Goal: Task Accomplishment & Management: Use online tool/utility

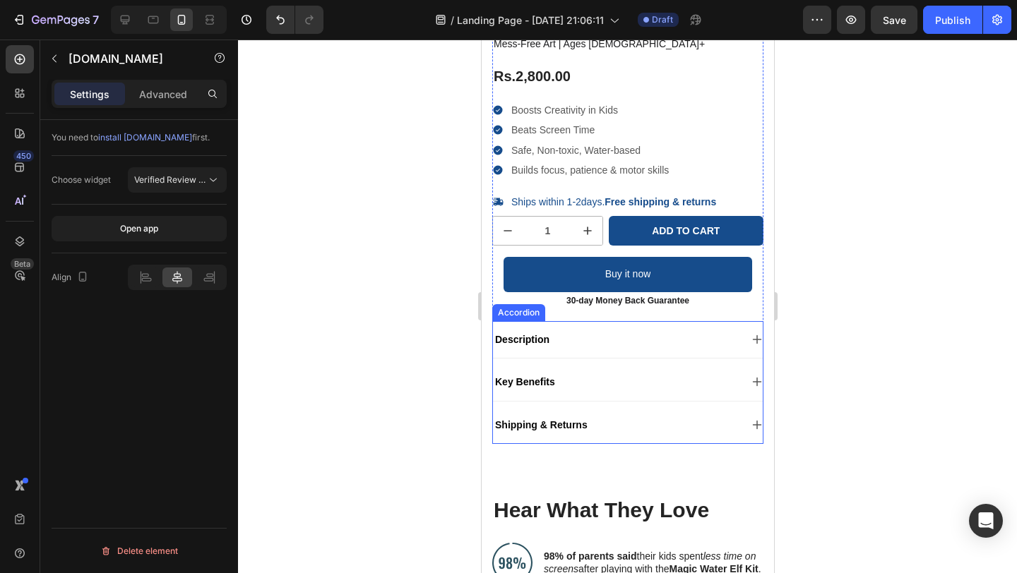
scroll to position [303, 0]
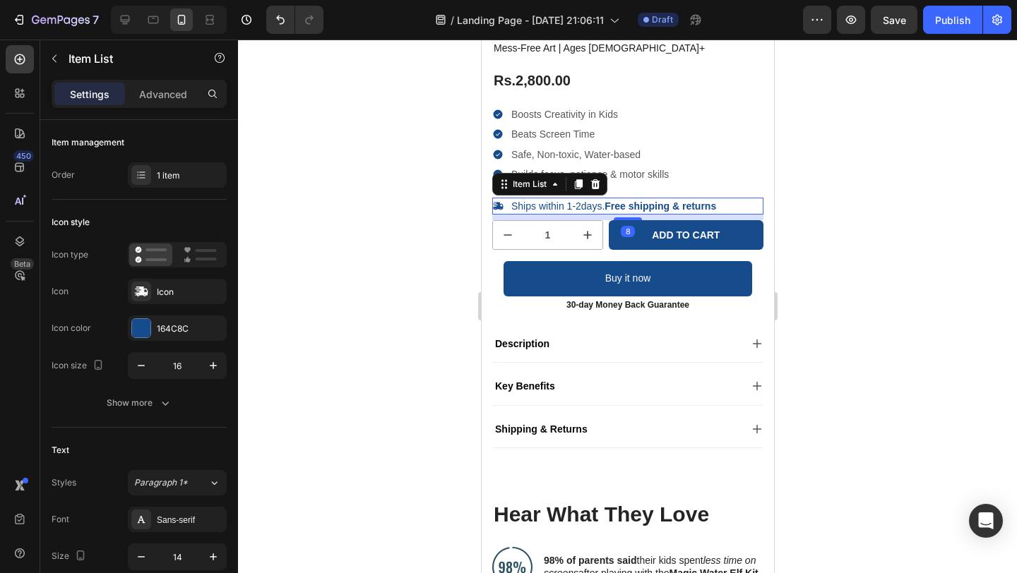
click at [691, 208] on strong "Free shipping & returns" at bounding box center [660, 206] width 112 height 11
click at [607, 208] on strong "Free shipping & returns" at bounding box center [660, 206] width 112 height 11
drag, startPoint x: 607, startPoint y: 208, endPoint x: 717, endPoint y: 208, distance: 110.9
click at [717, 208] on div "Ships within 1-2days. Free shipping & returns" at bounding box center [612, 206] width 209 height 17
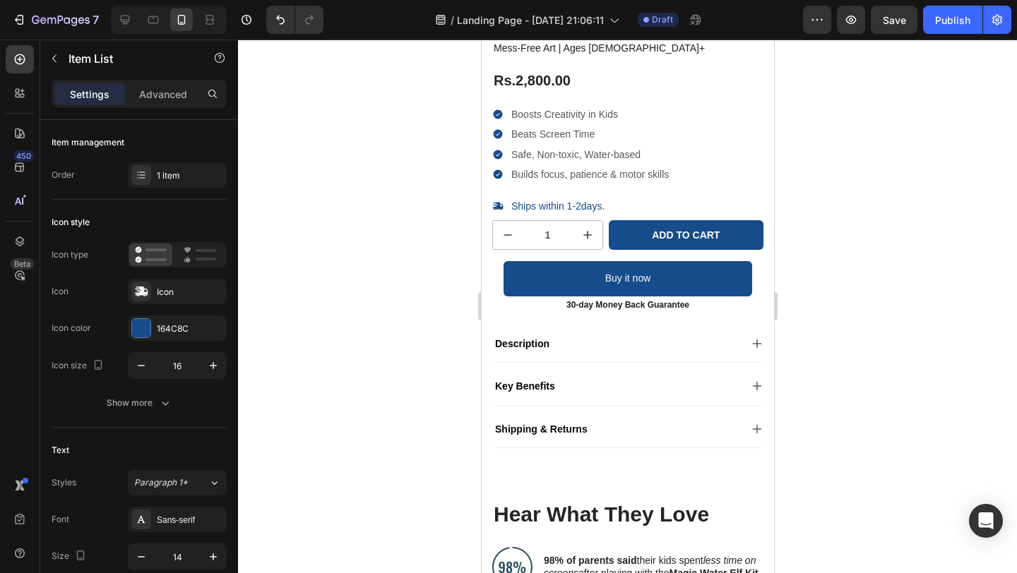
click at [805, 185] on div at bounding box center [627, 307] width 779 height 534
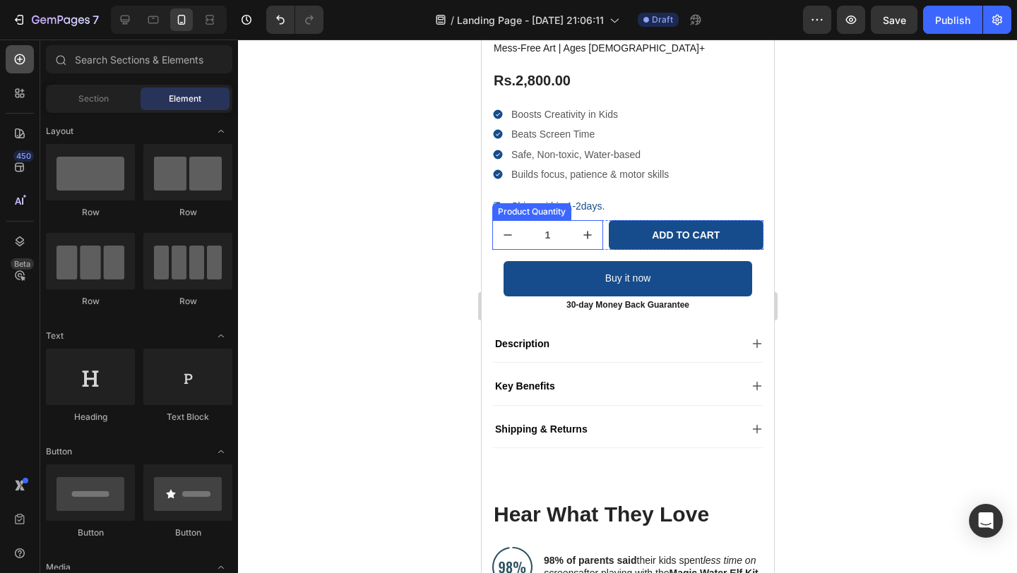
click at [20, 58] on icon at bounding box center [20, 59] width 11 height 11
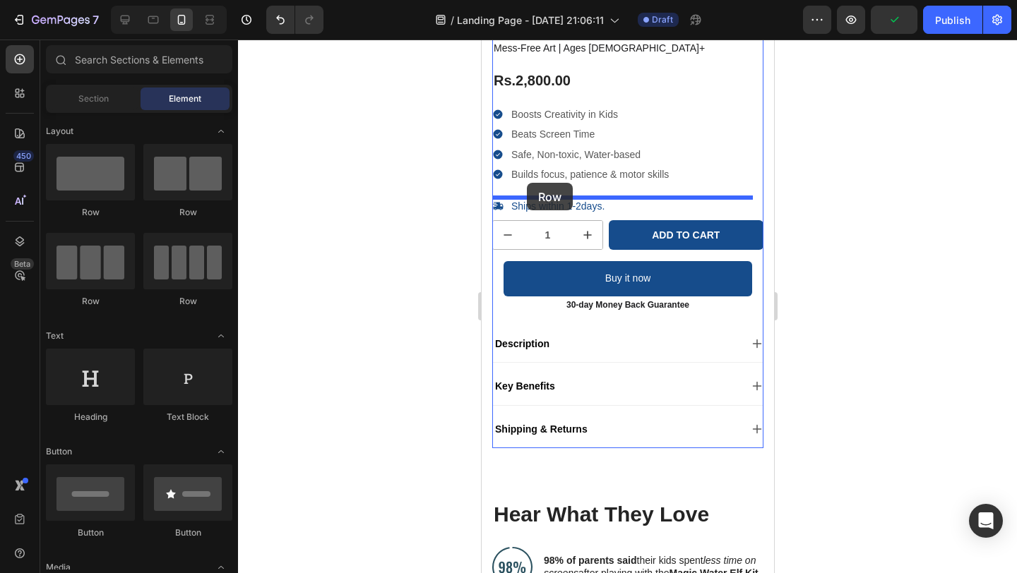
drag, startPoint x: 563, startPoint y: 215, endPoint x: 526, endPoint y: 183, distance: 49.0
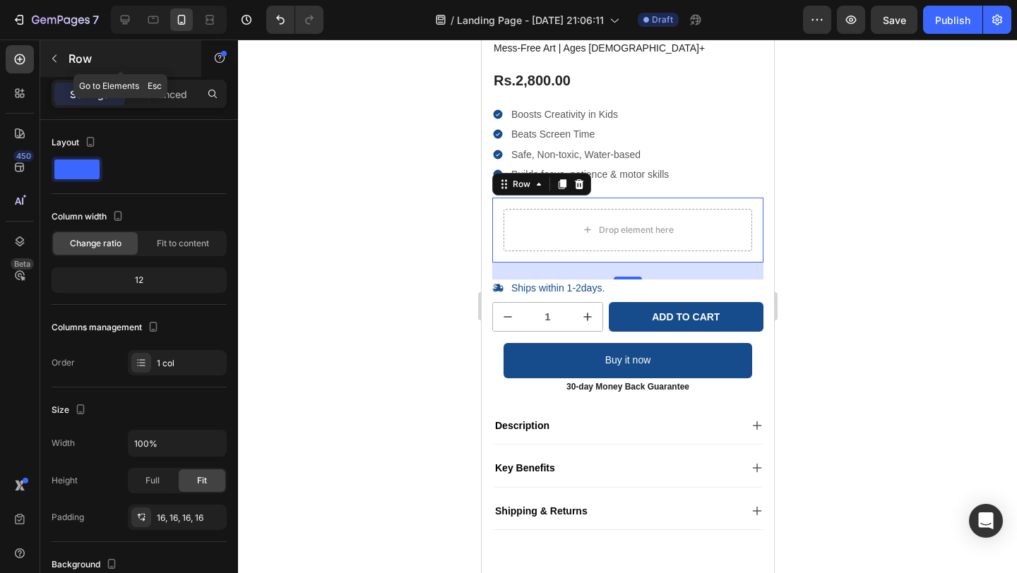
click at [51, 57] on icon "button" at bounding box center [54, 58] width 11 height 11
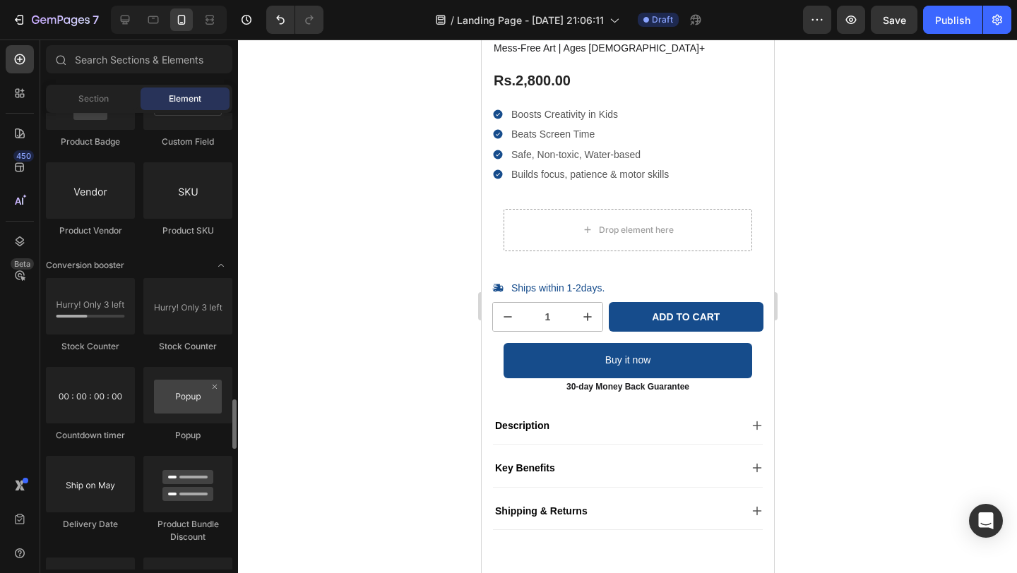
scroll to position [2670, 0]
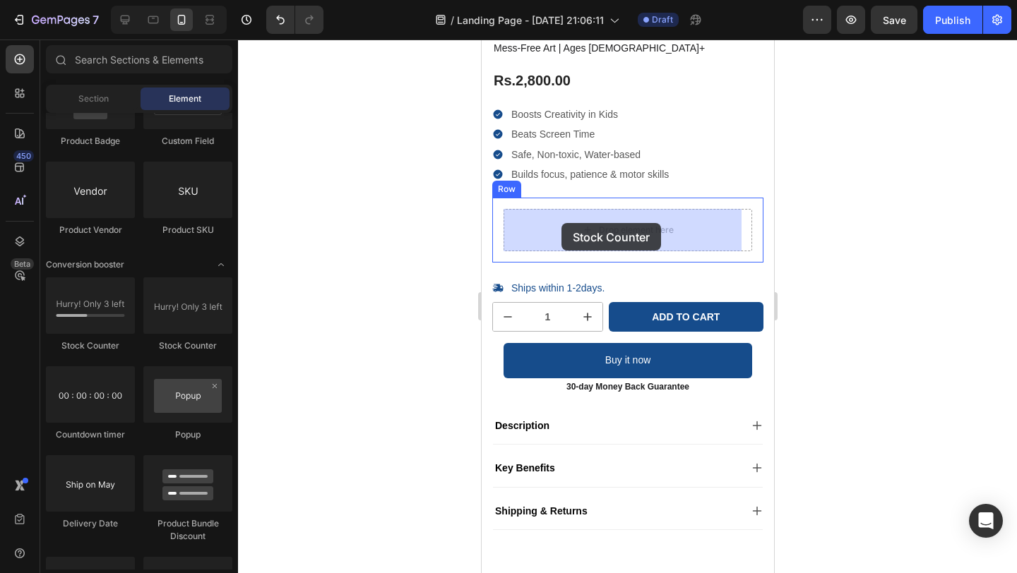
drag, startPoint x: 573, startPoint y: 354, endPoint x: 561, endPoint y: 222, distance: 132.6
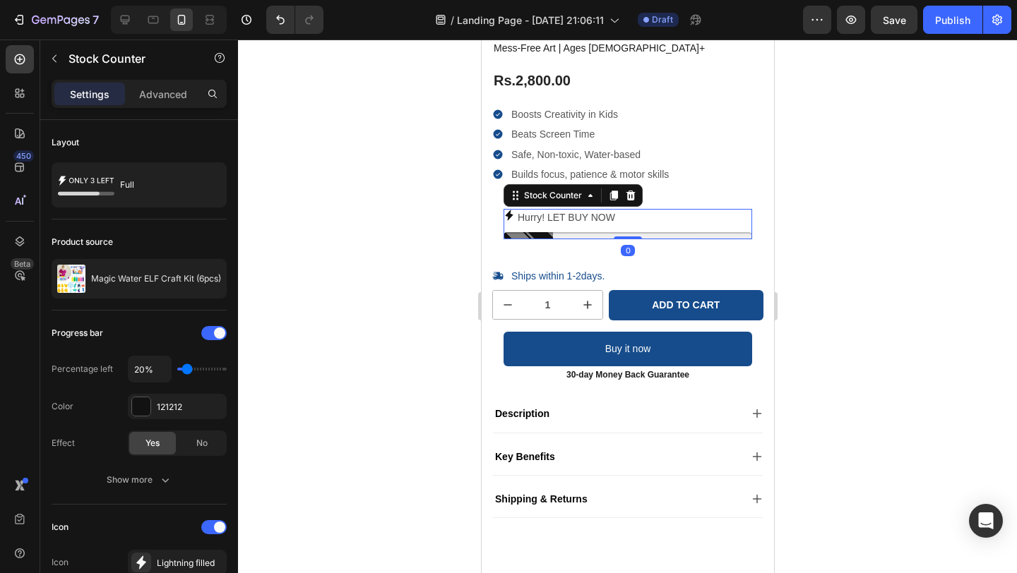
click at [645, 225] on div "Hurry! LET BUY NOW" at bounding box center [627, 218] width 249 height 18
click at [536, 220] on p "Hurry! LET BUY NOW" at bounding box center [565, 218] width 97 height 18
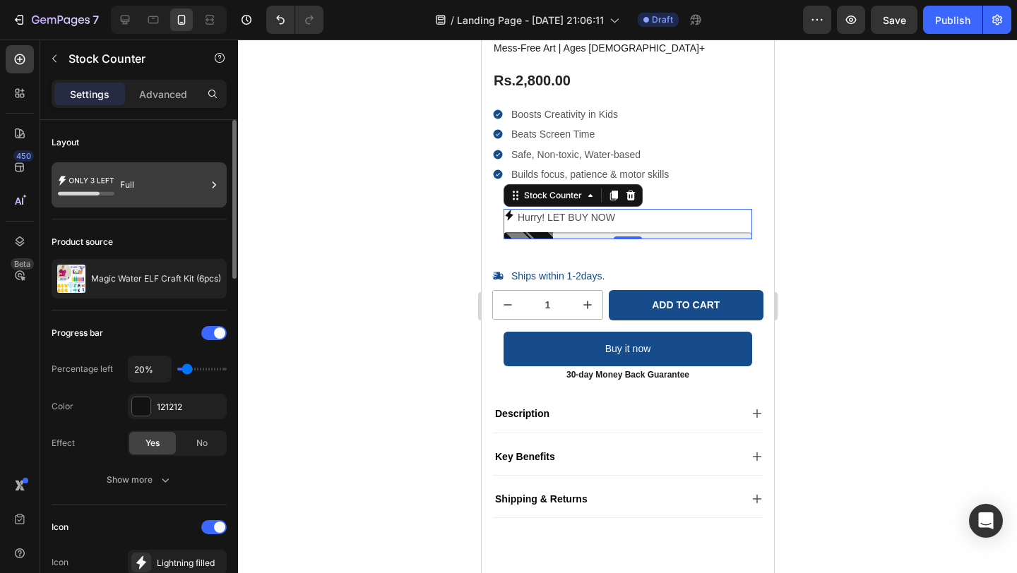
click at [155, 184] on div "Full" at bounding box center [163, 185] width 86 height 32
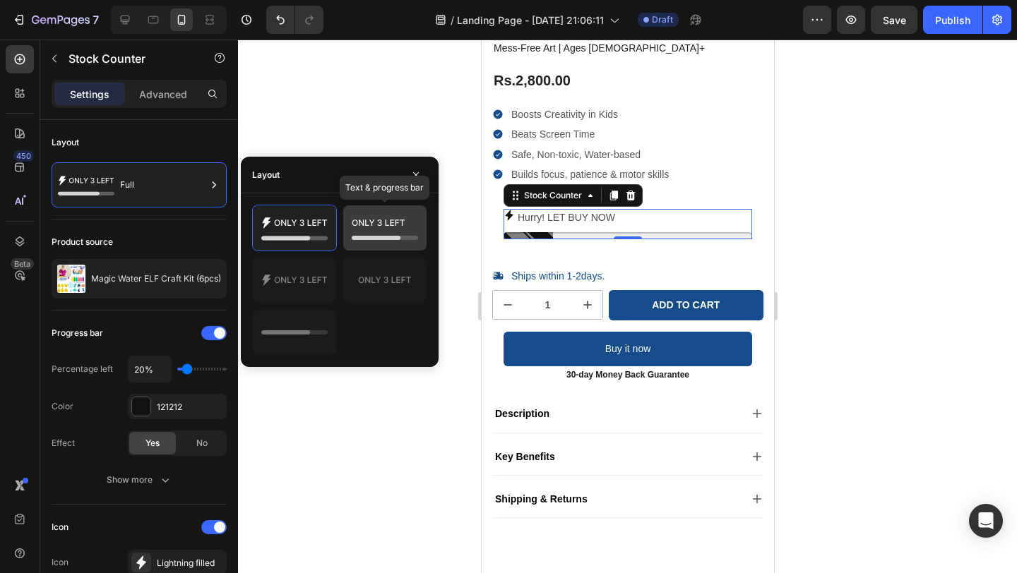
click at [390, 232] on icon at bounding box center [385, 228] width 66 height 28
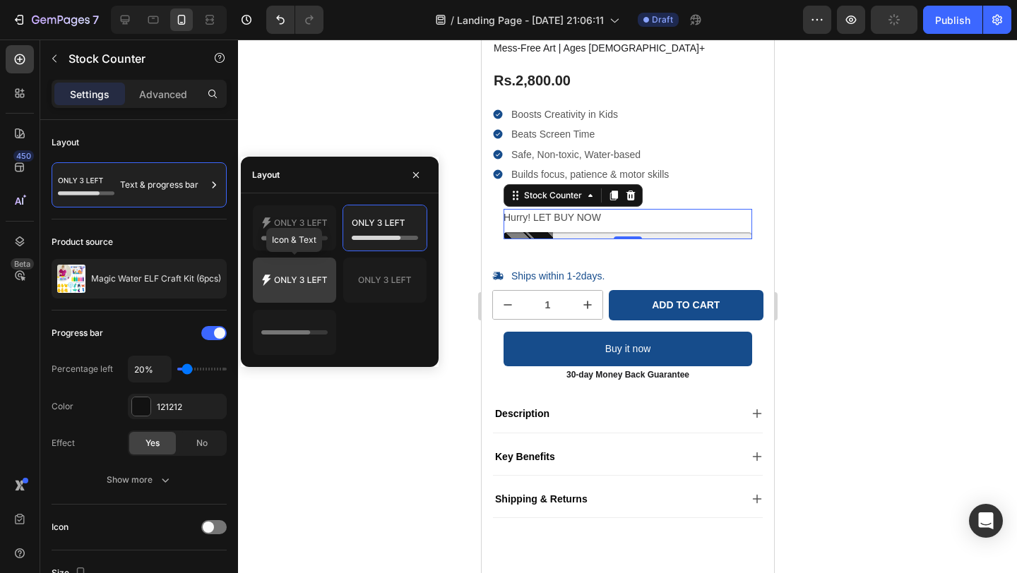
click at [302, 298] on div at bounding box center [294, 280] width 83 height 45
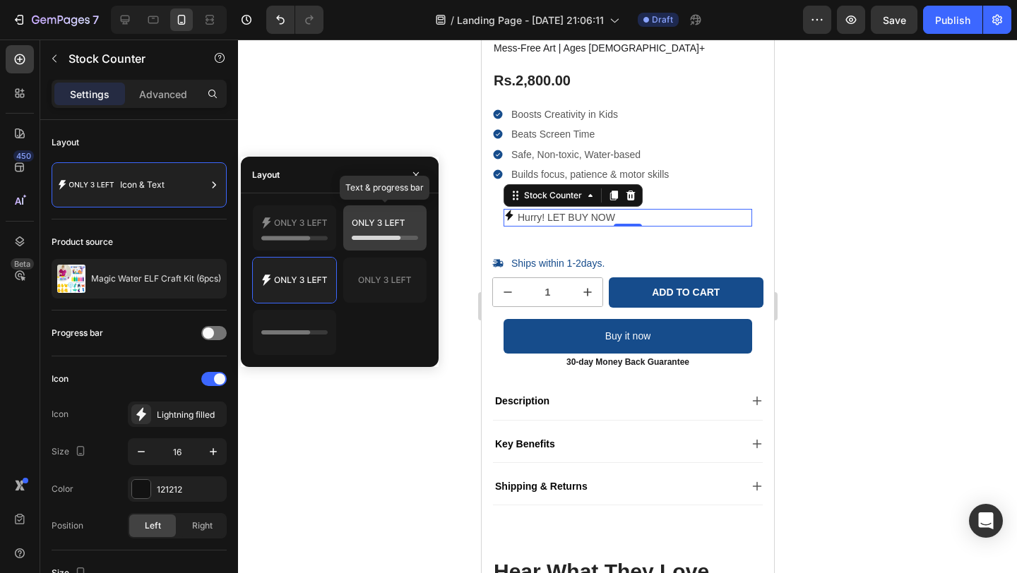
click at [382, 222] on icon at bounding box center [385, 228] width 66 height 28
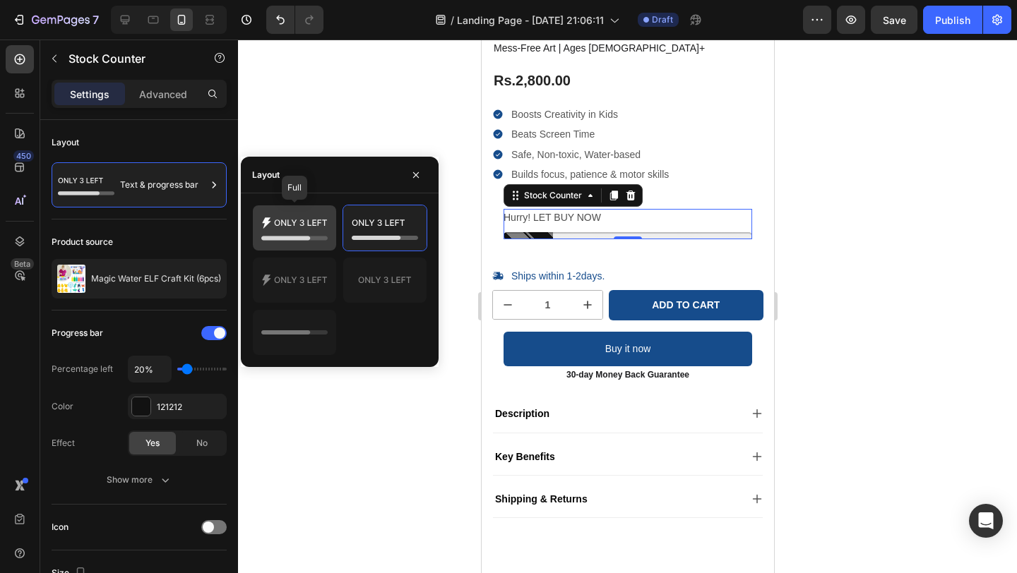
click at [304, 227] on icon at bounding box center [294, 228] width 66 height 28
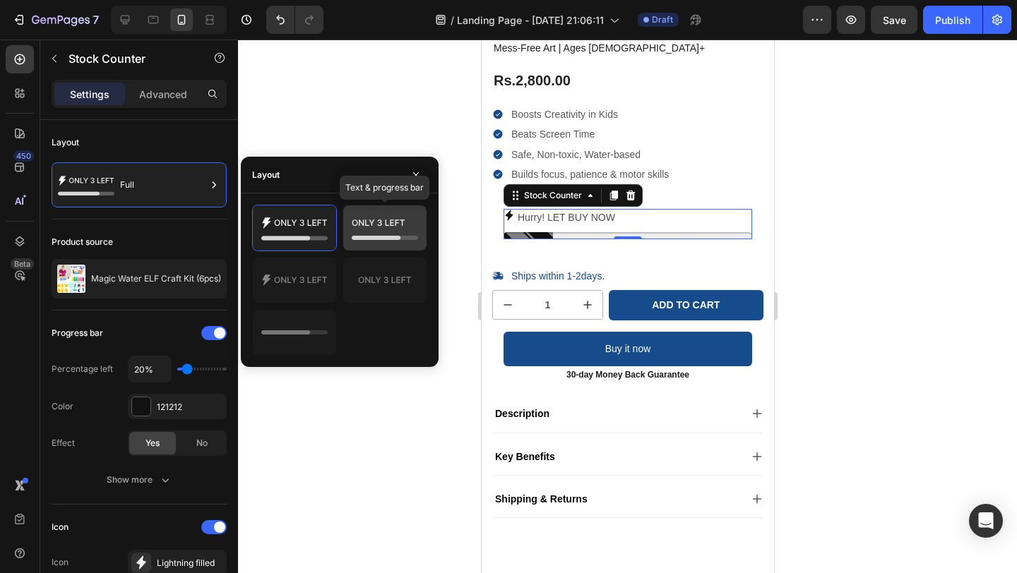
click at [379, 221] on icon at bounding box center [385, 228] width 66 height 28
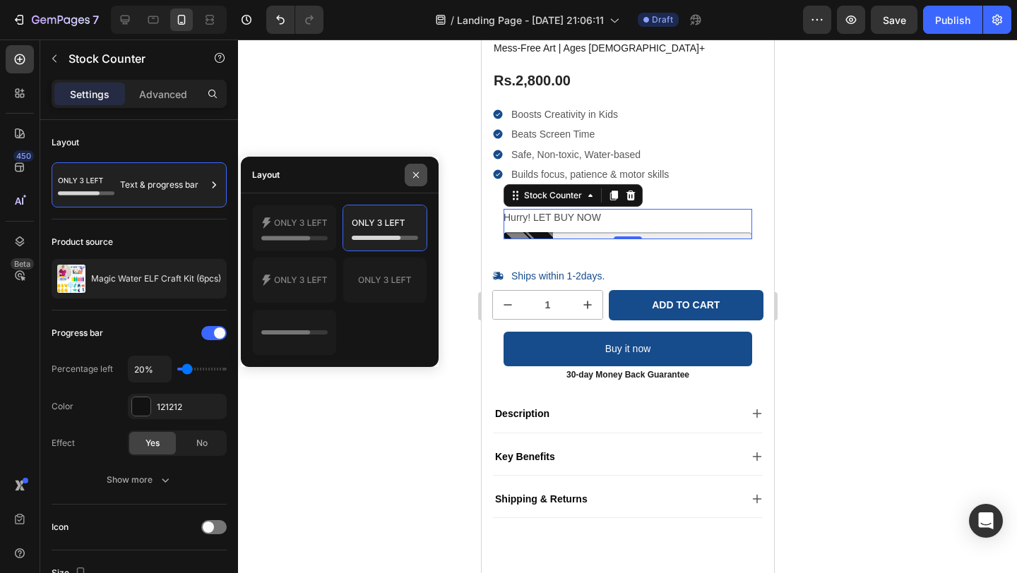
click at [415, 169] on icon "button" at bounding box center [415, 174] width 11 height 11
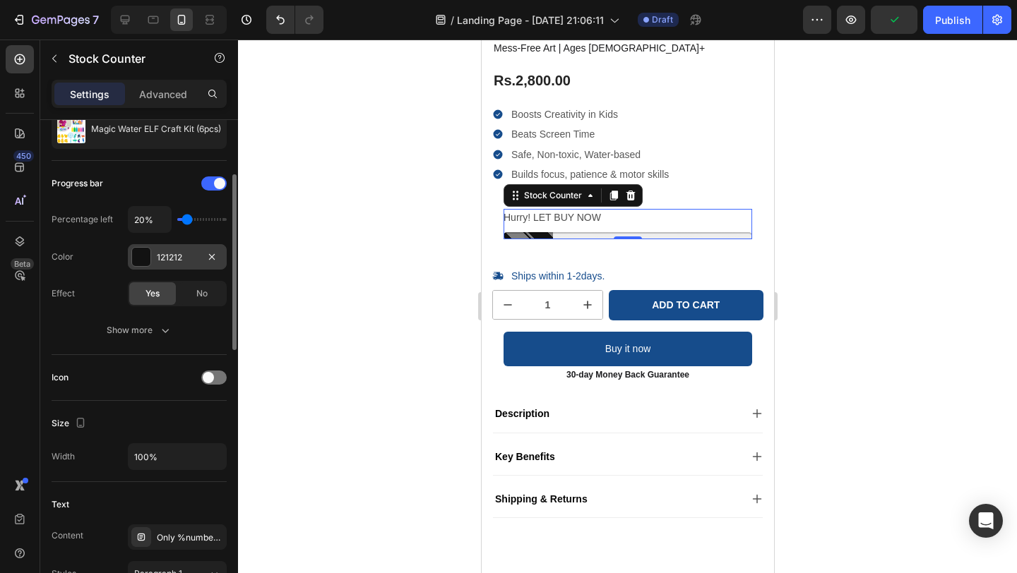
scroll to position [151, 0]
click at [165, 253] on div "121212" at bounding box center [177, 256] width 41 height 13
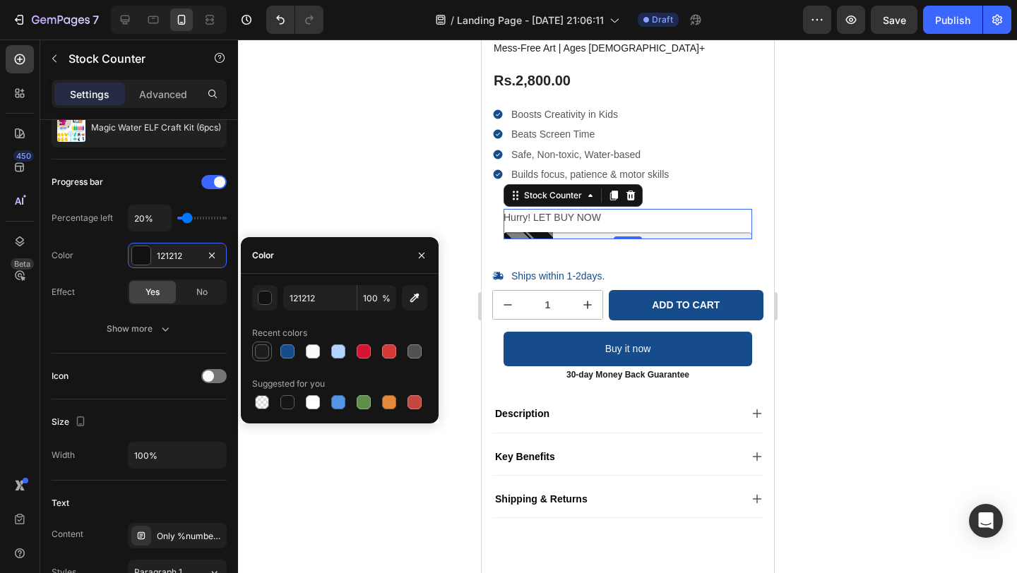
click at [258, 347] on div at bounding box center [262, 352] width 14 height 14
type input "1D1D1F"
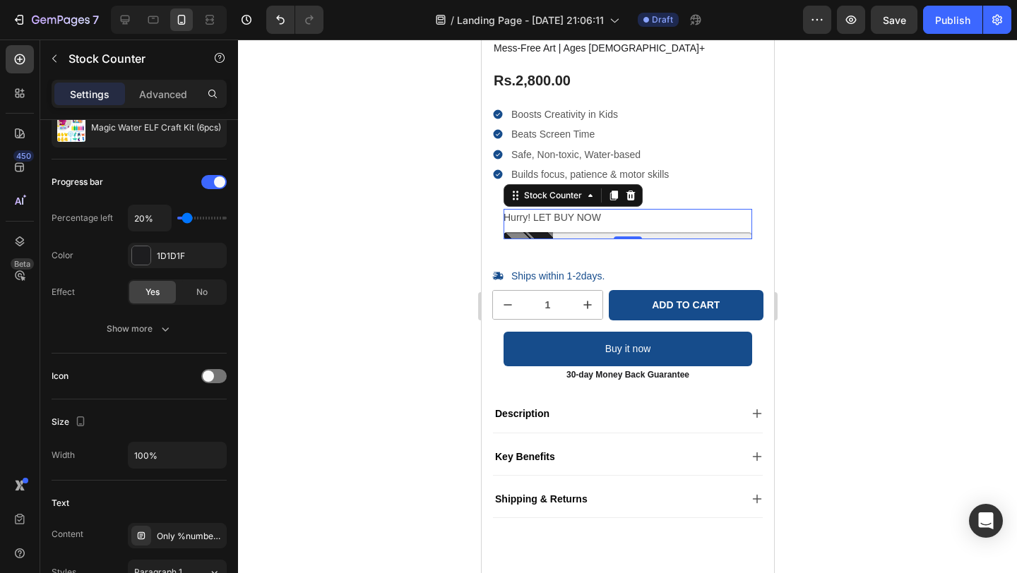
click at [339, 169] on div at bounding box center [627, 307] width 779 height 534
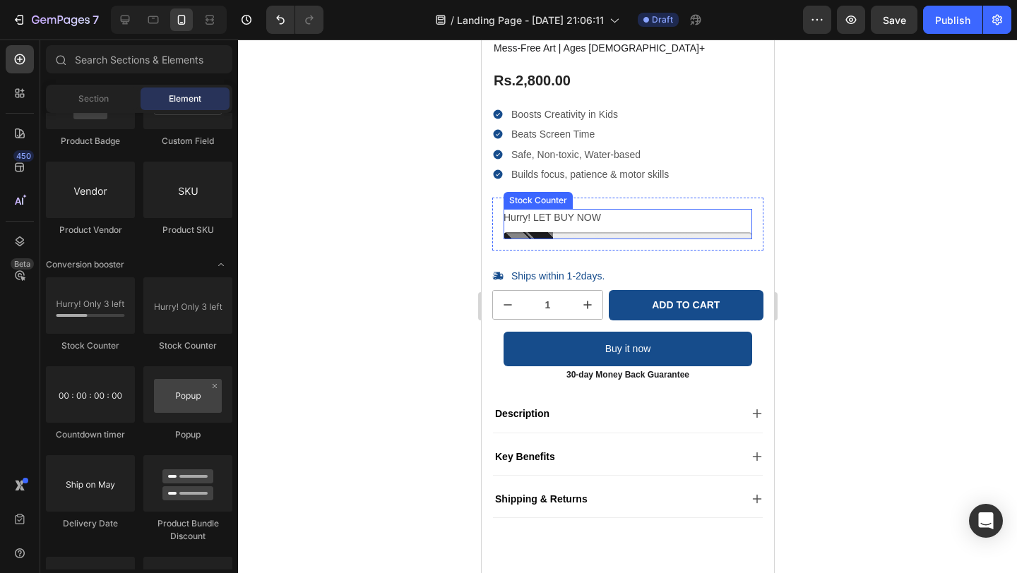
click at [530, 236] on div at bounding box center [627, 235] width 249 height 7
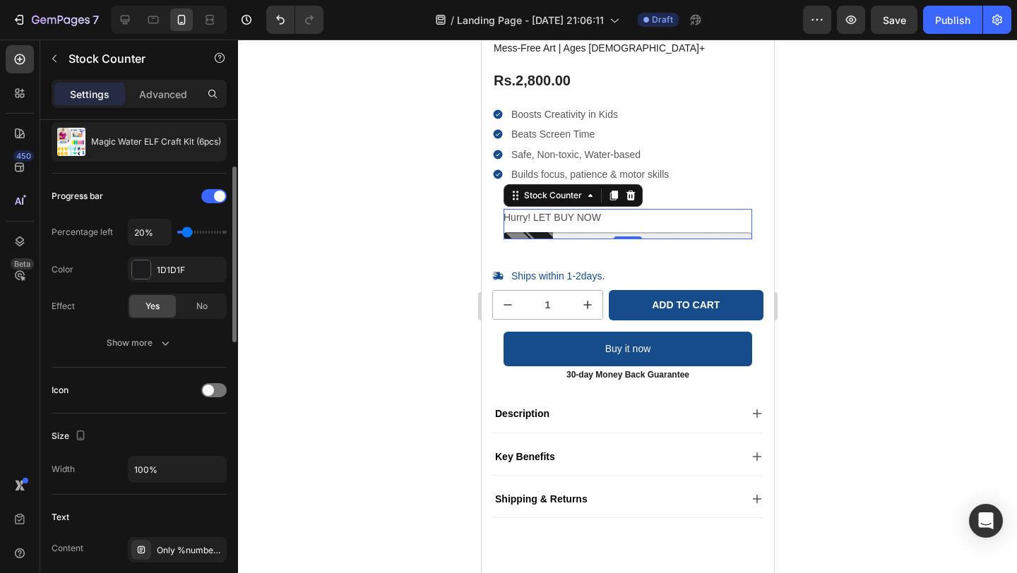
scroll to position [138, 0]
click at [560, 213] on p "Hurry! LET BUY NOW" at bounding box center [551, 218] width 97 height 18
click at [554, 215] on p "Hurry! LET BUY NOW" at bounding box center [551, 218] width 97 height 18
click at [638, 220] on div "Hurry! LET BUY NOW" at bounding box center [627, 218] width 249 height 18
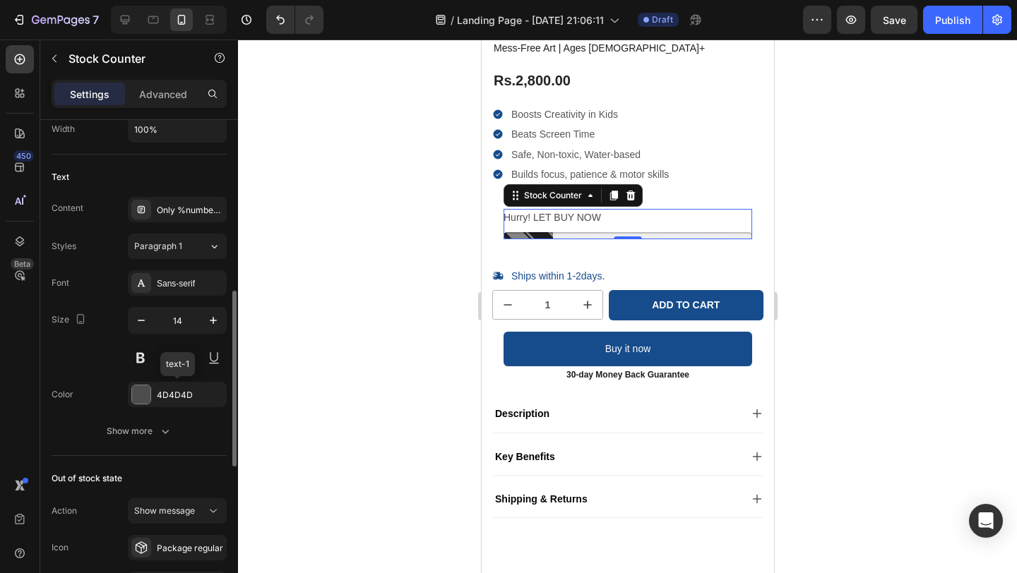
scroll to position [479, 0]
click at [140, 390] on div at bounding box center [141, 393] width 18 height 18
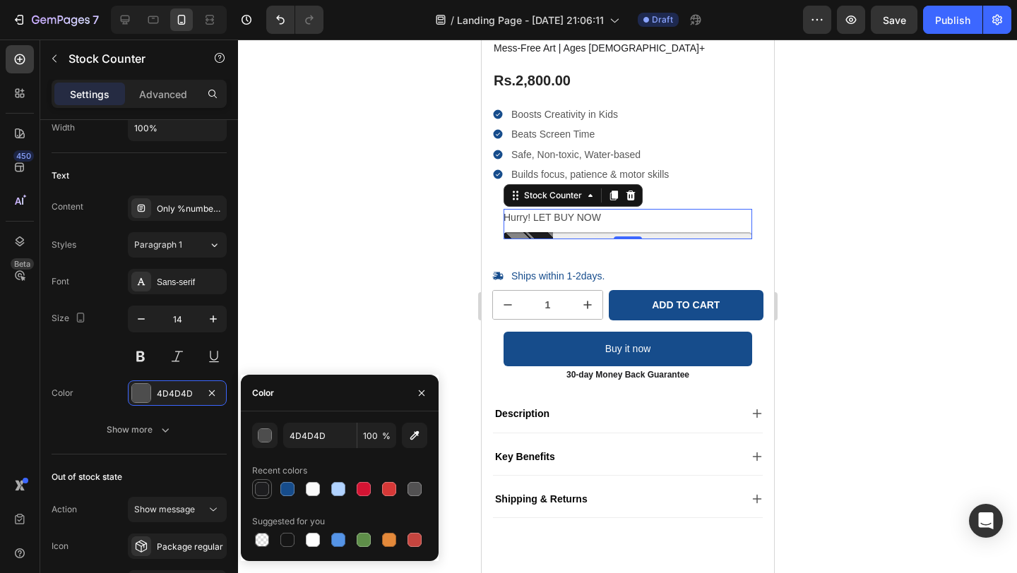
click at [265, 493] on div at bounding box center [262, 489] width 14 height 14
type input "1D1D1F"
click at [117, 382] on div "Color 1D1D1F" at bounding box center [139, 393] width 175 height 25
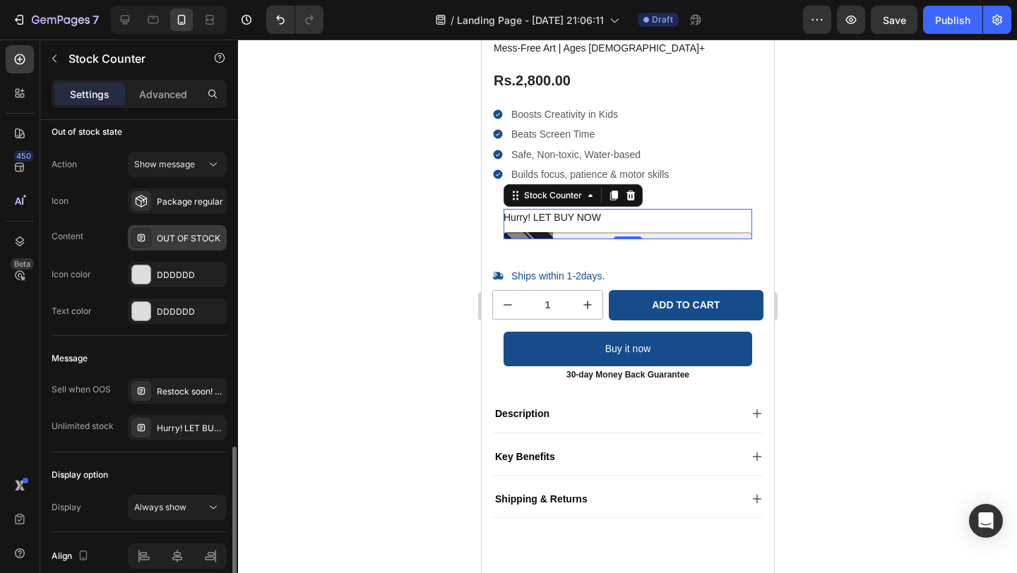
scroll to position [888, 0]
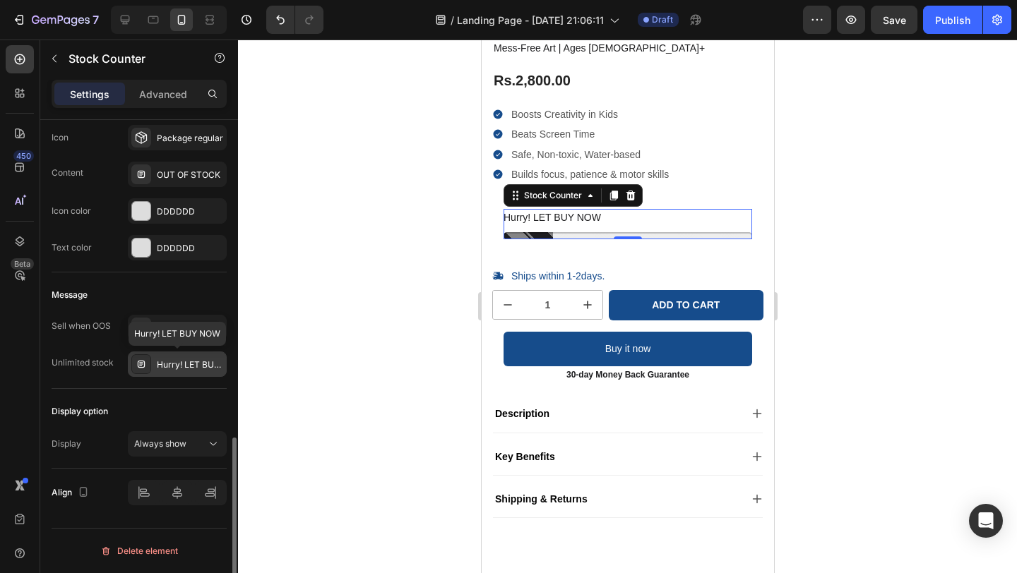
click at [200, 363] on div "Hurry! LET BUY NOW" at bounding box center [190, 365] width 66 height 13
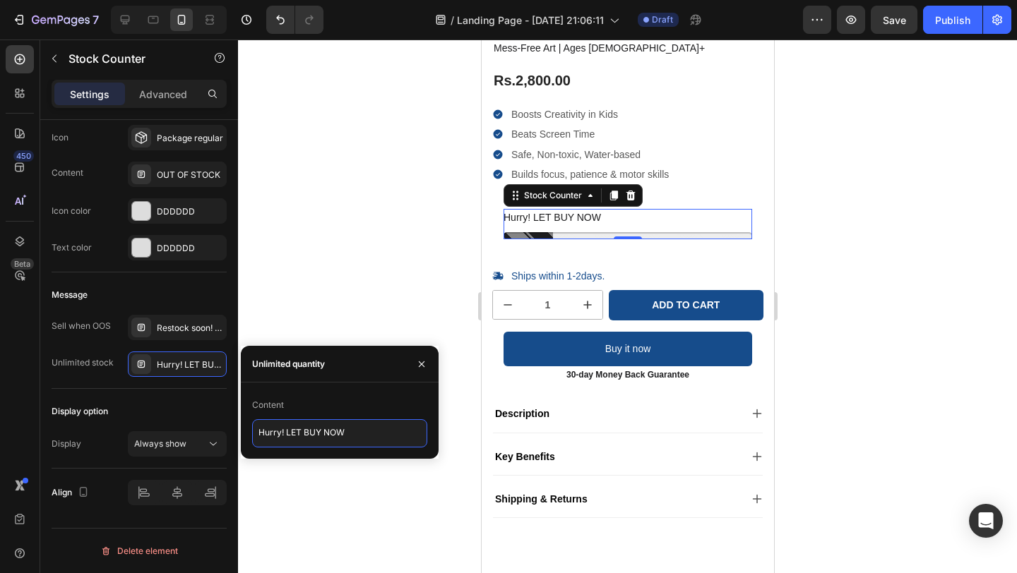
click at [359, 438] on textarea "Hurry! LET BUY NOW" at bounding box center [339, 433] width 175 height 28
type textarea "Hurry! Only 20 left in stock"
click at [410, 276] on div at bounding box center [627, 307] width 779 height 534
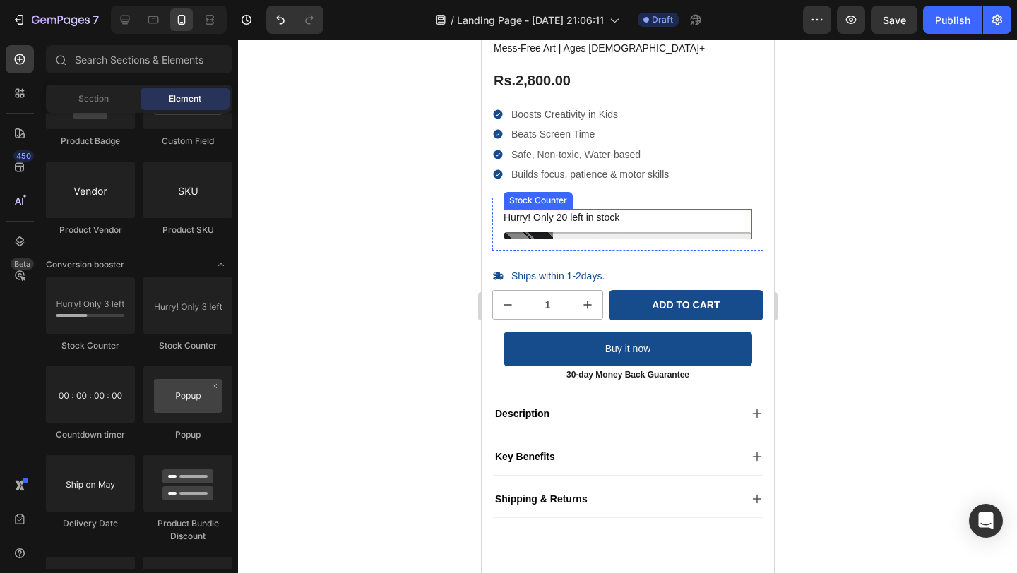
click at [626, 232] on div at bounding box center [627, 235] width 249 height 7
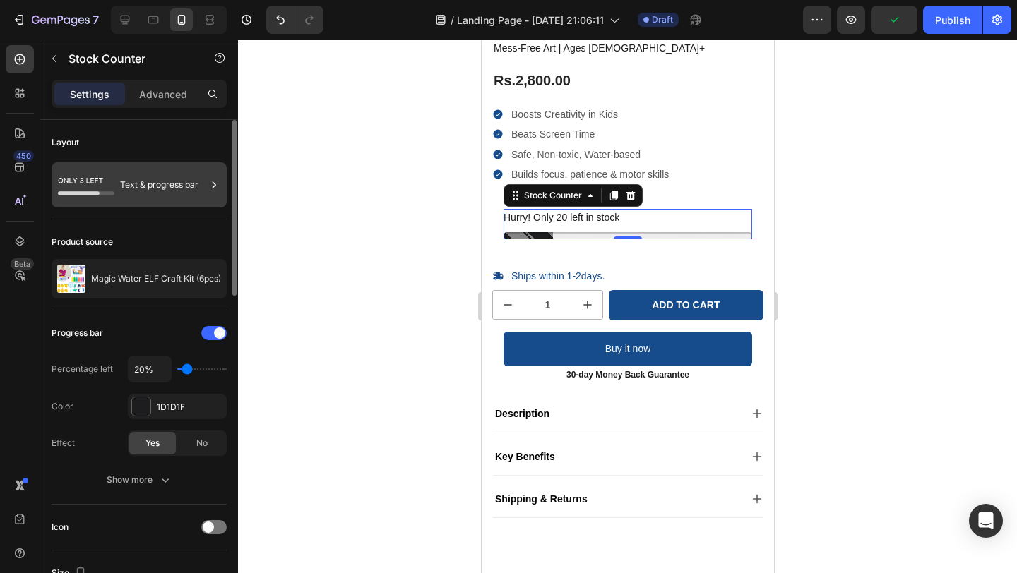
click at [190, 184] on div "Text & progress bar" at bounding box center [163, 185] width 86 height 32
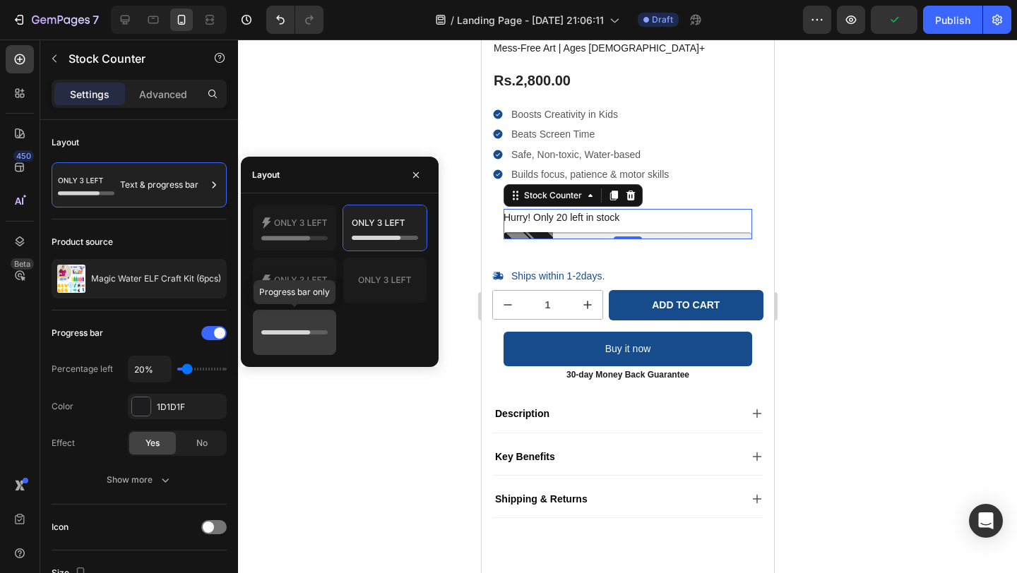
click at [277, 333] on icon at bounding box center [285, 332] width 49 height 4
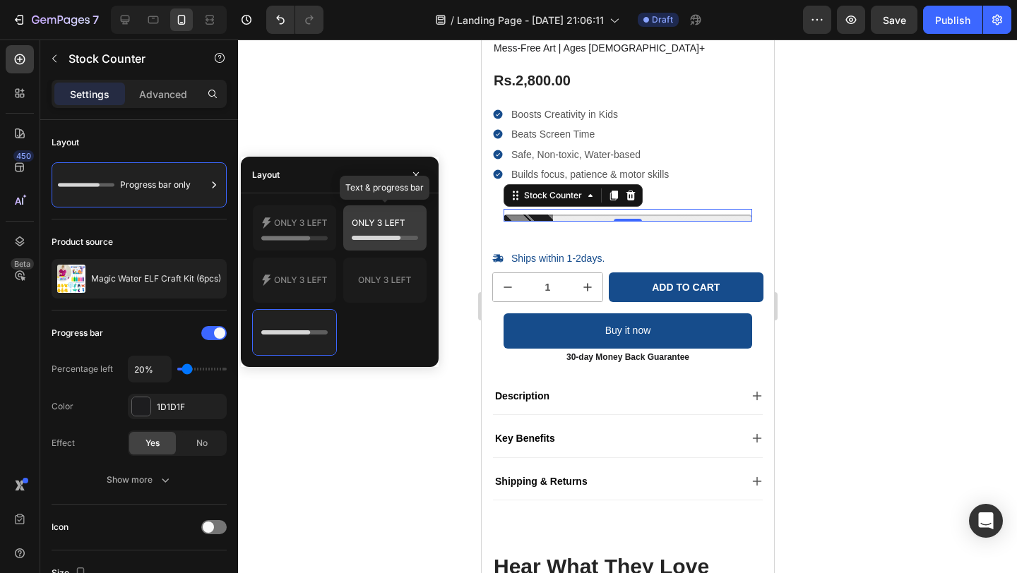
click at [369, 230] on icon at bounding box center [385, 228] width 66 height 28
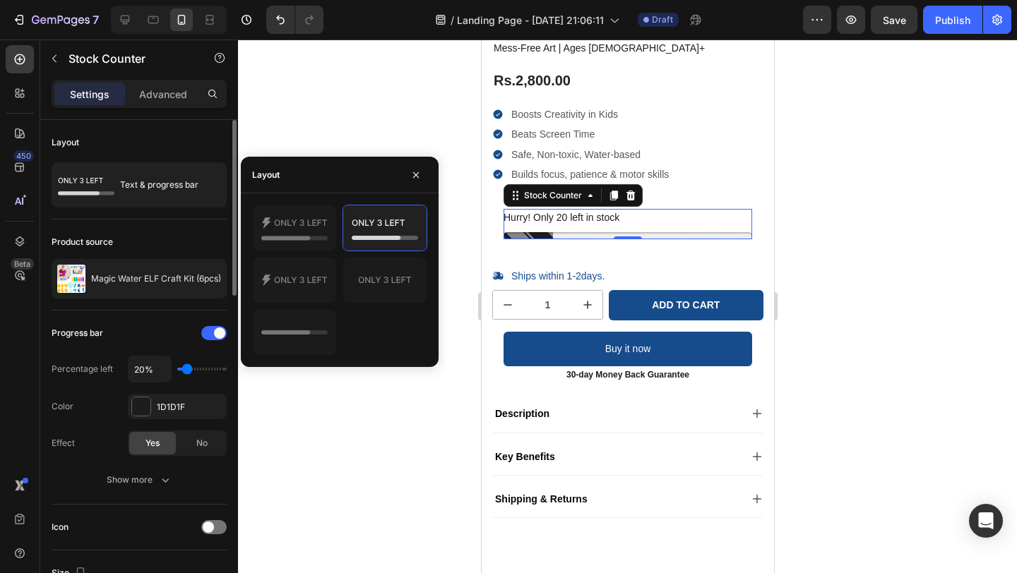
click at [201, 227] on div "Product source Magic Water ELF Craft Kit (6pcs)" at bounding box center [139, 265] width 175 height 91
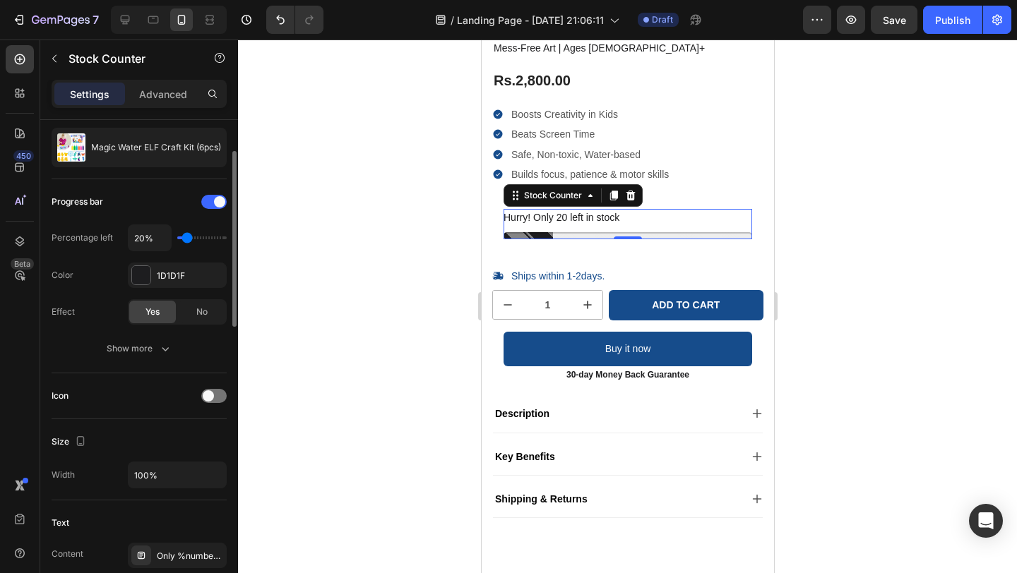
scroll to position [148, 0]
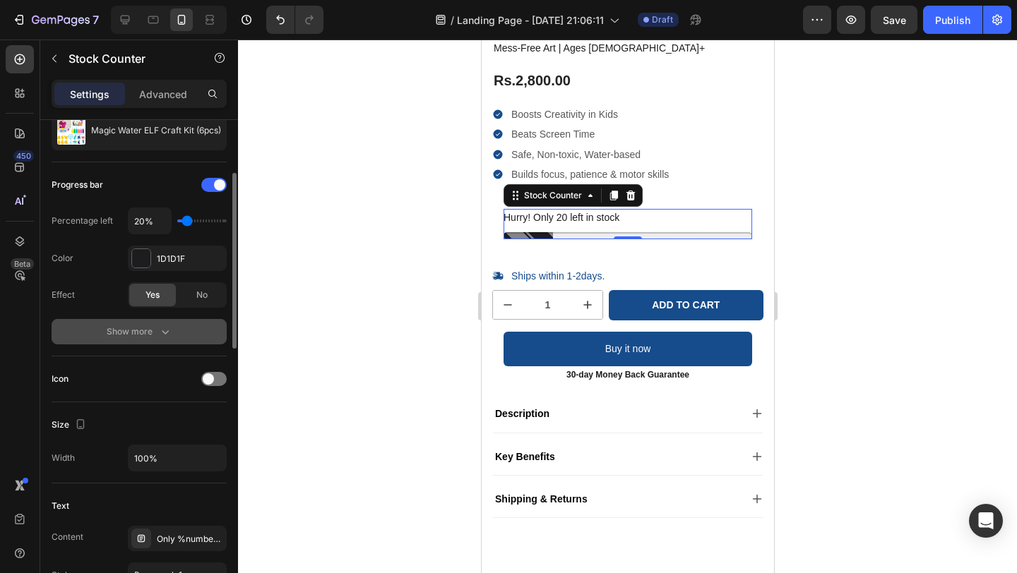
click at [155, 330] on div "Show more" at bounding box center [140, 332] width 66 height 14
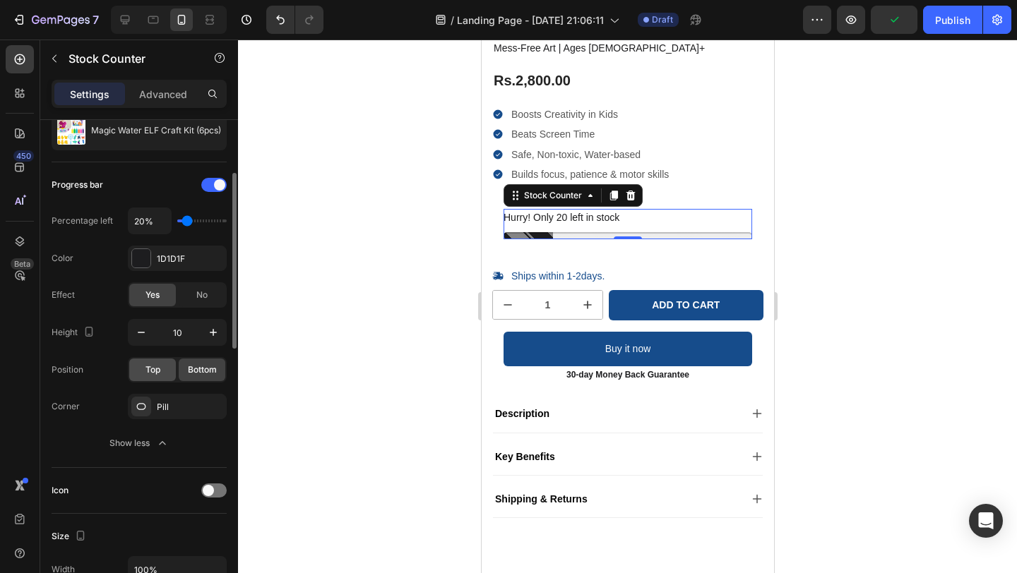
click at [157, 373] on span "Top" at bounding box center [152, 370] width 15 height 13
click at [195, 371] on span "Bottom" at bounding box center [202, 370] width 29 height 13
click at [167, 407] on div "Pill" at bounding box center [177, 407] width 41 height 13
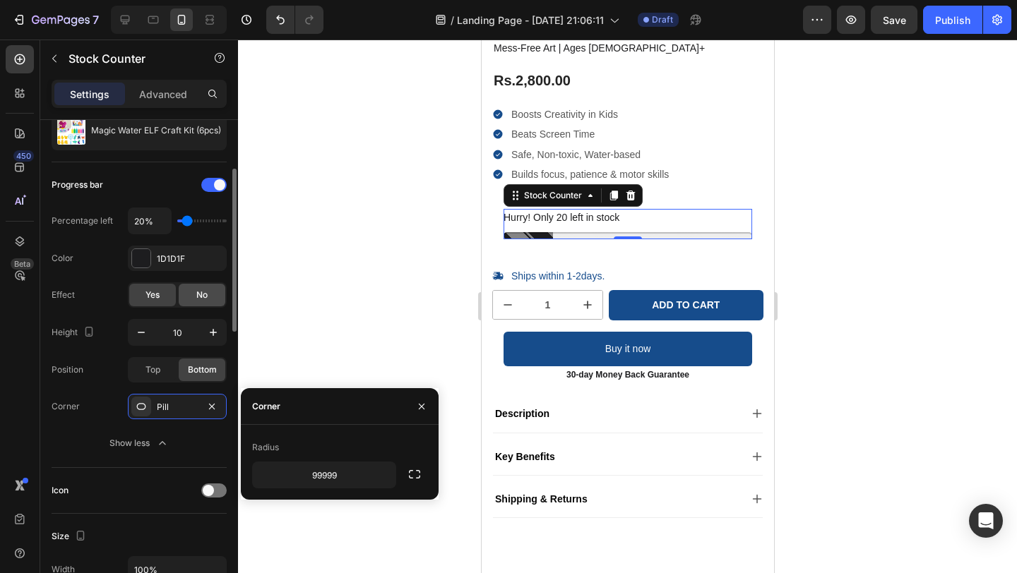
click at [198, 297] on span "No" at bounding box center [201, 295] width 11 height 13
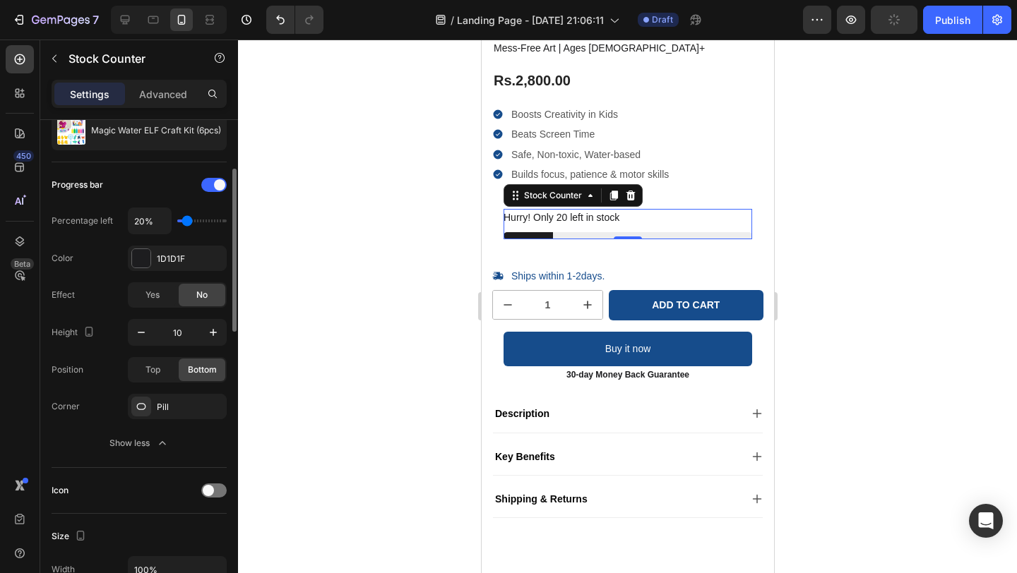
type input "30%"
type input "30"
type input "40%"
type input "40"
type input "50%"
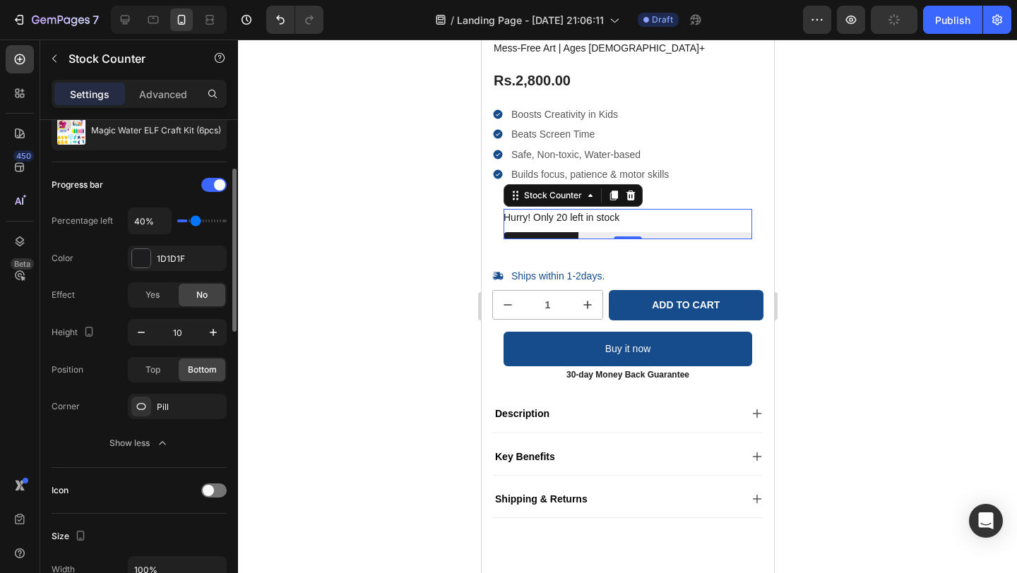
type input "50"
type input "60%"
type input "60"
type input "70%"
type input "70"
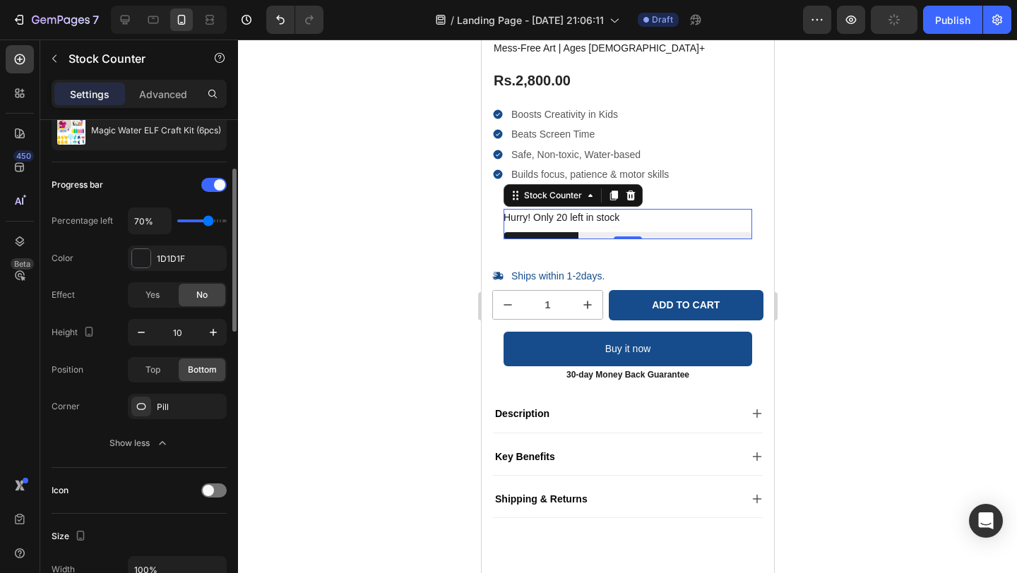
type input "80%"
type input "80"
type input "70%"
type input "70"
type input "80%"
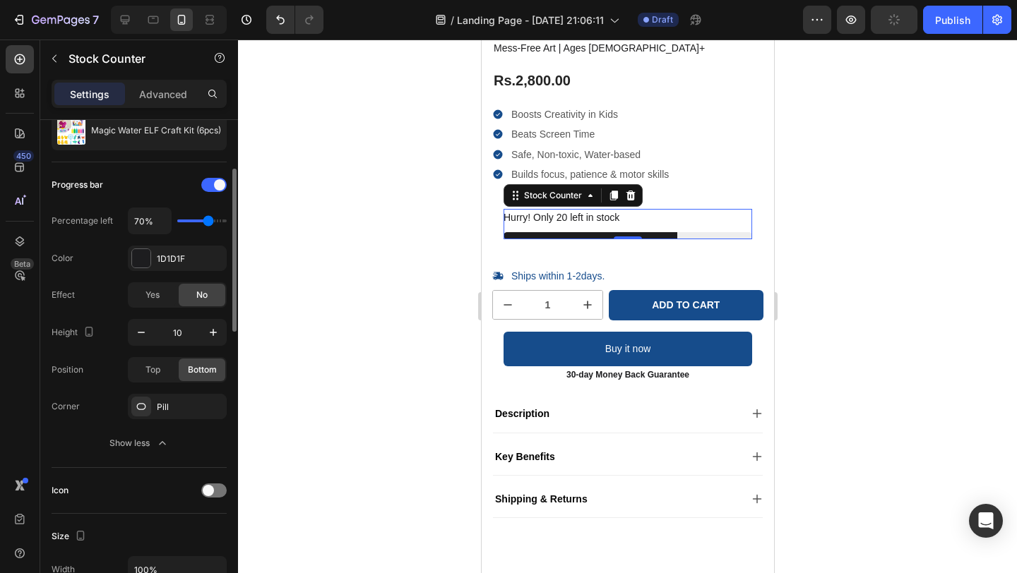
type input "80"
type input "70%"
type input "70"
type input "60%"
type input "60"
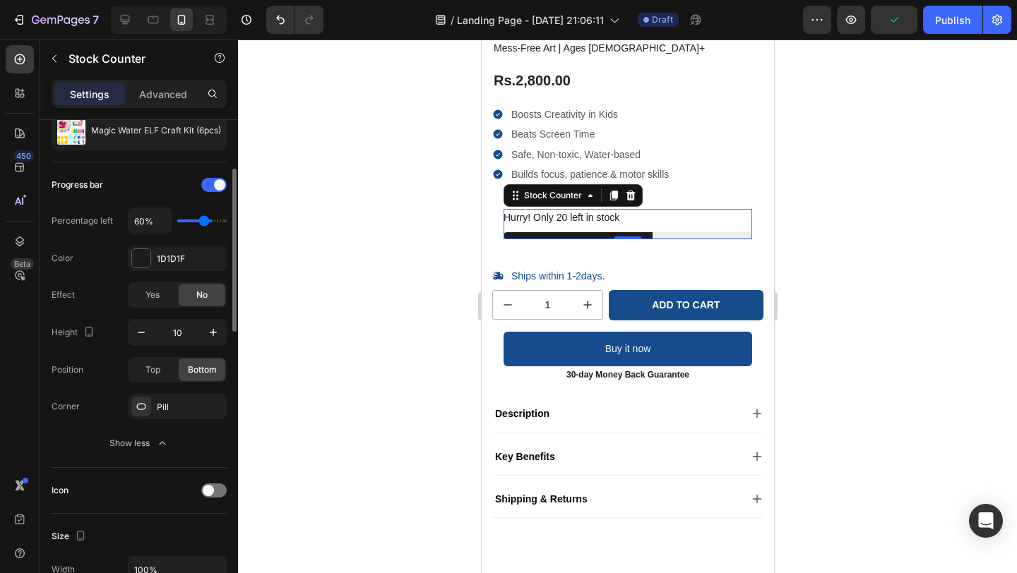
type input "50%"
type input "50"
type input "40%"
type input "40"
type input "30%"
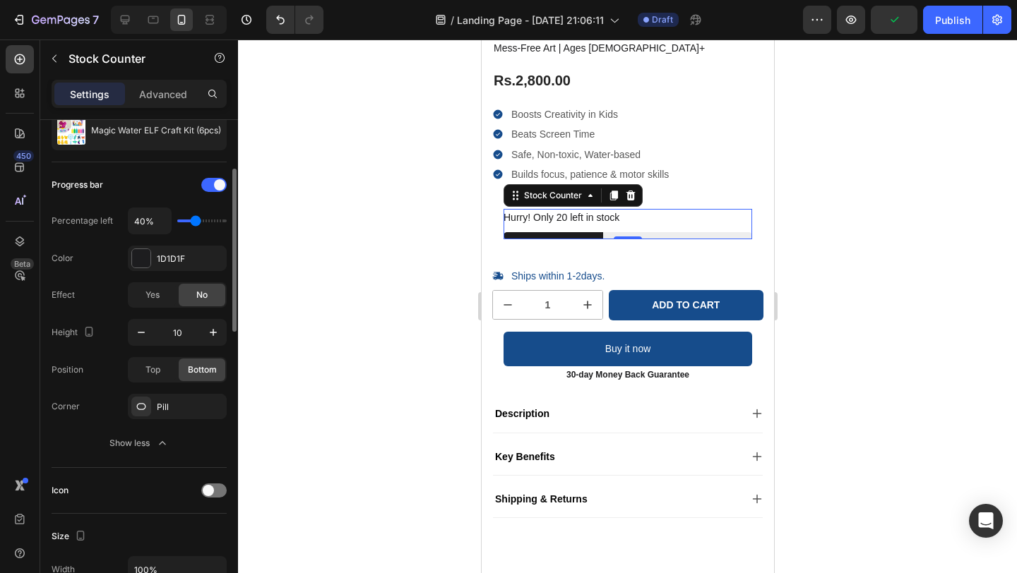
type input "30"
type input "20%"
type input "20"
type input "10%"
type input "10"
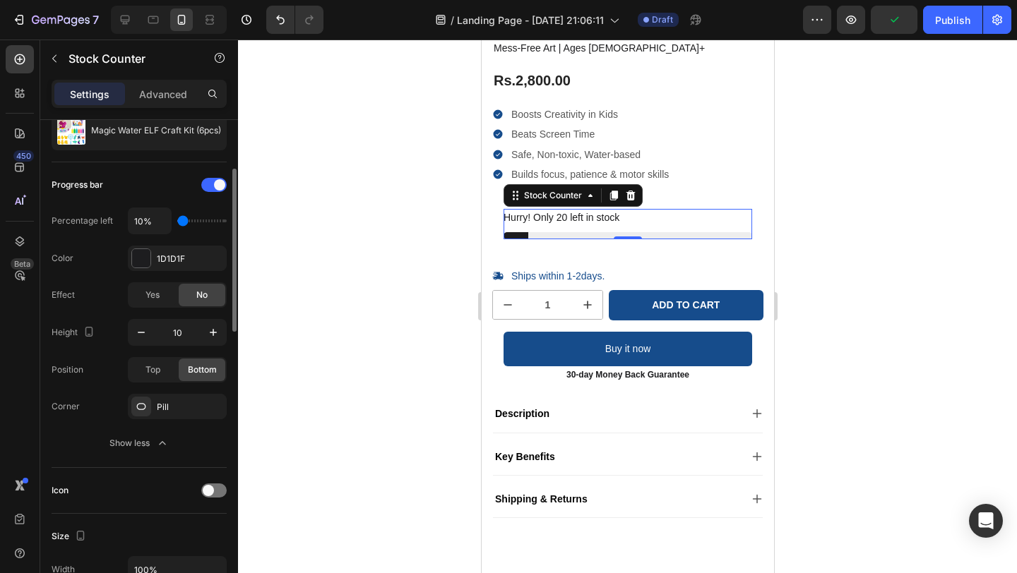
type input "20%"
type input "20"
type input "30%"
type input "30"
click at [189, 220] on input "range" at bounding box center [201, 221] width 49 height 3
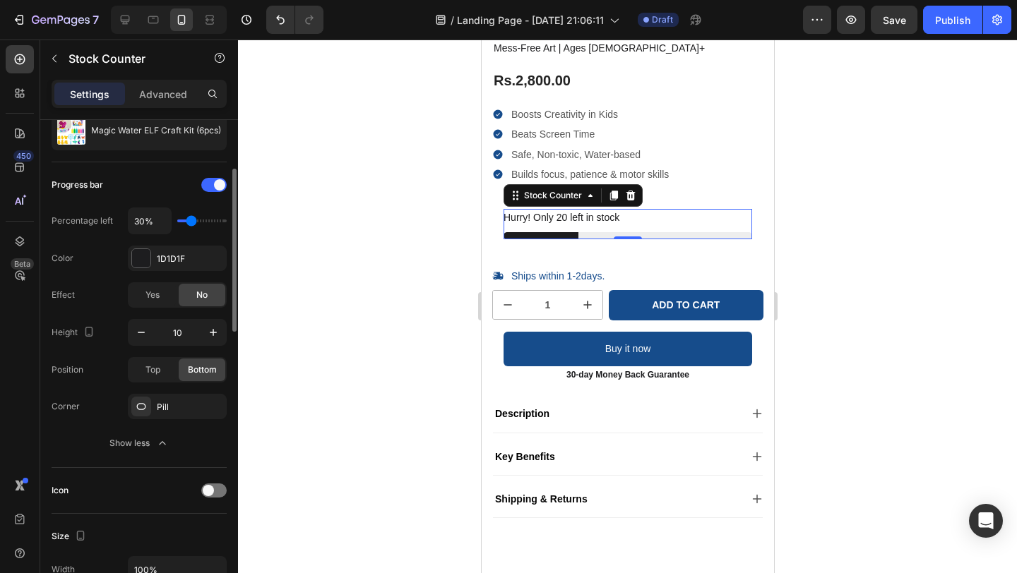
click at [180, 185] on div "Progress bar" at bounding box center [139, 185] width 175 height 23
click at [801, 241] on div at bounding box center [627, 307] width 779 height 534
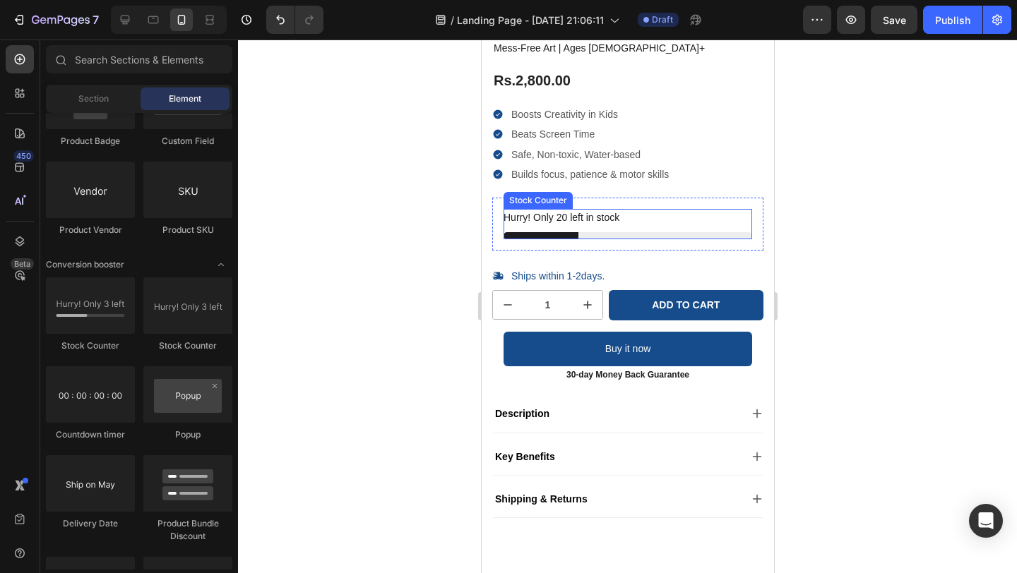
click at [660, 220] on div "Hurry! Only 20 left in stock" at bounding box center [627, 218] width 249 height 18
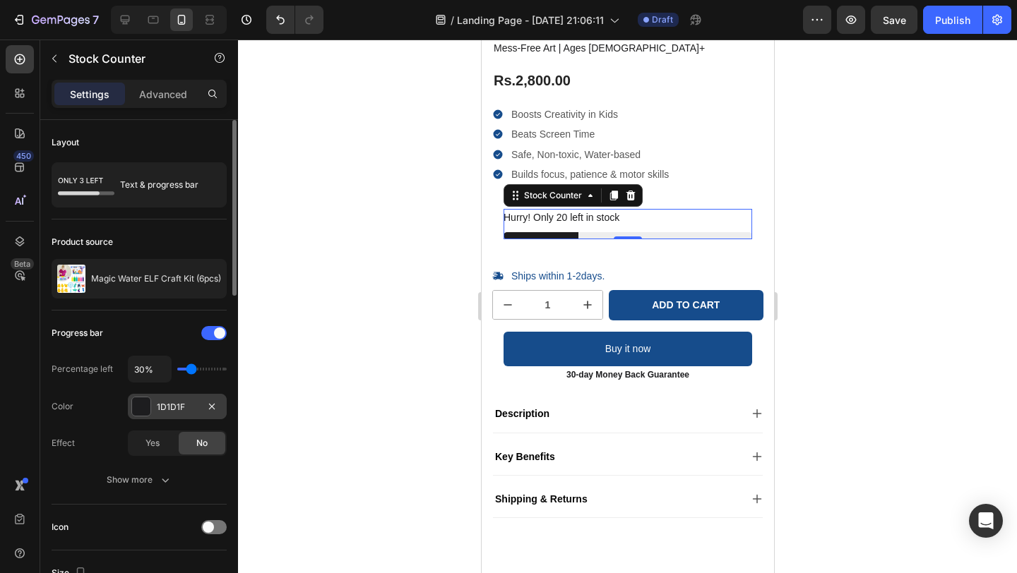
click at [161, 402] on div "1D1D1F" at bounding box center [177, 407] width 41 height 13
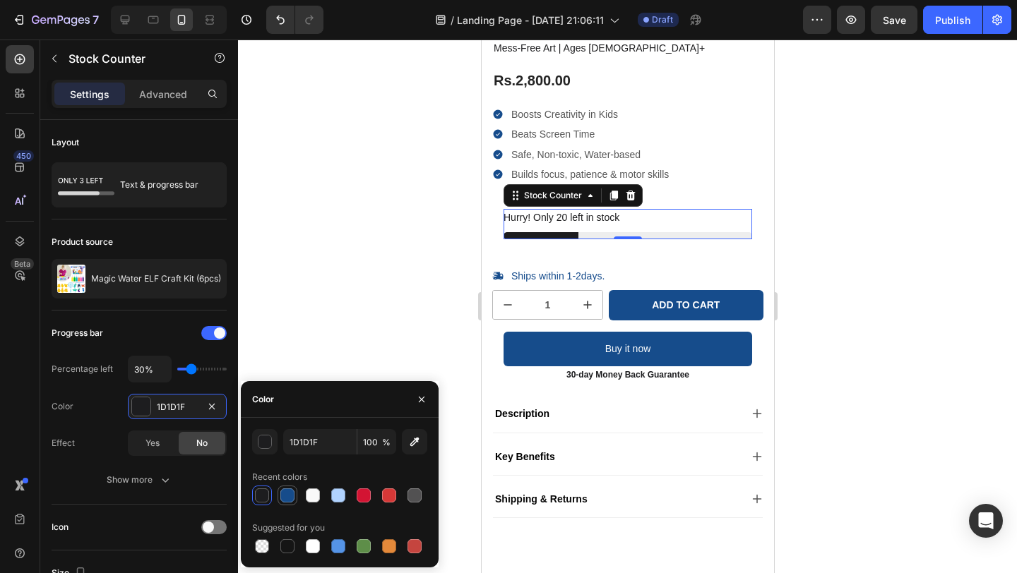
click at [292, 494] on div at bounding box center [287, 496] width 14 height 14
click at [364, 500] on div at bounding box center [364, 496] width 14 height 14
type input "D31433"
click at [417, 401] on icon "button" at bounding box center [421, 399] width 11 height 11
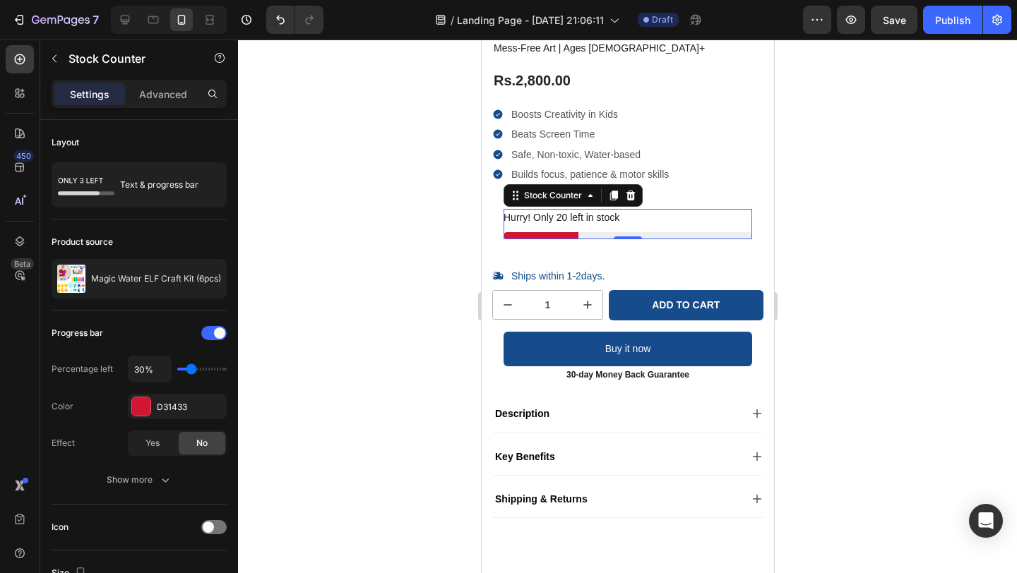
click at [410, 402] on div at bounding box center [627, 307] width 779 height 534
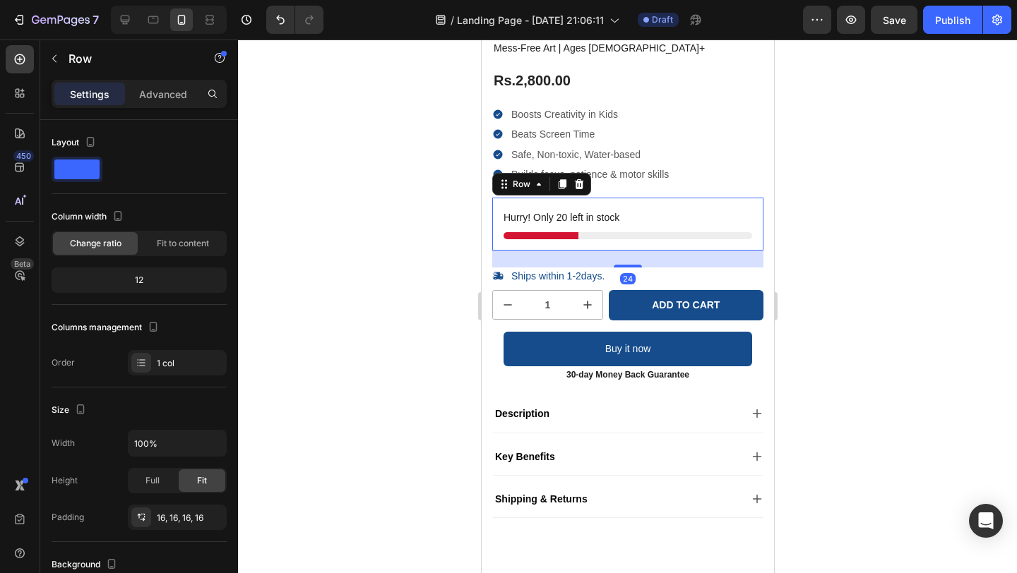
click at [664, 200] on div "Hurry! Only 20 left in stock Stock Counter Row 24" at bounding box center [626, 224] width 271 height 53
click at [164, 95] on p "Advanced" at bounding box center [163, 94] width 48 height 15
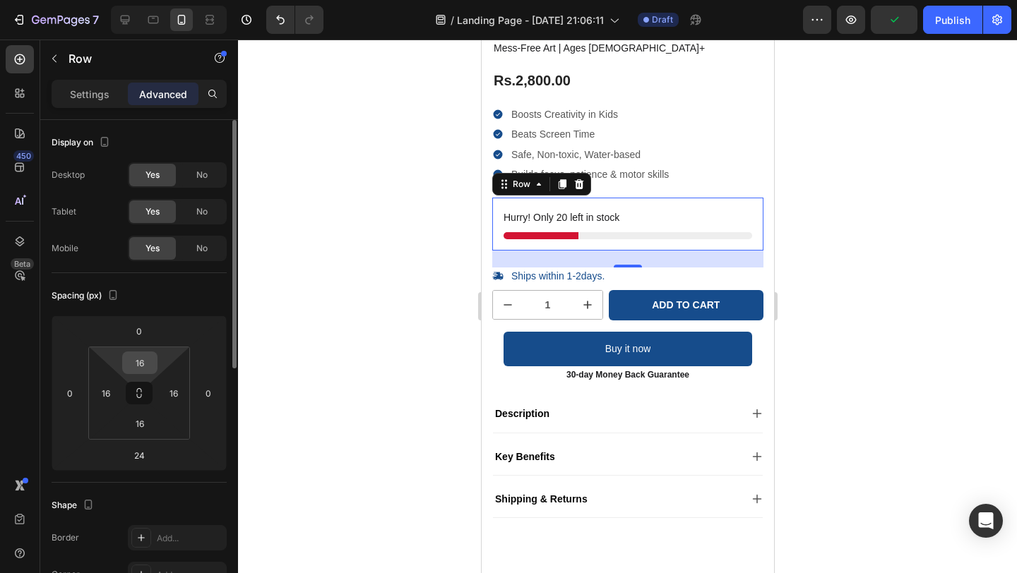
click at [145, 362] on input "16" at bounding box center [140, 362] width 28 height 21
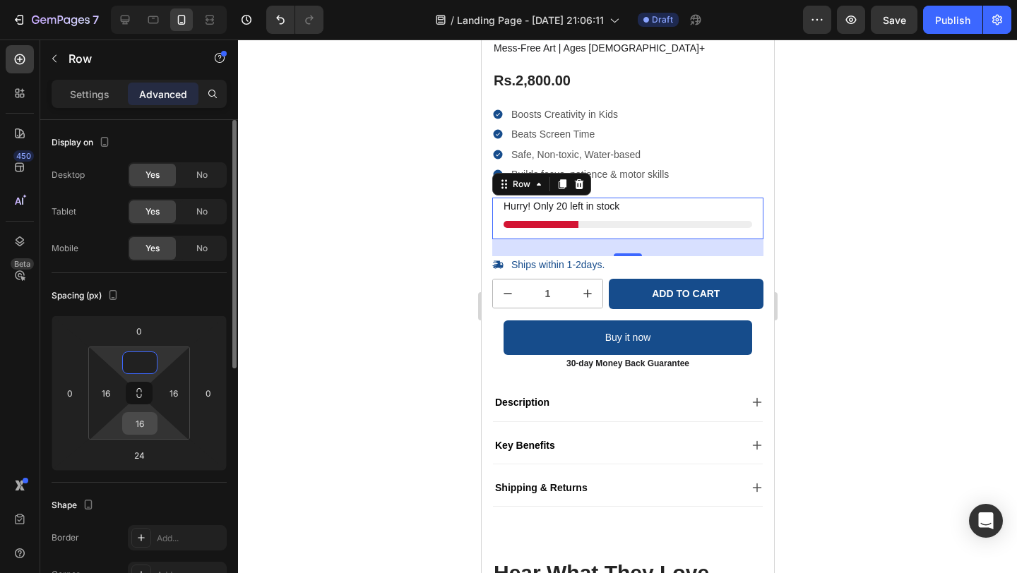
type input "0"
click at [139, 425] on input "16" at bounding box center [140, 423] width 28 height 21
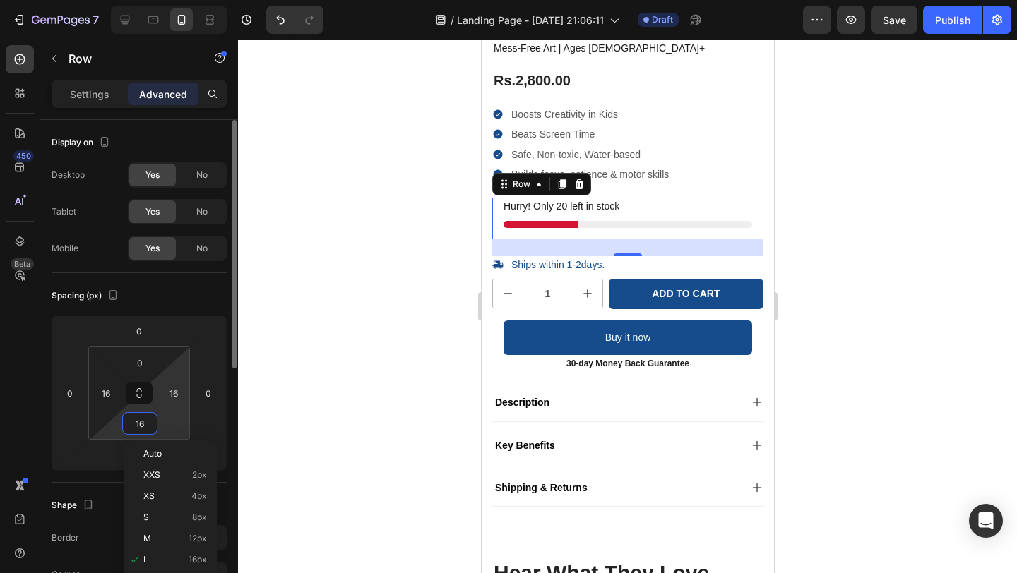
click at [174, 0] on html "7 / Landing Page - Aug 25, 21:06:11 Draft Preview Save Publish 450 Beta Section…" at bounding box center [508, 0] width 1017 height 0
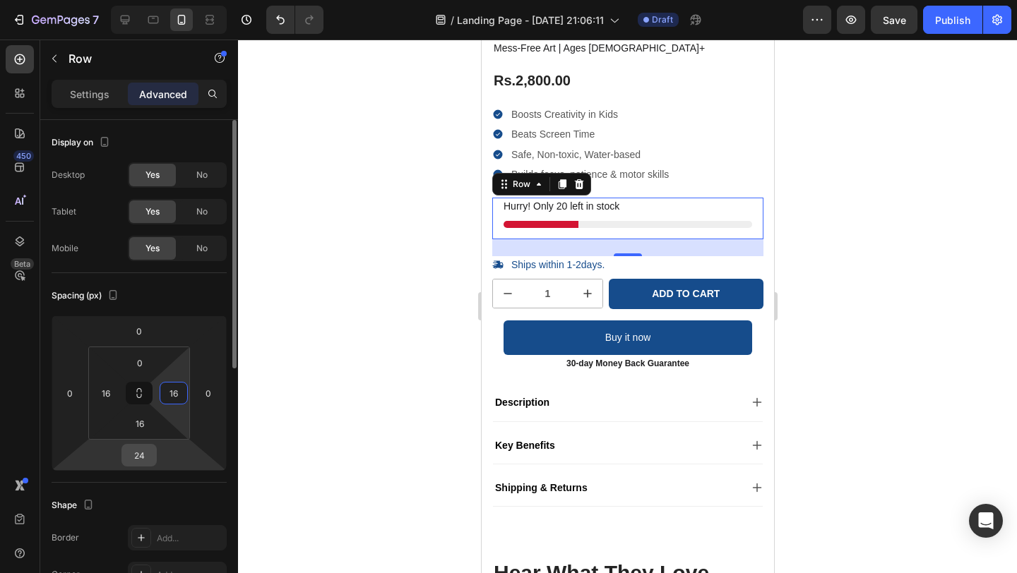
click at [141, 450] on input "24" at bounding box center [139, 455] width 28 height 21
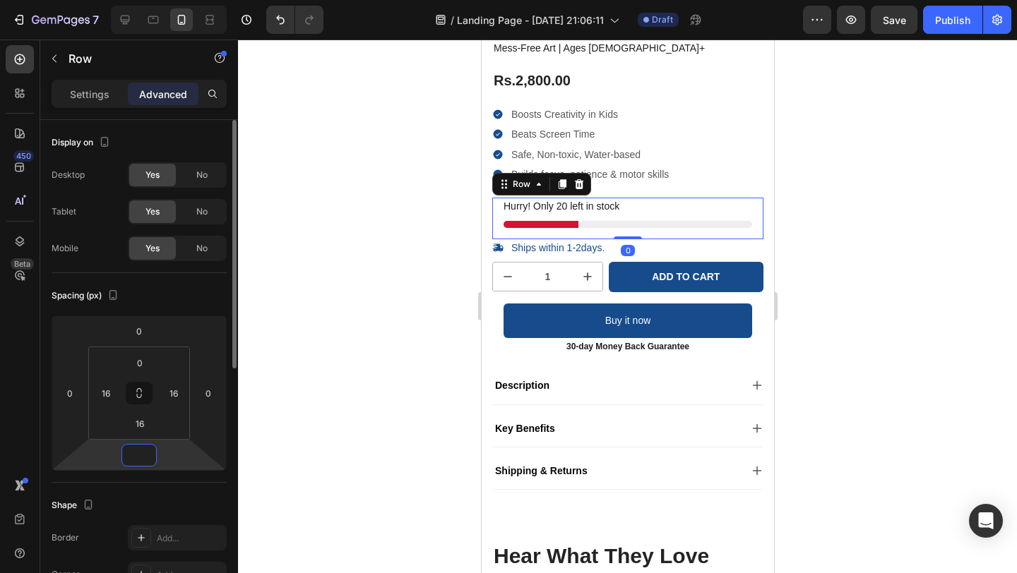
type input "0"
click at [210, 299] on div "Spacing (px)" at bounding box center [139, 296] width 175 height 23
click at [145, 423] on input "16" at bounding box center [140, 423] width 28 height 21
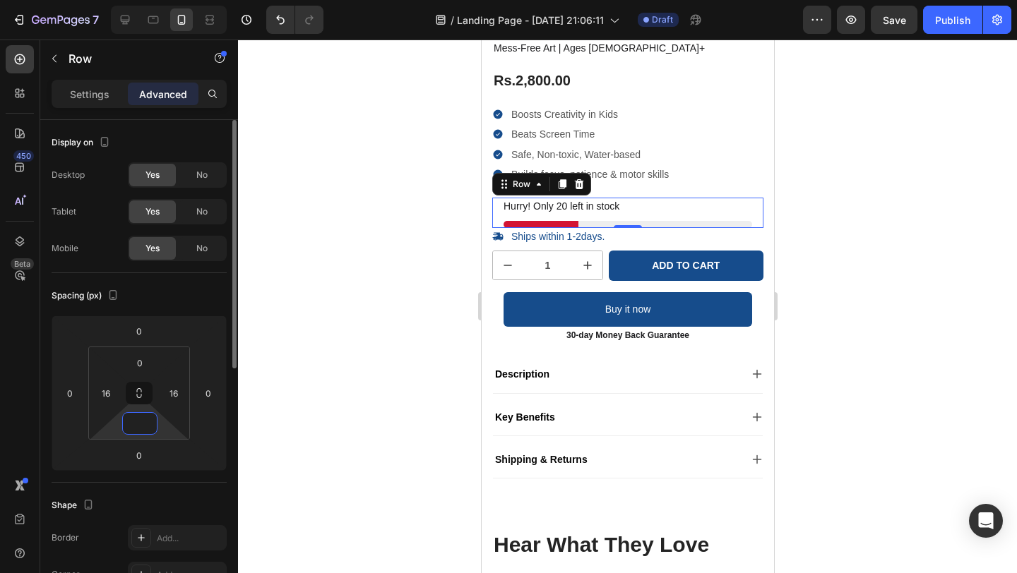
type input "0"
click at [0, 0] on div "Spacing (px) 0 0 0 0 0 16 0 16" at bounding box center [0, 0] width 0 height 0
click at [370, 306] on div at bounding box center [627, 307] width 779 height 534
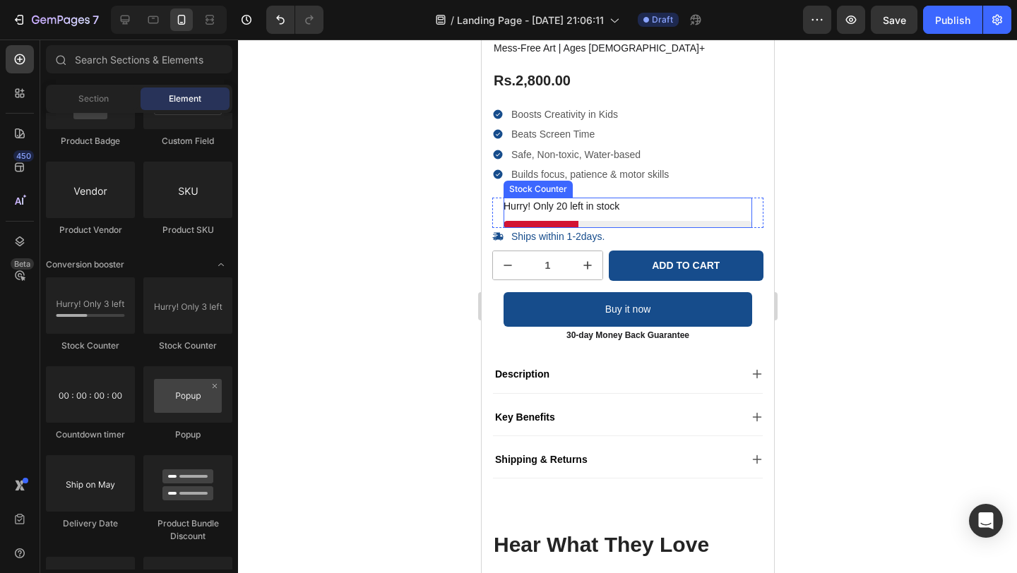
click at [635, 205] on div "Hurry! Only 20 left in stock" at bounding box center [627, 207] width 249 height 18
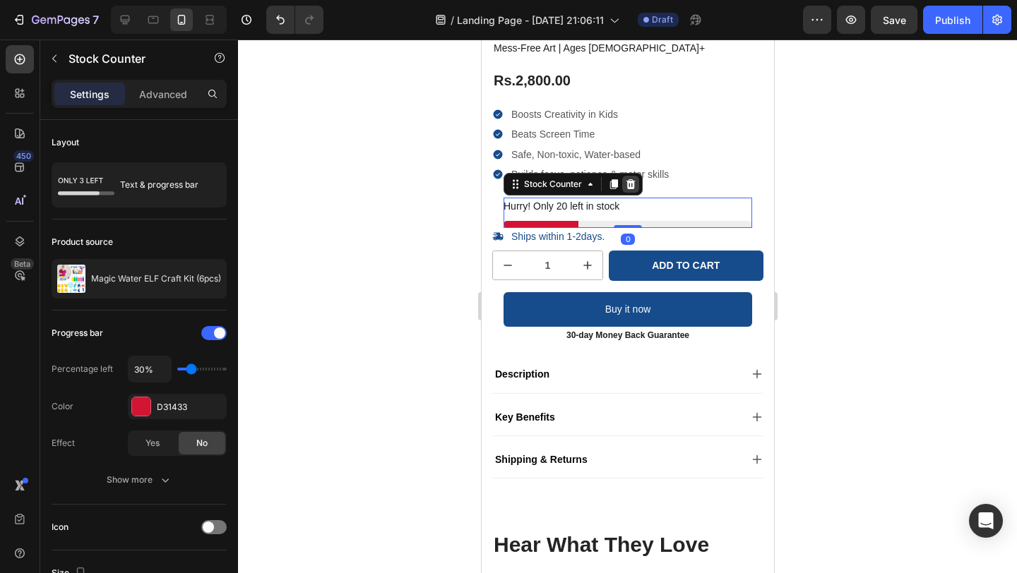
click at [633, 180] on icon at bounding box center [629, 184] width 11 height 11
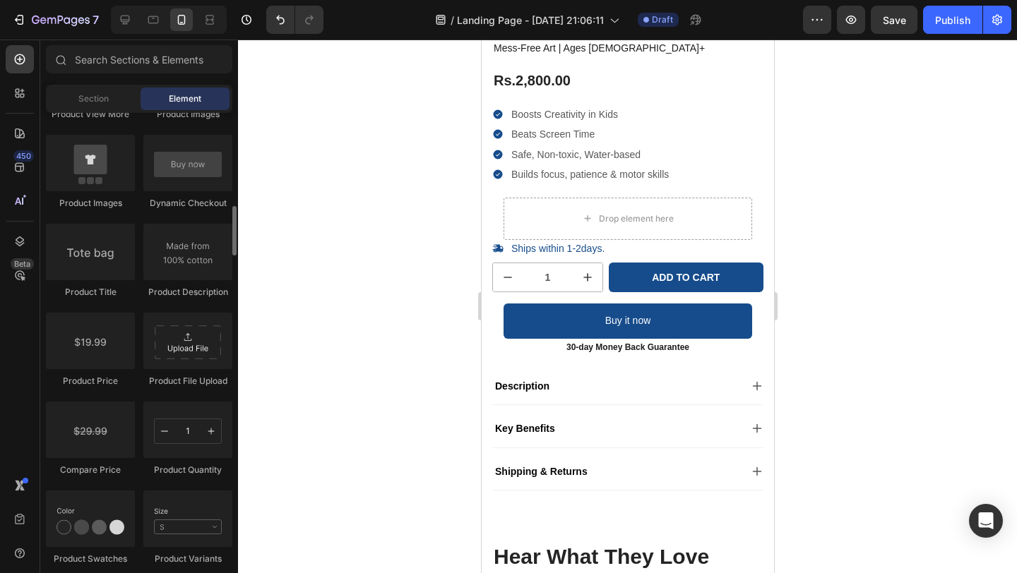
scroll to position [2034, 0]
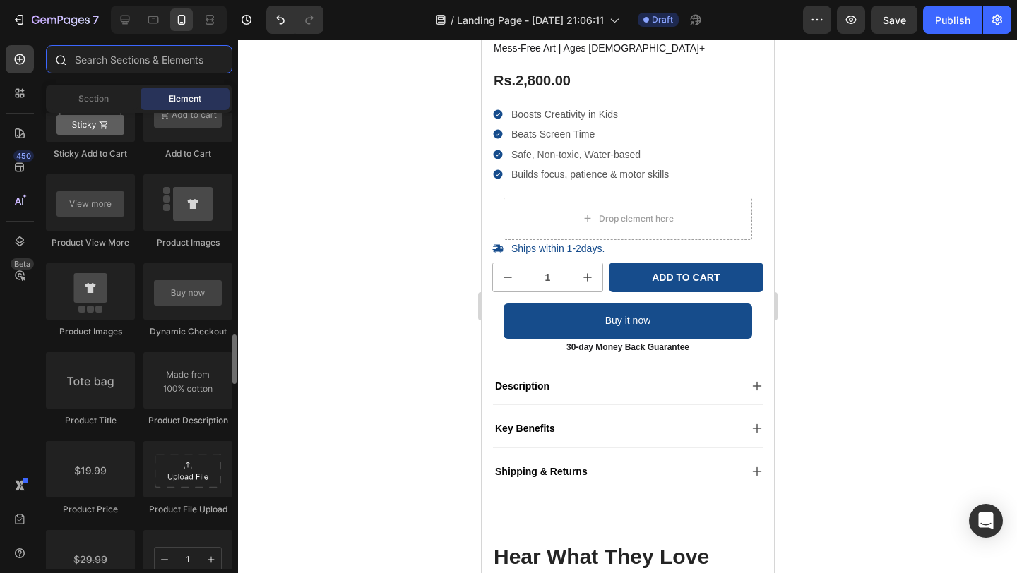
click at [130, 61] on input "text" at bounding box center [139, 59] width 186 height 28
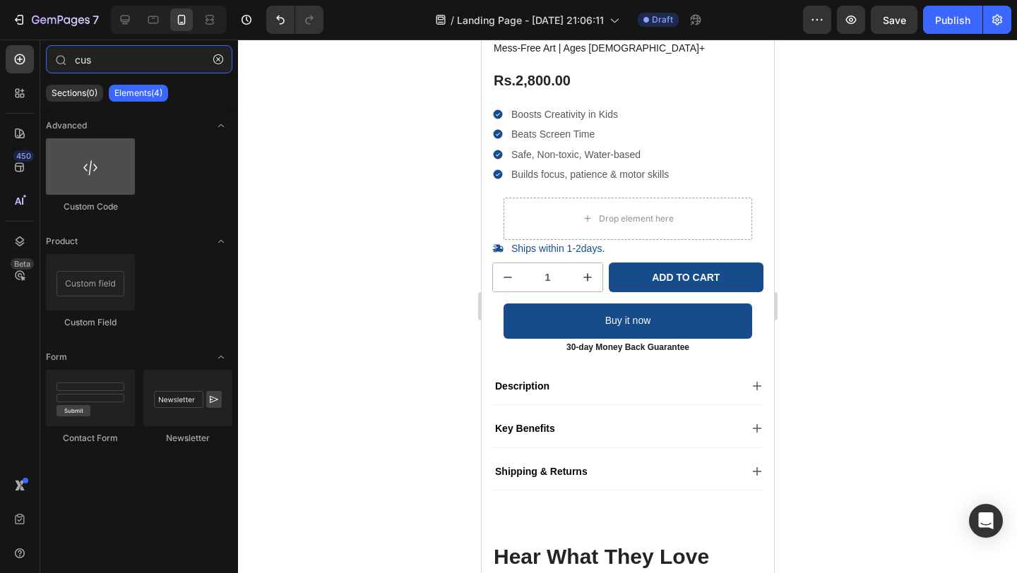
type input "cus"
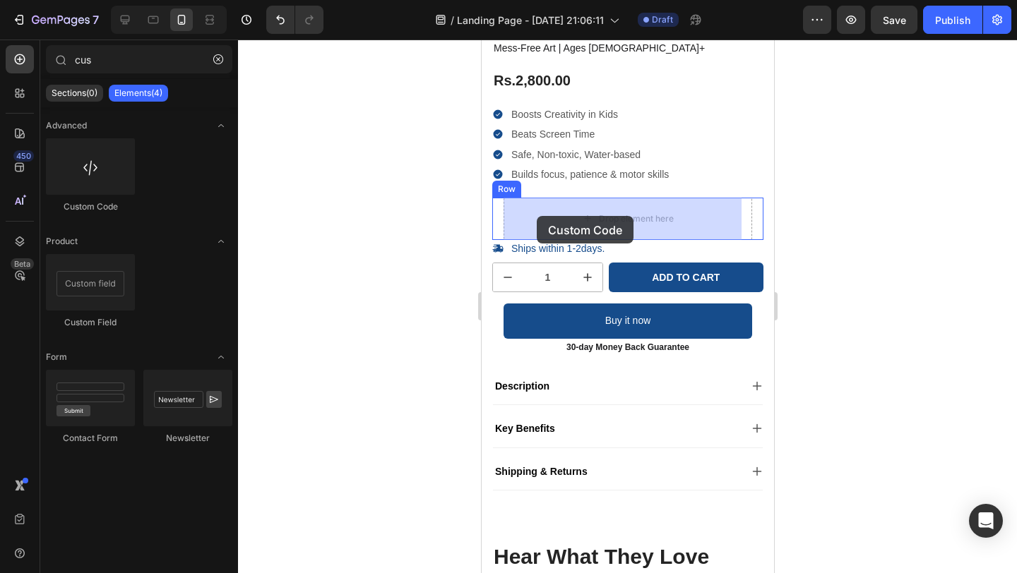
drag, startPoint x: 566, startPoint y: 207, endPoint x: 535, endPoint y: 215, distance: 32.0
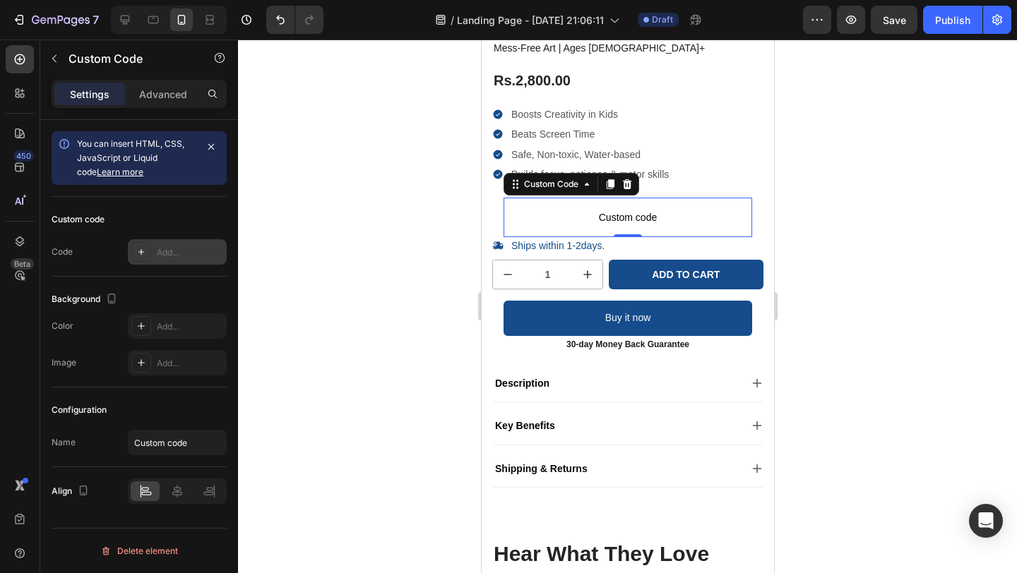
click at [196, 250] on div "Add..." at bounding box center [190, 252] width 66 height 13
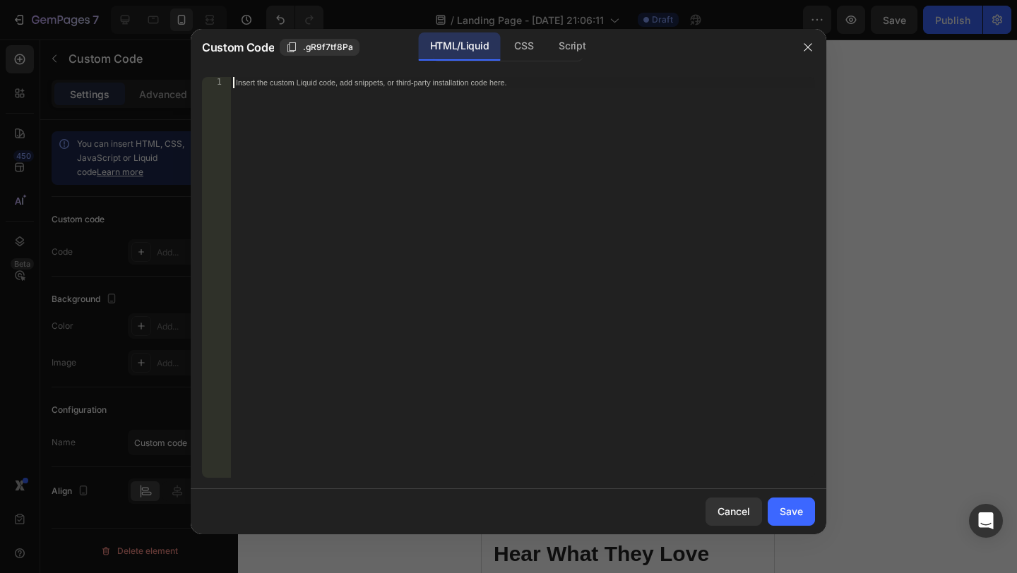
click at [472, 141] on div "Insert the custom Liquid code, add snippets, or third-party installation code h…" at bounding box center [522, 289] width 585 height 424
click at [547, 52] on div "CSS" at bounding box center [571, 46] width 49 height 28
click at [489, 89] on div "Insert the CSS code to style your content here." at bounding box center [522, 289] width 585 height 424
click at [473, 56] on div "HTML/Liquid" at bounding box center [459, 46] width 81 height 28
click at [547, 57] on div "CSS" at bounding box center [571, 46] width 49 height 28
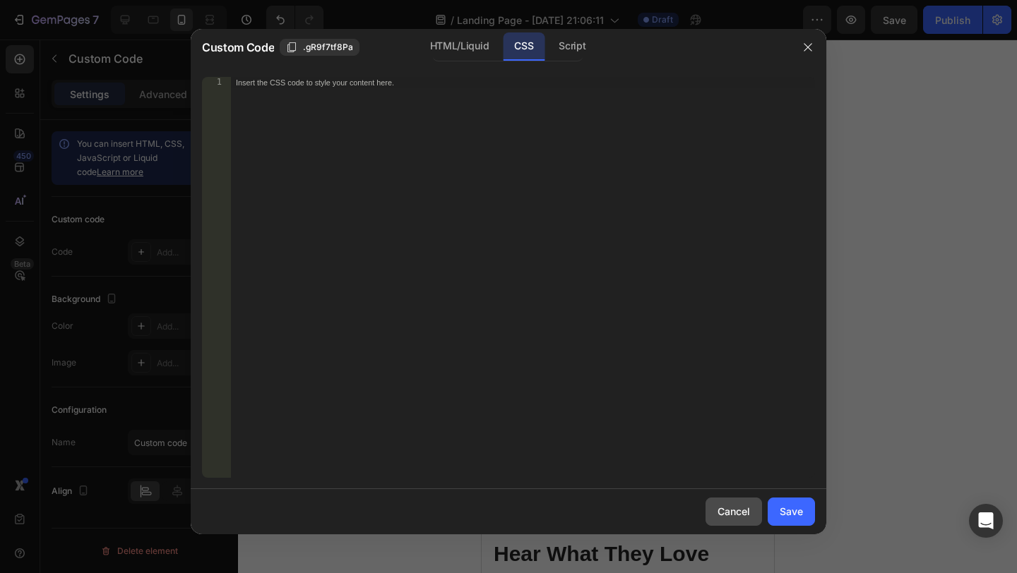
click at [735, 506] on div "Cancel" at bounding box center [733, 511] width 32 height 15
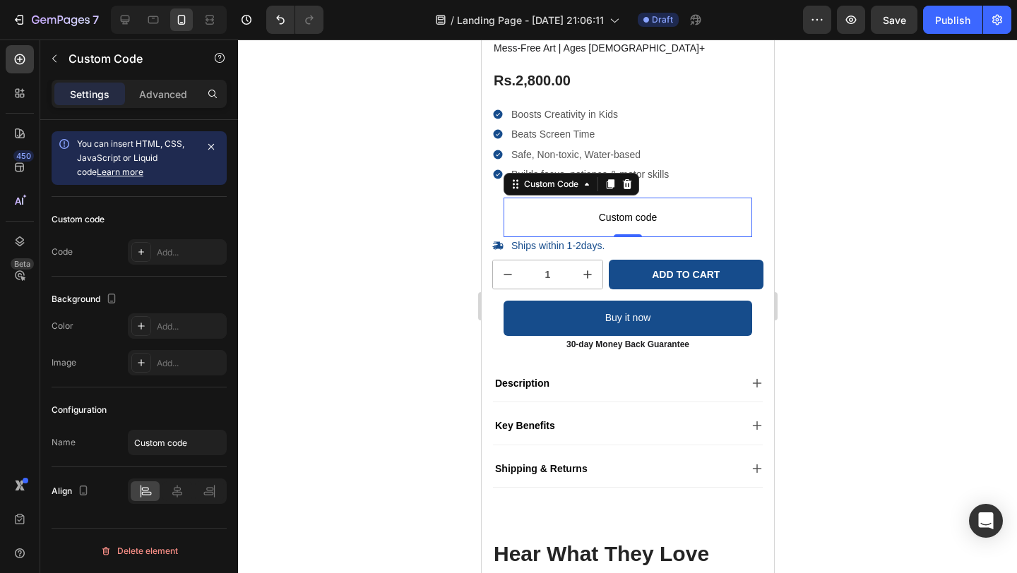
click at [546, 210] on span "Custom code" at bounding box center [627, 217] width 249 height 17
click at [180, 398] on div "Configuration Name" at bounding box center [139, 428] width 175 height 80
click at [173, 249] on div "Add..." at bounding box center [190, 252] width 66 height 13
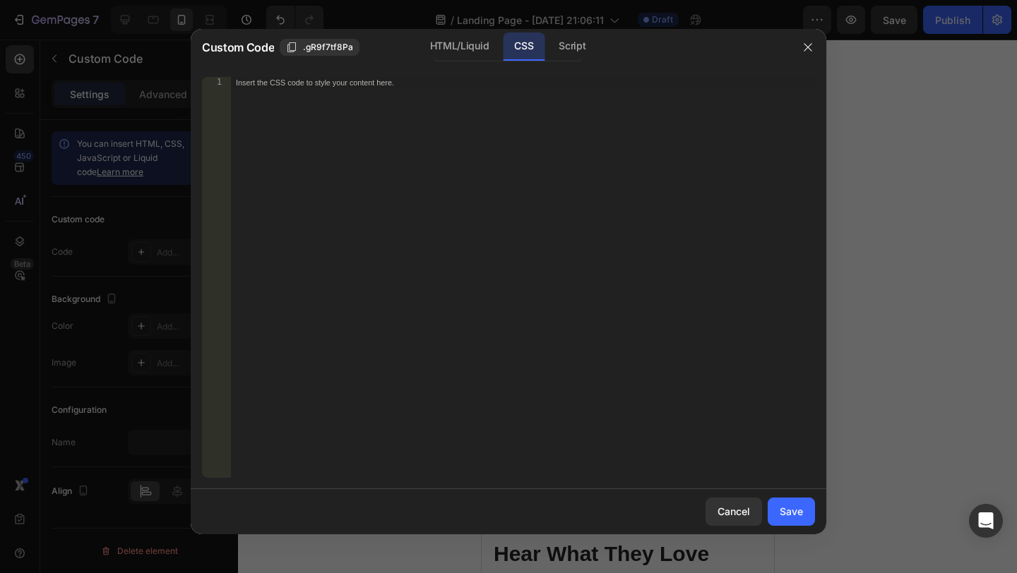
click at [406, 85] on div "Insert the CSS code to style your content here." at bounding box center [493, 82] width 515 height 10
click at [444, 48] on div "HTML/Liquid" at bounding box center [459, 46] width 81 height 28
click at [375, 83] on div "Insert the custom Liquid code, add snippets, or third-party installation code h…" at bounding box center [493, 82] width 515 height 10
click at [333, 48] on span ".gR9f7tf8Pa" at bounding box center [328, 47] width 50 height 13
click at [325, 45] on span "Copied" at bounding box center [317, 47] width 28 height 13
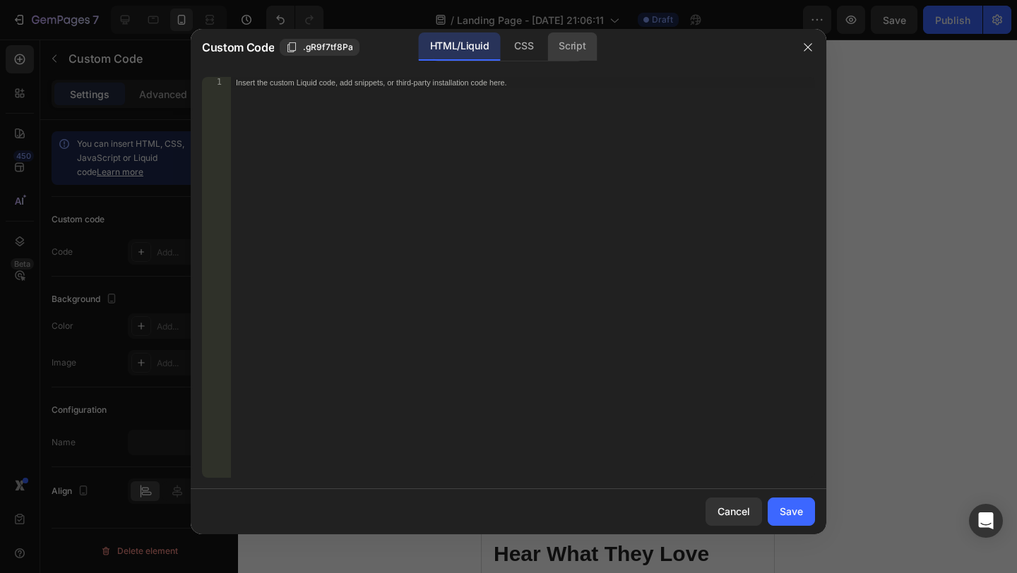
click at [580, 49] on div "Script" at bounding box center [571, 46] width 49 height 28
click at [455, 88] on div "Insert the Javascript code to add interaction and animation to your content her…" at bounding box center [522, 289] width 585 height 424
paste textarea ".gR9f7tf8Pa"
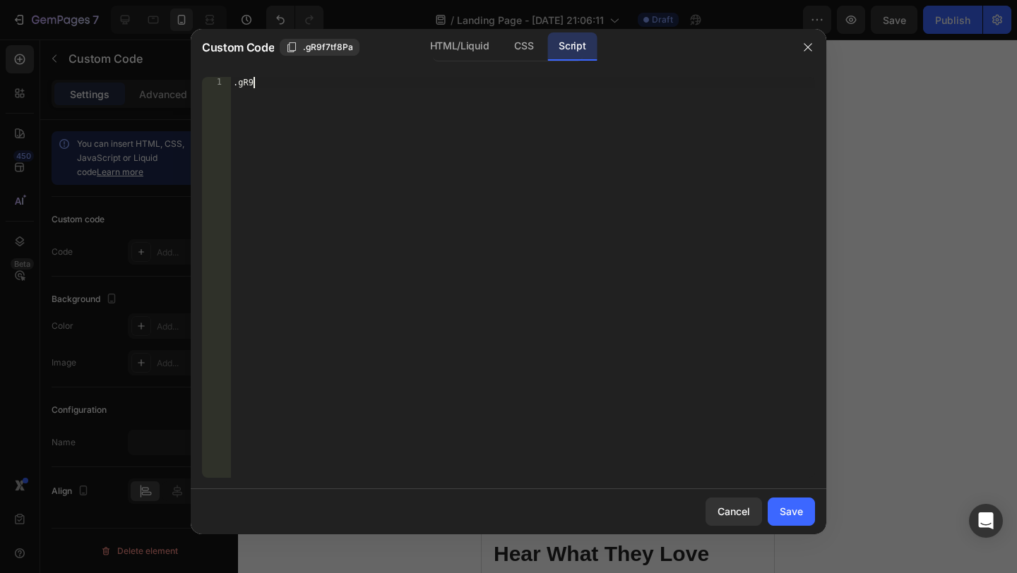
type textarea "."
paste textarea ".gR9f7tf8Pa"
type textarea ".gR9f7tf8Pa"
click at [522, 54] on div "CSS" at bounding box center [524, 46] width 42 height 28
click at [402, 76] on div ".gR9f7tf8Pa 1 Insert the CSS code to style your content here. ההההההההההההההההה…" at bounding box center [508, 278] width 635 height 424
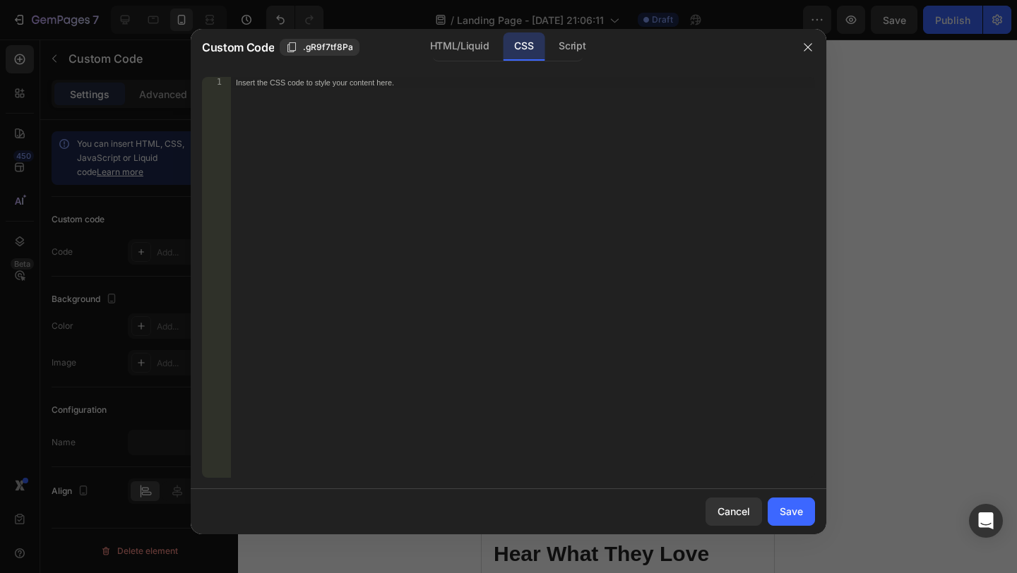
click at [388, 86] on div "Insert the CSS code to style your content here." at bounding box center [493, 82] width 515 height 10
paste textarea ".gR9f7tf8Pa"
type textarea ".gR9f7tf8Pa"
click at [775, 513] on button "Save" at bounding box center [791, 512] width 47 height 28
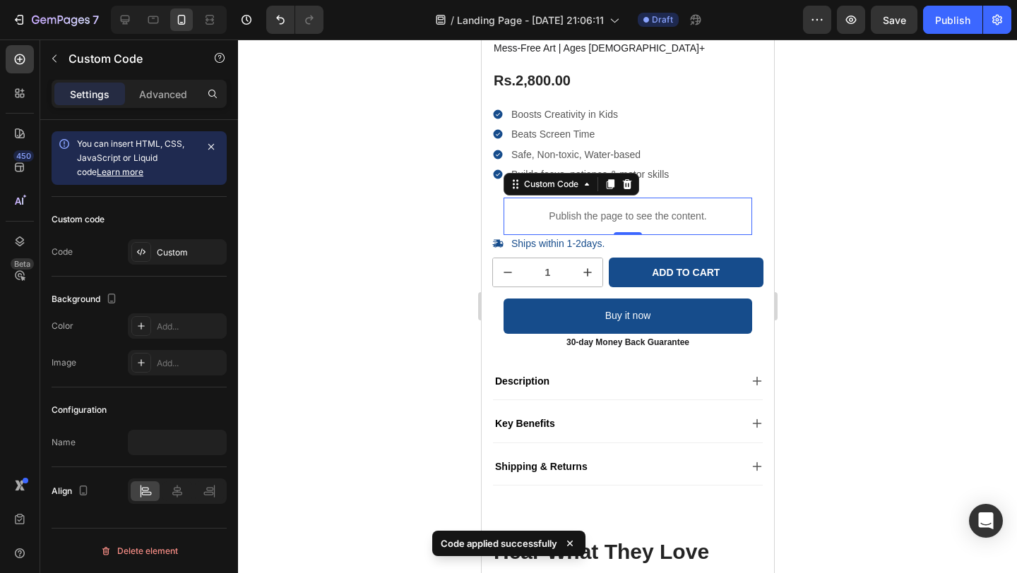
click at [167, 273] on div "Custom code Code Custom" at bounding box center [139, 237] width 175 height 80
click at [215, 143] on icon "button" at bounding box center [210, 146] width 11 height 11
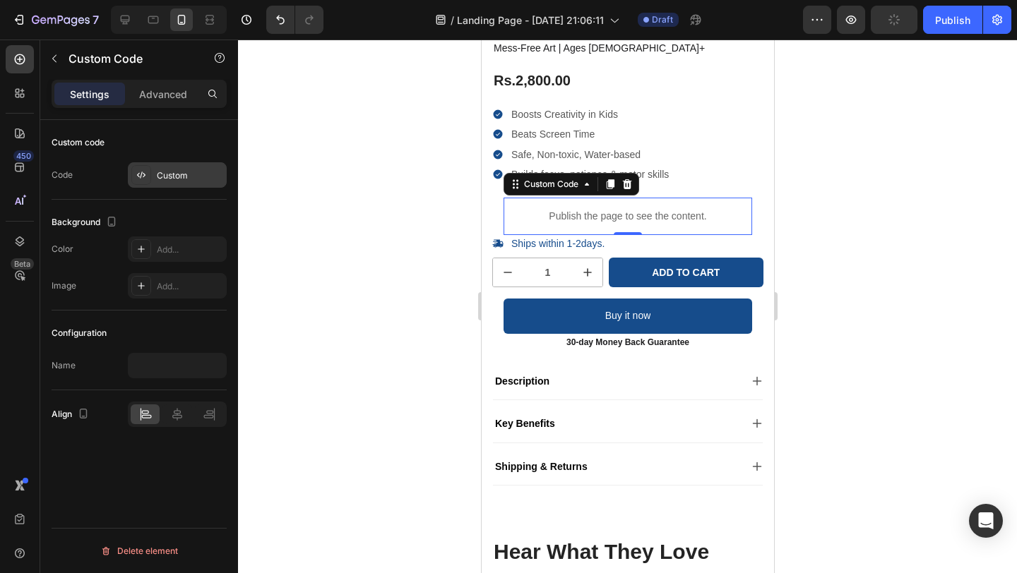
click at [190, 174] on div "Custom" at bounding box center [190, 175] width 66 height 13
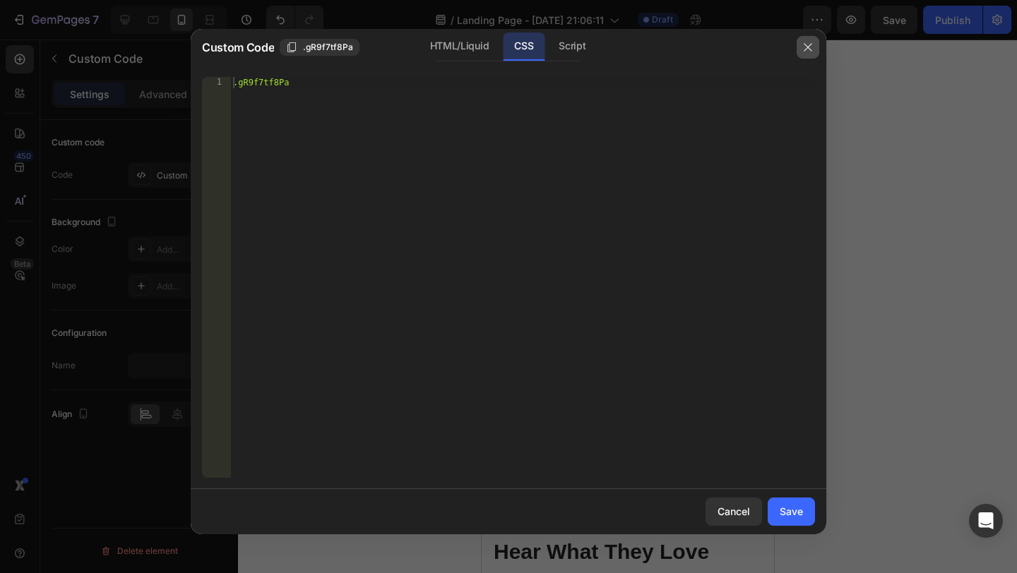
click at [807, 48] on icon "button" at bounding box center [807, 47] width 11 height 11
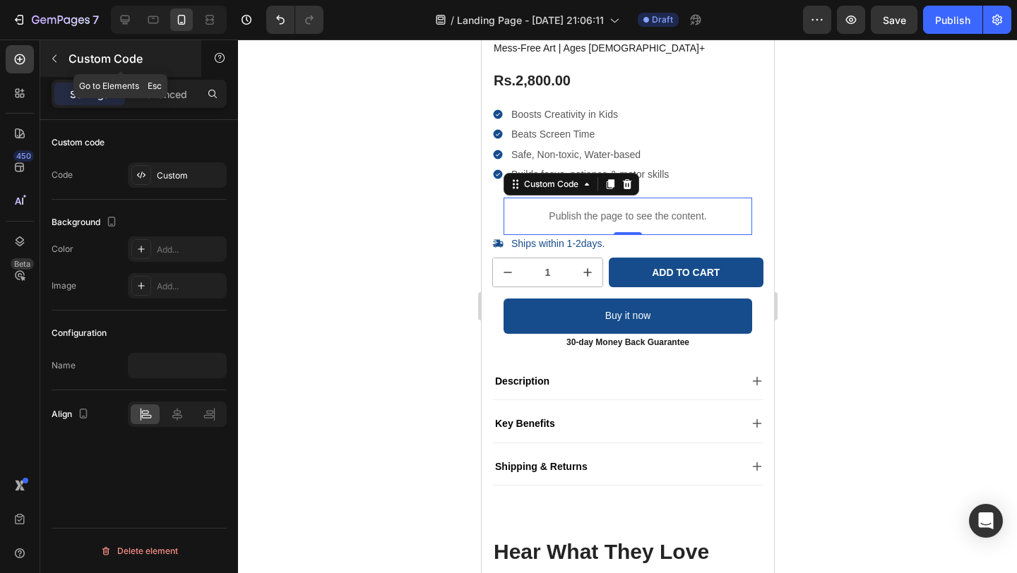
click at [52, 59] on icon "button" at bounding box center [54, 58] width 11 height 11
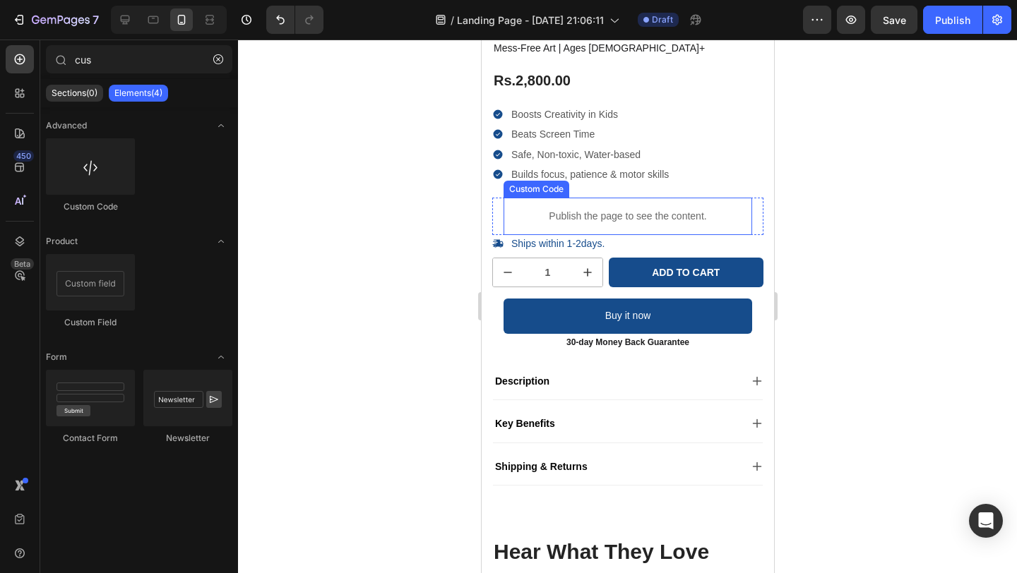
click at [563, 217] on p "Publish the page to see the content." at bounding box center [627, 216] width 249 height 15
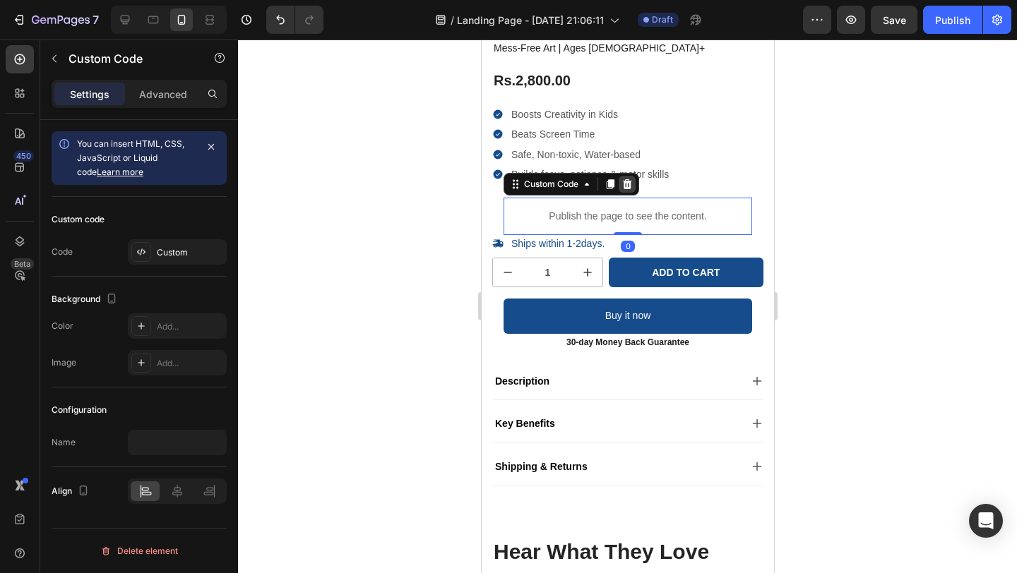
click at [626, 185] on icon at bounding box center [626, 184] width 9 height 10
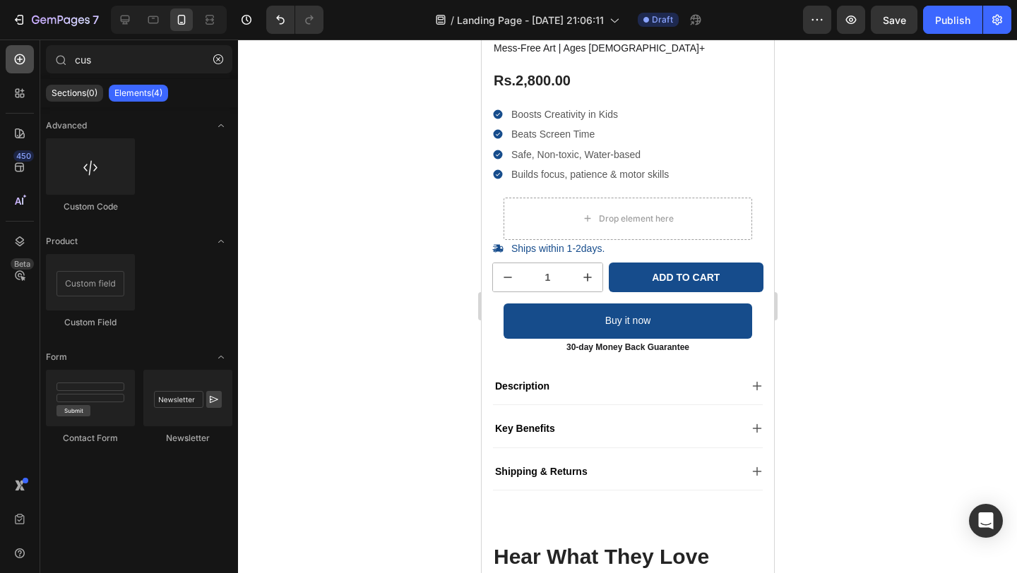
click at [16, 56] on icon at bounding box center [20, 59] width 14 height 14
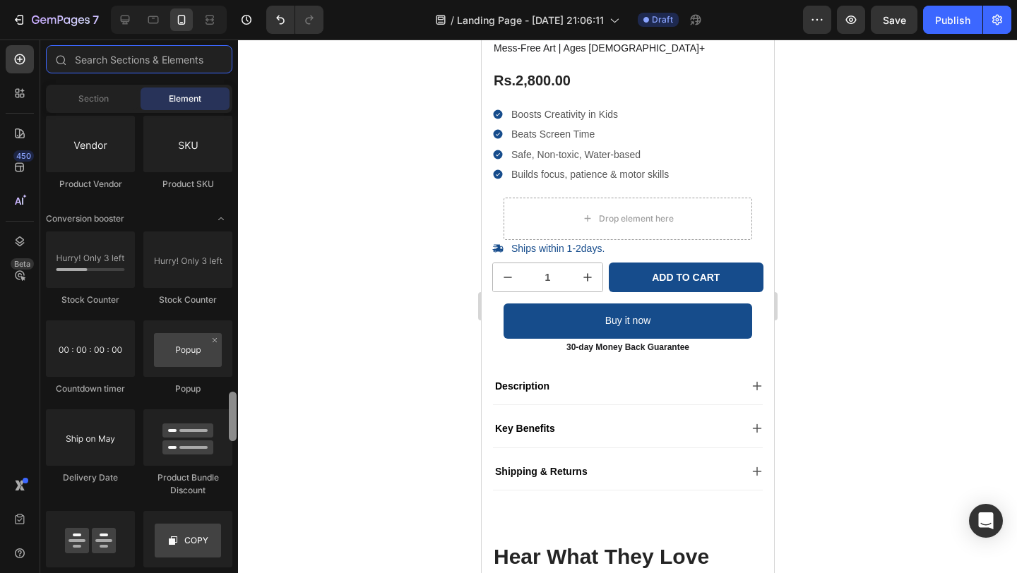
scroll to position [2673, 0]
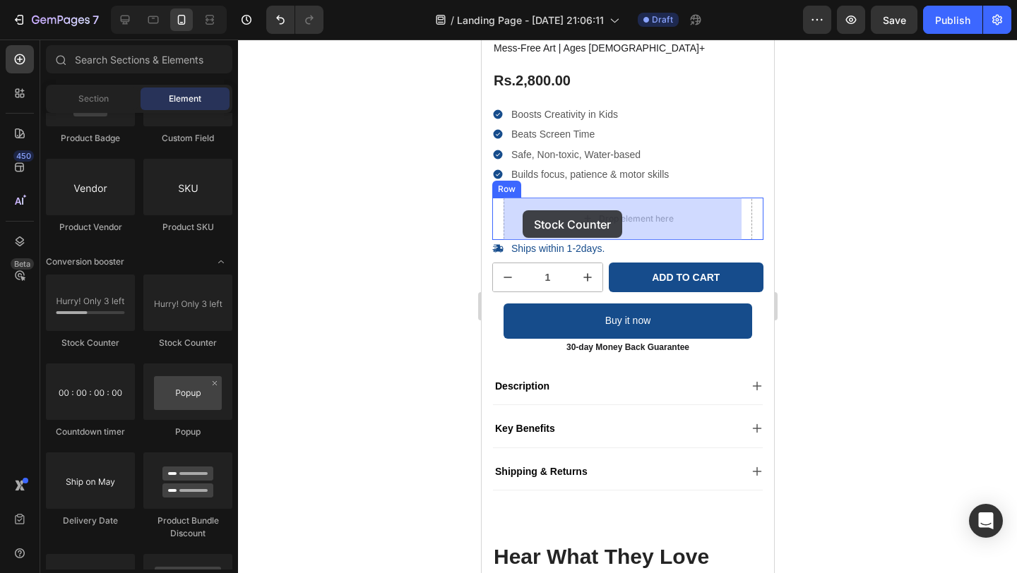
drag, startPoint x: 655, startPoint y: 356, endPoint x: 522, endPoint y: 210, distance: 197.9
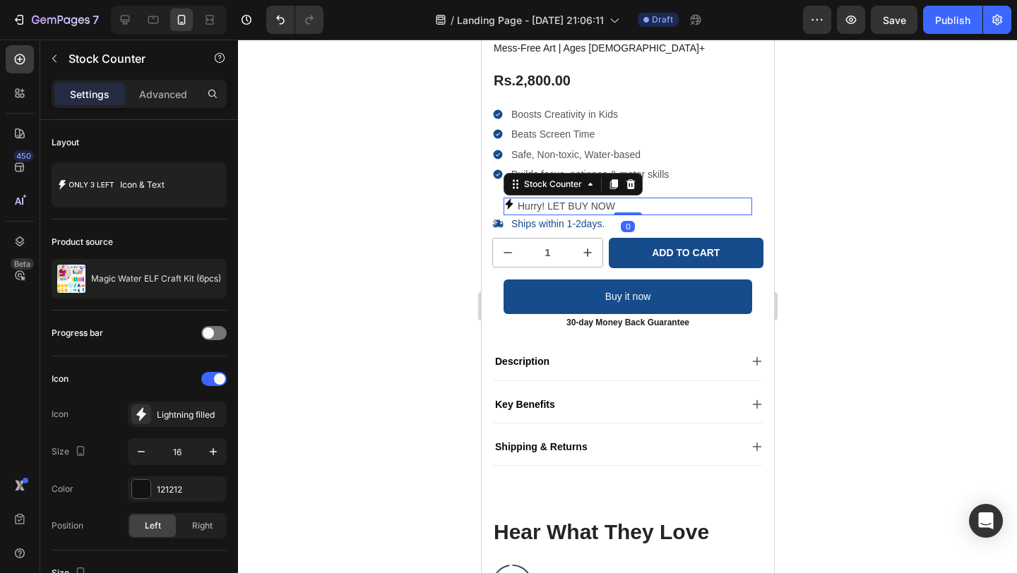
click at [631, 203] on div "Hurry! LET BUY NOW" at bounding box center [627, 207] width 249 height 18
click at [613, 204] on p "Hurry! LET BUY NOW" at bounding box center [565, 207] width 97 height 18
click at [609, 208] on p "Hurry! LET BUY NOW" at bounding box center [565, 207] width 97 height 18
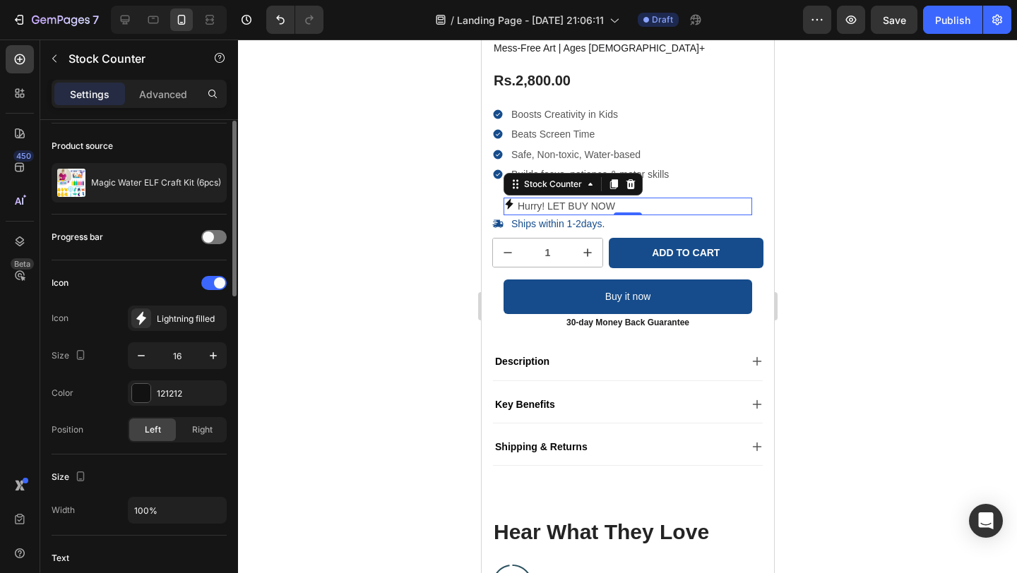
scroll to position [145, 0]
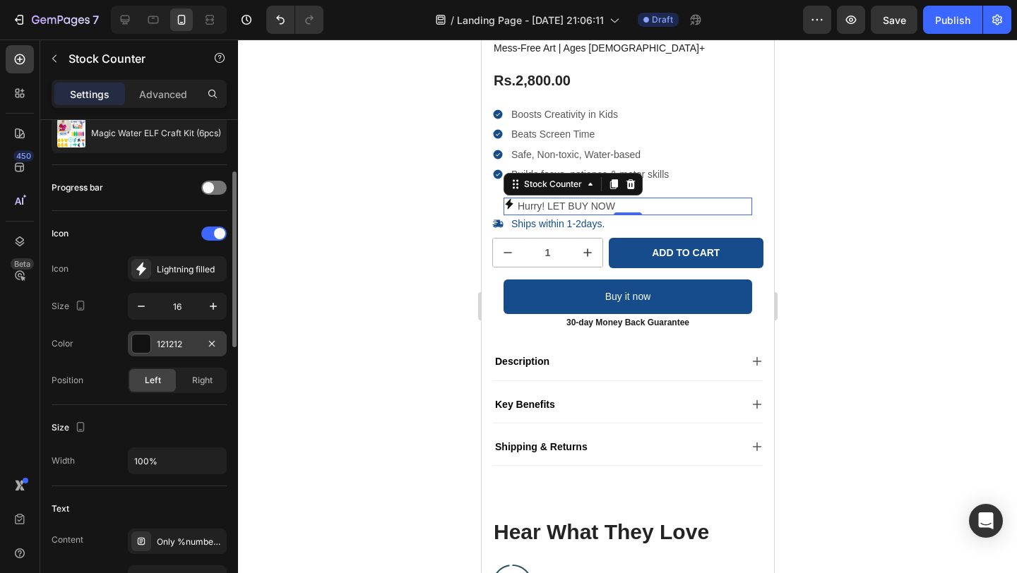
click at [172, 335] on div "121212" at bounding box center [177, 343] width 99 height 25
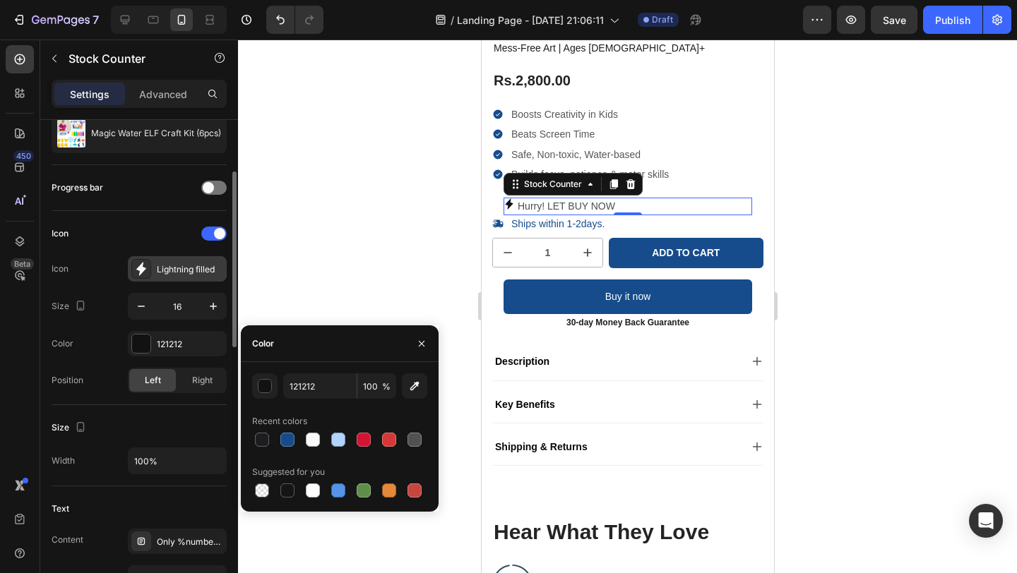
click at [190, 265] on div "Lightning filled" at bounding box center [190, 269] width 66 height 13
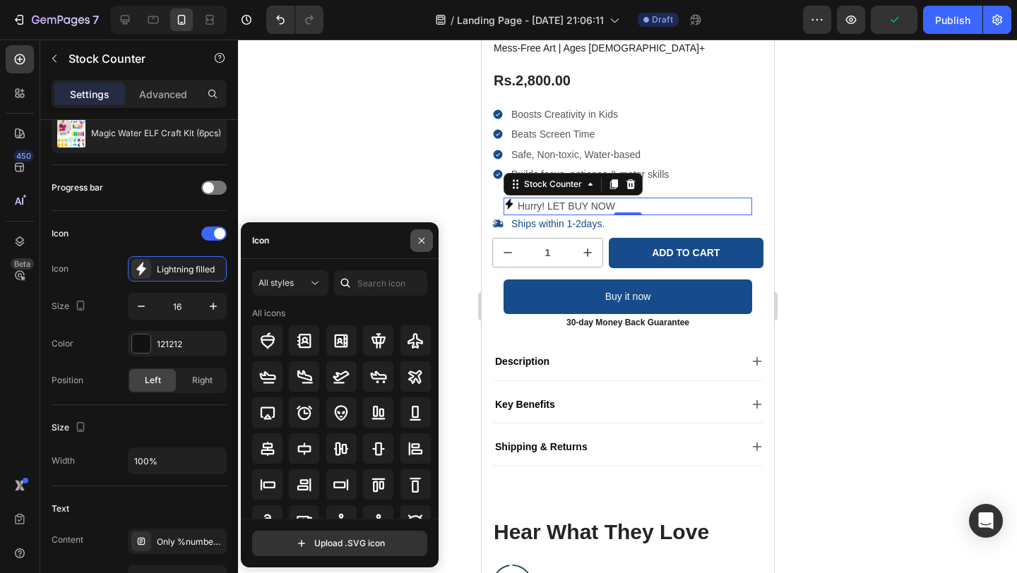
click at [420, 235] on icon "button" at bounding box center [421, 240] width 11 height 11
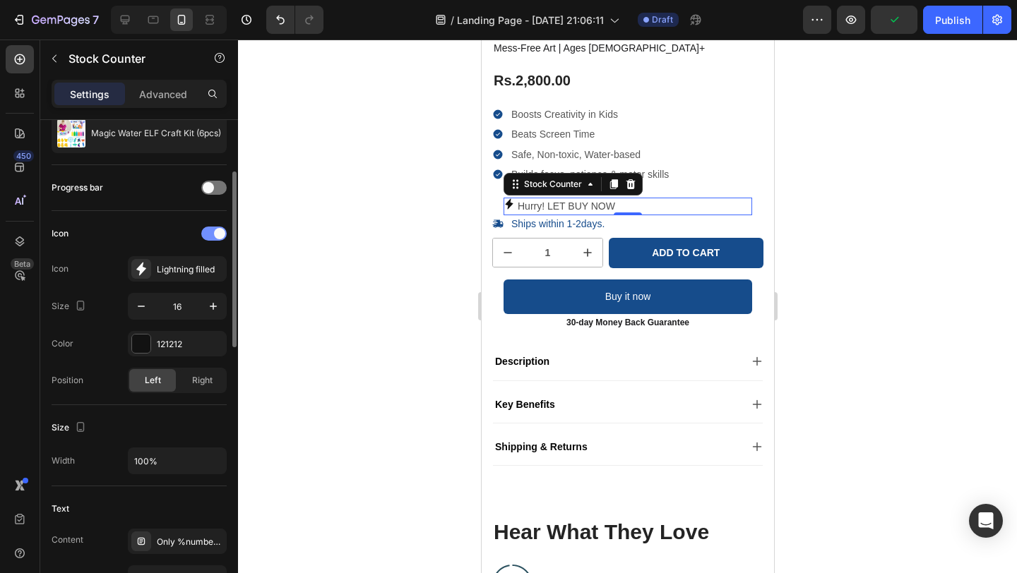
click at [213, 233] on div at bounding box center [213, 234] width 25 height 14
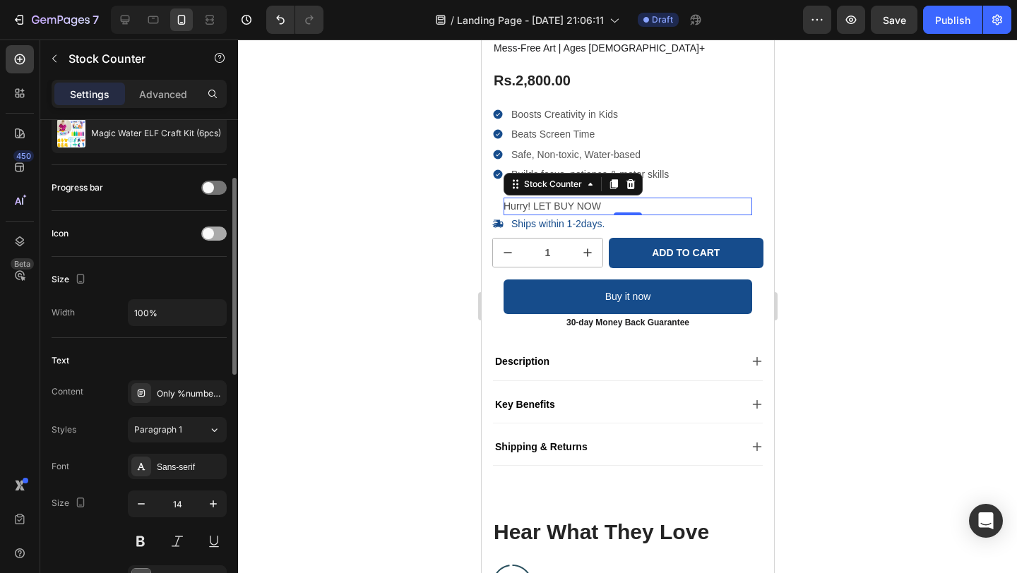
click at [213, 233] on span at bounding box center [208, 233] width 11 height 11
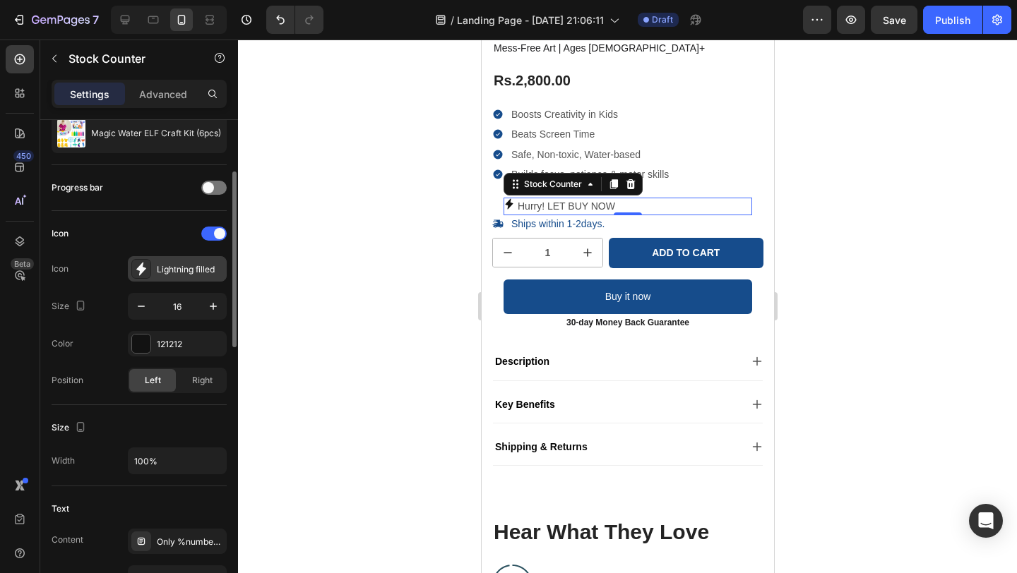
click at [205, 268] on div "Lightning filled" at bounding box center [190, 269] width 66 height 13
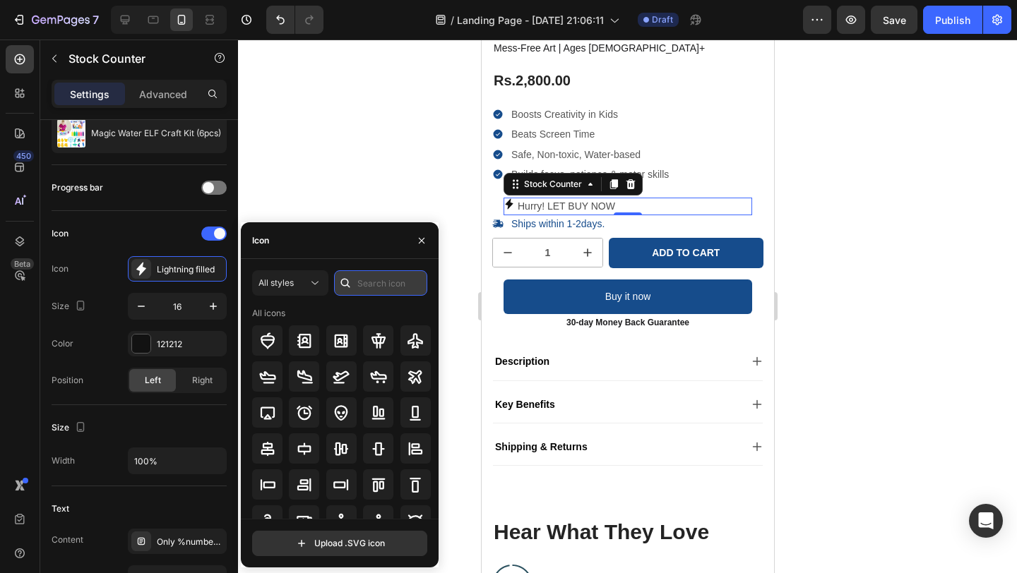
click at [371, 285] on input "text" at bounding box center [380, 282] width 93 height 25
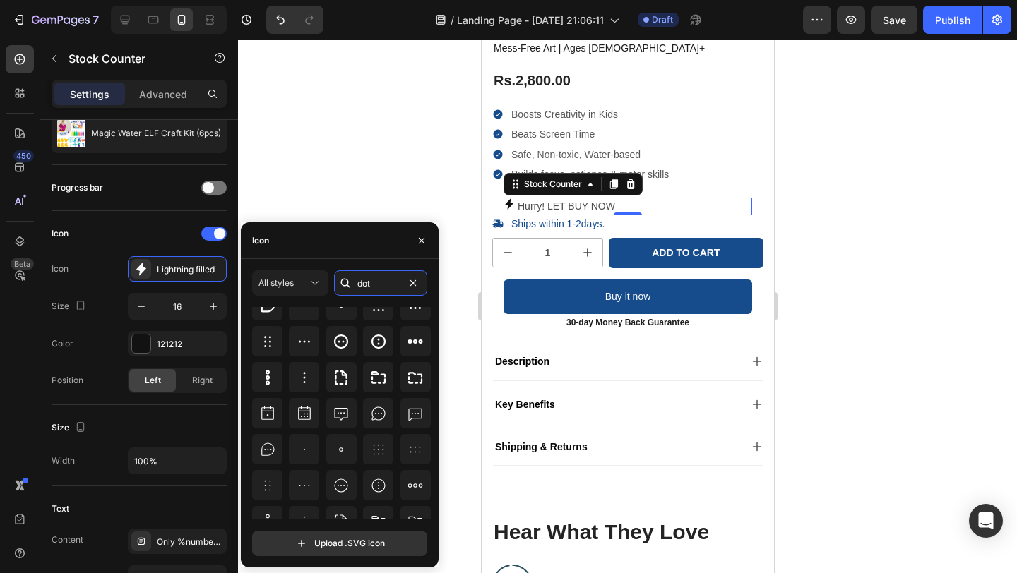
scroll to position [0, 0]
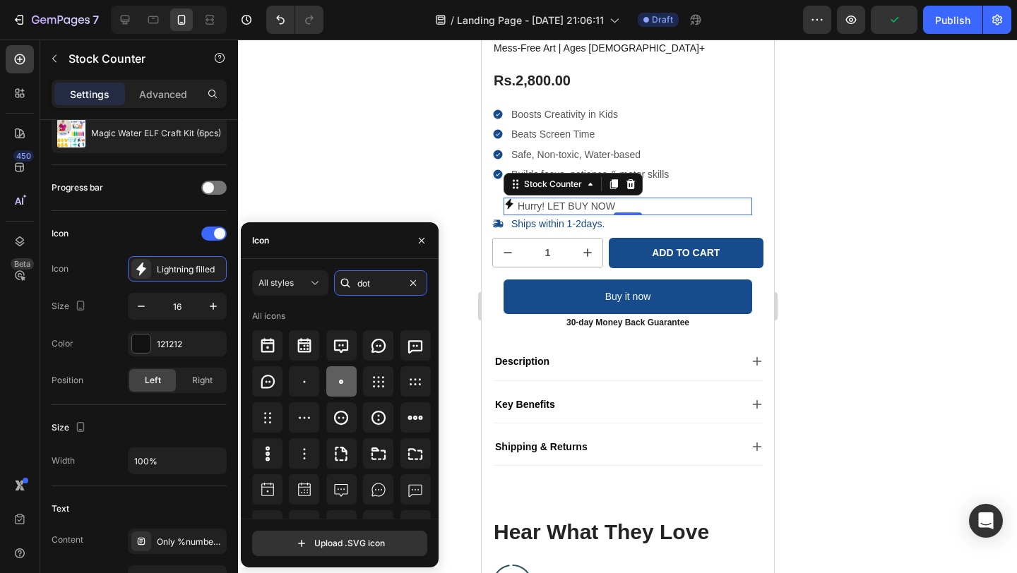
type input "dot"
click at [333, 386] on icon at bounding box center [341, 382] width 17 height 17
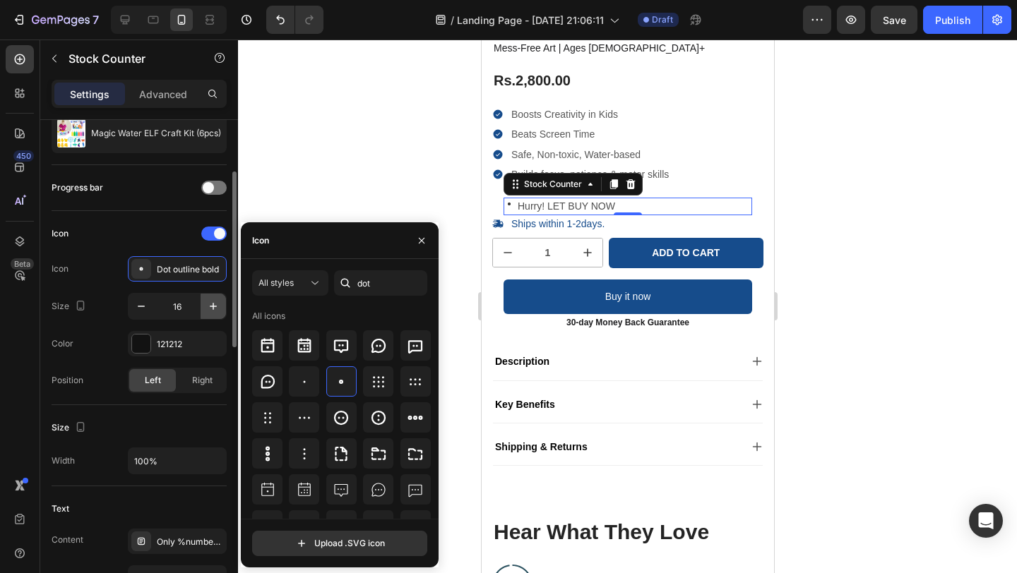
click at [215, 304] on icon "button" at bounding box center [213, 306] width 14 height 14
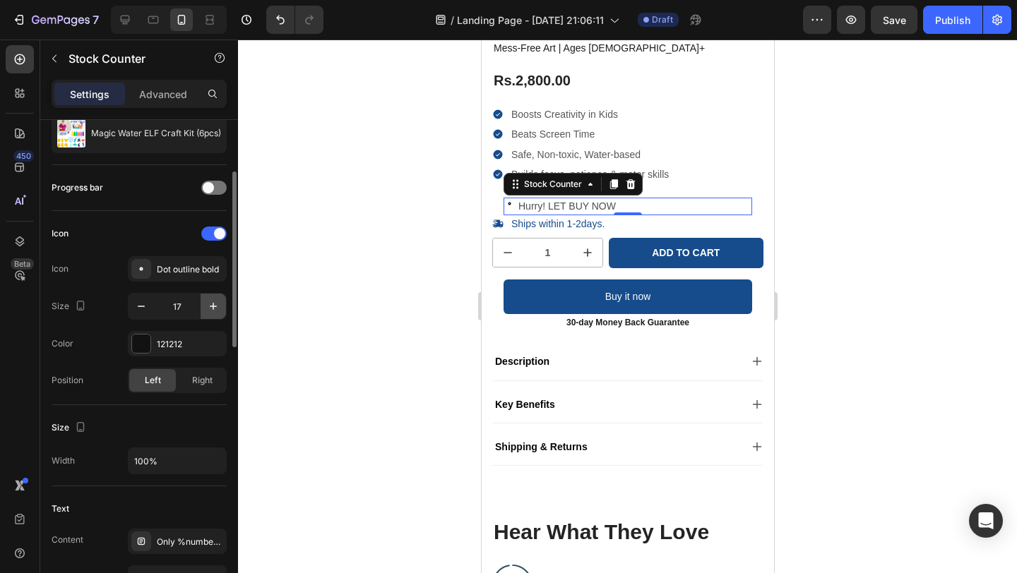
click at [215, 304] on icon "button" at bounding box center [213, 306] width 14 height 14
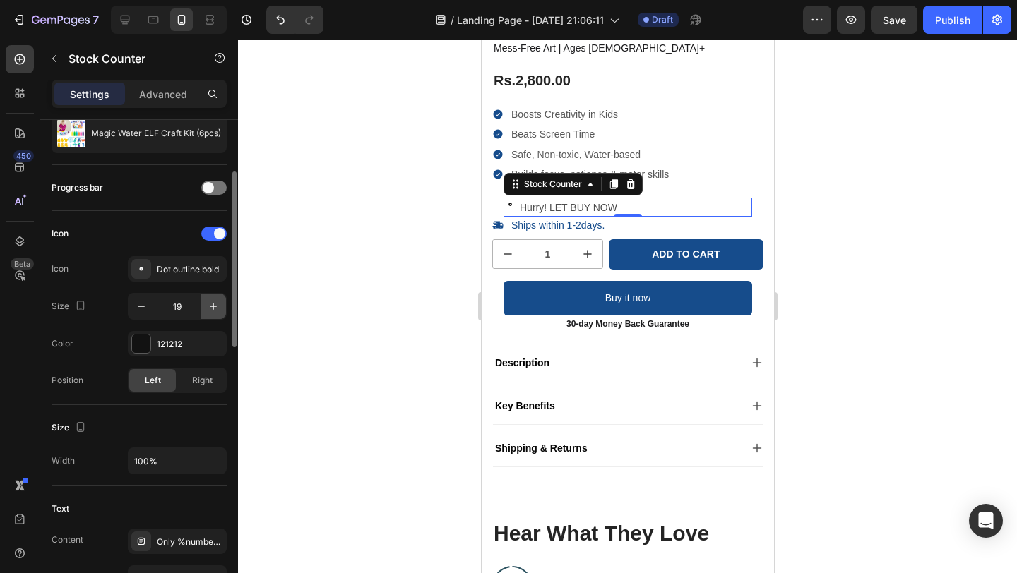
click at [215, 304] on icon "button" at bounding box center [213, 306] width 14 height 14
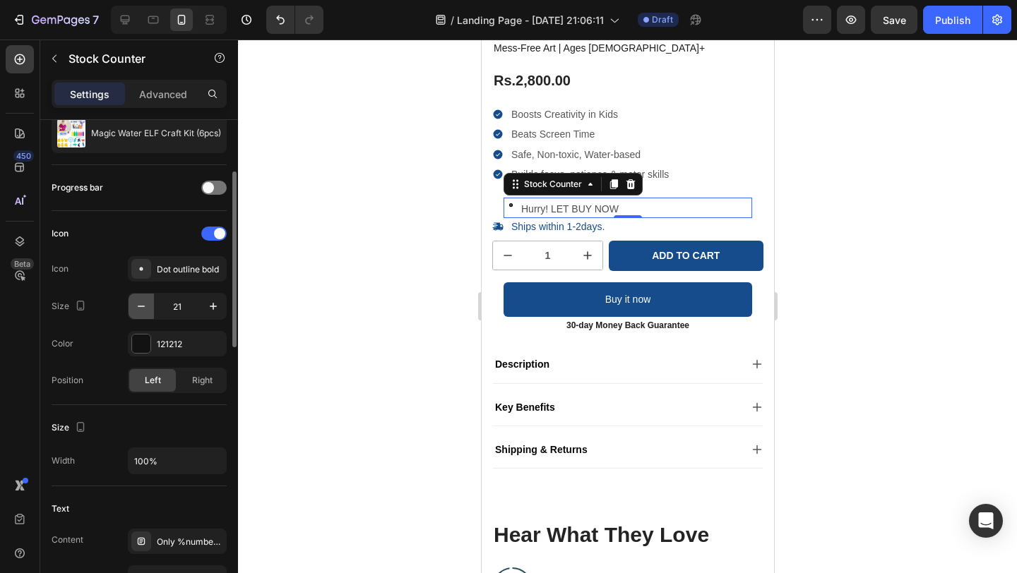
click at [129, 302] on button "button" at bounding box center [141, 306] width 25 height 25
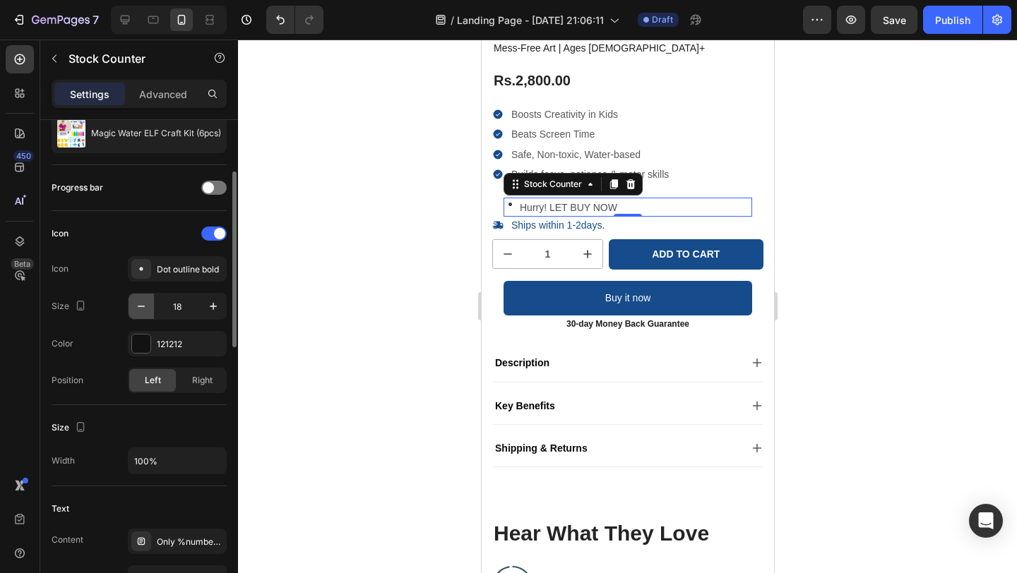
click at [129, 302] on button "button" at bounding box center [141, 306] width 25 height 25
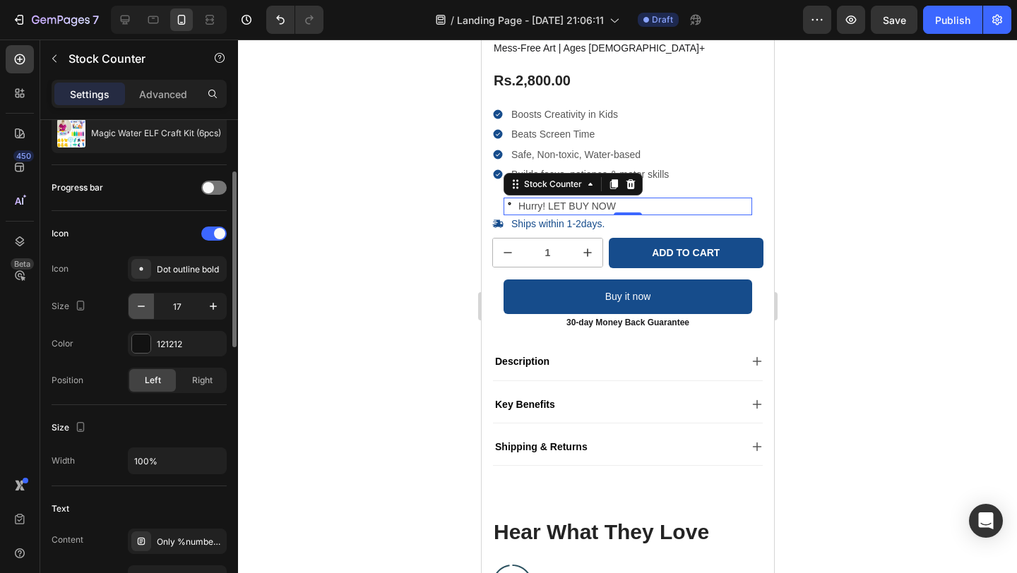
click at [129, 302] on button "button" at bounding box center [141, 306] width 25 height 25
type input "15"
click at [210, 264] on div "Dot outline bold" at bounding box center [190, 269] width 66 height 13
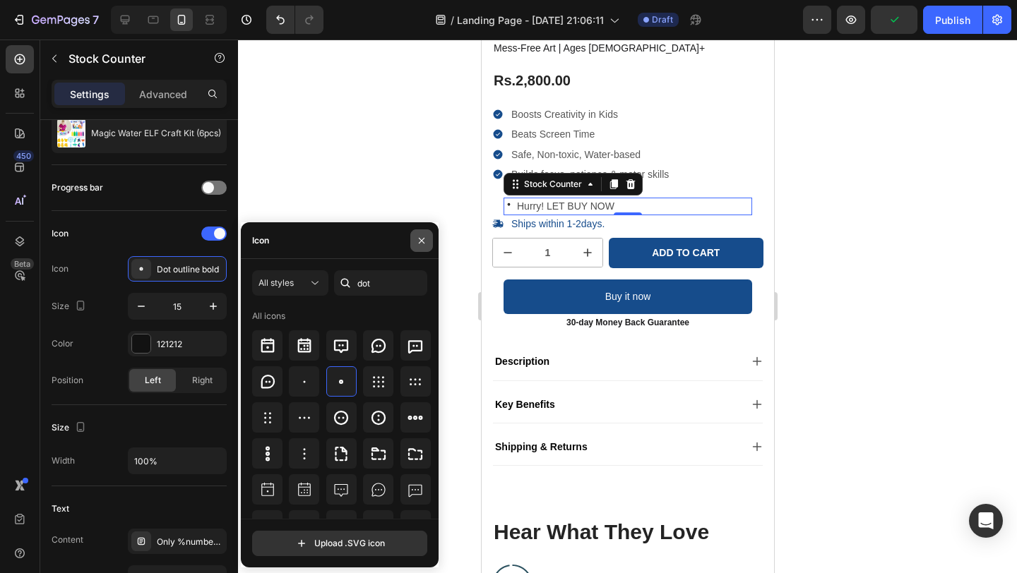
click at [423, 240] on icon "button" at bounding box center [421, 240] width 11 height 11
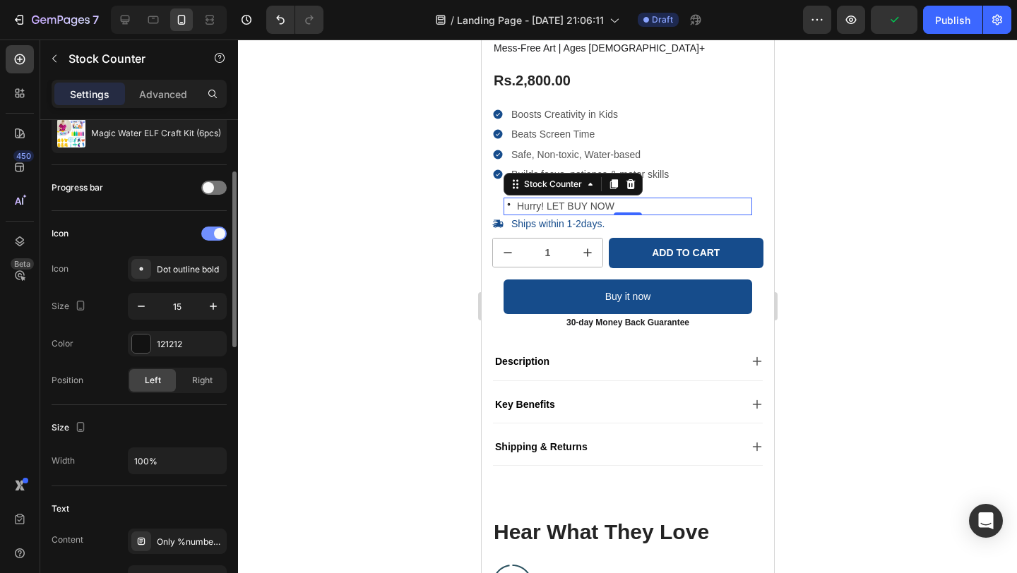
click at [221, 230] on span at bounding box center [219, 233] width 11 height 11
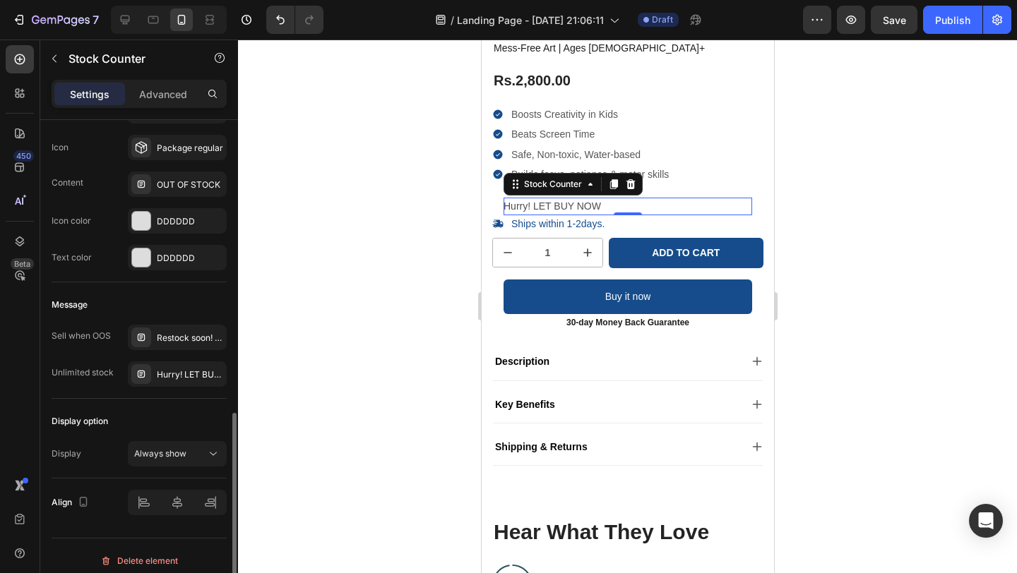
scroll to position [731, 0]
click at [179, 374] on div "Hurry! LET BUY NOW" at bounding box center [190, 373] width 66 height 13
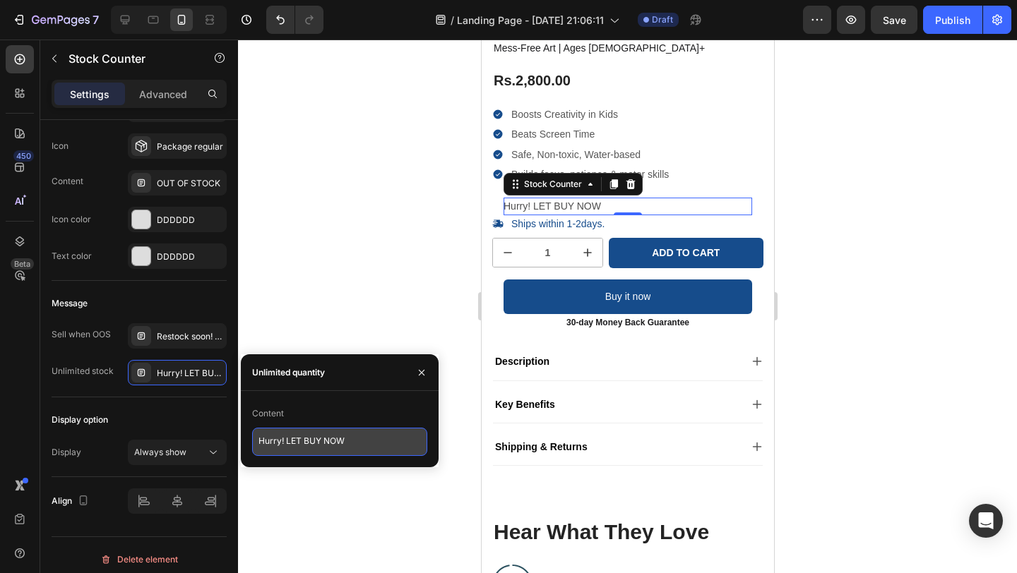
click at [358, 440] on textarea "Hurry! LET BUY NOW" at bounding box center [339, 442] width 175 height 28
type textarea "H"
type textarea "Only 20pcs left at this price."
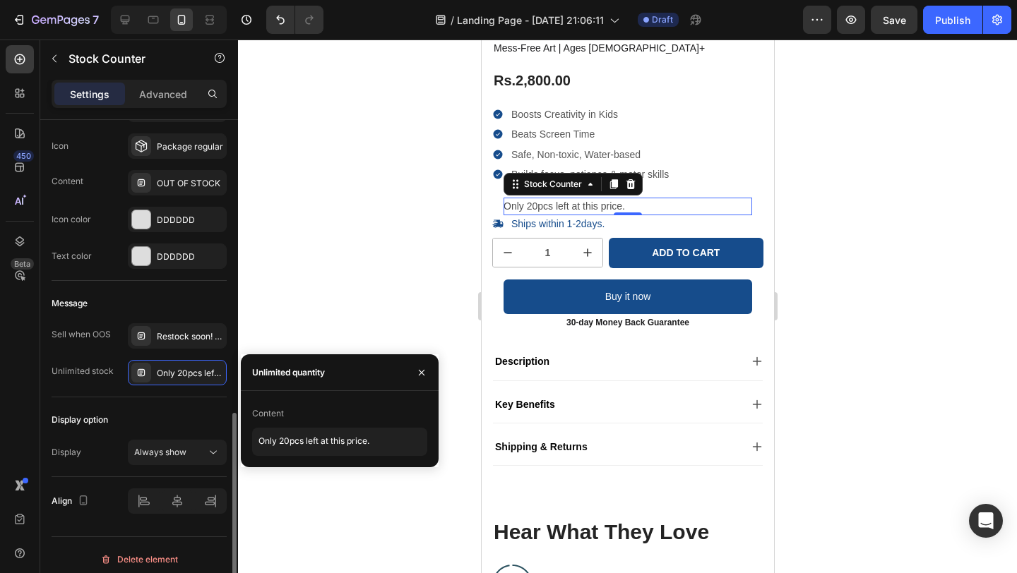
click at [183, 412] on div "Display option" at bounding box center [139, 420] width 175 height 23
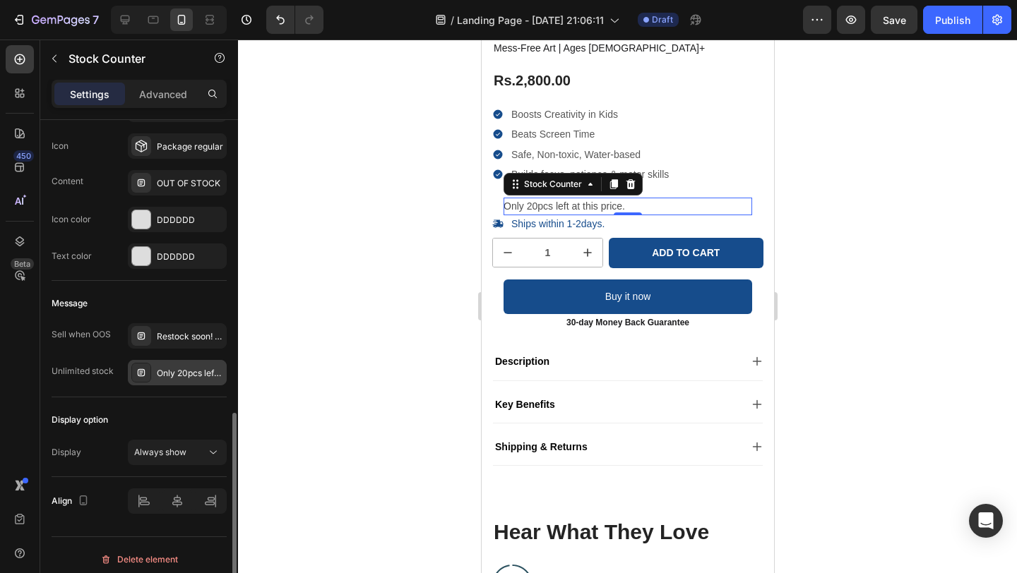
click at [201, 376] on div "Only 20pcs left at this price." at bounding box center [190, 373] width 66 height 13
click at [363, 299] on div at bounding box center [627, 307] width 779 height 534
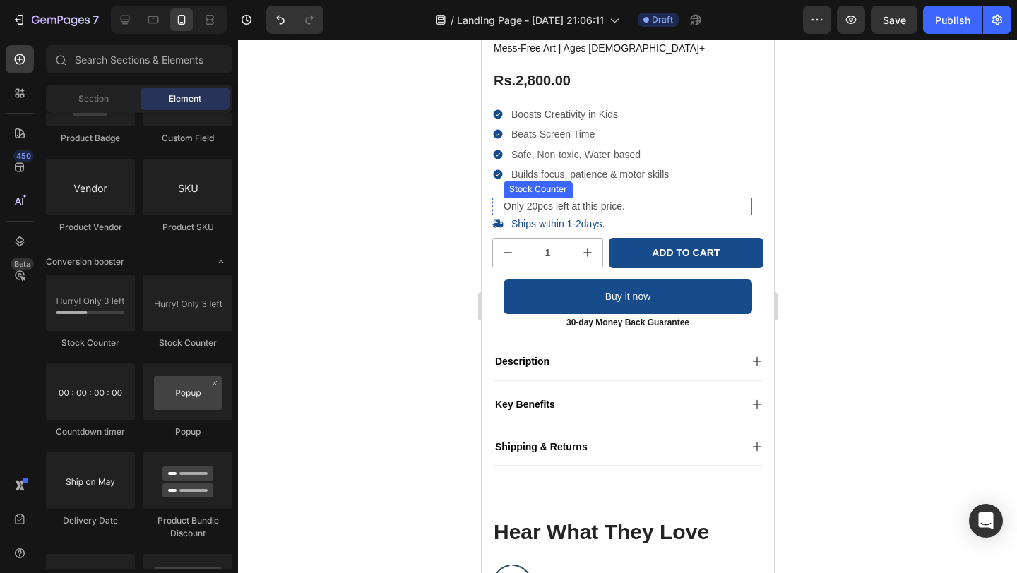
click at [555, 208] on p "Only 20pcs left at this price." at bounding box center [563, 207] width 121 height 18
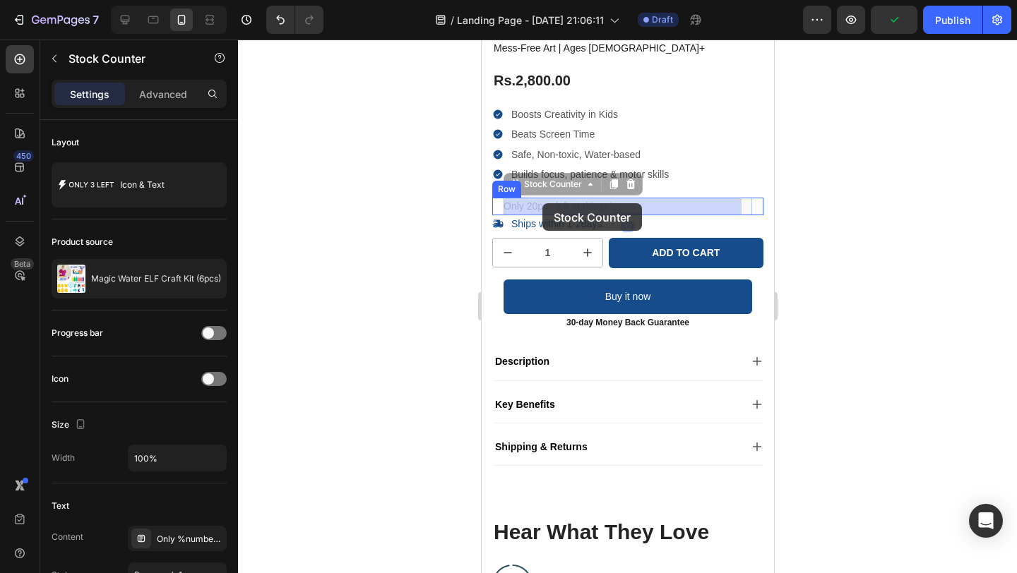
drag, startPoint x: 505, startPoint y: 206, endPoint x: 542, endPoint y: 203, distance: 36.8
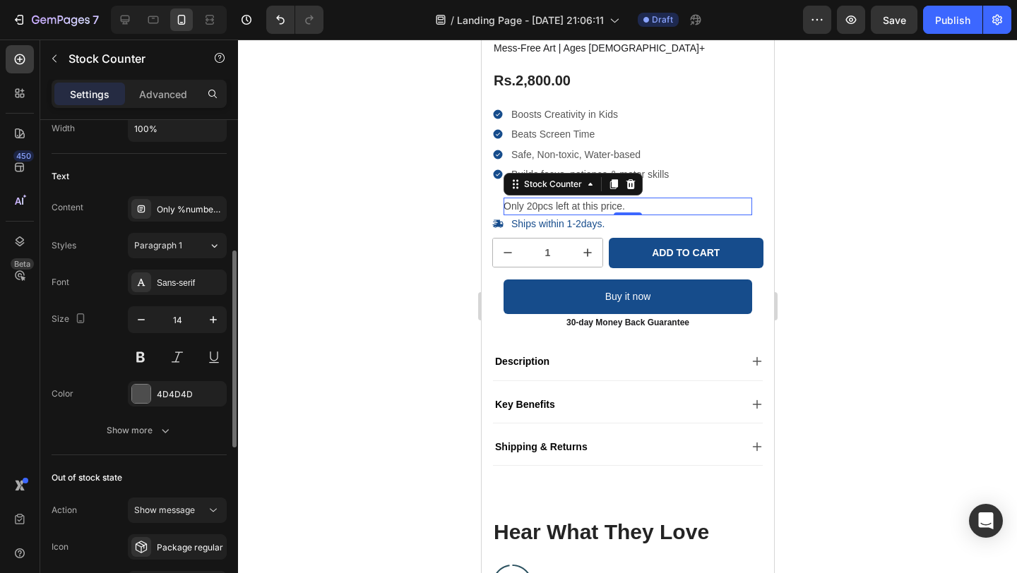
scroll to position [331, 0]
click at [144, 389] on div at bounding box center [141, 392] width 18 height 18
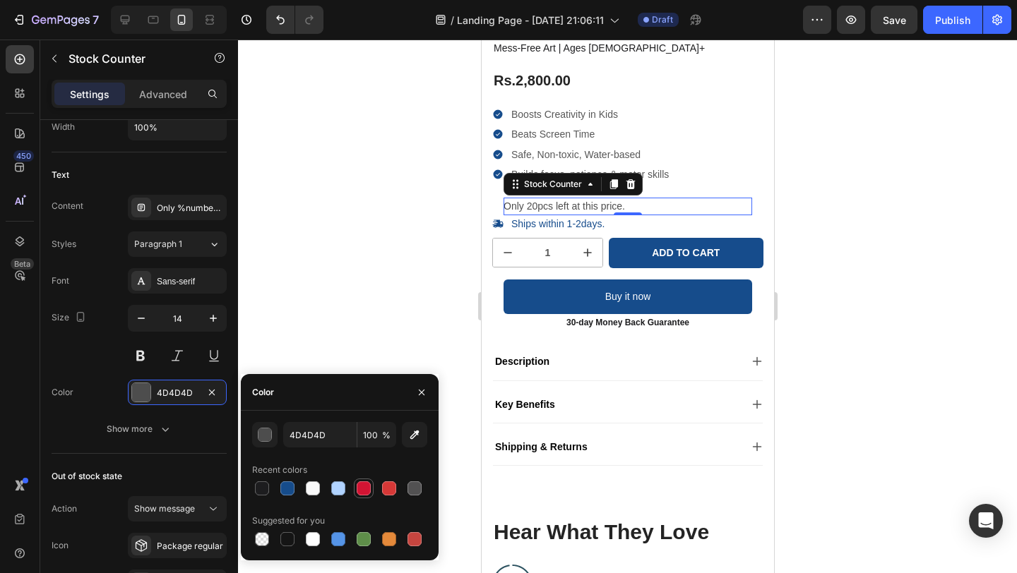
click at [366, 489] on div at bounding box center [364, 489] width 14 height 14
type input "D31433"
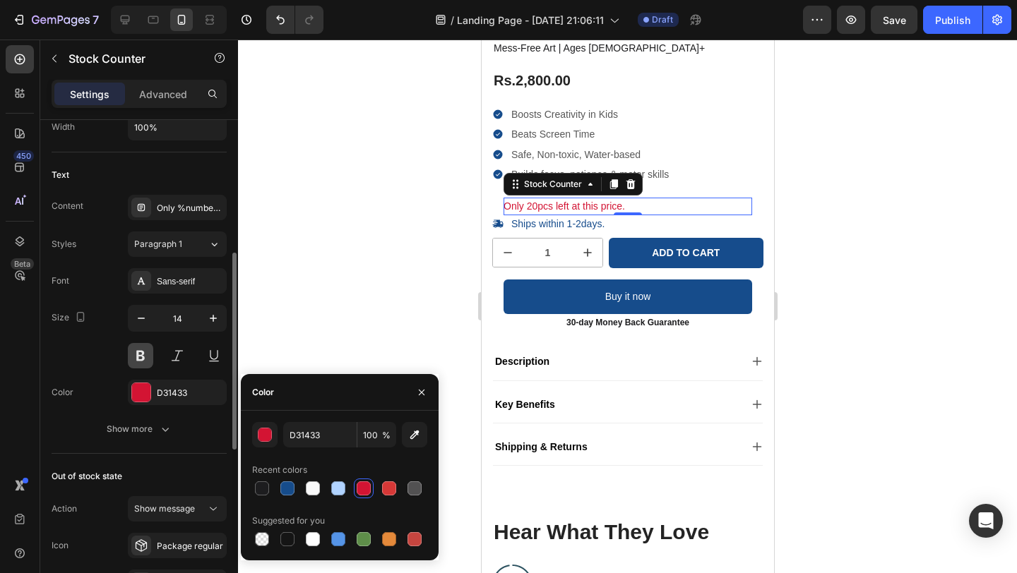
click at [143, 357] on button at bounding box center [140, 355] width 25 height 25
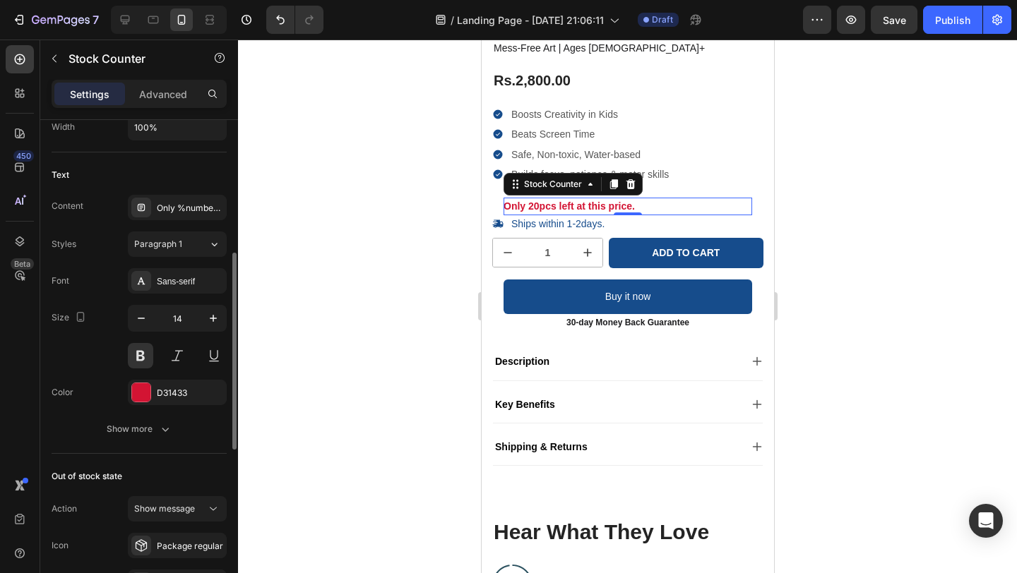
click at [85, 350] on div "Size 14" at bounding box center [139, 337] width 175 height 64
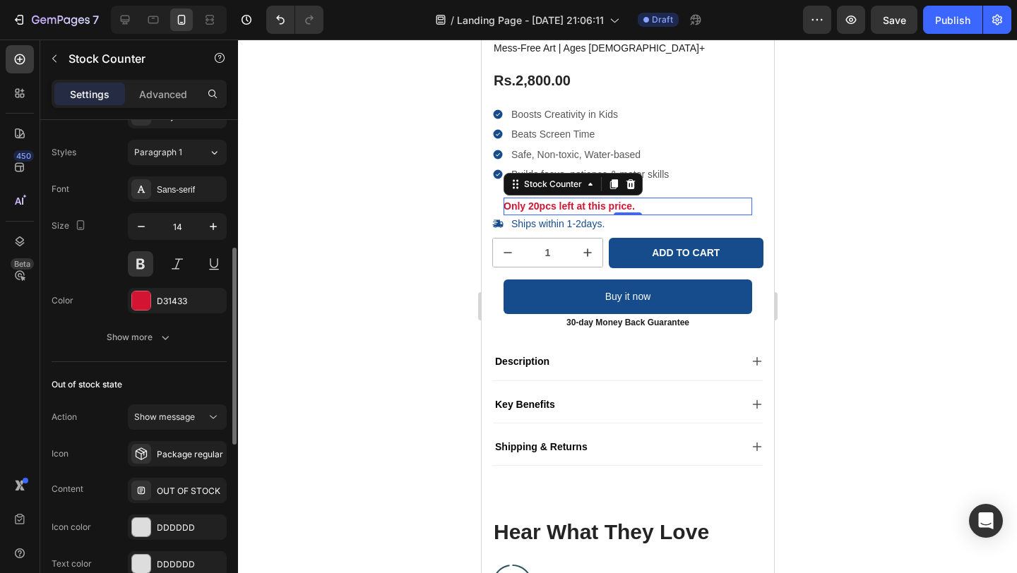
scroll to position [443, 0]
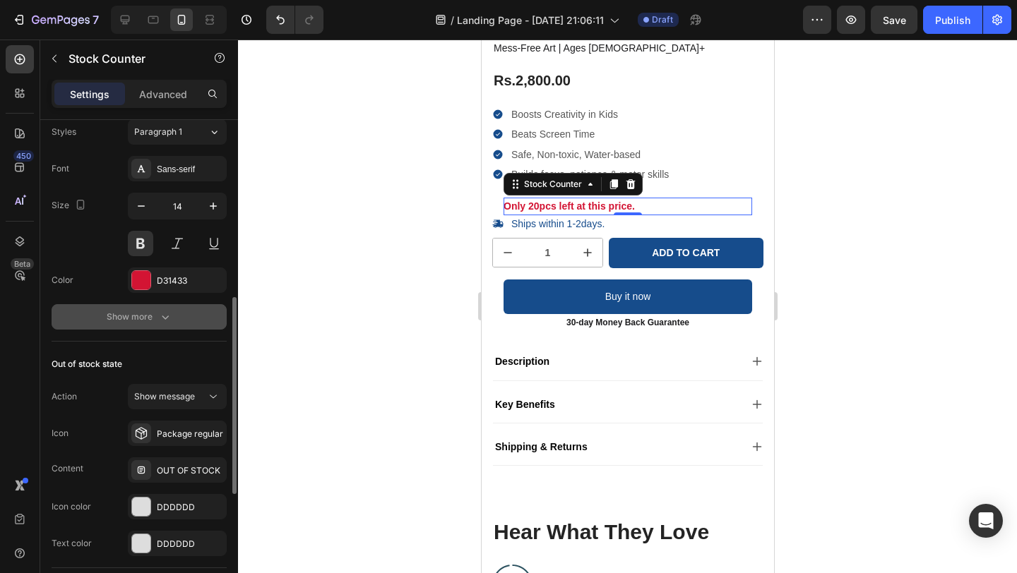
click at [135, 323] on div "Show more" at bounding box center [140, 317] width 66 height 14
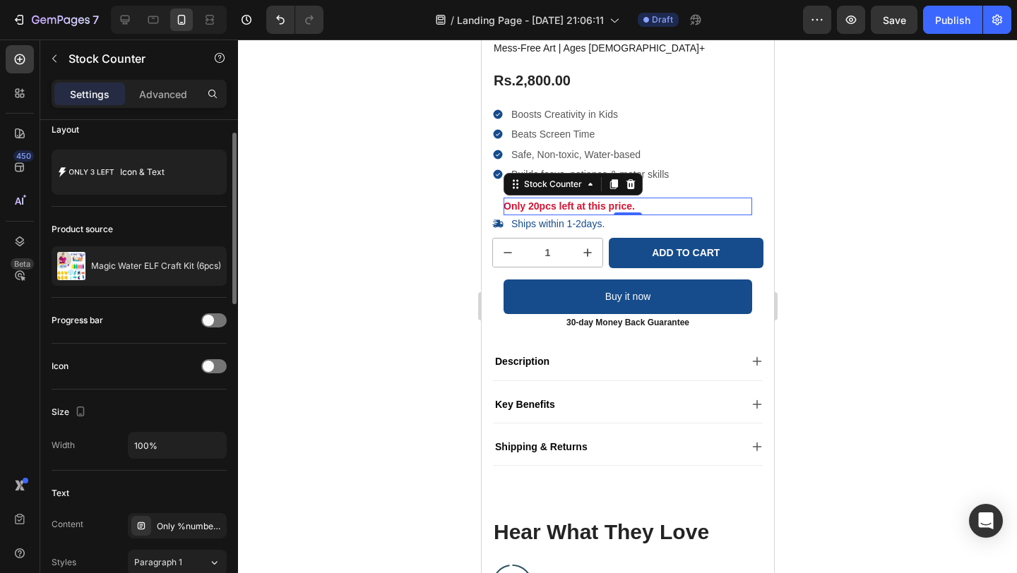
scroll to position [0, 0]
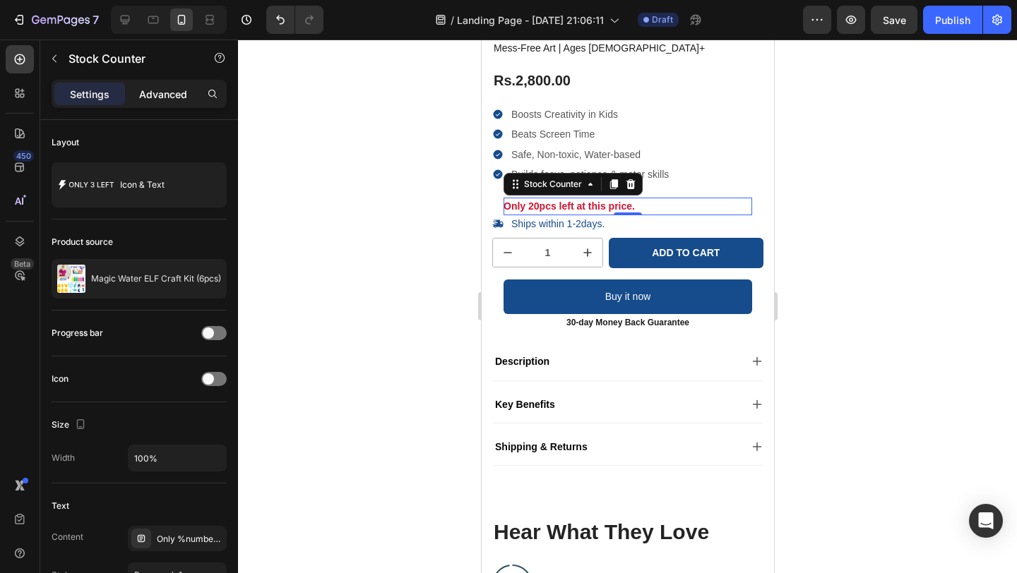
click at [171, 92] on p "Advanced" at bounding box center [163, 94] width 48 height 15
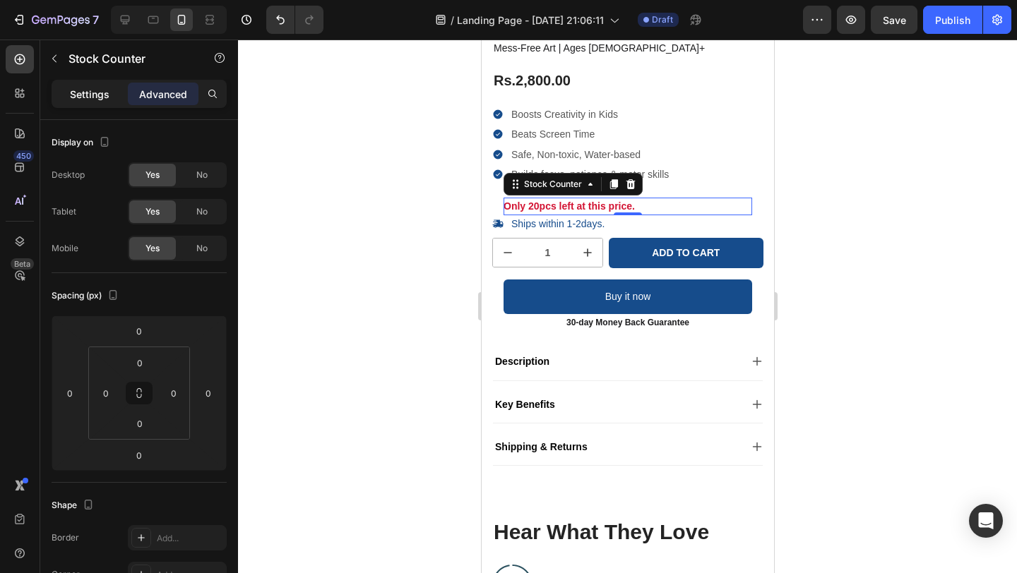
click at [95, 100] on p "Settings" at bounding box center [90, 94] width 40 height 15
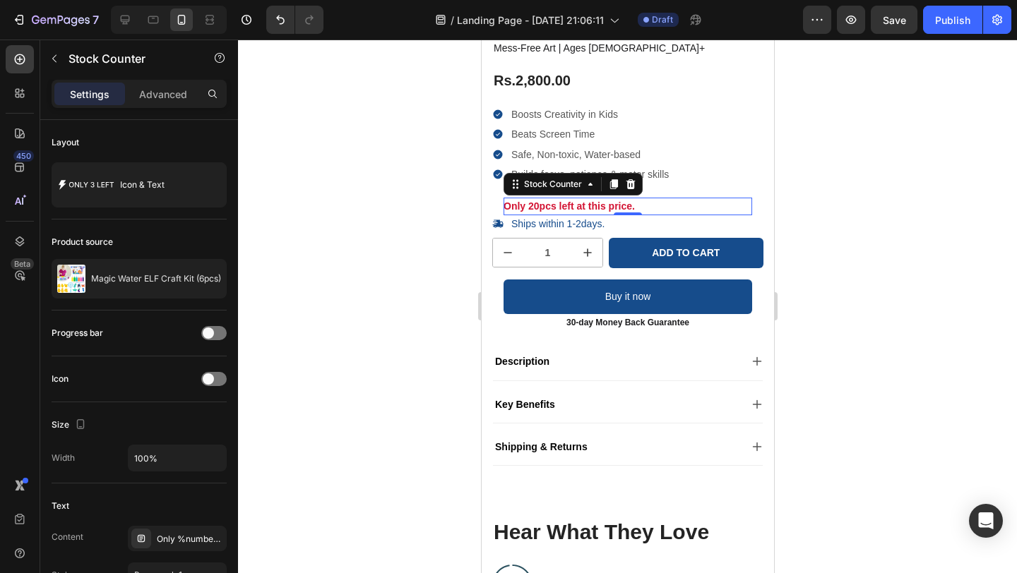
click at [653, 202] on div "Only 20pcs left at this price." at bounding box center [627, 207] width 249 height 18
click at [627, 187] on icon at bounding box center [630, 184] width 9 height 10
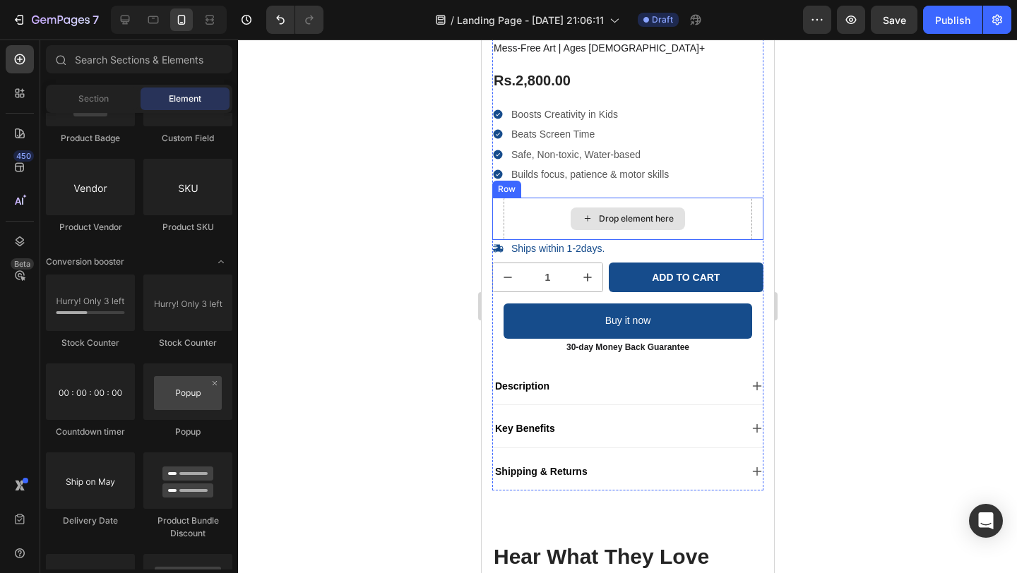
click at [598, 219] on div "Drop element here" at bounding box center [635, 218] width 75 height 11
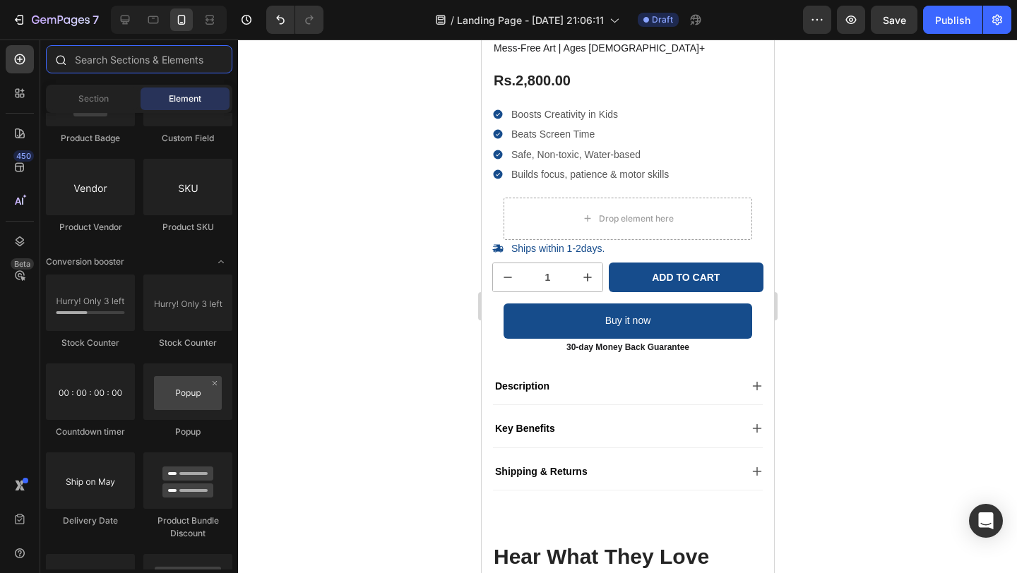
click at [155, 59] on input "text" at bounding box center [139, 59] width 186 height 28
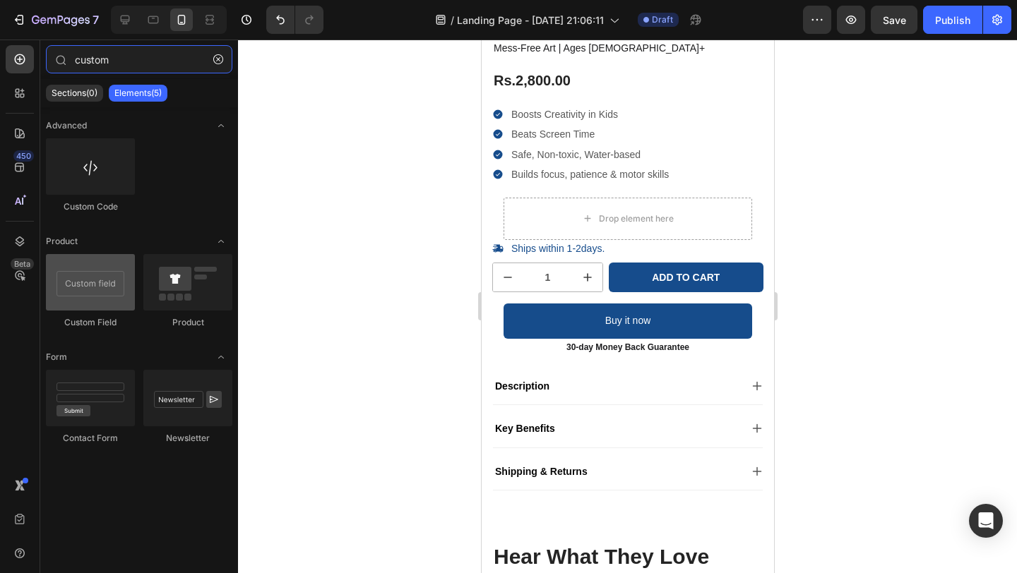
type input "custom"
click at [92, 299] on div at bounding box center [90, 282] width 89 height 56
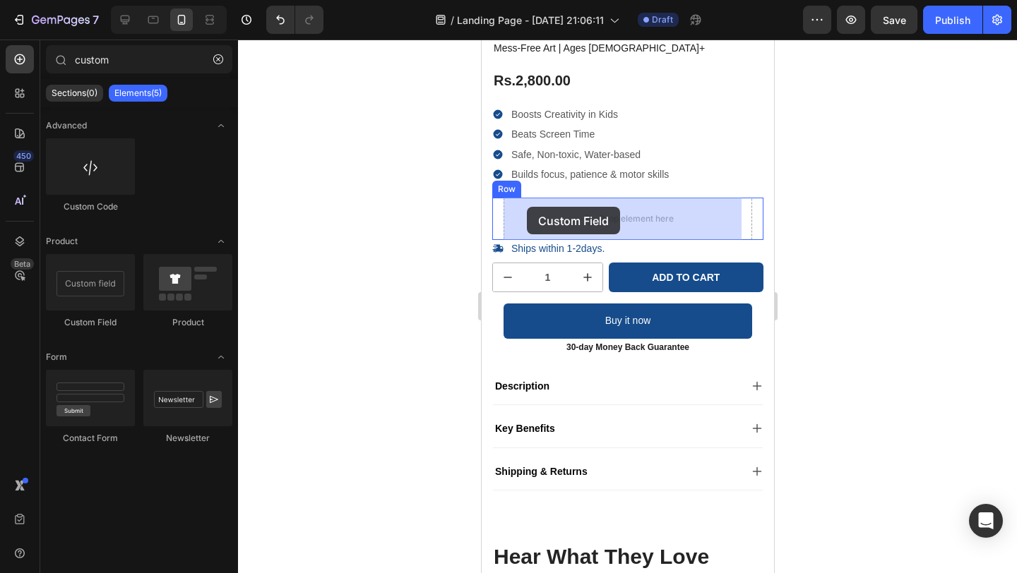
drag, startPoint x: 573, startPoint y: 339, endPoint x: 526, endPoint y: 207, distance: 140.0
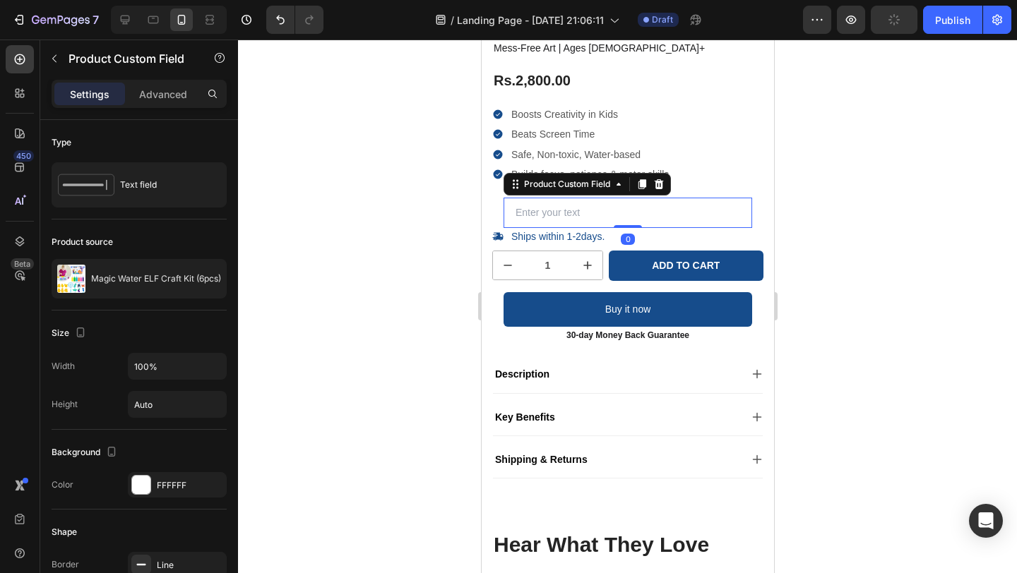
click at [537, 217] on input "text" at bounding box center [627, 213] width 249 height 30
paste input ".gR9f7tf8Pa"
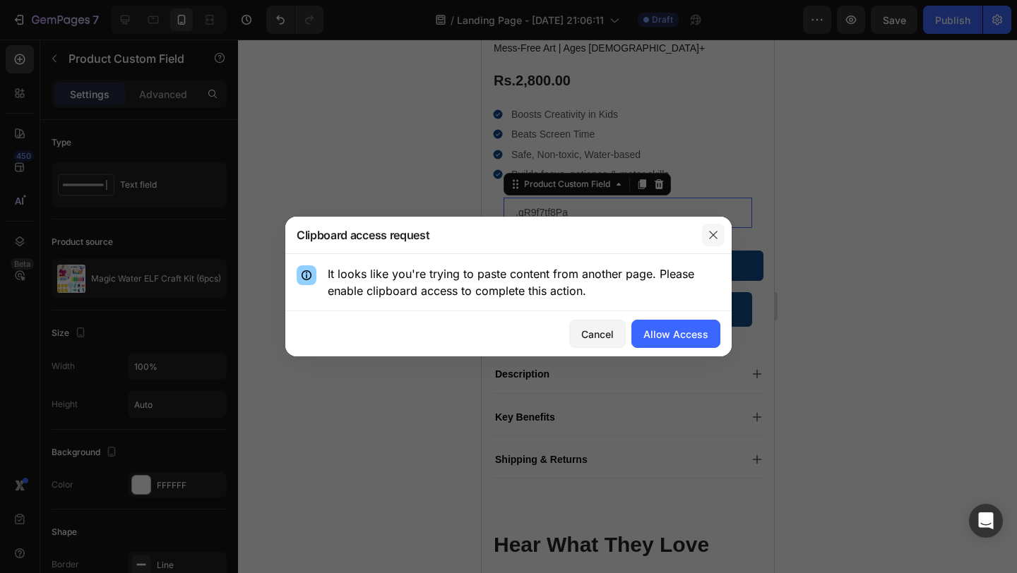
type input ".gR9f7tf8Pa"
click at [718, 230] on icon "button" at bounding box center [713, 234] width 11 height 11
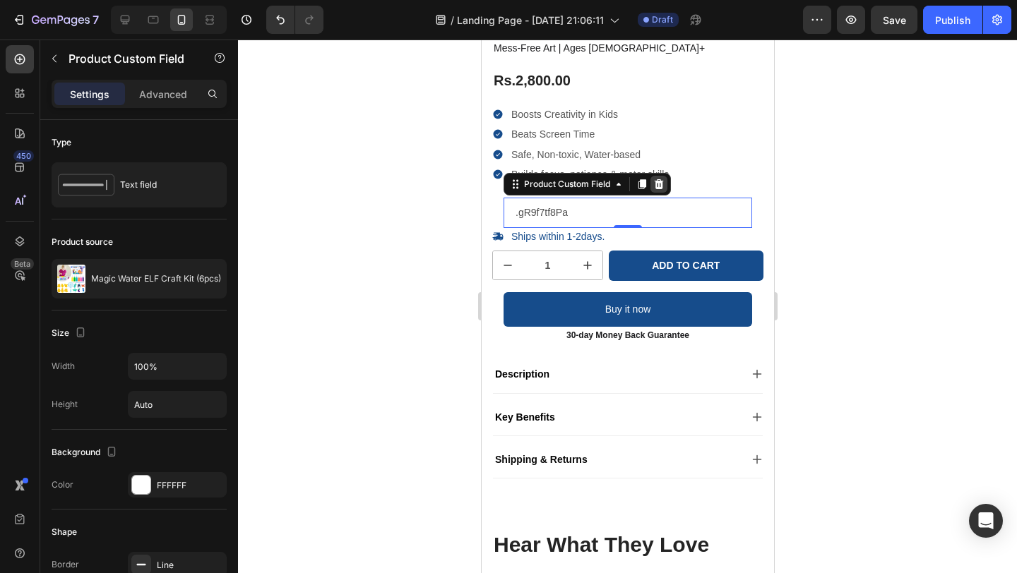
click at [665, 185] on div at bounding box center [658, 184] width 17 height 17
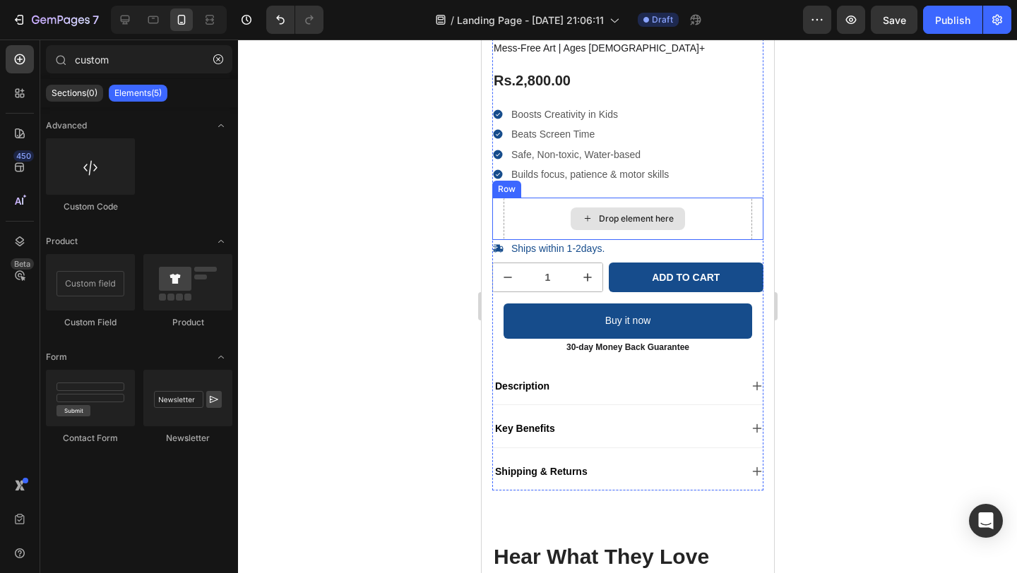
click at [598, 214] on div "Drop element here" at bounding box center [635, 218] width 75 height 11
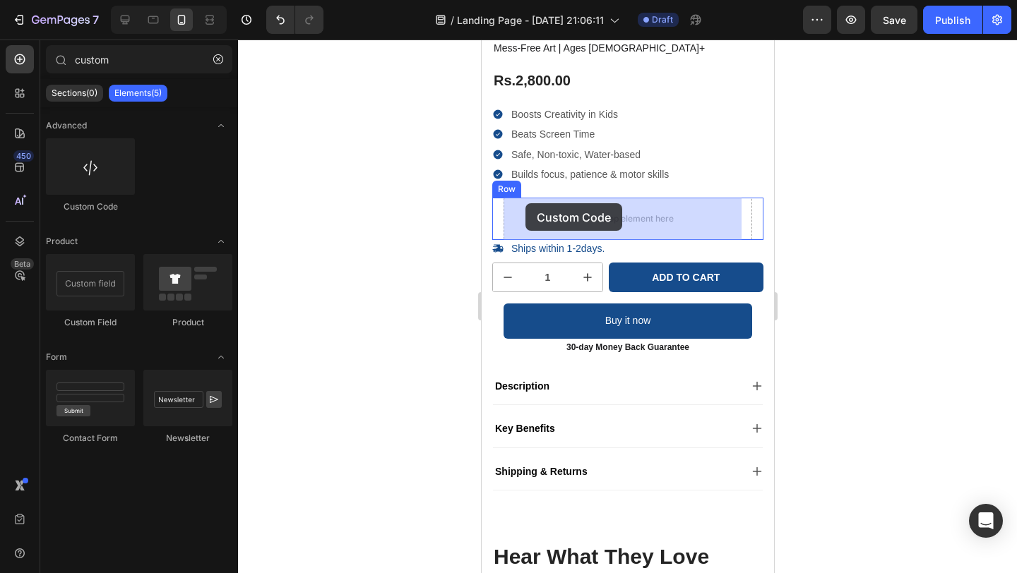
drag, startPoint x: 569, startPoint y: 217, endPoint x: 524, endPoint y: 203, distance: 47.1
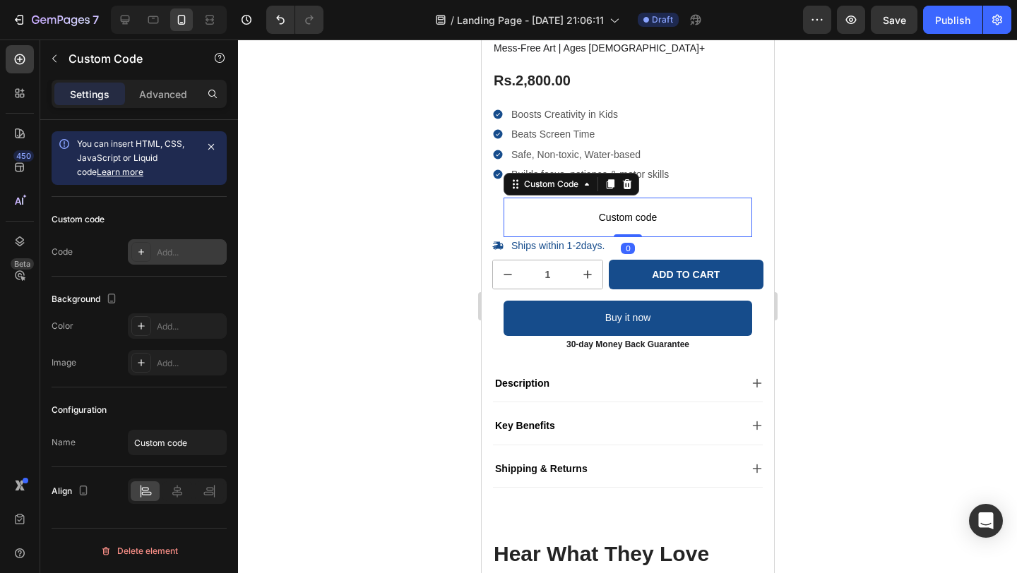
click at [193, 256] on div "Add..." at bounding box center [190, 252] width 66 height 13
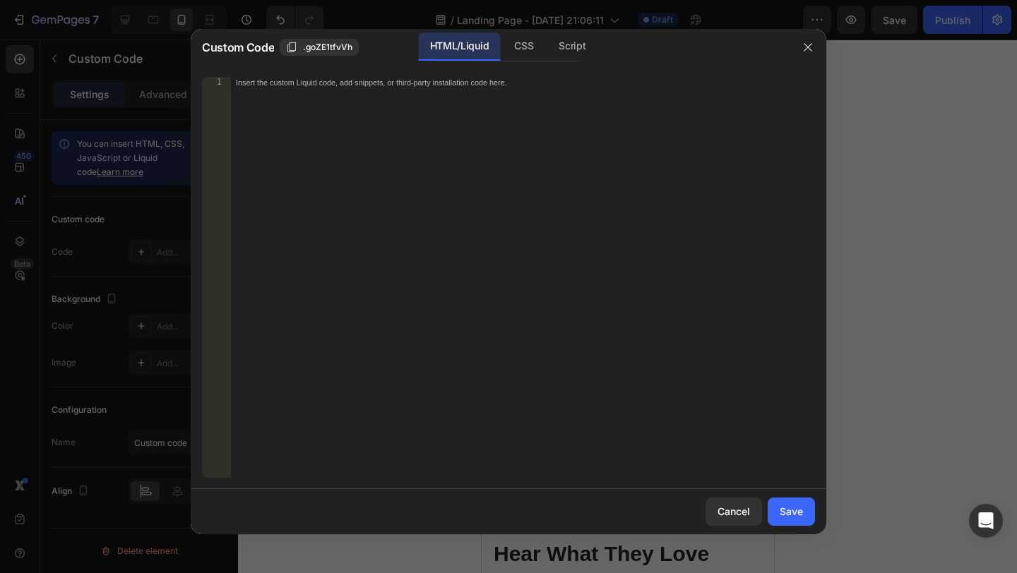
click at [343, 79] on div "Insert the custom Liquid code, add snippets, or third-party installation code h…" at bounding box center [493, 82] width 515 height 10
paste textarea ".gR9f7tf8Pa"
type textarea ".gR9f7tf8Pa"
click at [787, 506] on div "Save" at bounding box center [791, 511] width 23 height 15
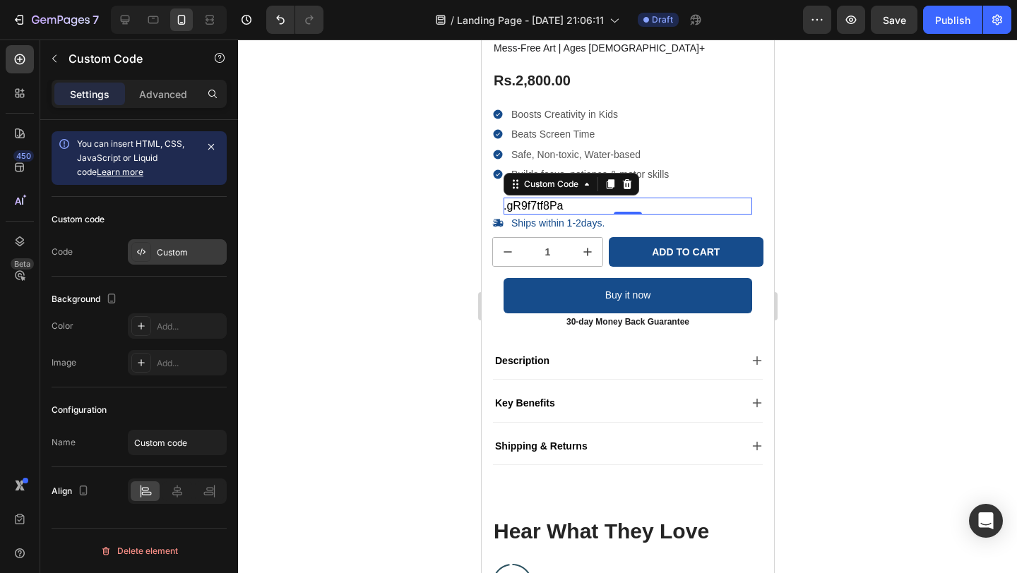
click at [188, 252] on div "Custom" at bounding box center [190, 252] width 66 height 13
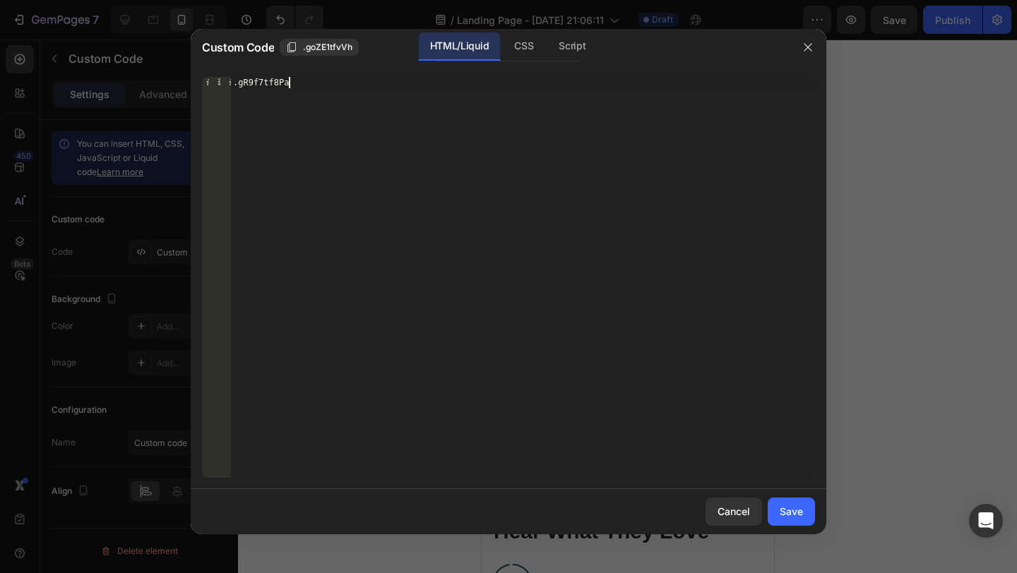
click at [383, 85] on div ".gR9f7tf8Pa" at bounding box center [522, 289] width 585 height 424
type textarea "."
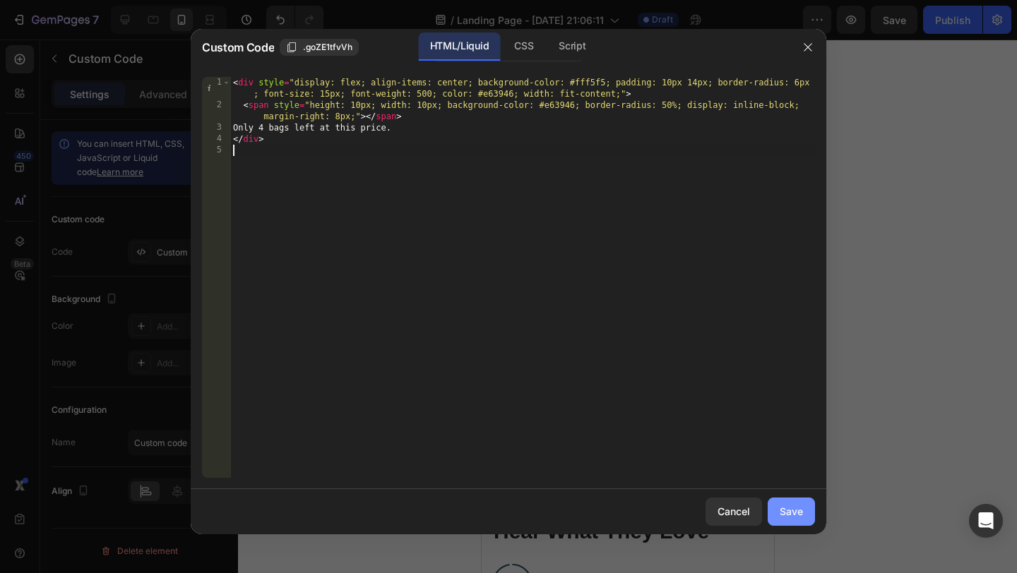
click at [776, 509] on button "Save" at bounding box center [791, 512] width 47 height 28
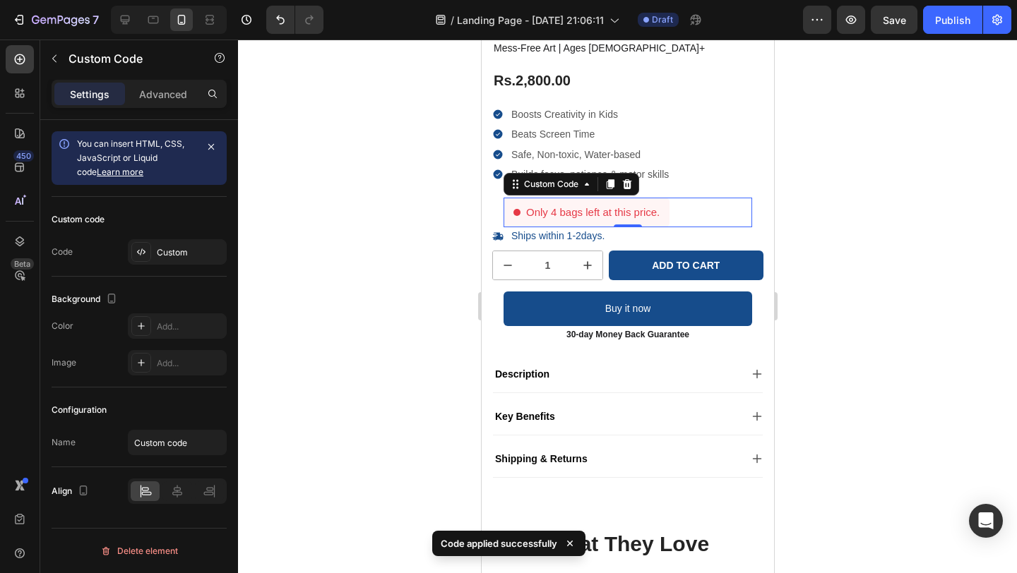
click at [924, 302] on div at bounding box center [627, 307] width 779 height 534
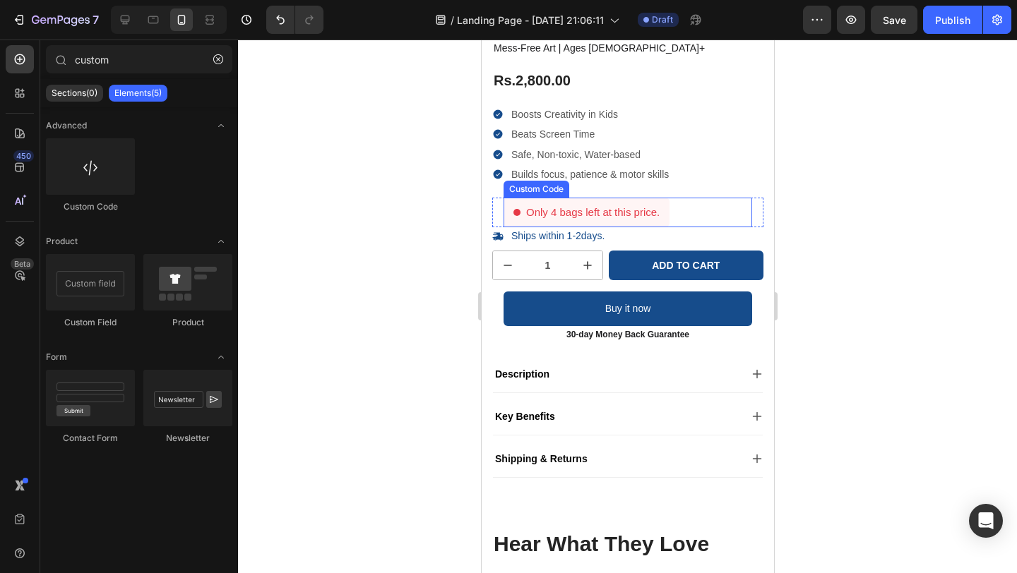
click at [670, 207] on div "Only 4 bags left at this price." at bounding box center [627, 213] width 249 height 30
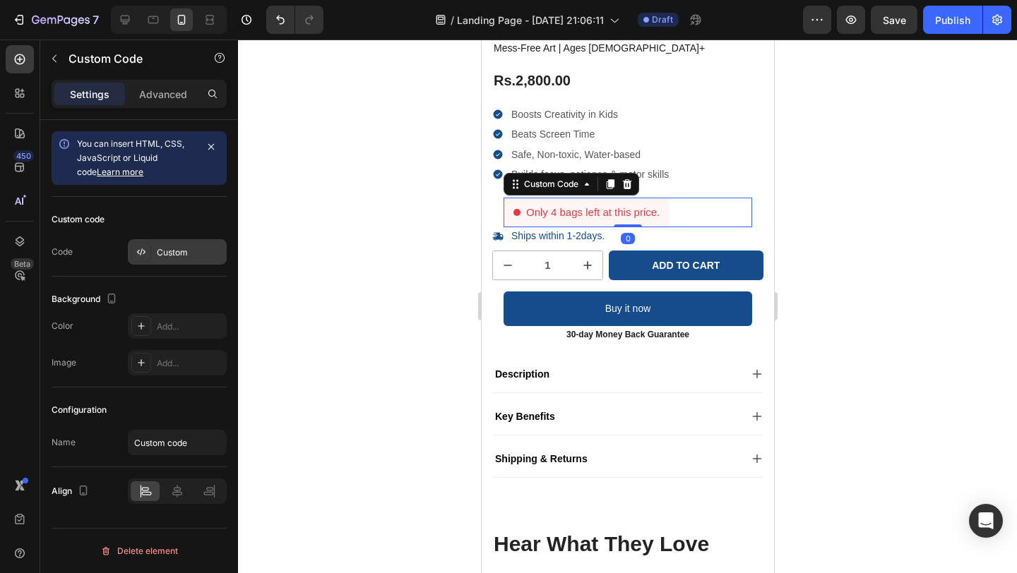
click at [169, 244] on div "Custom" at bounding box center [177, 251] width 99 height 25
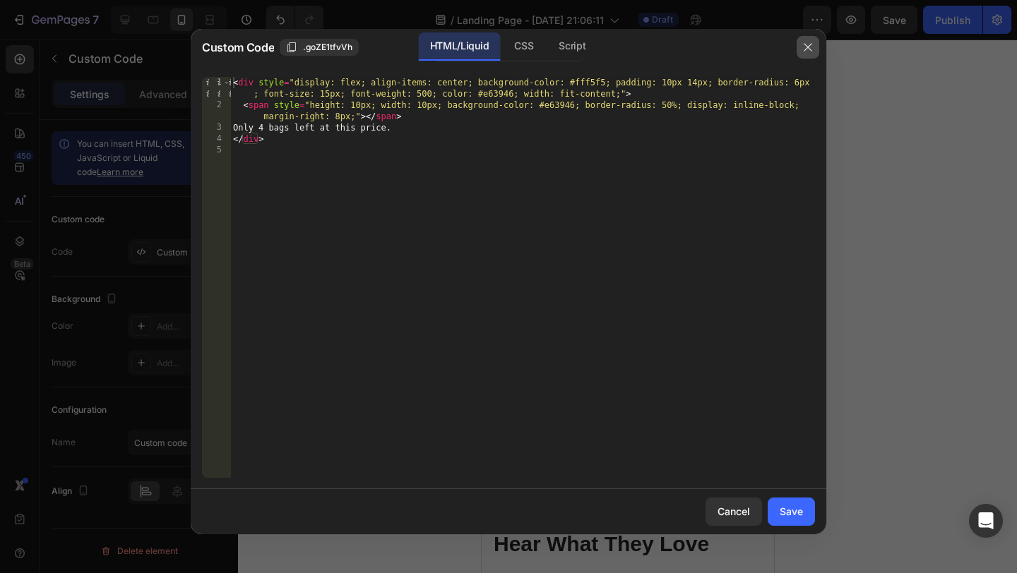
click at [806, 47] on icon "button" at bounding box center [808, 47] width 8 height 8
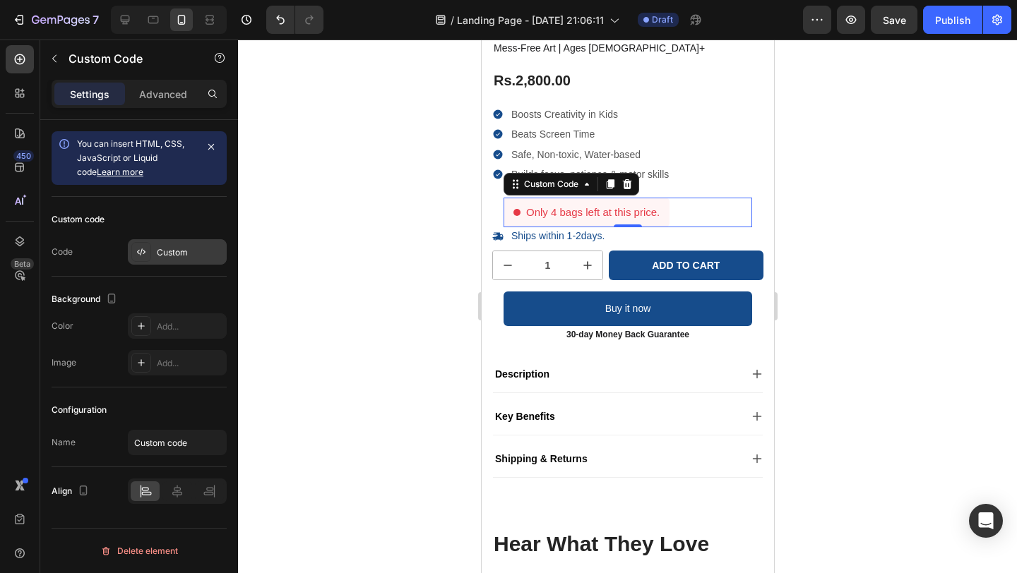
click at [170, 252] on div "Custom" at bounding box center [190, 252] width 66 height 13
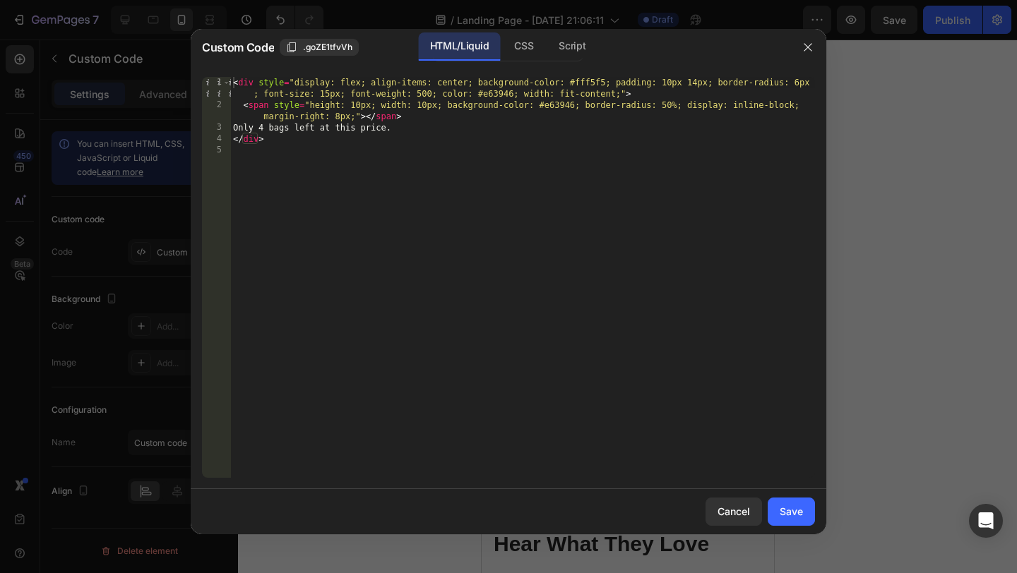
click at [360, 106] on div "< div style = "display: flex; align-items: center; background-color: #fff5f5; p…" at bounding box center [522, 294] width 585 height 435
type textarea "<span style="height: 6px; width: 10px; background-color: #e63946; border-radius…"
click at [511, 244] on div "< div style = "display: flex; align-items: center; background-color: #fff5f5; p…" at bounding box center [522, 294] width 585 height 435
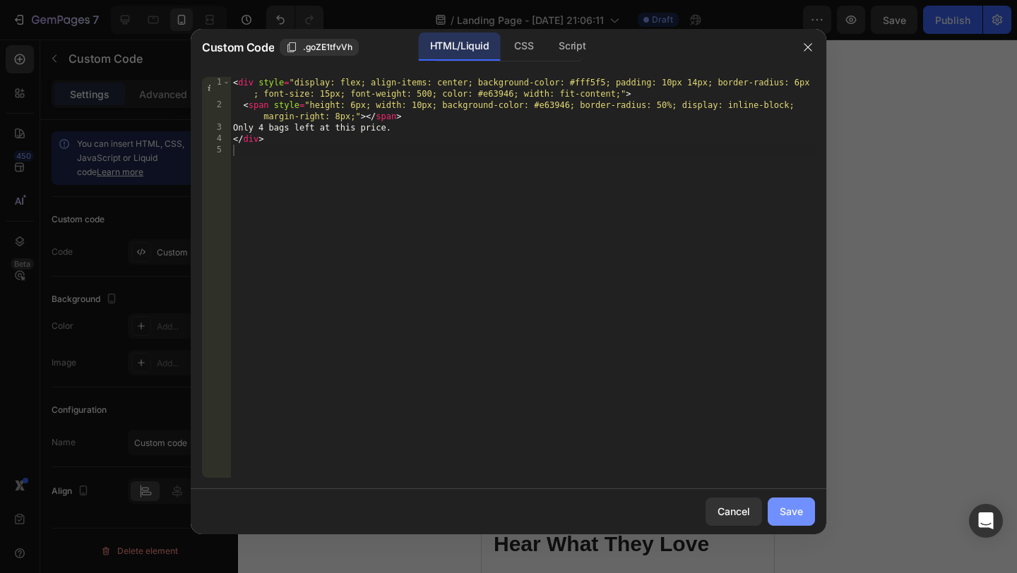
click at [805, 518] on button "Save" at bounding box center [791, 512] width 47 height 28
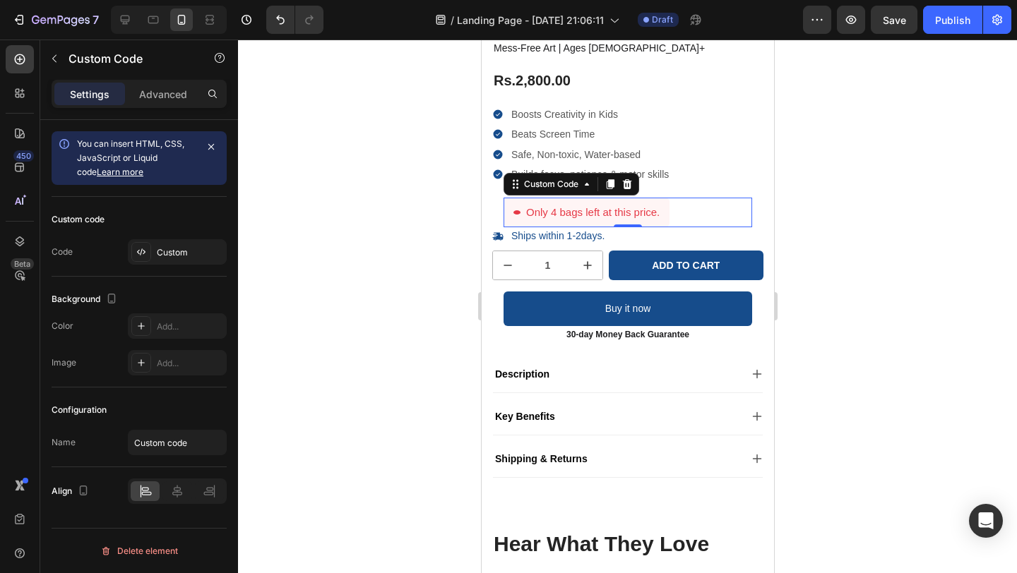
click at [669, 213] on div "Only 4 bags left at this price." at bounding box center [586, 213] width 166 height 30
click at [184, 256] on div "Custom" at bounding box center [190, 252] width 66 height 13
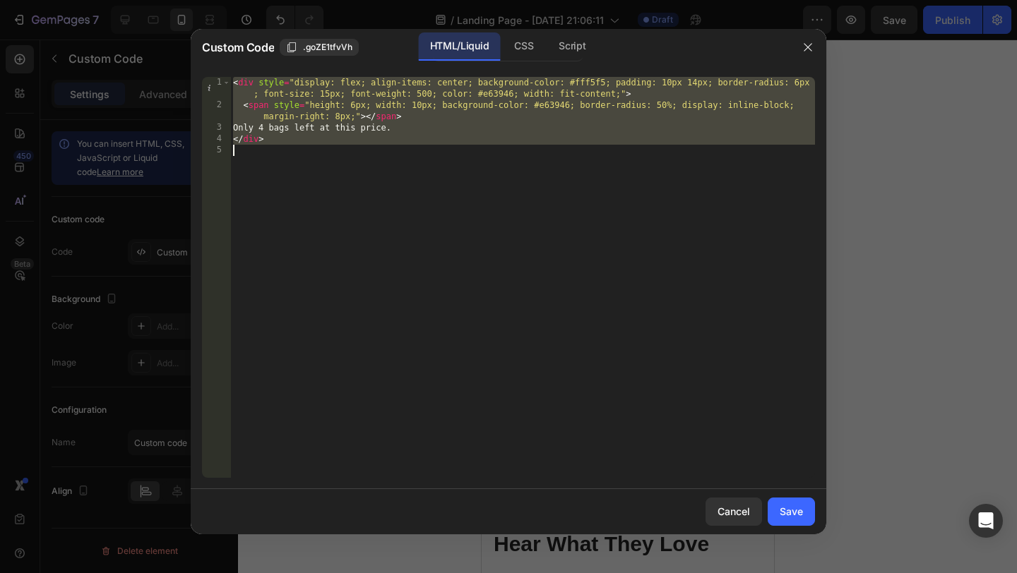
drag, startPoint x: 234, startPoint y: 83, endPoint x: 339, endPoint y: 160, distance: 130.4
click at [339, 161] on div "< div style = "display: flex; align-items: center; background-color: #fff5f5; p…" at bounding box center [522, 294] width 585 height 435
type textarea "</div>"
paste textarea
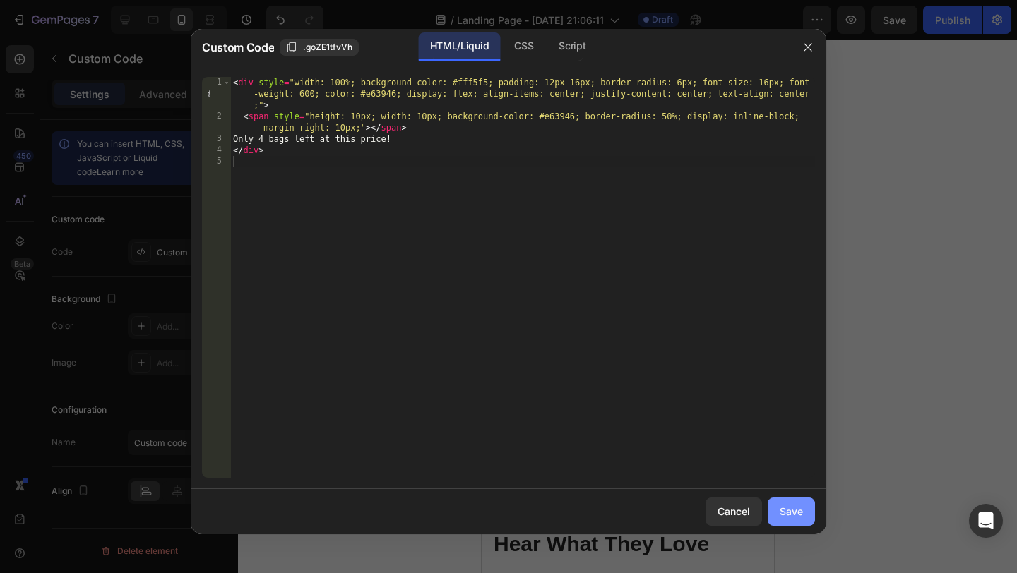
click at [787, 515] on div "Save" at bounding box center [791, 511] width 23 height 15
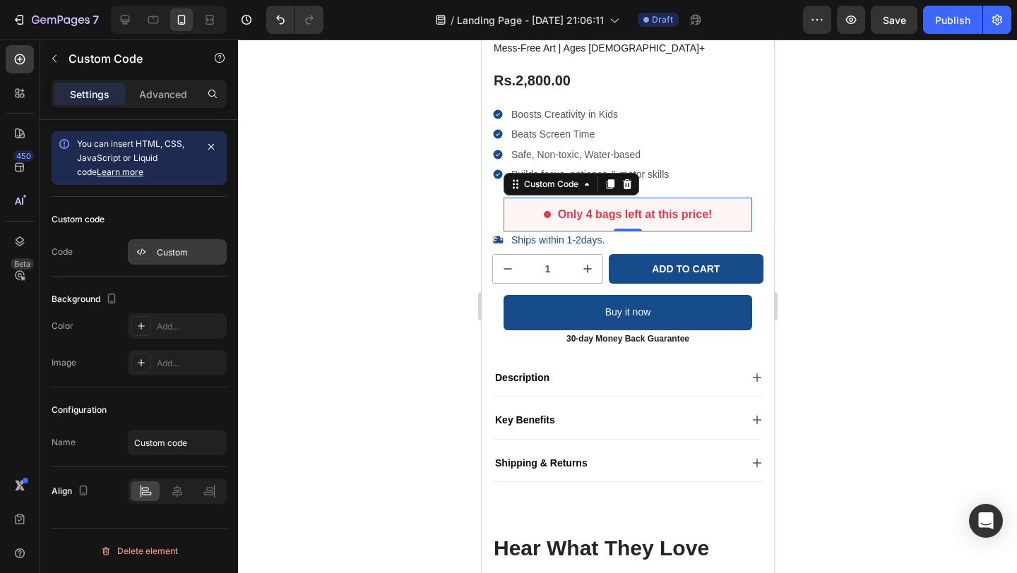
click at [155, 246] on div "Custom" at bounding box center [177, 251] width 99 height 25
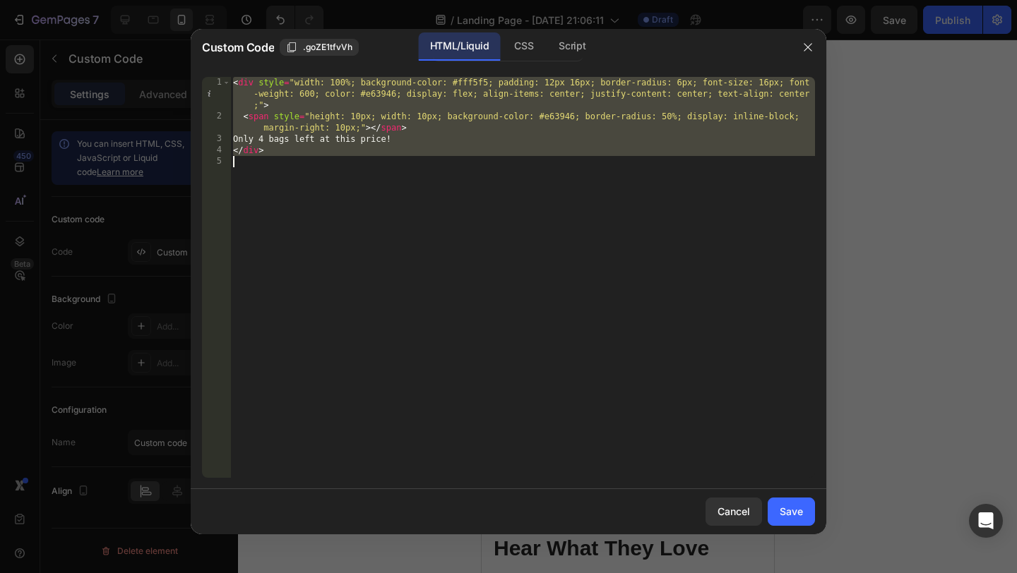
drag, startPoint x: 234, startPoint y: 83, endPoint x: 305, endPoint y: 180, distance: 120.3
click at [305, 181] on div "< div style = "width: 100%; background-color: #fff5f5; padding: 12px 16px; bord…" at bounding box center [522, 300] width 585 height 446
type textarea "</div>"
paste textarea
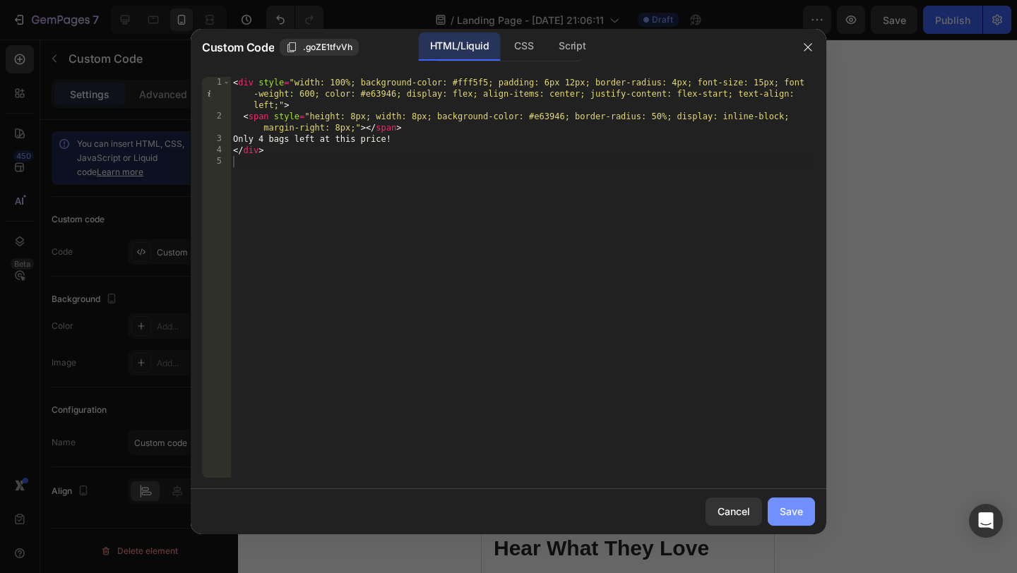
click at [787, 508] on div "Save" at bounding box center [791, 511] width 23 height 15
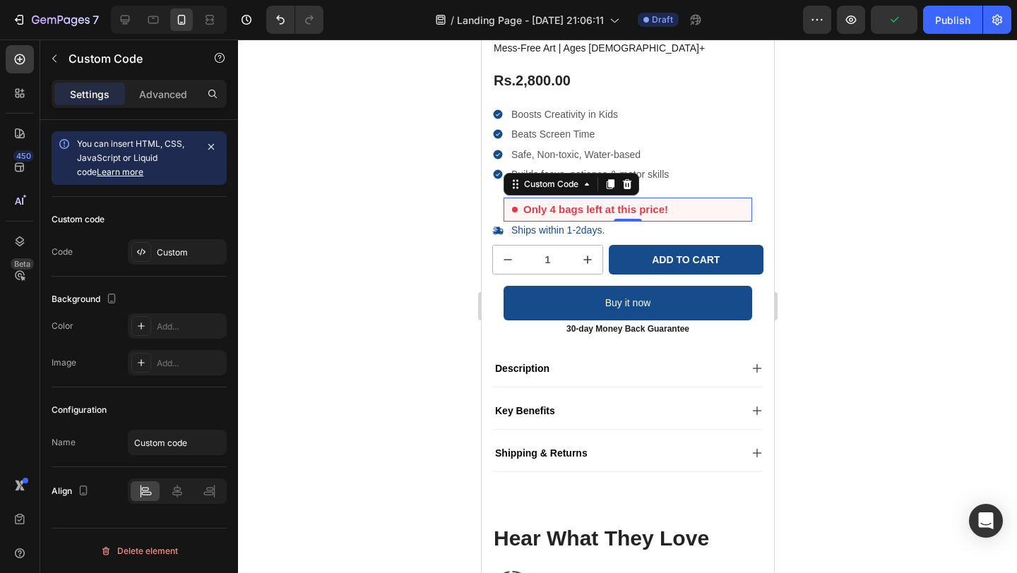
click at [1013, 225] on div at bounding box center [627, 307] width 779 height 534
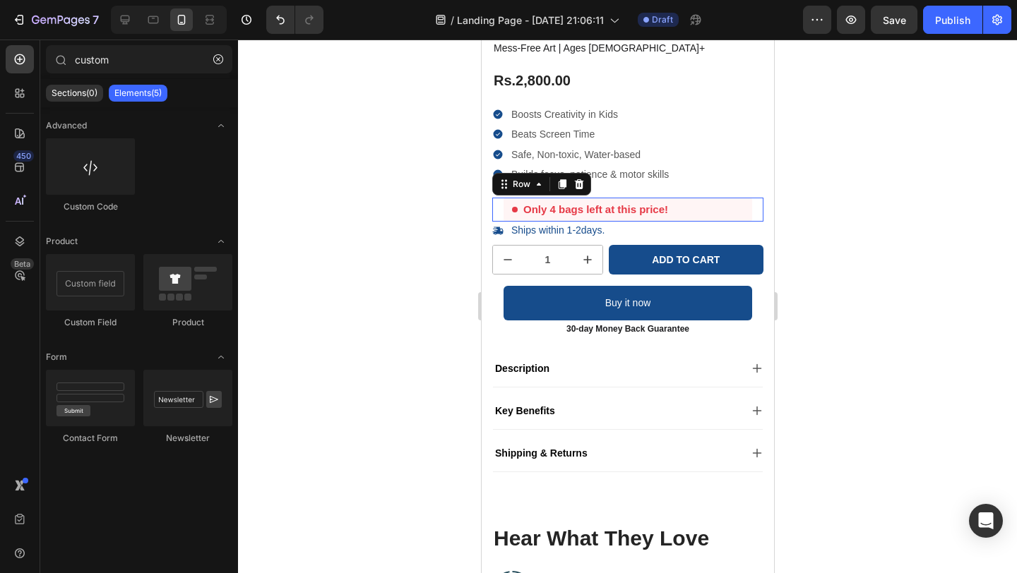
click at [496, 206] on div "Only 4 bags left at this price! Custom Code Row 0" at bounding box center [626, 210] width 271 height 25
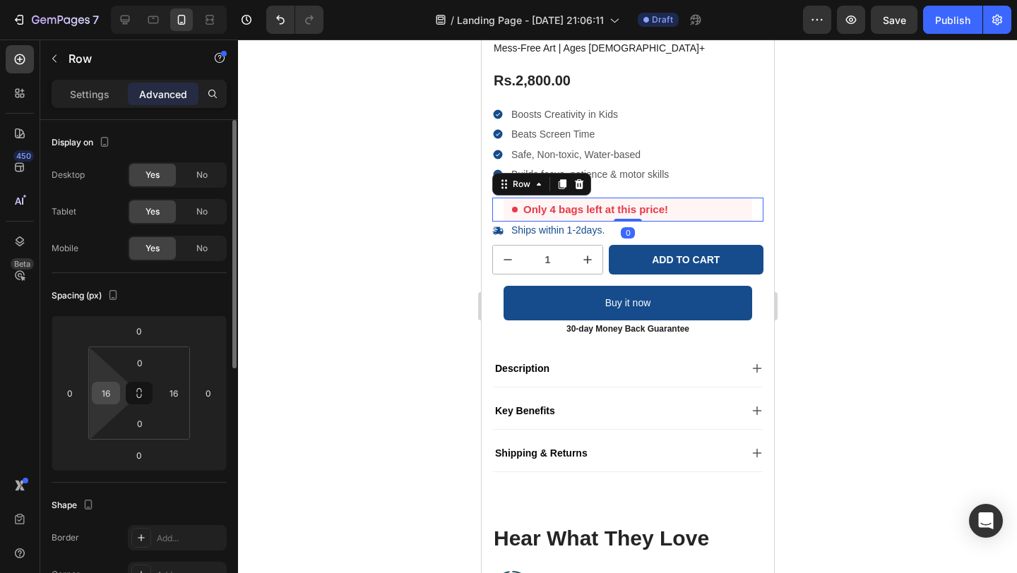
click at [109, 395] on input "16" at bounding box center [105, 393] width 21 height 21
type input "0"
click at [194, 299] on div "Spacing (px)" at bounding box center [139, 296] width 175 height 23
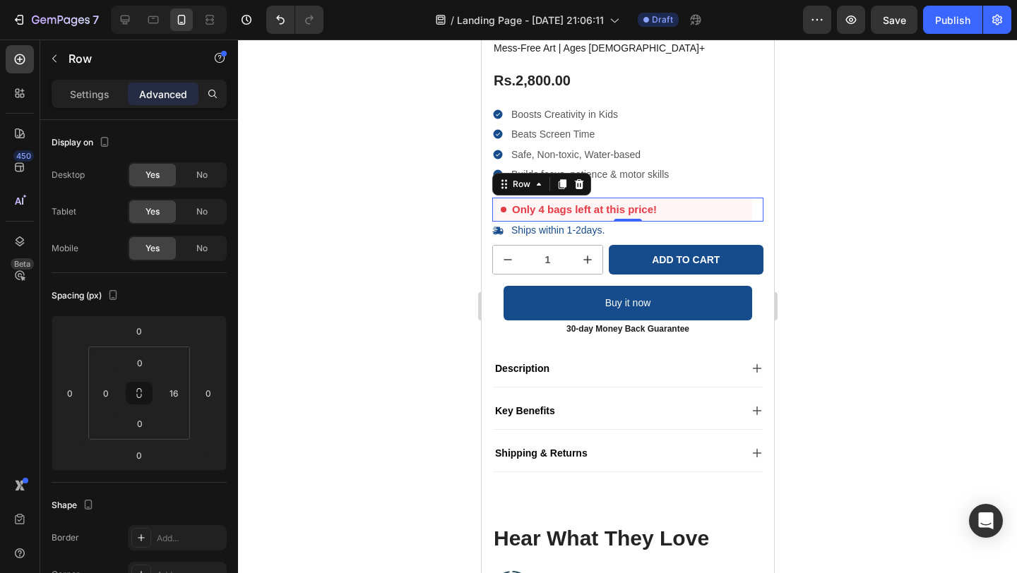
click at [302, 284] on div at bounding box center [627, 307] width 779 height 534
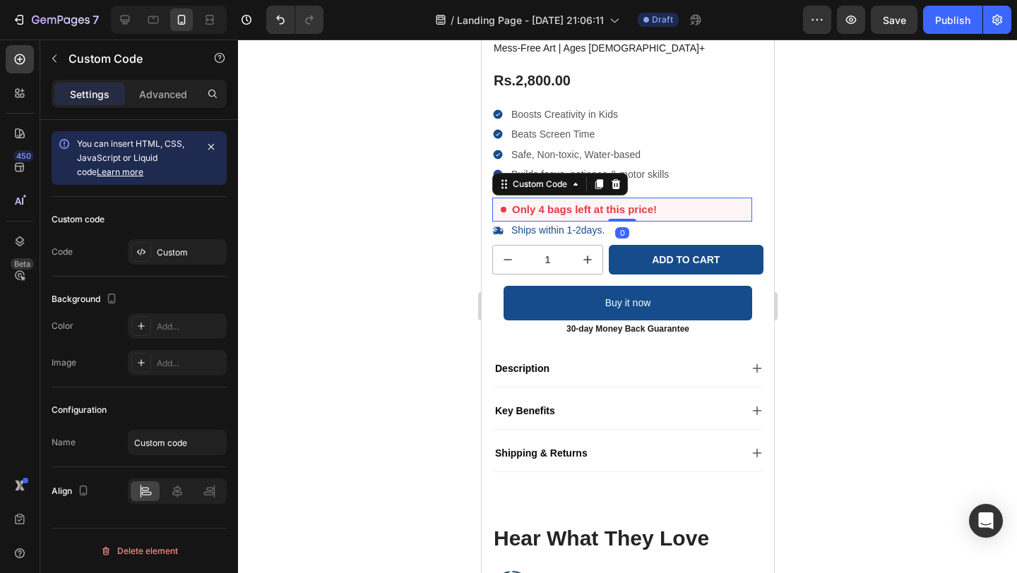
click at [708, 205] on div "Only 4 bags left at this price!" at bounding box center [621, 210] width 260 height 25
click at [176, 253] on div "Custom" at bounding box center [190, 252] width 66 height 13
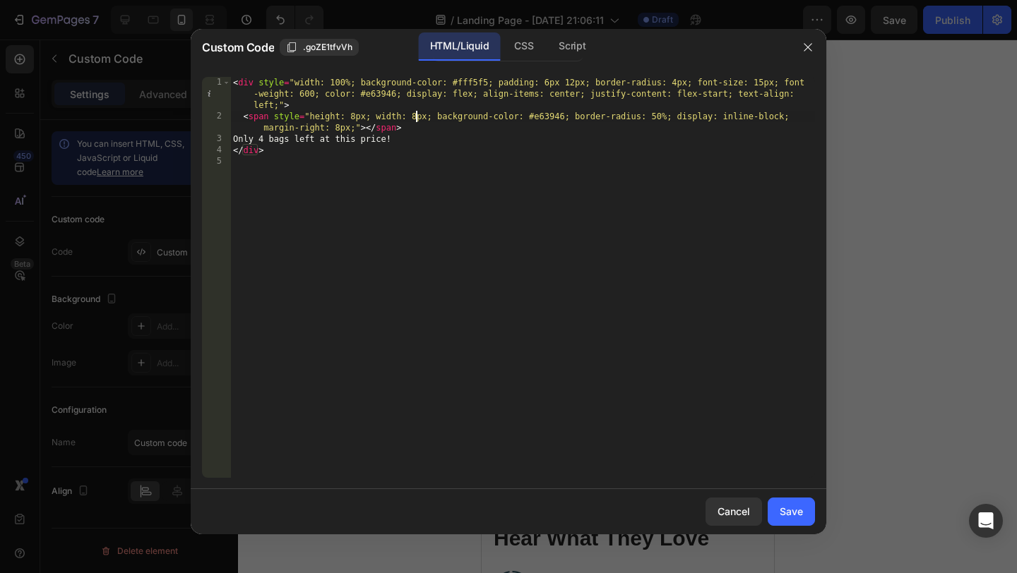
click at [414, 118] on div "< div style = "width: 100%; background-color: #fff5f5; padding: 6px 12px; borde…" at bounding box center [522, 300] width 585 height 446
type textarea "<span style="height: 8px; width: 2px; background-color: #e63946; border-radius:…"
click at [545, 318] on div "< div style = "width: 100%; background-color: #fff5f5; padding: 6px 12px; borde…" at bounding box center [522, 300] width 585 height 446
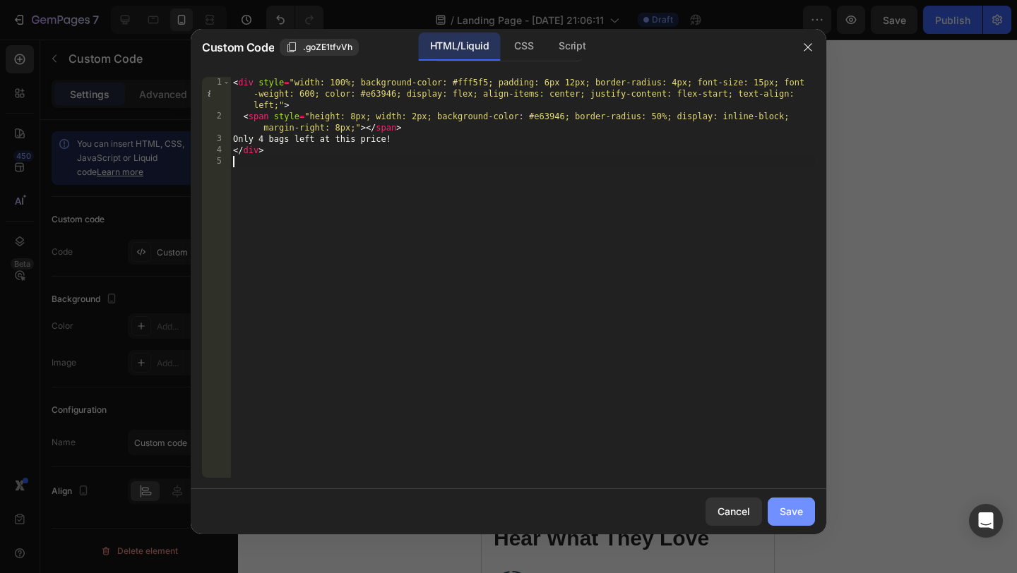
click at [782, 511] on div "Save" at bounding box center [791, 511] width 23 height 15
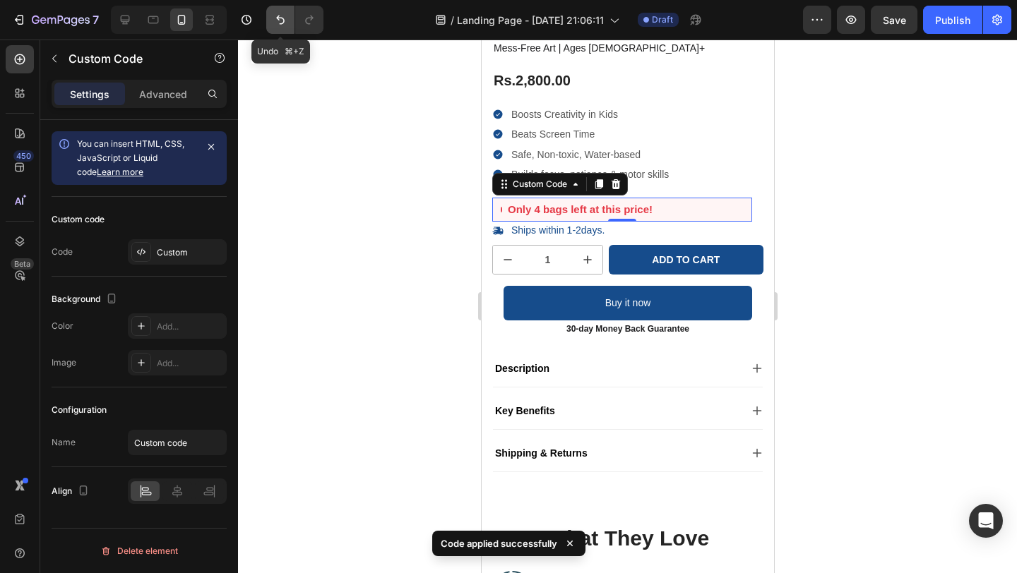
click at [277, 19] on icon "Undo/Redo" at bounding box center [280, 20] width 14 height 14
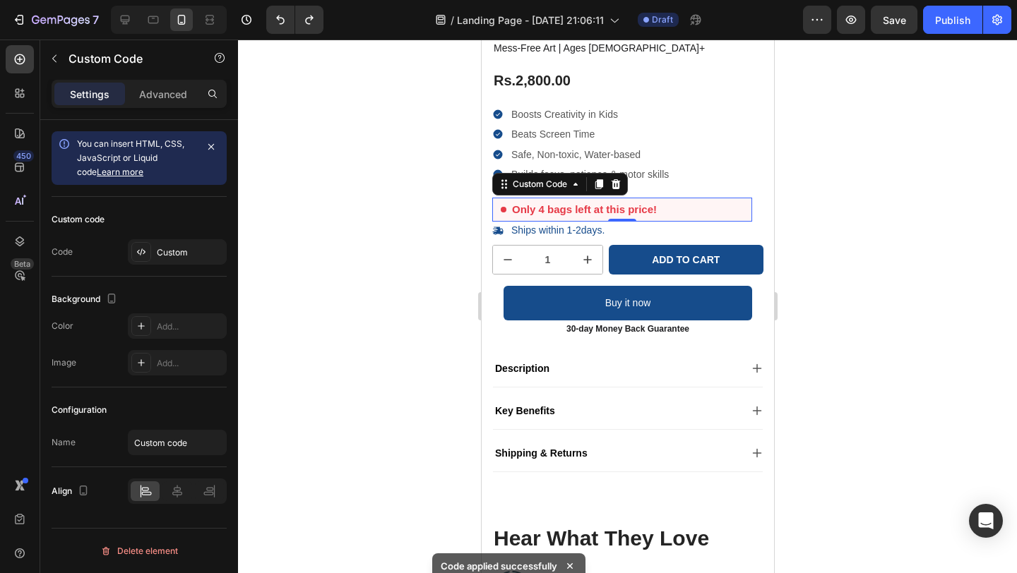
click at [397, 310] on div at bounding box center [627, 307] width 779 height 534
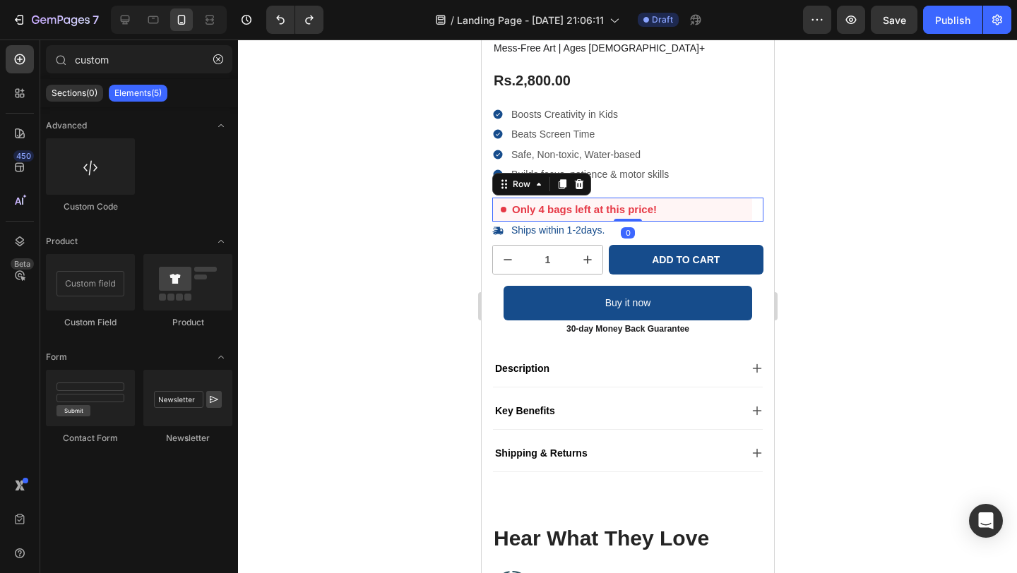
click at [746, 210] on div "Only 4 bags left at this price! Custom Code Row 0" at bounding box center [626, 210] width 271 height 25
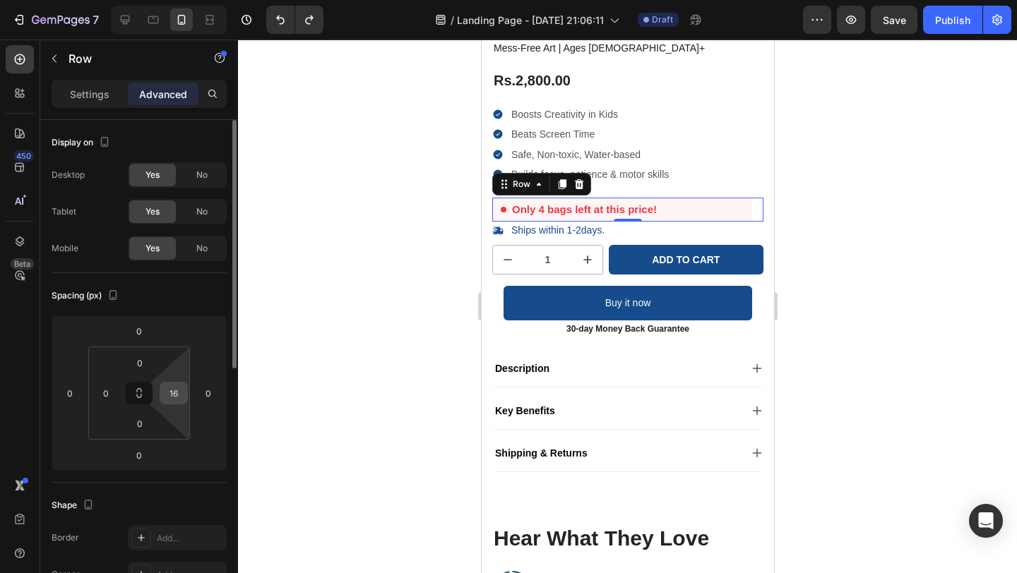
click at [169, 395] on input "16" at bounding box center [173, 393] width 21 height 21
type input "0"
click at [0, 0] on div "Spacing (px) 0 0 0 0 0 0 0 0" at bounding box center [0, 0] width 0 height 0
click at [299, 261] on div at bounding box center [627, 307] width 779 height 534
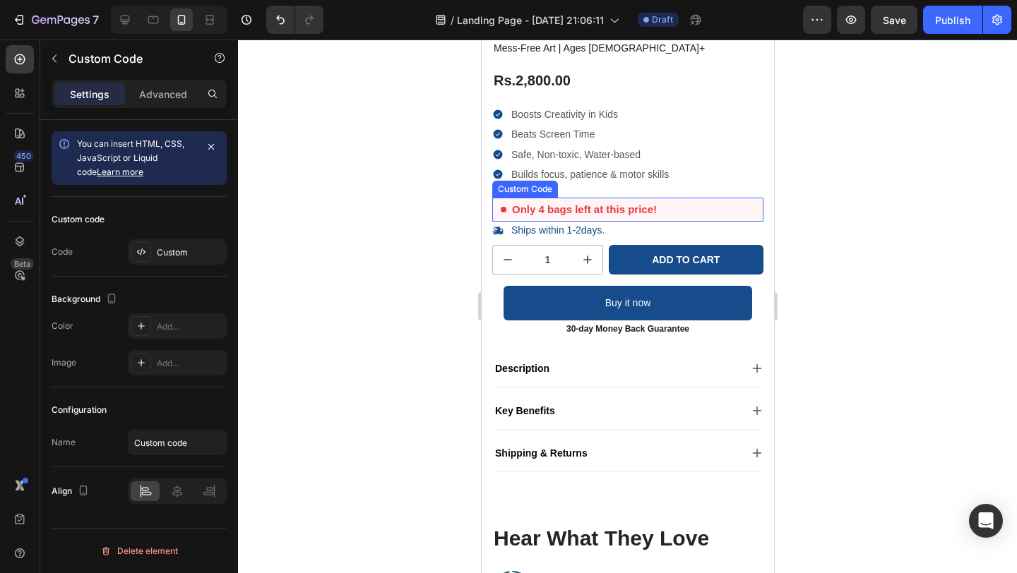
click at [708, 205] on div "Only 4 bags left at this price!" at bounding box center [626, 210] width 271 height 25
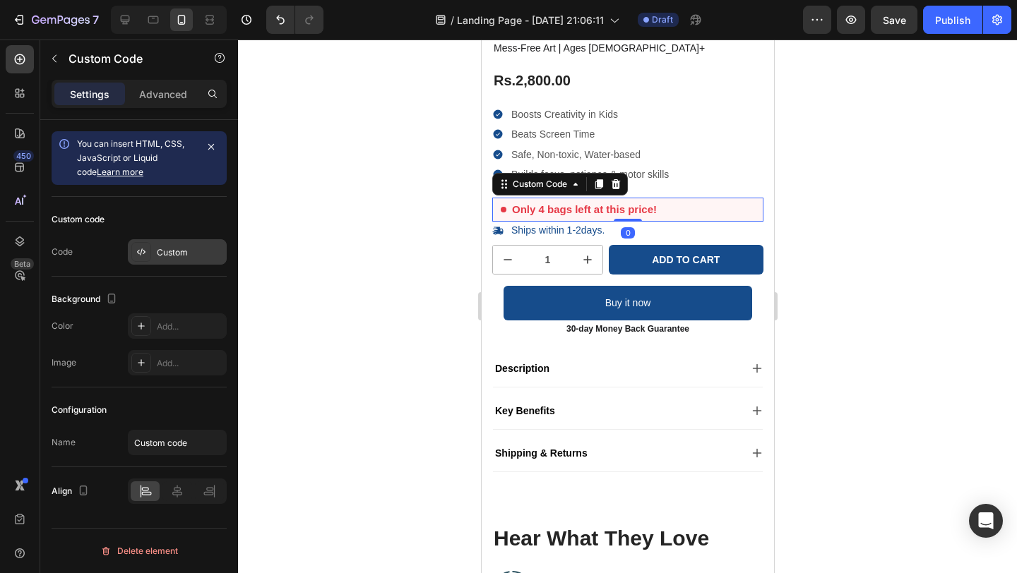
click at [160, 242] on div "Custom" at bounding box center [177, 251] width 99 height 25
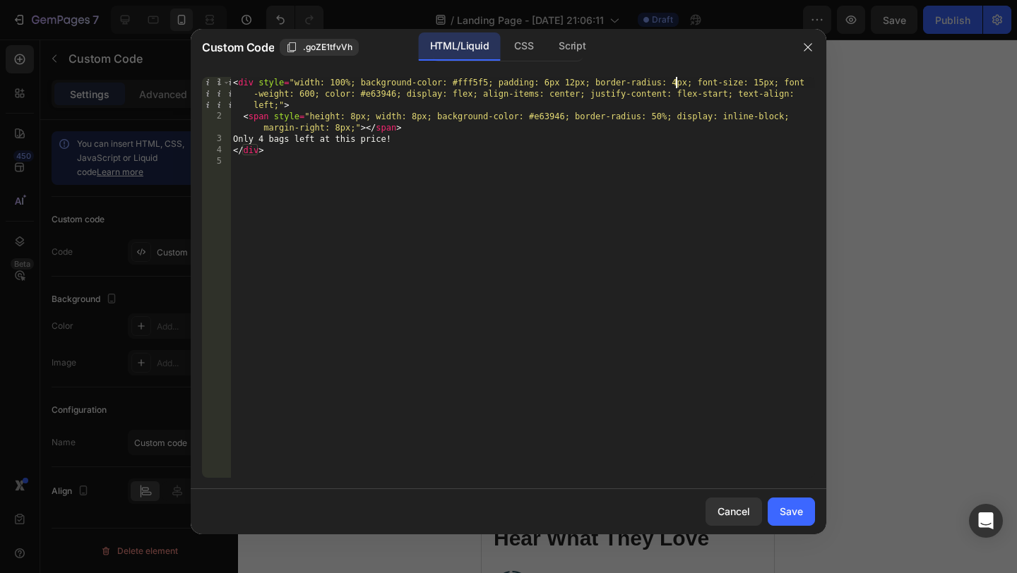
click at [675, 86] on div "< div style = "width: 100%; background-color: #fff5f5; padding: 6px 12px; borde…" at bounding box center [522, 300] width 585 height 446
type textarea "<div style="width: 100%; background-color: #fff5f5; padding: 6px 12px; border-r…"
click at [662, 216] on div "< div style = "width: 100%; background-color: #fff5f5; padding: 6px 12px; borde…" at bounding box center [522, 300] width 585 height 446
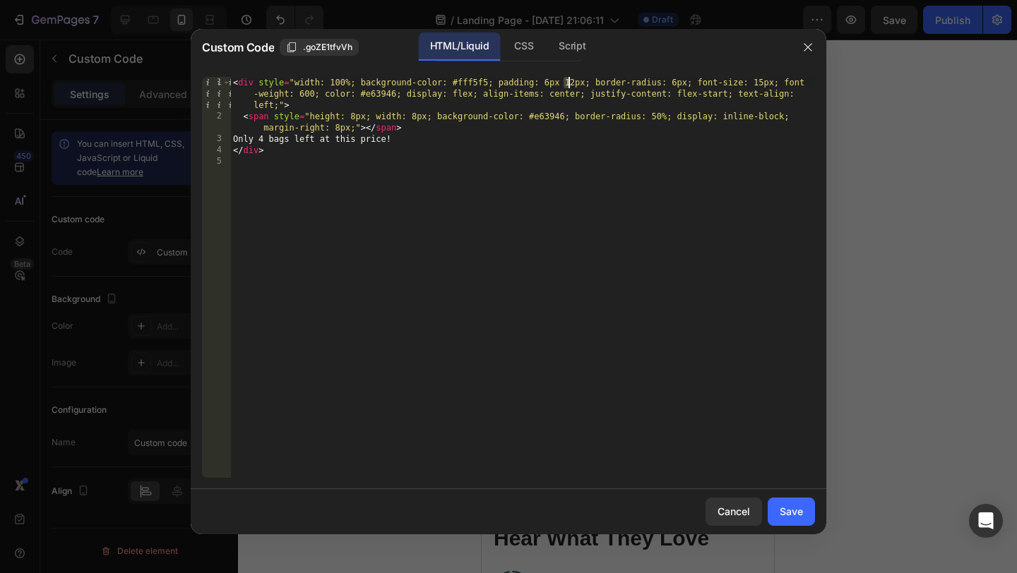
click at [571, 83] on div "< div style = "width: 100%; background-color: #fff5f5; padding: 6px 12px; borde…" at bounding box center [522, 300] width 585 height 446
type textarea "<div style="width: 100%; background-color: #fff5f5; padding: 6px 2px; border-ra…"
click at [586, 210] on div "< div style = "width: 100%; background-color: #fff5f5; padding: 6px 2px; border…" at bounding box center [522, 300] width 585 height 446
click at [792, 513] on div "Save" at bounding box center [791, 511] width 23 height 15
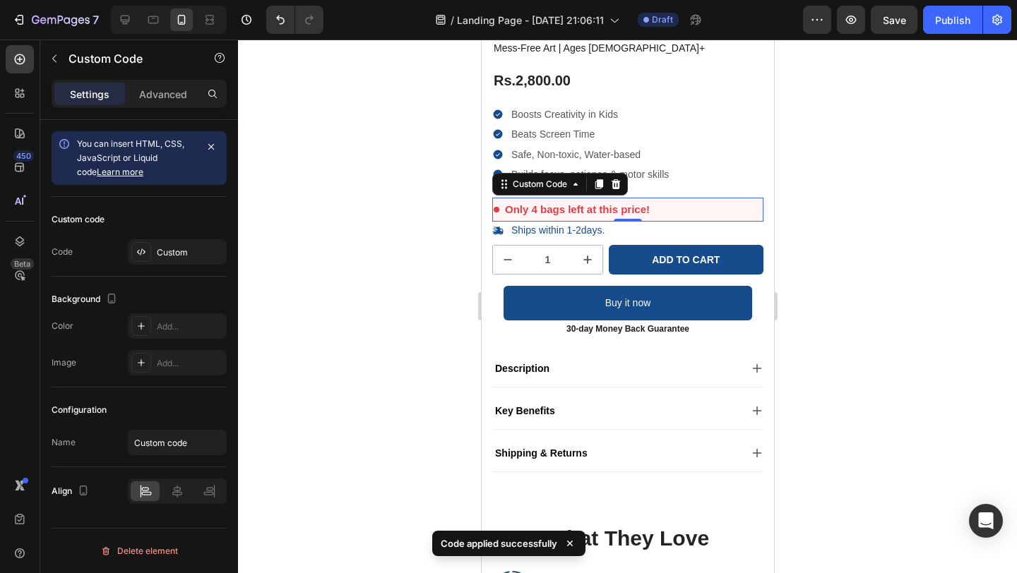
click at [707, 210] on div "Only 4 bags left at this price!" at bounding box center [626, 210] width 271 height 25
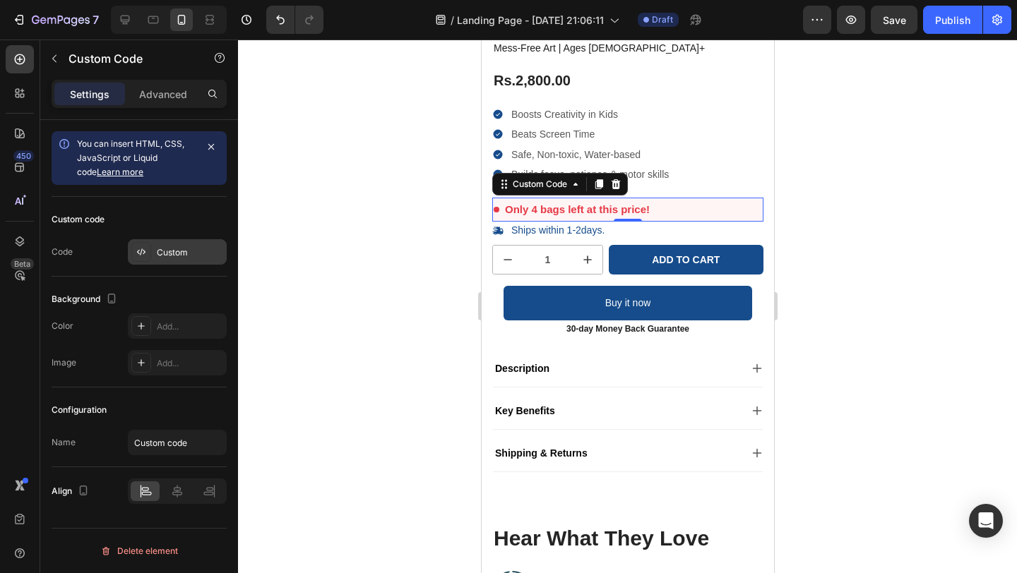
click at [171, 253] on div "Custom" at bounding box center [190, 252] width 66 height 13
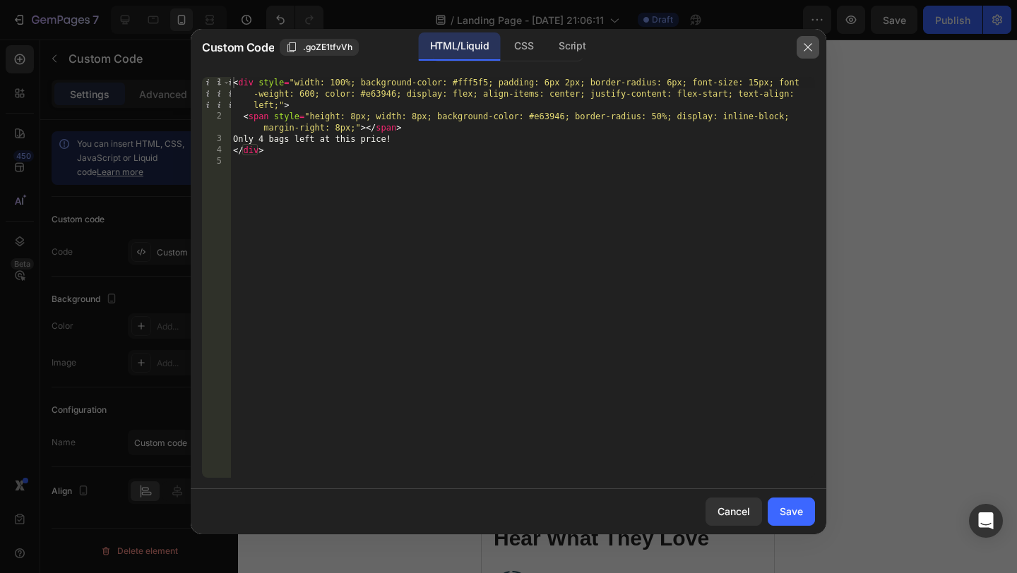
click at [809, 44] on icon "button" at bounding box center [808, 47] width 8 height 8
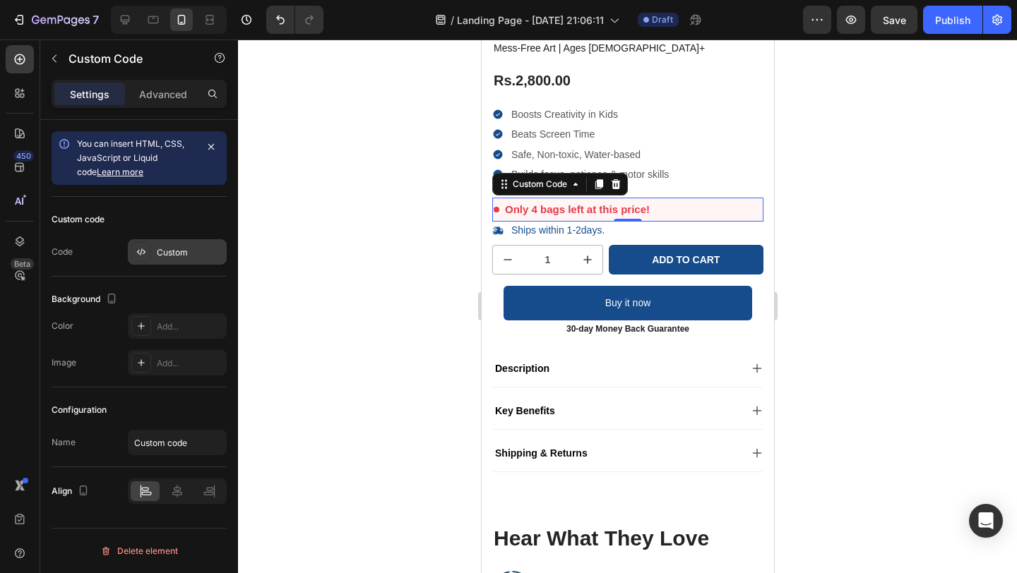
click at [157, 249] on div "Custom" at bounding box center [190, 252] width 66 height 13
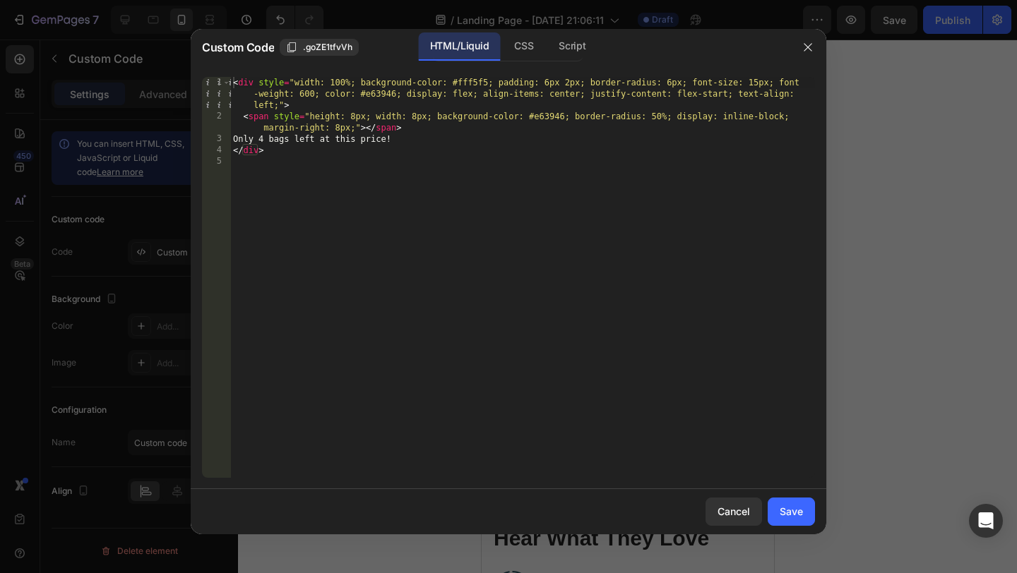
click at [232, 80] on div "< div style = "width: 100%; background-color: #fff5f5; padding: 6px 2px; border…" at bounding box center [522, 300] width 585 height 446
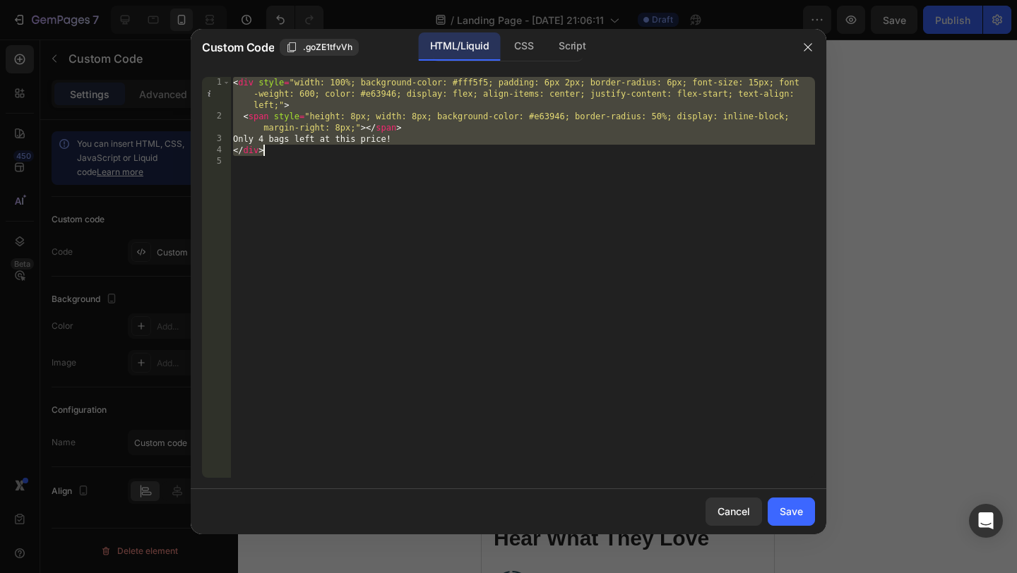
drag, startPoint x: 232, startPoint y: 80, endPoint x: 296, endPoint y: 148, distance: 92.9
click at [296, 149] on div "< div style = "width: 100%; background-color: #fff5f5; padding: 6px 2px; border…" at bounding box center [522, 300] width 585 height 446
type textarea "Only 4 bags left at this price! </div>"
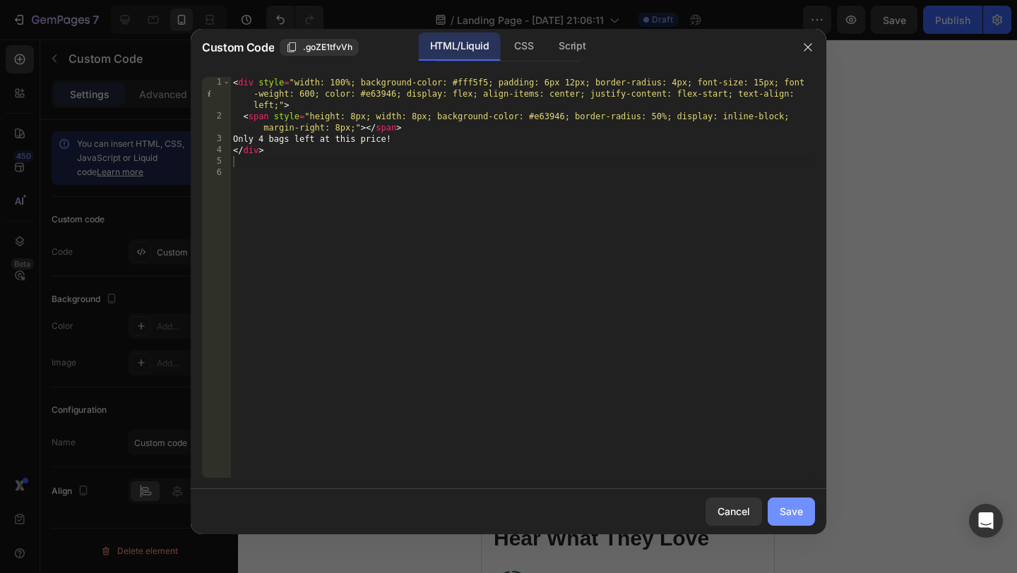
click at [780, 500] on button "Save" at bounding box center [791, 512] width 47 height 28
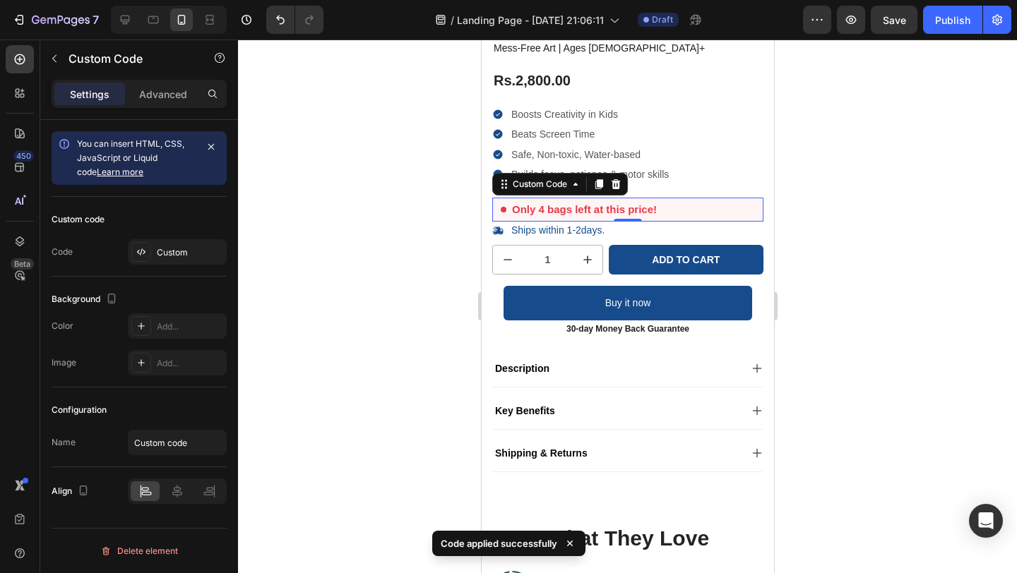
click at [933, 353] on div at bounding box center [627, 307] width 779 height 534
click at [669, 205] on div "Only 4 bags left at this price!" at bounding box center [626, 210] width 271 height 25
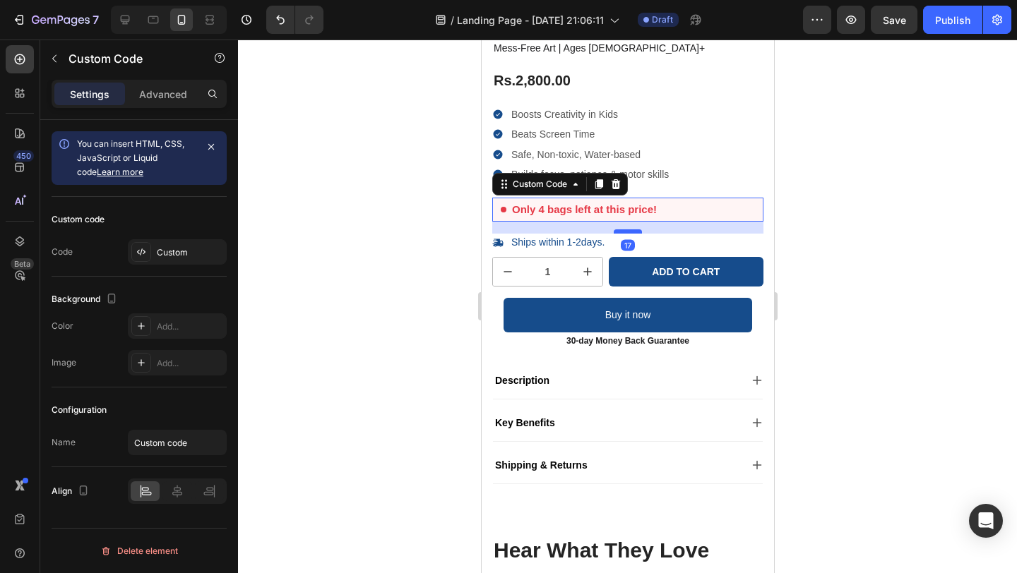
drag, startPoint x: 617, startPoint y: 220, endPoint x: 620, endPoint y: 233, distance: 13.0
click at [620, 233] on div at bounding box center [627, 231] width 28 height 4
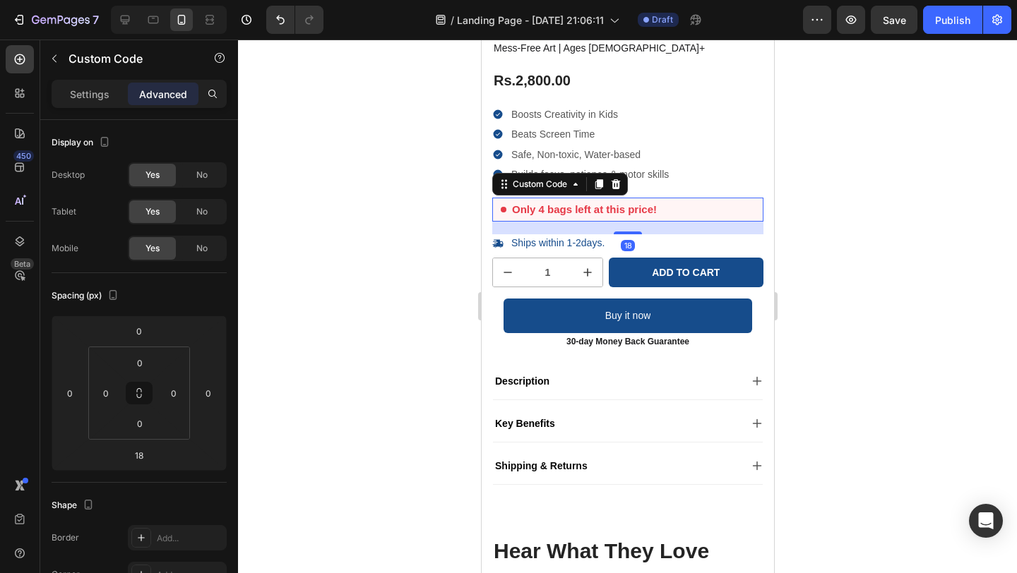
click at [874, 192] on div at bounding box center [627, 307] width 779 height 534
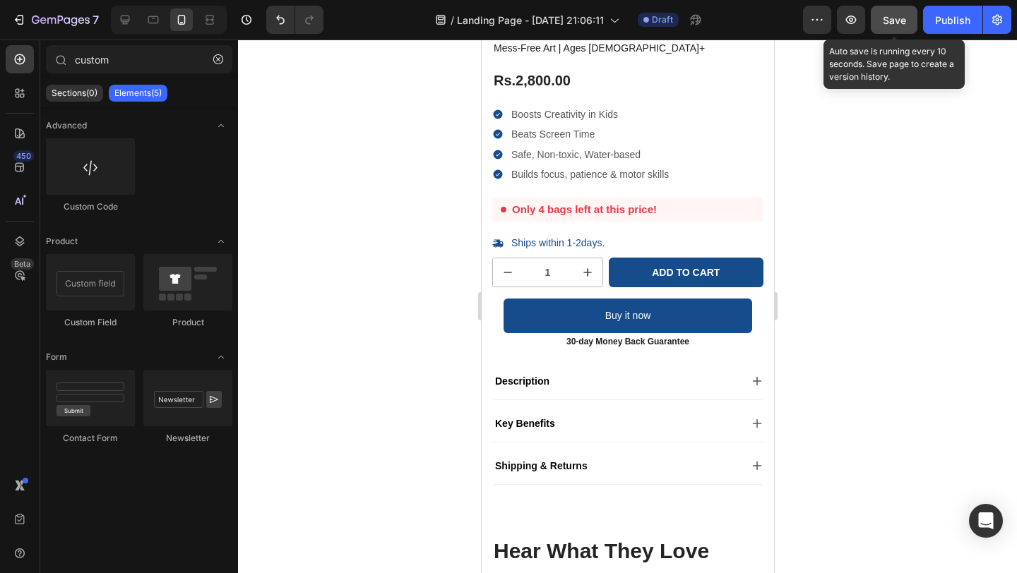
click at [895, 14] on span "Save" at bounding box center [894, 20] width 23 height 12
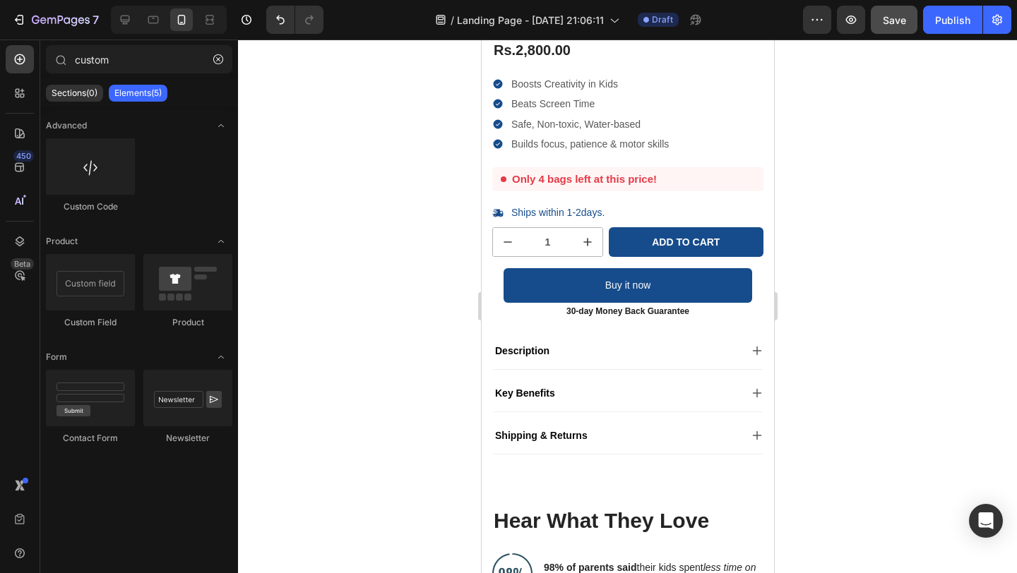
scroll to position [310, 0]
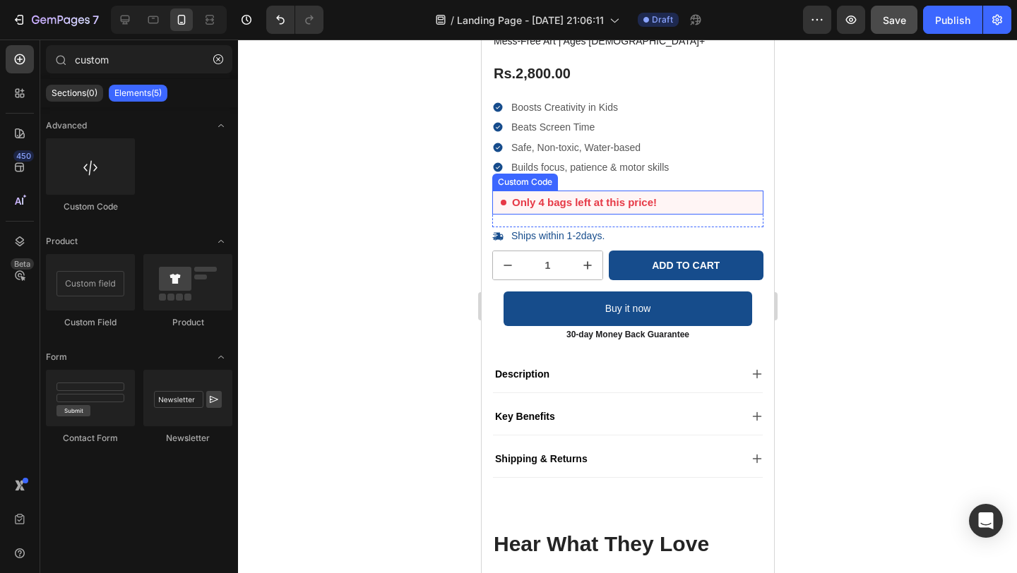
click at [673, 201] on div "Only 4 bags left at this price!" at bounding box center [626, 203] width 271 height 25
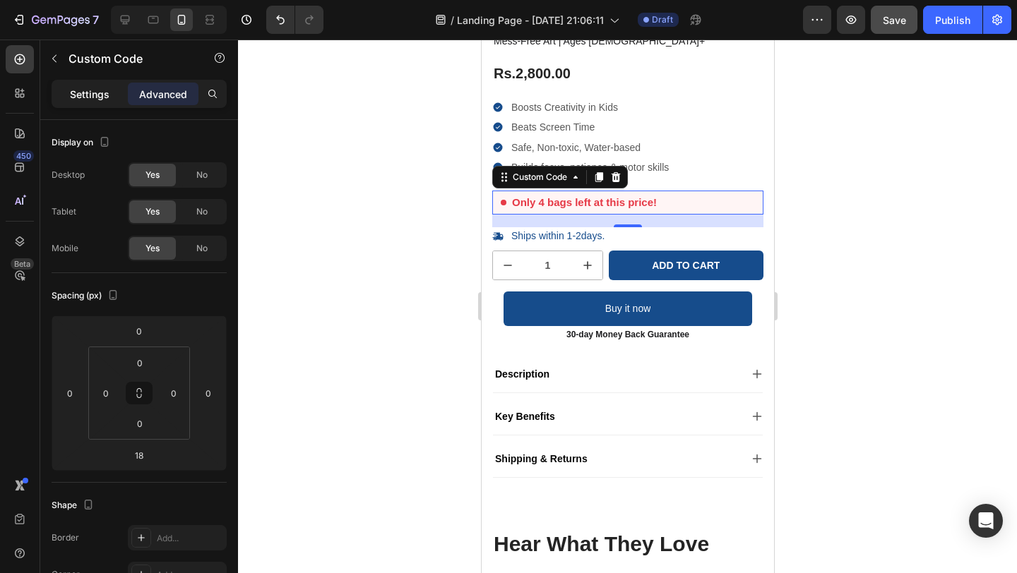
click at [82, 88] on p "Settings" at bounding box center [90, 94] width 40 height 15
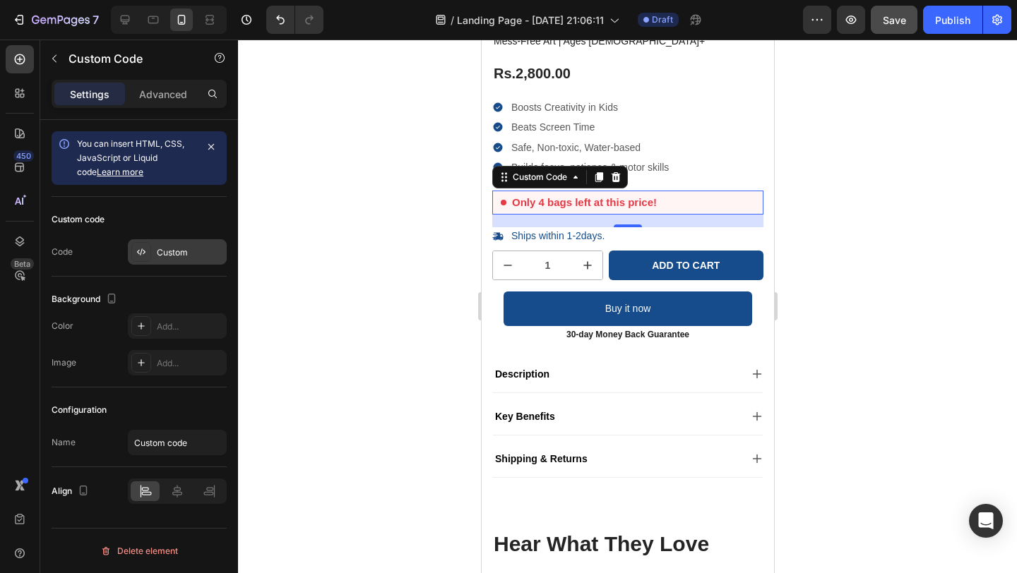
click at [169, 258] on div "Custom" at bounding box center [190, 252] width 66 height 13
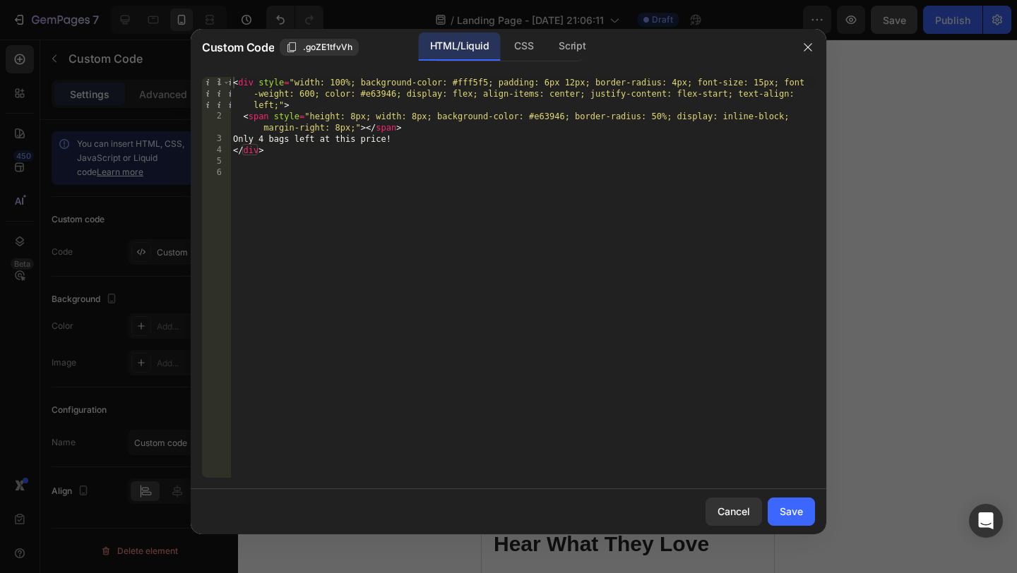
type textarea "<div style="width: 100%; background-color: #fff5f5; padding: 6px 12px; border-r…"
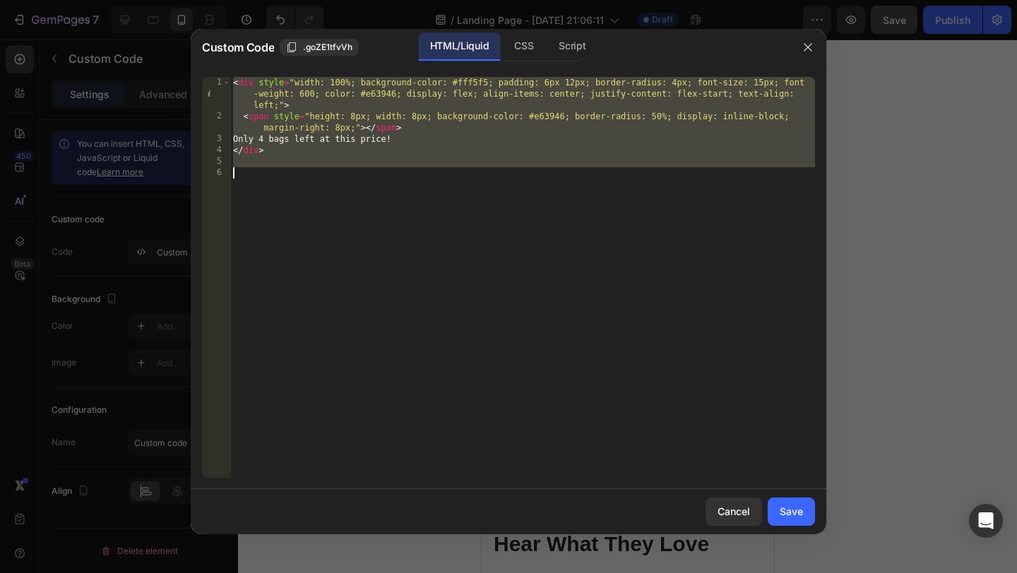
drag, startPoint x: 233, startPoint y: 82, endPoint x: 287, endPoint y: 172, distance: 104.5
click at [285, 173] on div "< div style = "width: 100%; background-color: #fff5f5; padding: 6px 12px; borde…" at bounding box center [522, 300] width 585 height 446
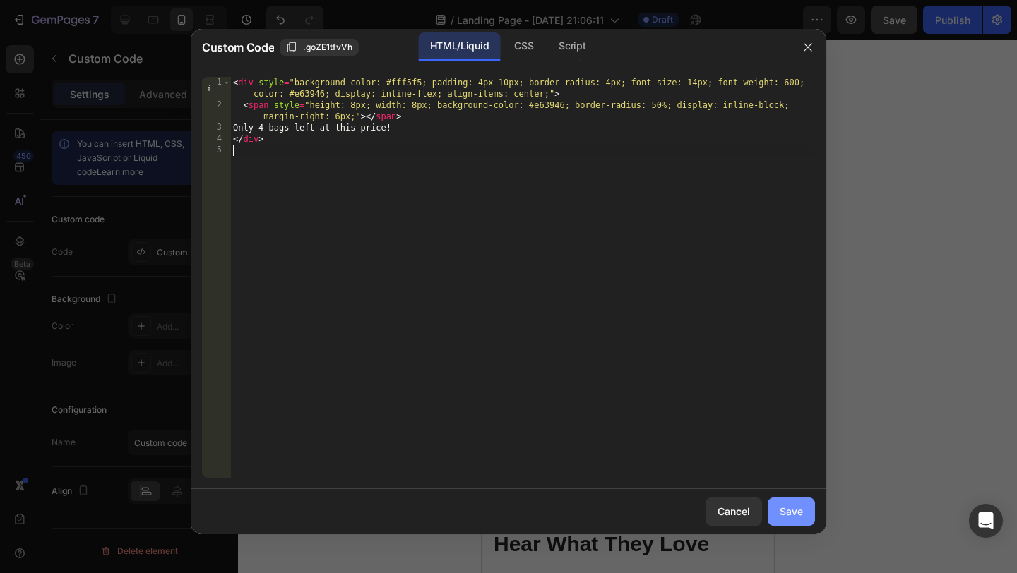
click at [800, 519] on button "Save" at bounding box center [791, 512] width 47 height 28
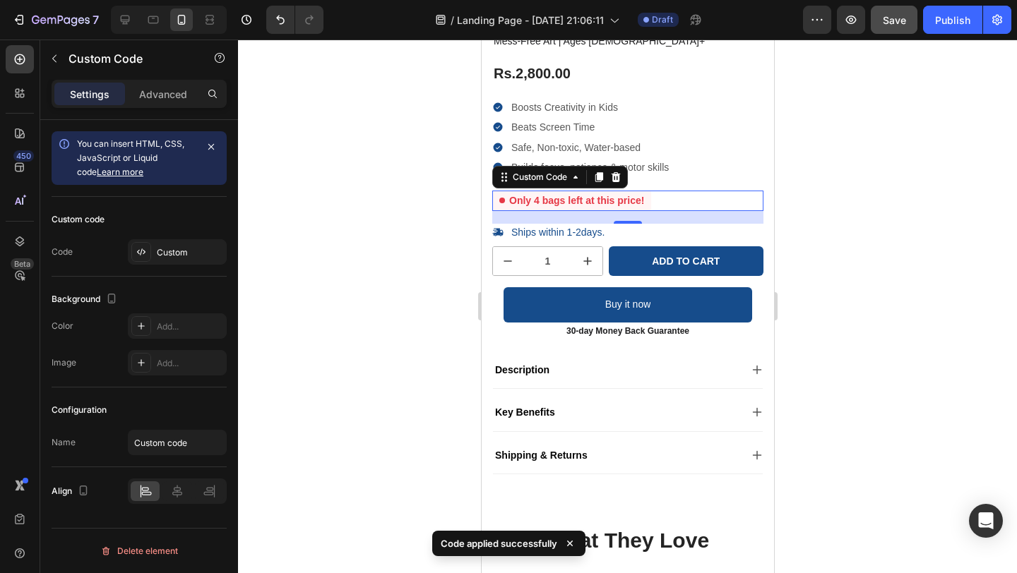
click at [981, 318] on div at bounding box center [627, 307] width 779 height 534
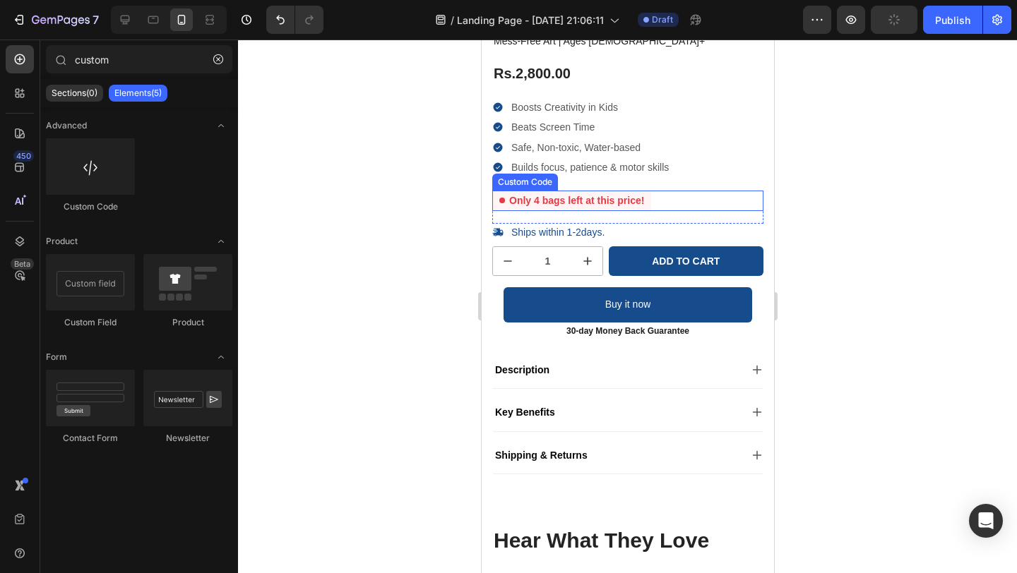
click at [672, 199] on div "Only 4 bags left at this price!" at bounding box center [626, 201] width 271 height 20
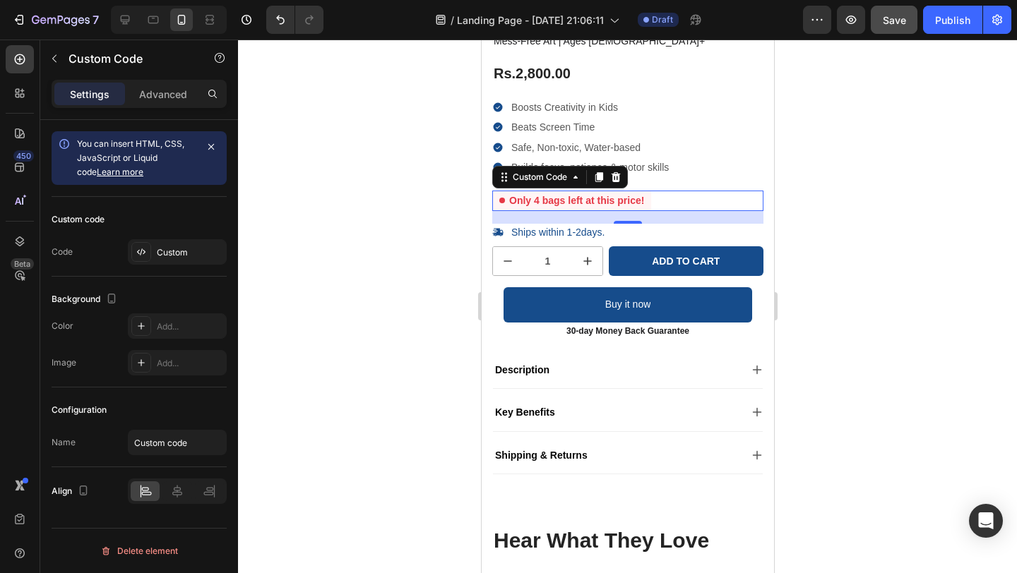
click at [832, 174] on div at bounding box center [627, 307] width 779 height 534
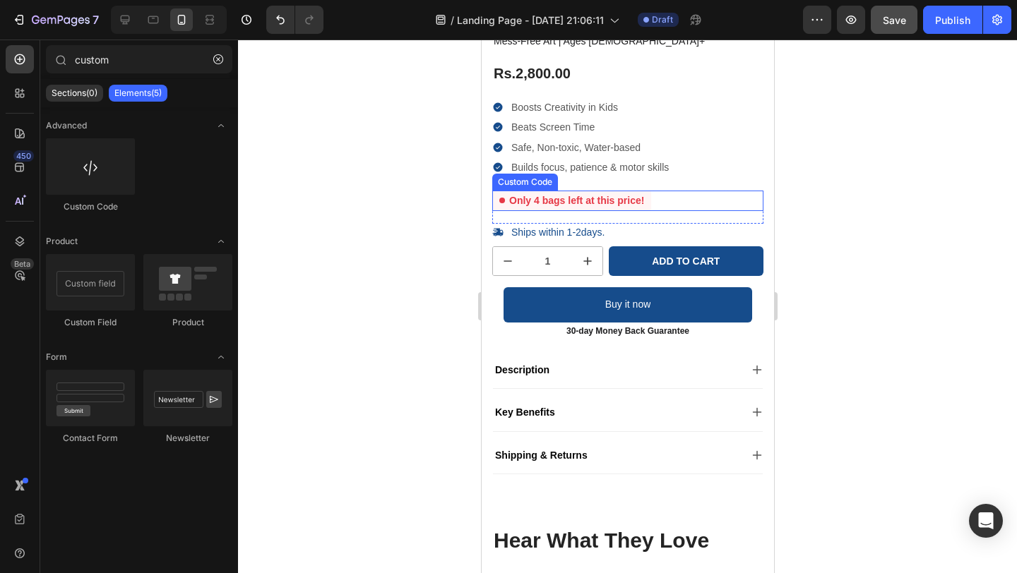
click at [594, 204] on div "Only 4 bags left at this price!" at bounding box center [570, 201] width 159 height 20
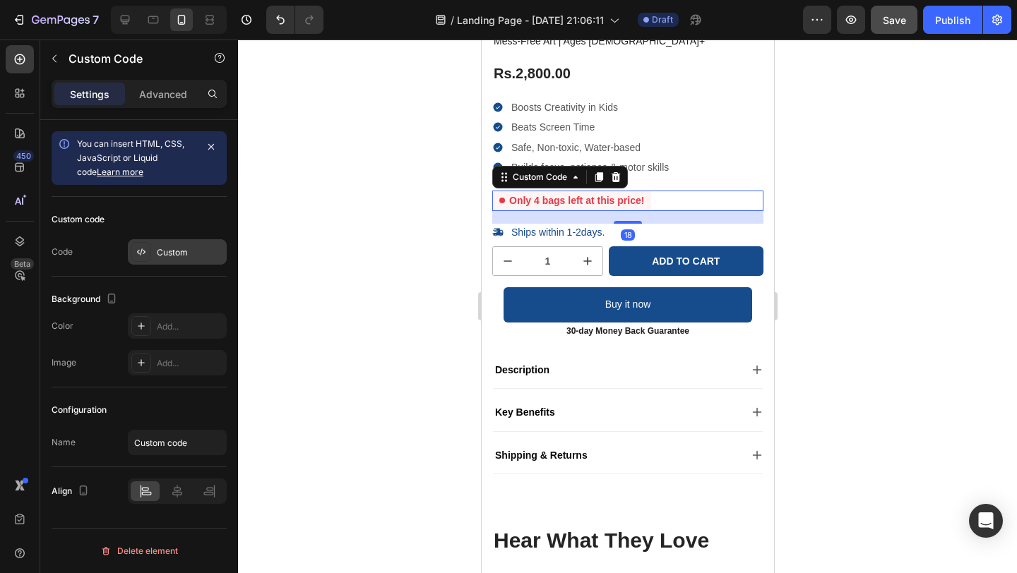
click at [156, 244] on div "Custom" at bounding box center [177, 251] width 99 height 25
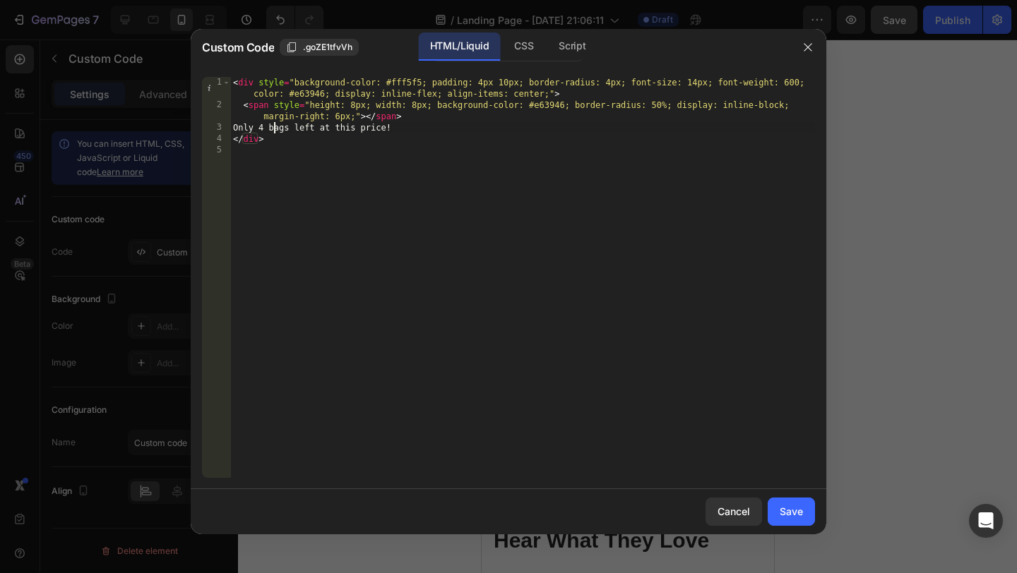
click at [272, 131] on div "< div style = "background-color: #fff5f5; padding: 4px 10px; border-radius: 4px…" at bounding box center [522, 294] width 585 height 435
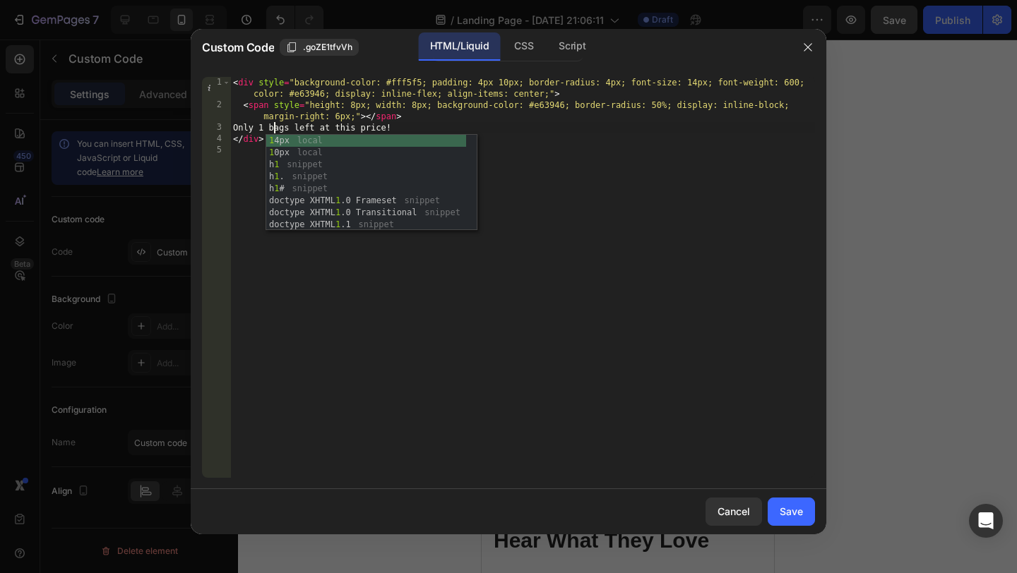
type textarea "Only 17 bags left at this price!"
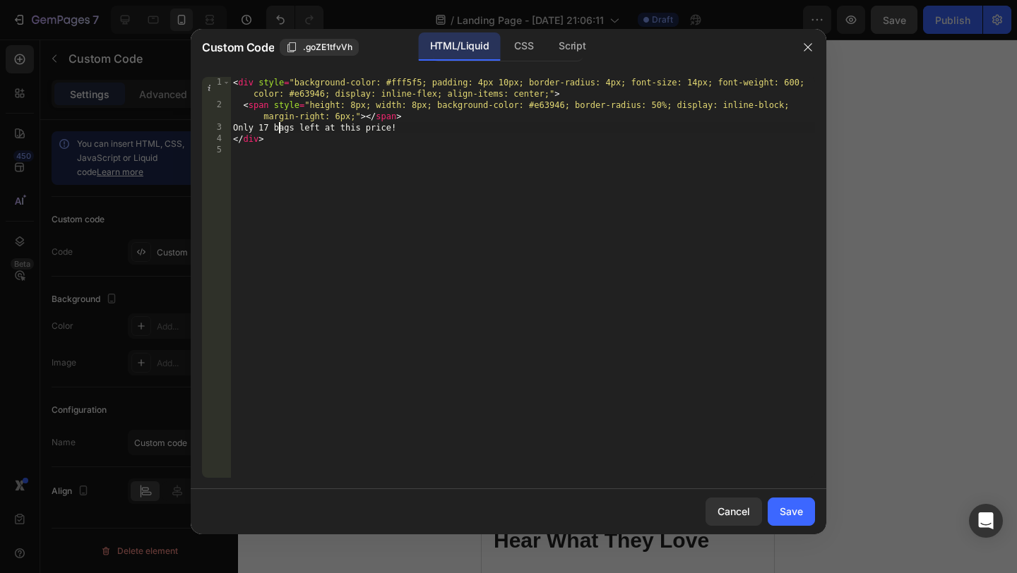
click at [331, 311] on div "< div style = "background-color: #fff5f5; padding: 4px 10px; border-radius: 4px…" at bounding box center [522, 294] width 585 height 435
click at [783, 507] on div "Save" at bounding box center [791, 511] width 23 height 15
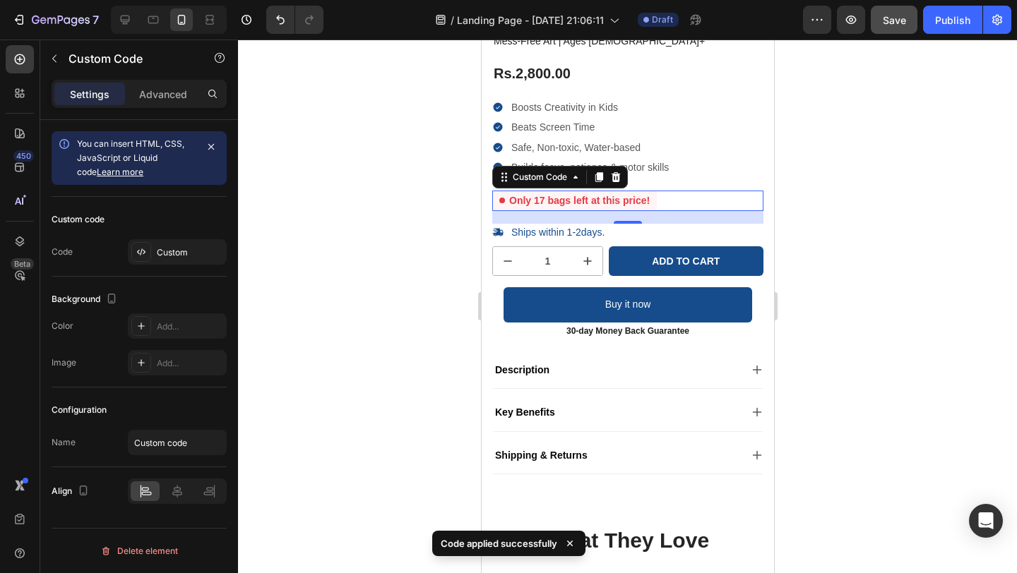
click at [898, 317] on div at bounding box center [627, 307] width 779 height 534
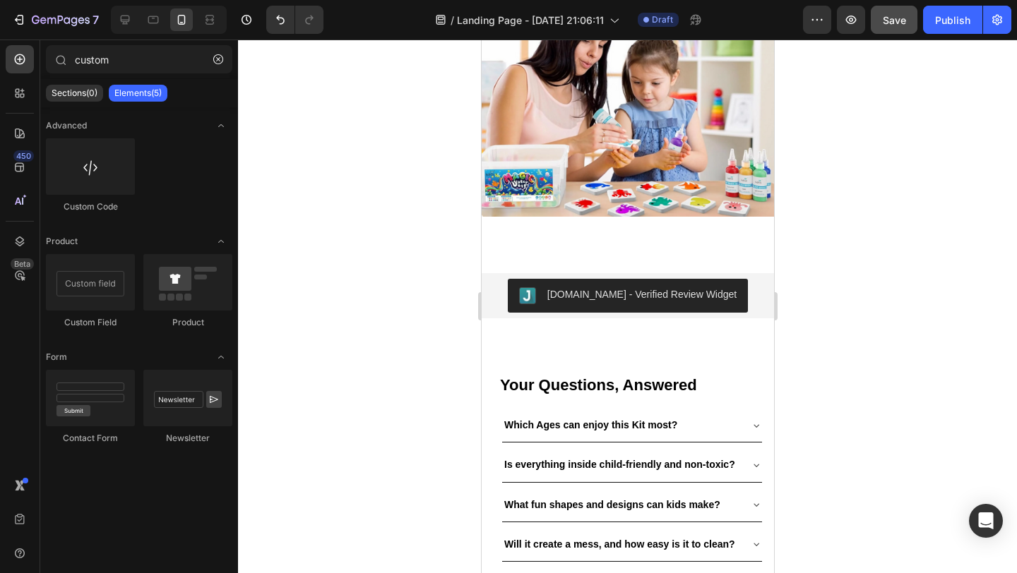
scroll to position [1551, 0]
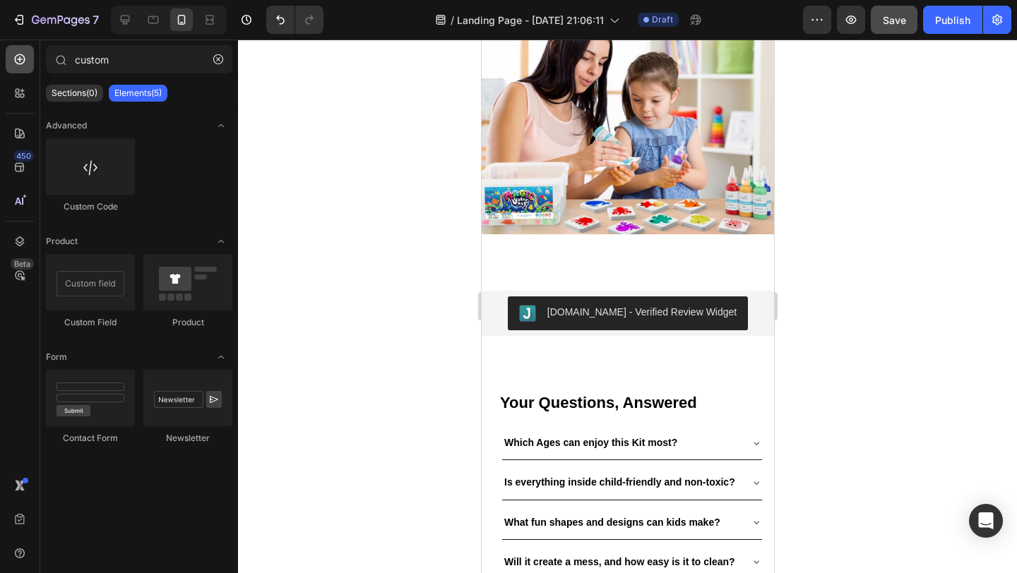
click at [18, 52] on div at bounding box center [20, 59] width 28 height 28
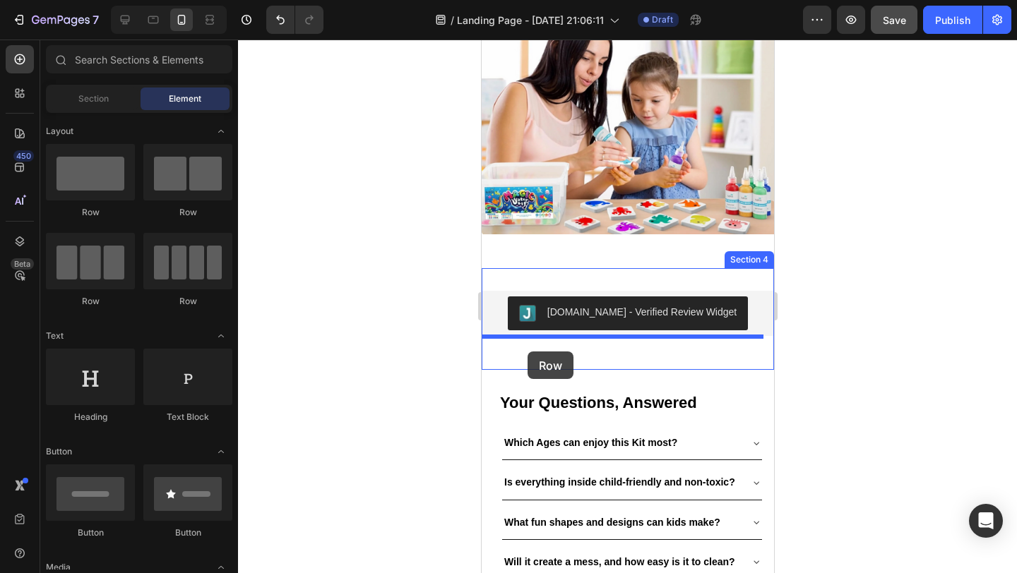
drag, startPoint x: 572, startPoint y: 217, endPoint x: 527, endPoint y: 352, distance: 142.2
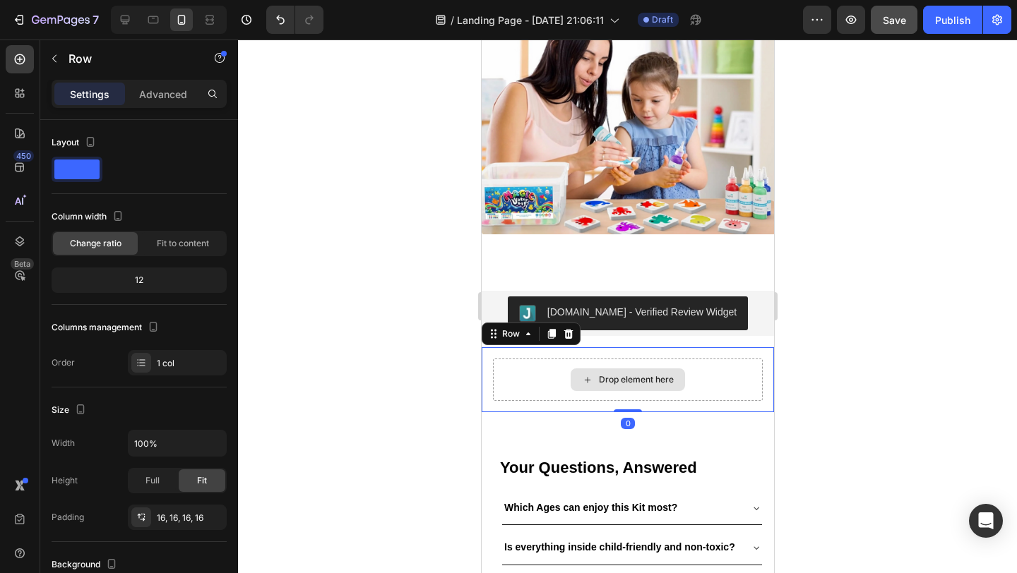
click at [515, 378] on div "Drop element here" at bounding box center [627, 380] width 270 height 42
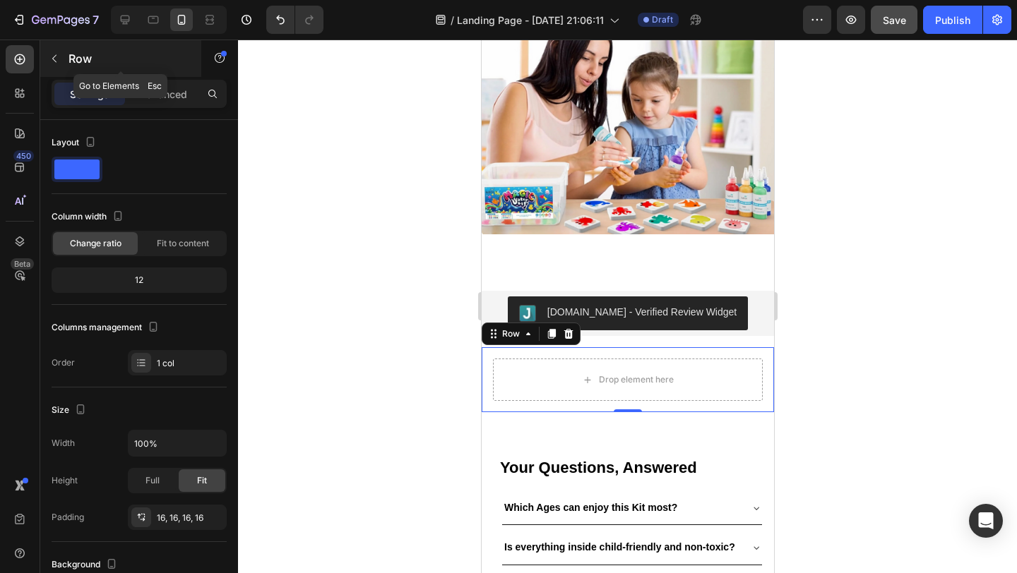
click at [56, 55] on icon "button" at bounding box center [54, 59] width 4 height 8
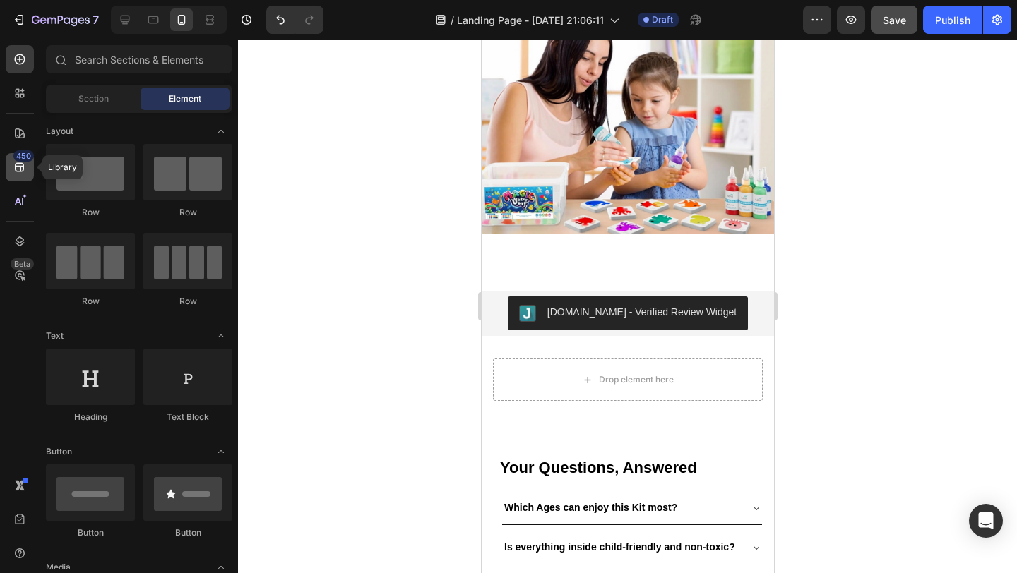
click at [15, 159] on div "450" at bounding box center [23, 155] width 20 height 11
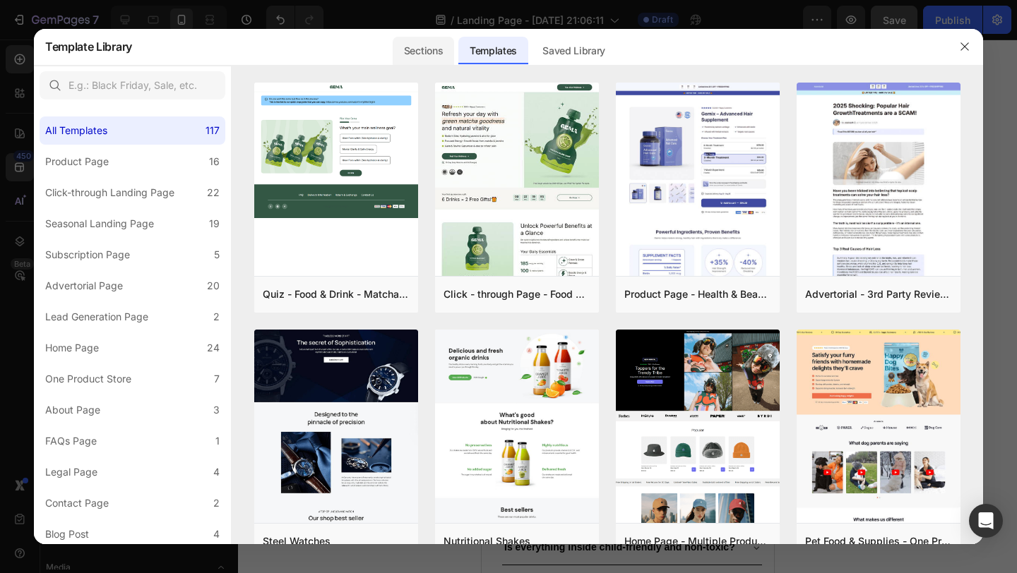
click at [413, 41] on div "Sections" at bounding box center [423, 51] width 61 height 28
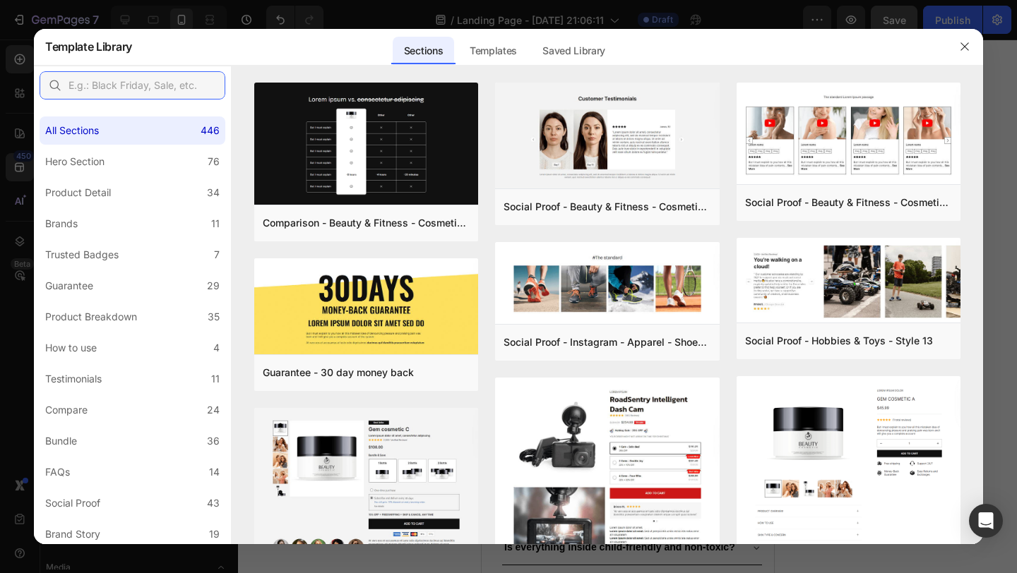
click at [127, 81] on input "text" at bounding box center [133, 85] width 186 height 28
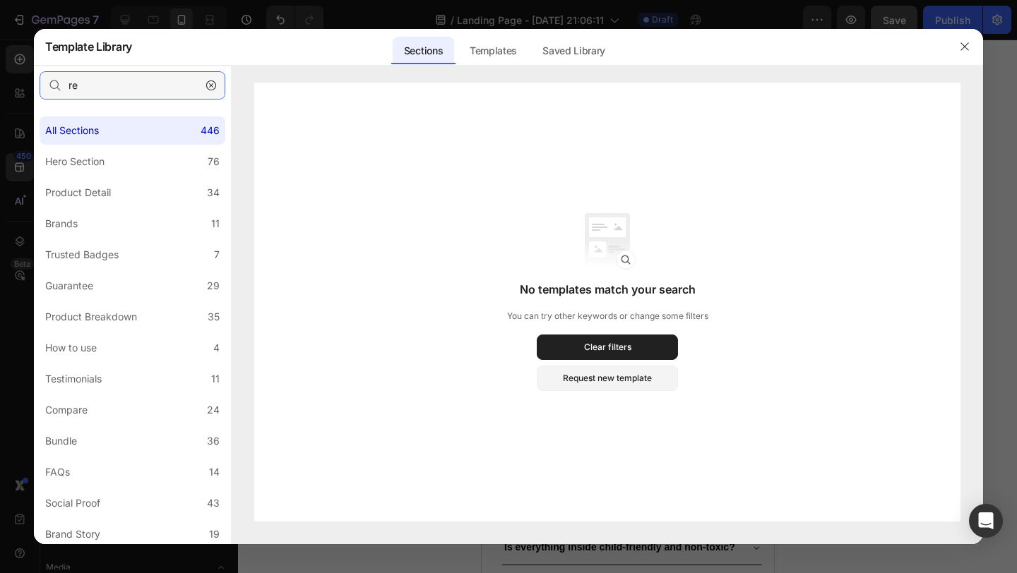
type input "r"
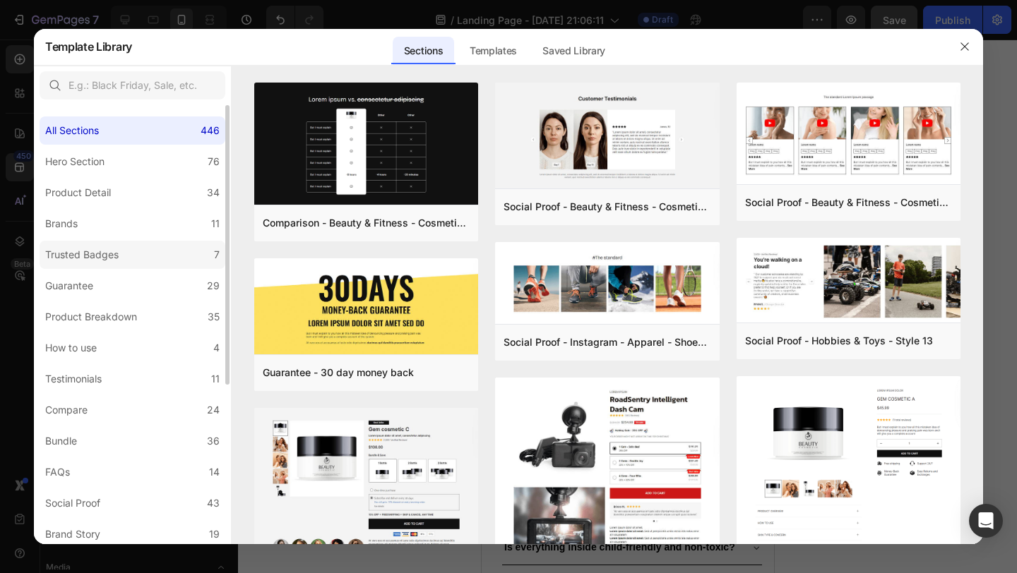
click at [108, 246] on div "Trusted Badges" at bounding box center [81, 254] width 73 height 17
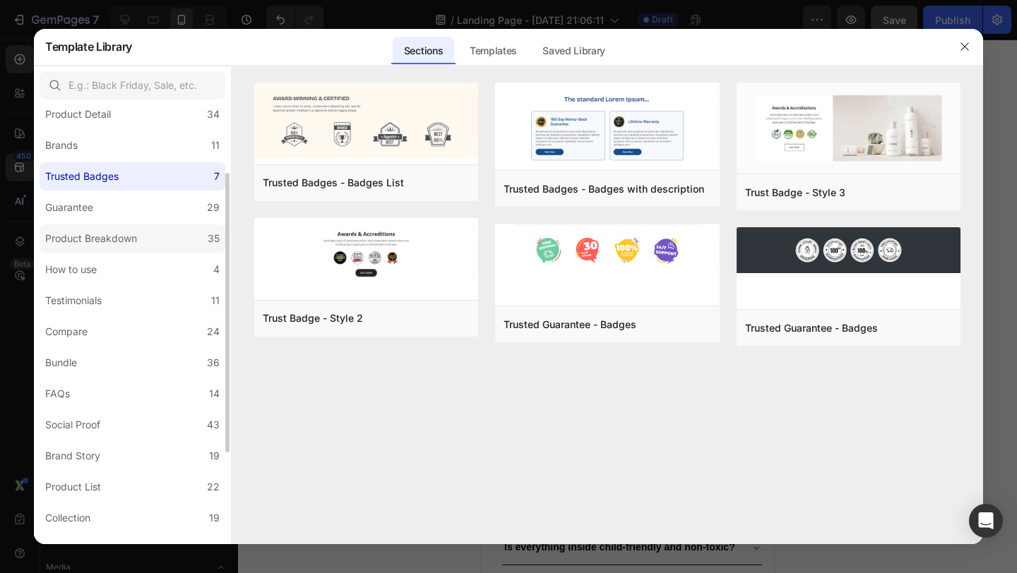
scroll to position [92, 0]
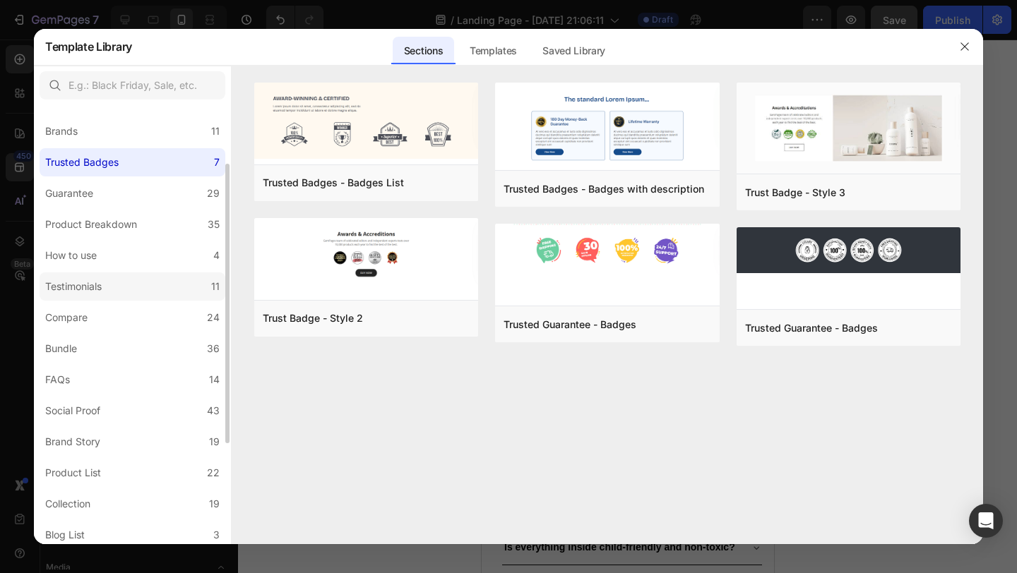
click at [170, 286] on label "Testimonials 11" at bounding box center [133, 287] width 186 height 28
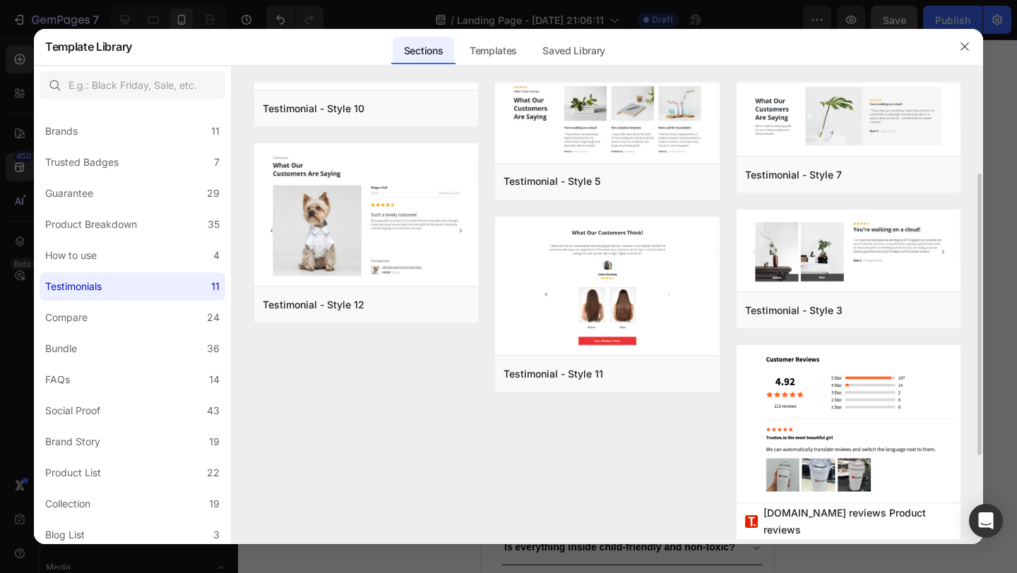
scroll to position [295, 0]
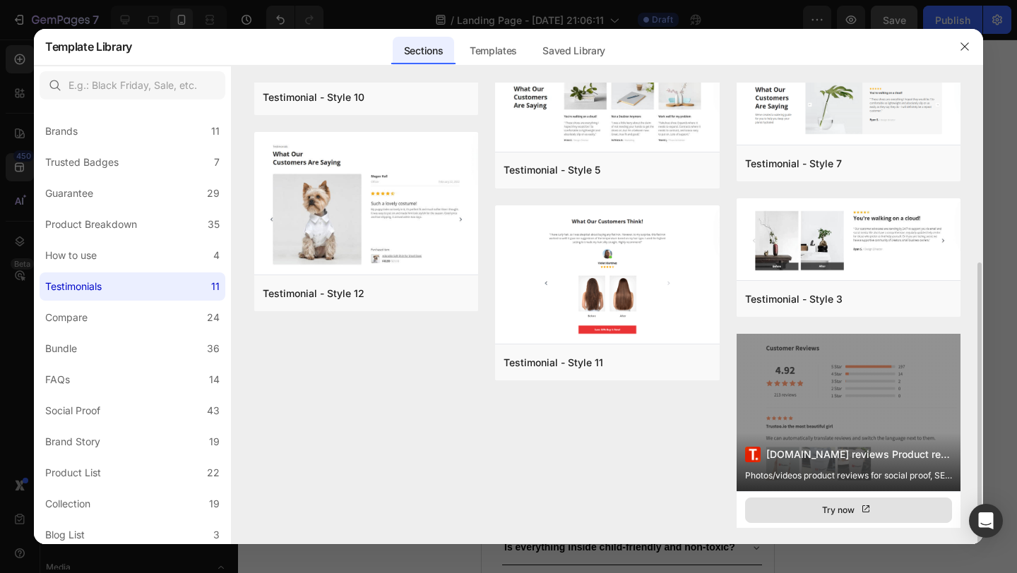
click at [841, 505] on div "Try now" at bounding box center [848, 510] width 52 height 14
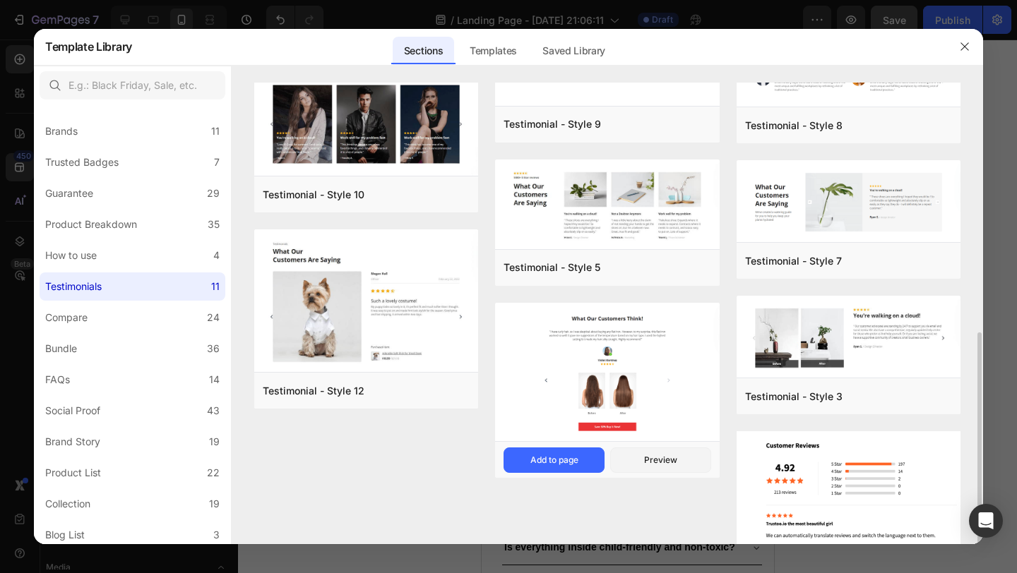
scroll to position [0, 0]
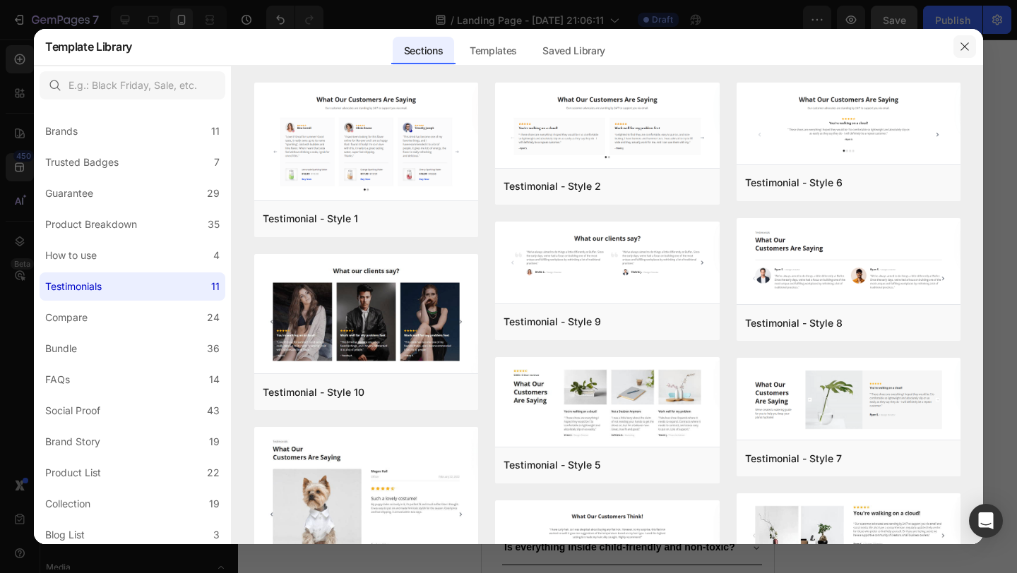
click at [965, 45] on icon "button" at bounding box center [964, 46] width 8 height 8
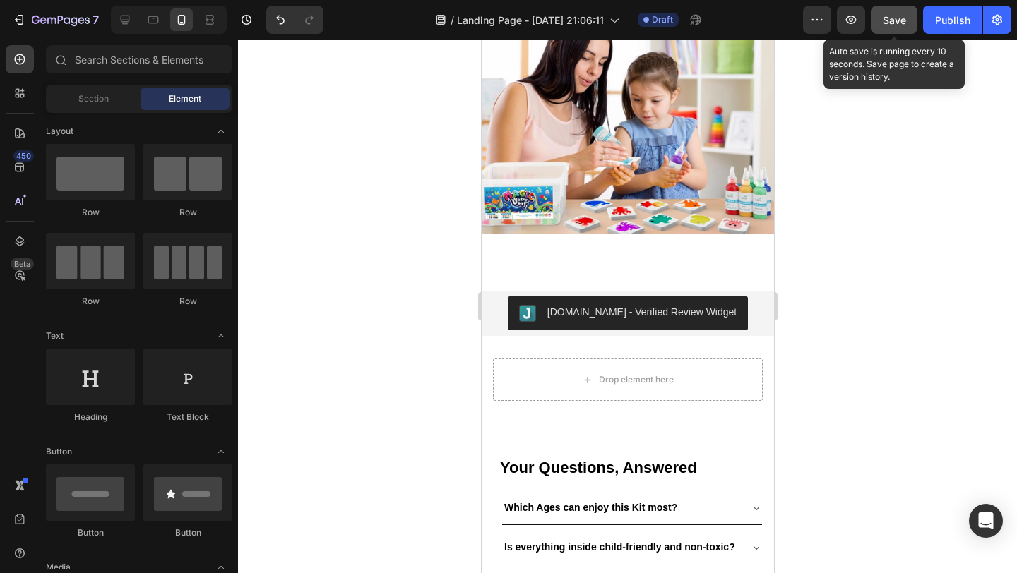
click at [887, 23] on span "Save" at bounding box center [894, 20] width 23 height 12
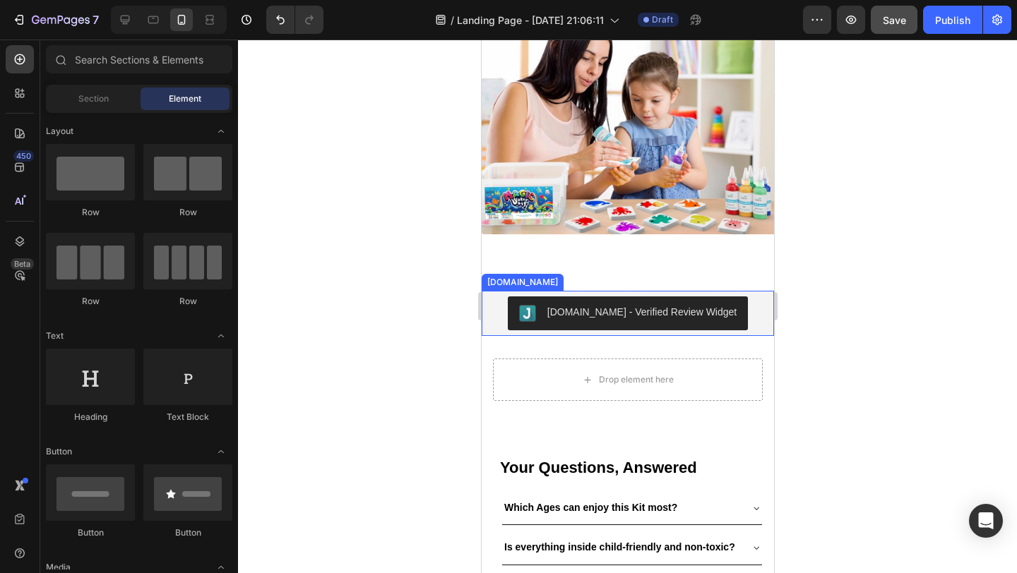
click at [741, 299] on div "Judge.me - Verified Review Widget" at bounding box center [627, 314] width 281 height 34
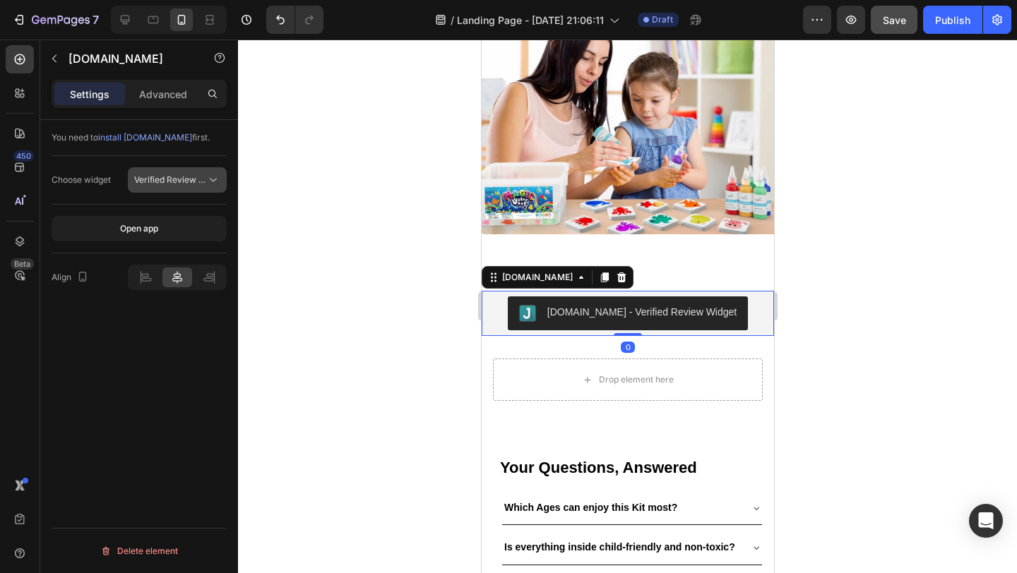
click at [172, 181] on span "Verified Review Widget" at bounding box center [180, 179] width 92 height 11
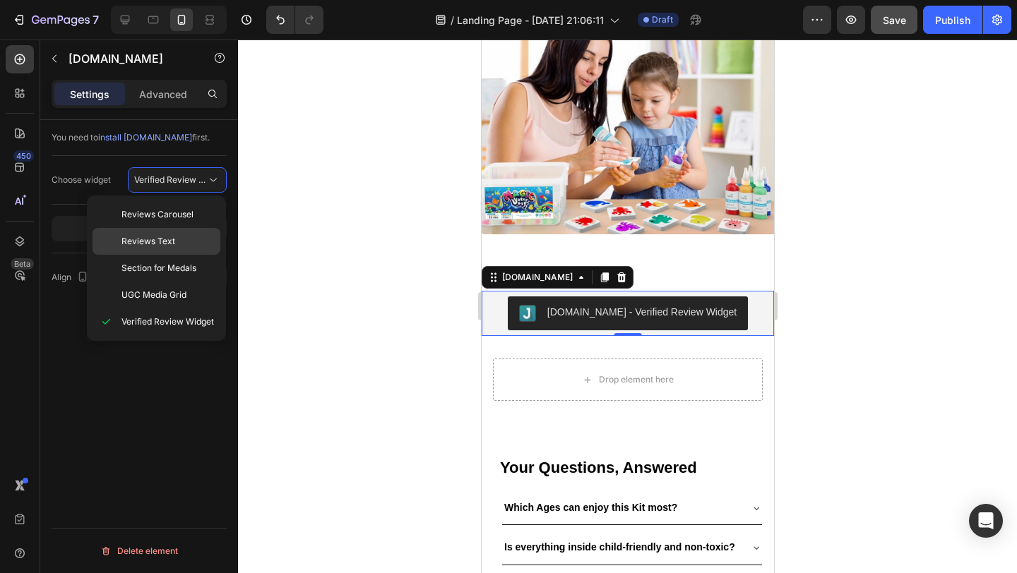
click at [161, 239] on span "Reviews Text" at bounding box center [148, 241] width 54 height 13
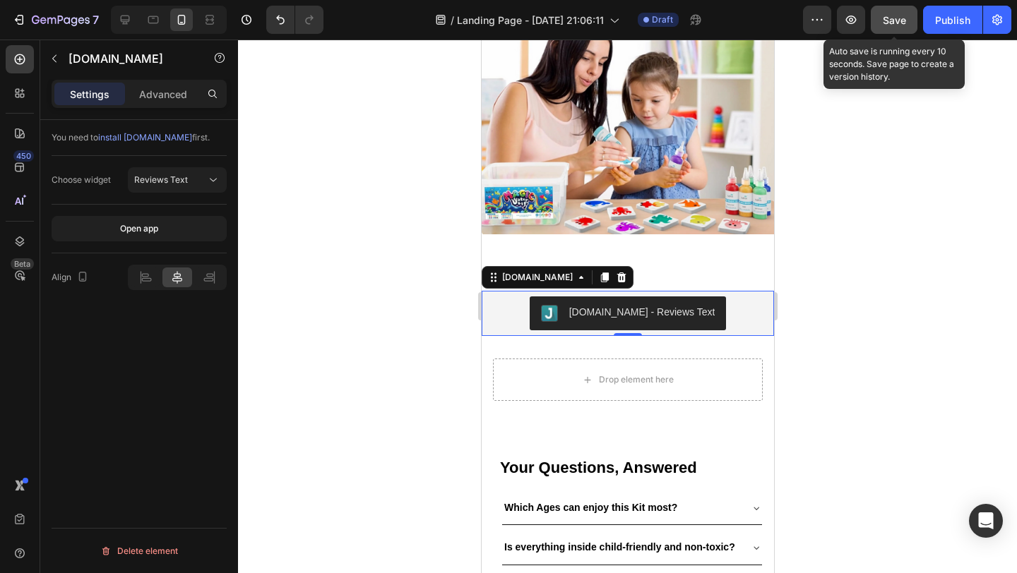
click at [888, 20] on span "Save" at bounding box center [894, 20] width 23 height 12
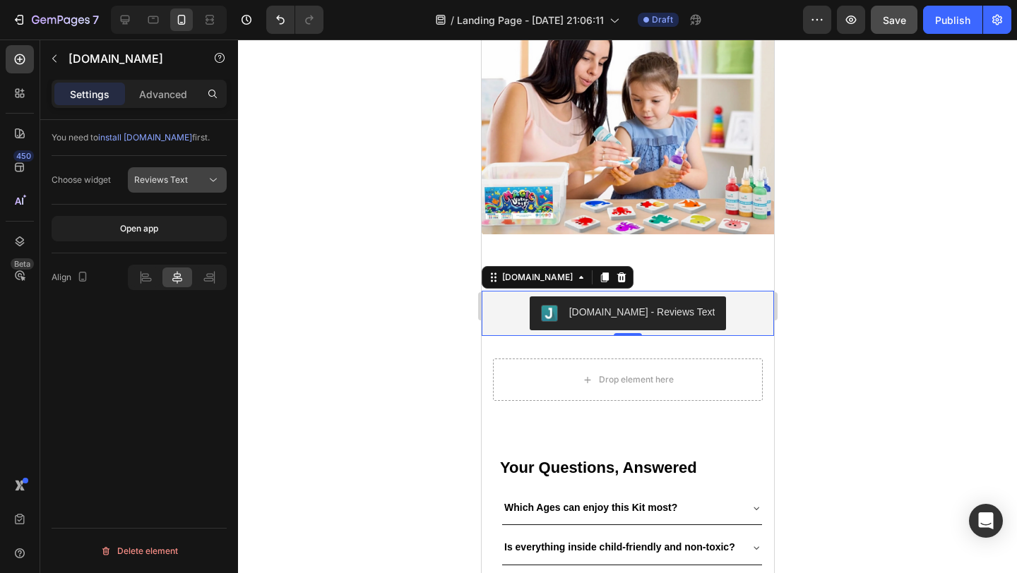
click at [173, 174] on span "Reviews Text" at bounding box center [161, 180] width 54 height 13
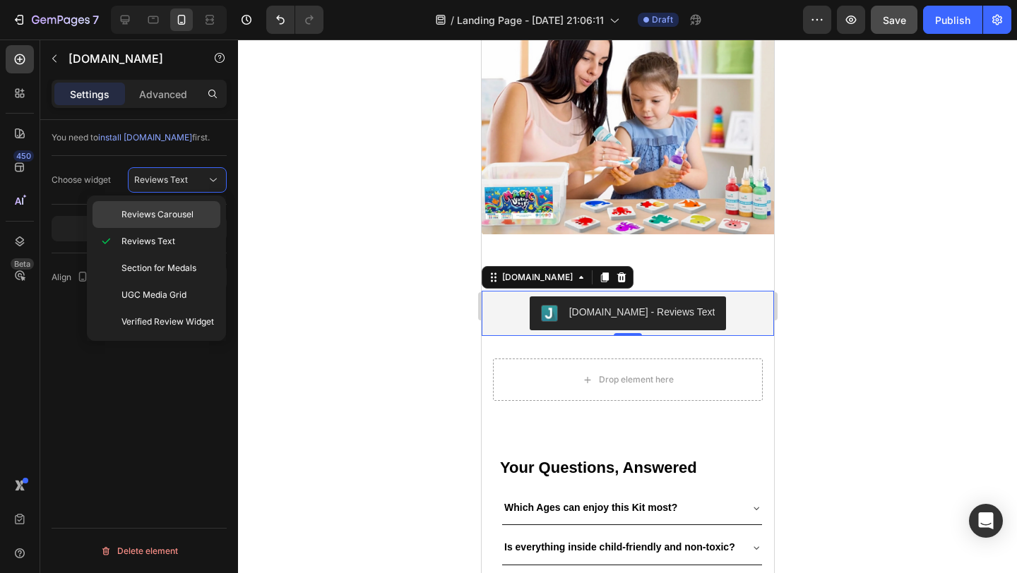
click at [157, 215] on span "Reviews Carousel" at bounding box center [157, 214] width 72 height 13
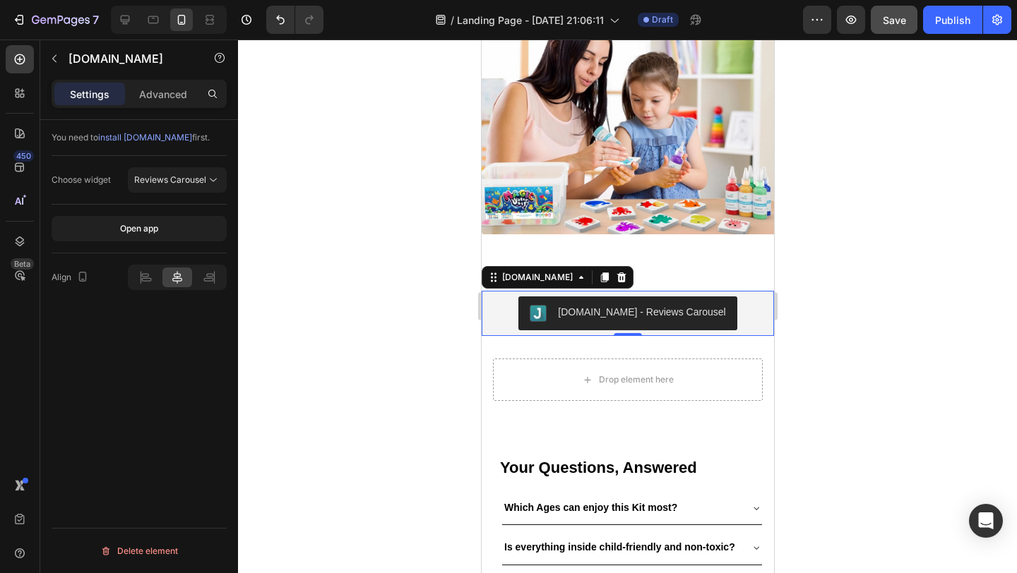
click at [860, 297] on div at bounding box center [627, 307] width 779 height 534
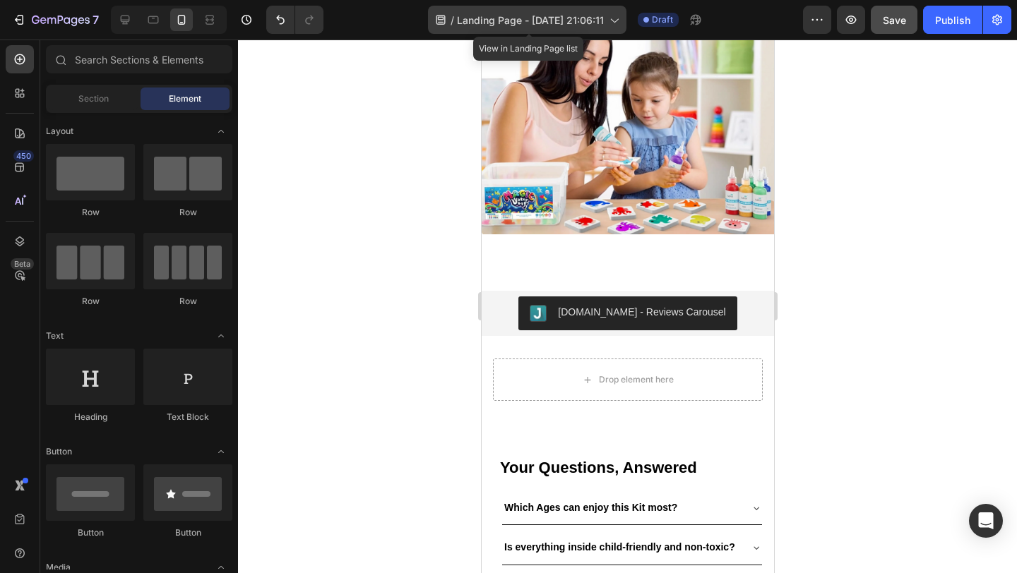
click at [581, 19] on span "Landing Page - Aug 25, 21:06:11" at bounding box center [530, 20] width 147 height 15
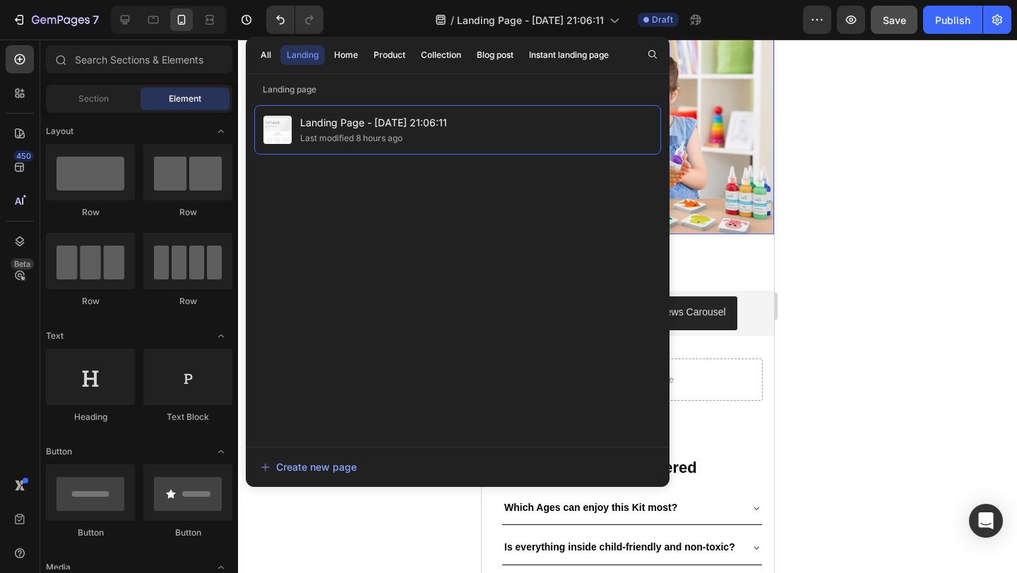
click at [820, 86] on div at bounding box center [627, 307] width 779 height 534
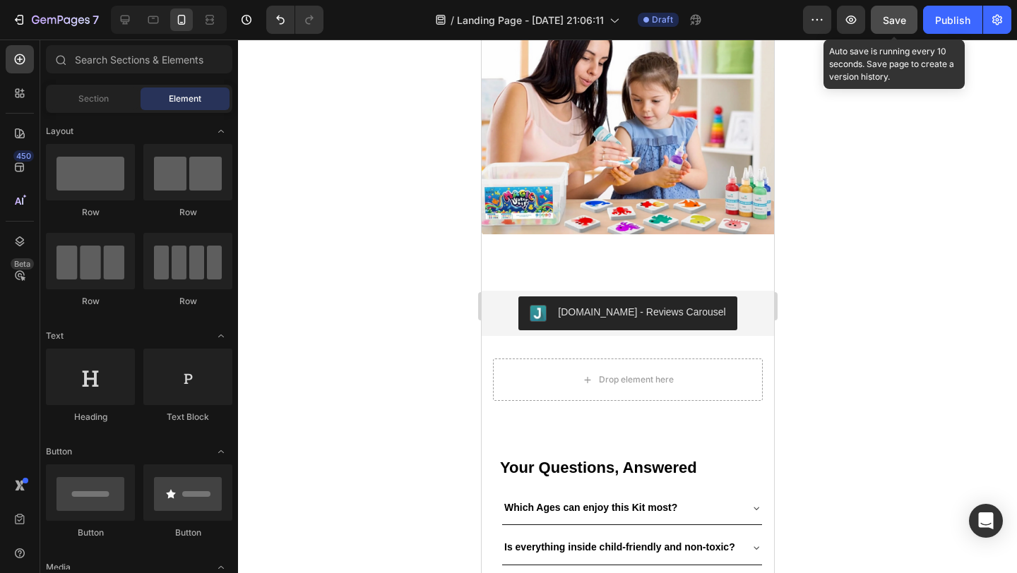
click at [897, 22] on span "Save" at bounding box center [894, 20] width 23 height 12
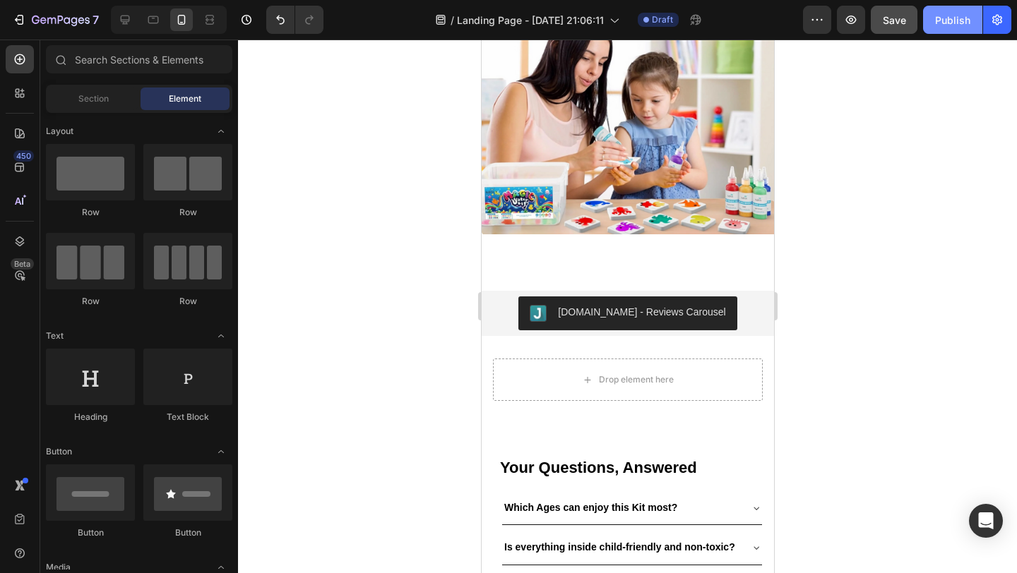
click at [948, 16] on div "Publish" at bounding box center [952, 20] width 35 height 15
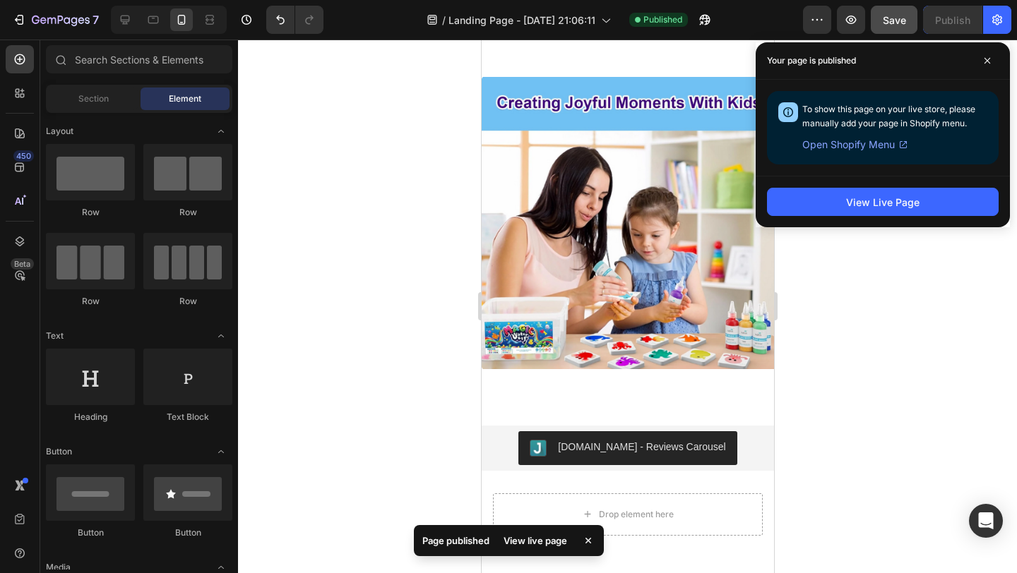
scroll to position [1577, 0]
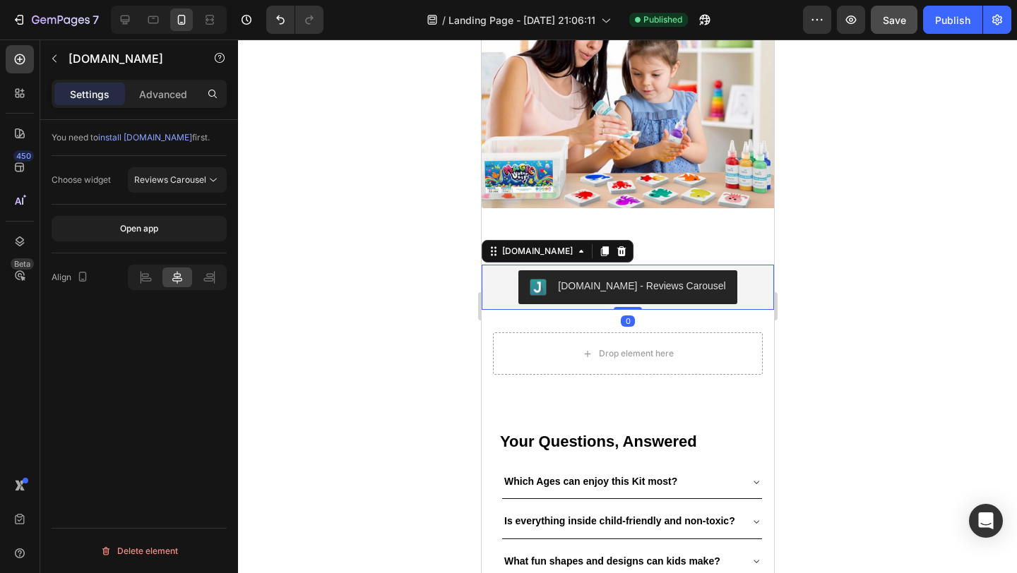
click at [726, 270] on div "Judge.me - Reviews Carousel" at bounding box center [627, 287] width 281 height 34
click at [615, 246] on icon at bounding box center [620, 251] width 11 height 11
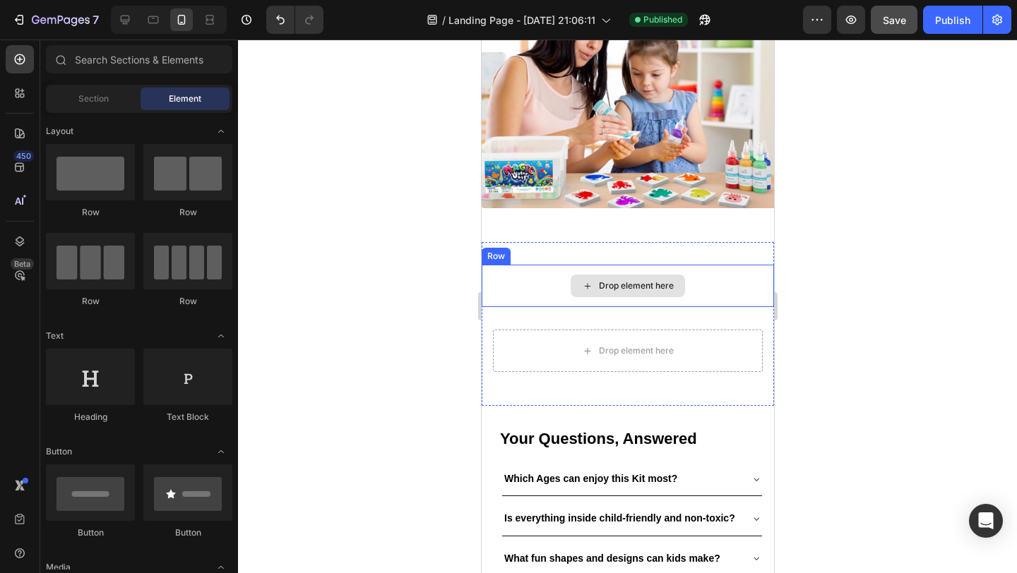
click at [728, 273] on div "Drop element here" at bounding box center [627, 286] width 292 height 42
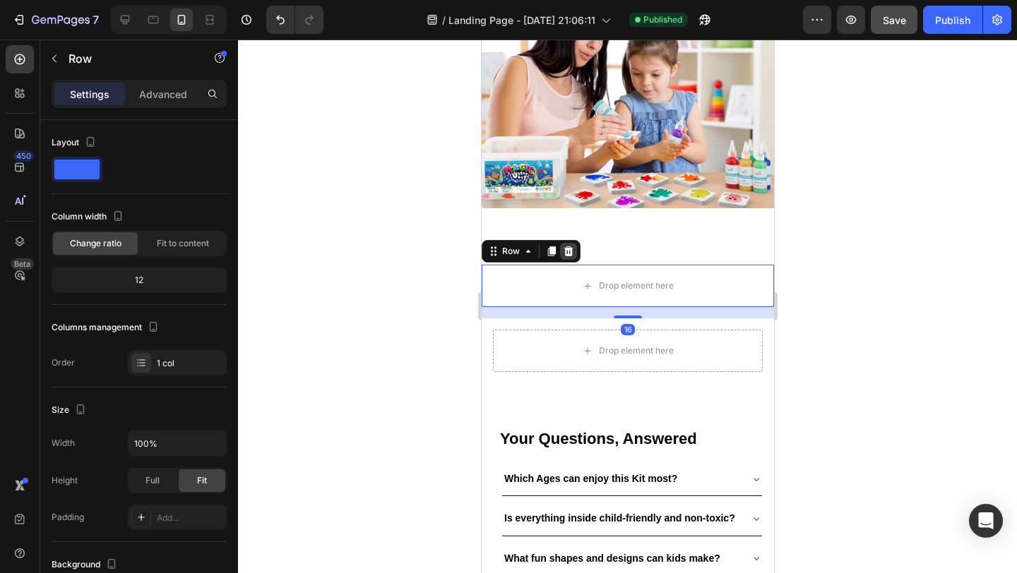
click at [569, 246] on icon at bounding box center [567, 251] width 9 height 10
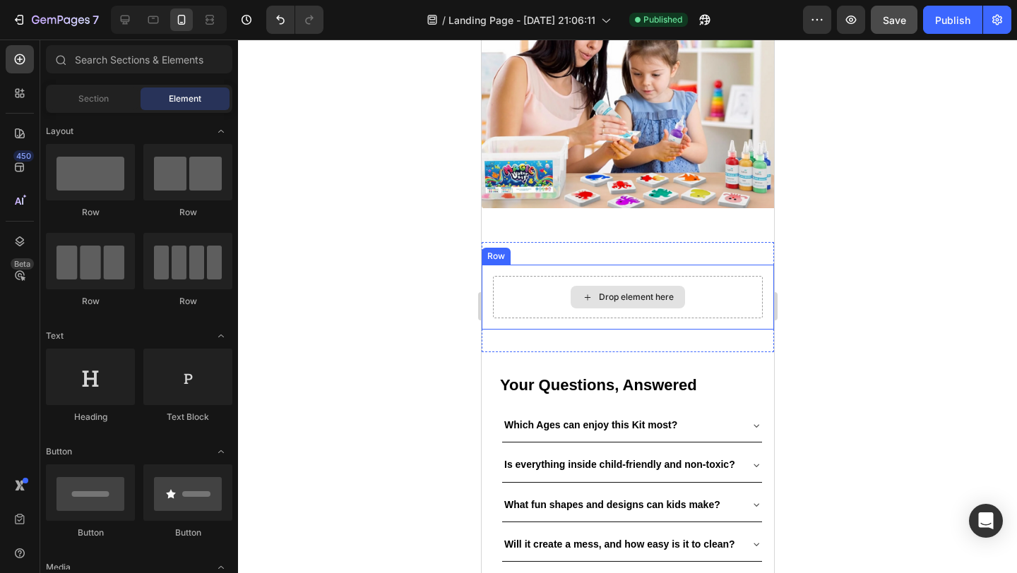
click at [712, 276] on div "Drop element here" at bounding box center [627, 297] width 270 height 42
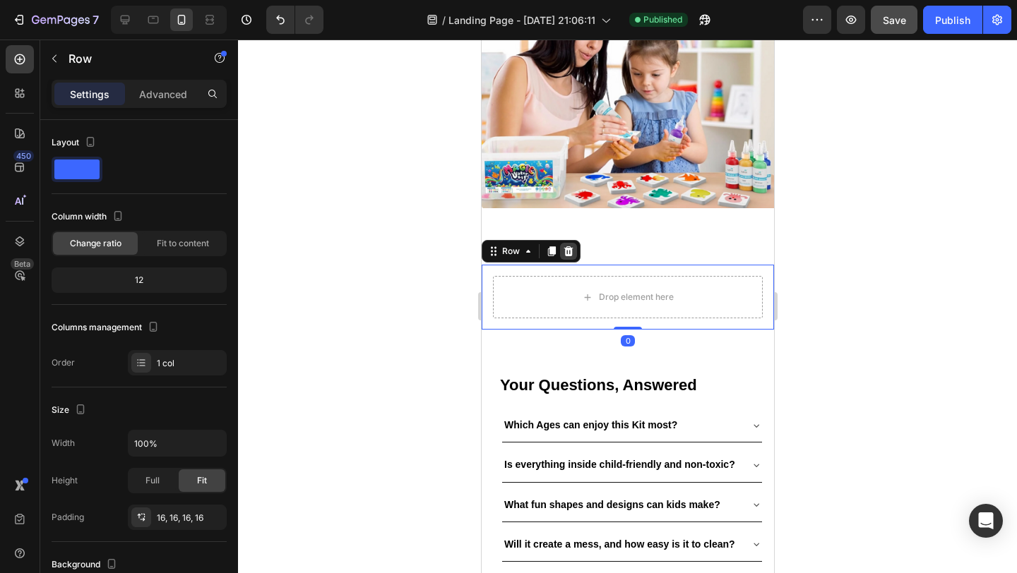
click at [566, 248] on div at bounding box center [567, 251] width 17 height 17
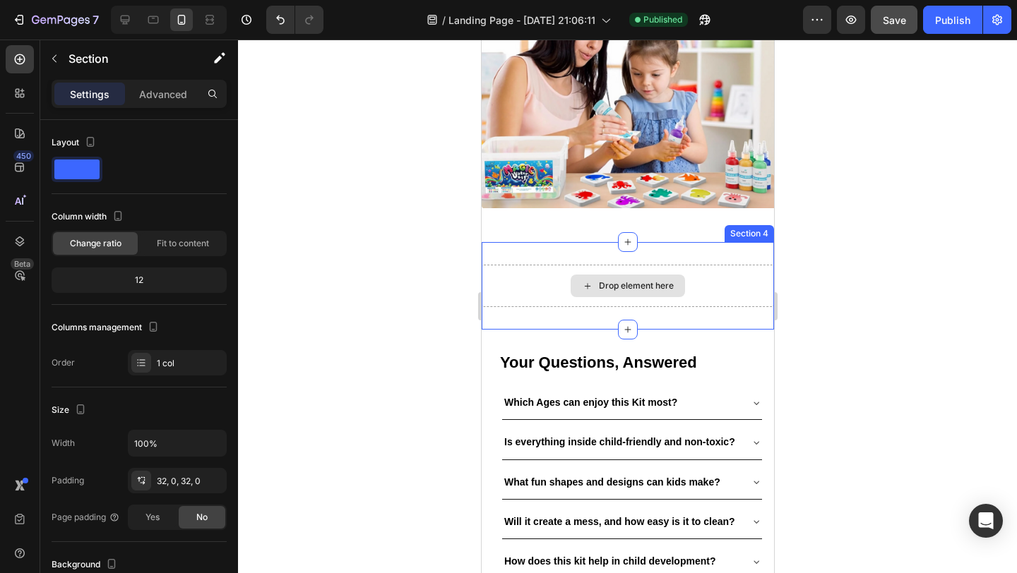
click at [671, 265] on div "Drop element here" at bounding box center [627, 286] width 292 height 42
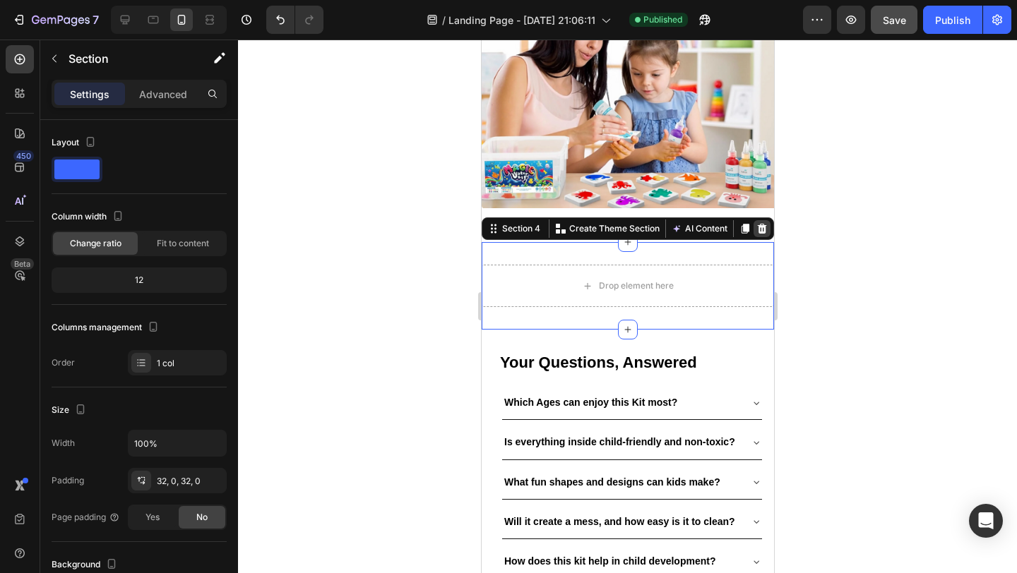
click at [757, 224] on icon at bounding box center [761, 229] width 9 height 10
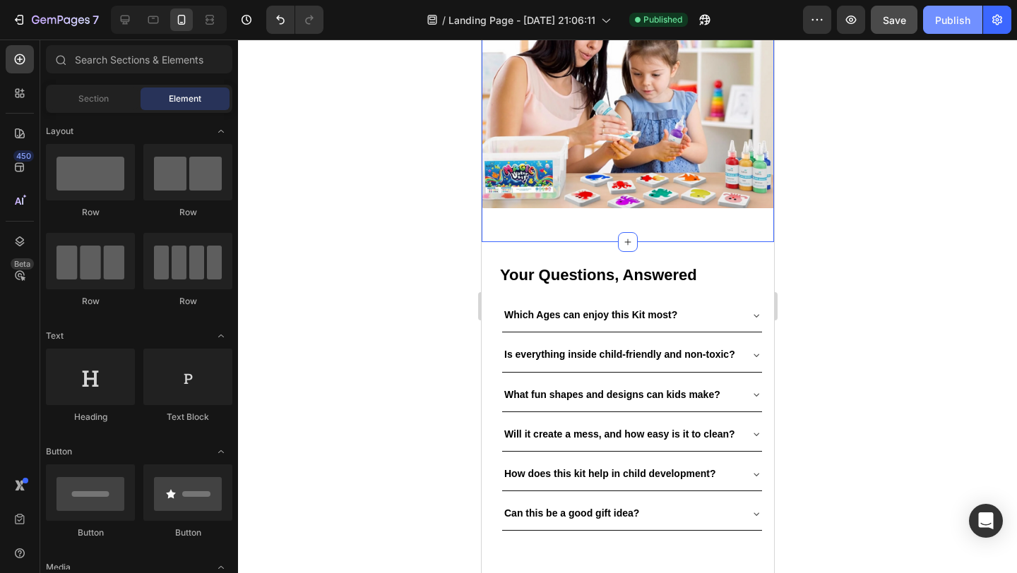
click at [948, 25] on div "Publish" at bounding box center [952, 20] width 35 height 15
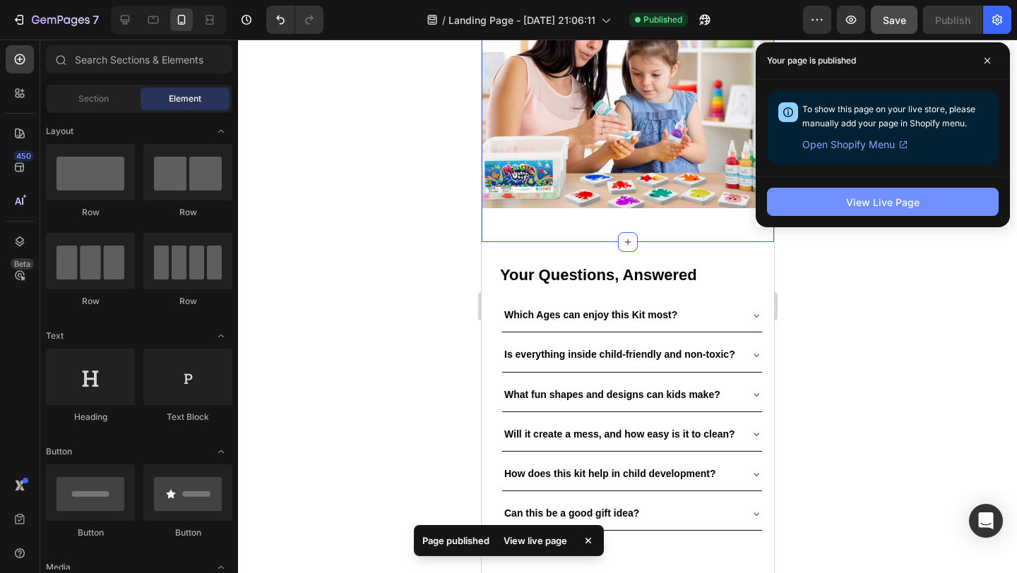
click at [878, 196] on div "View Live Page" at bounding box center [882, 202] width 73 height 15
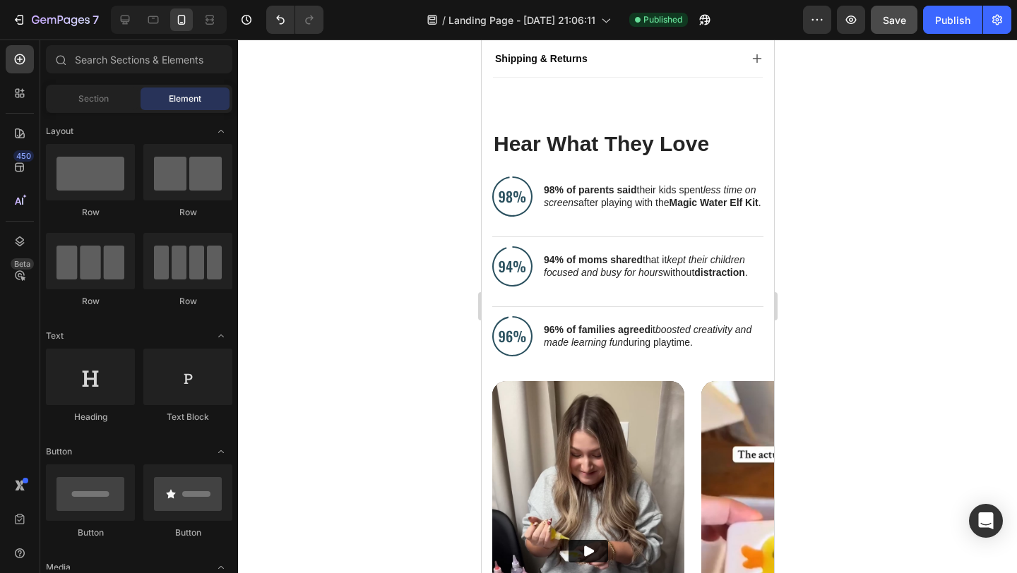
scroll to position [690, 0]
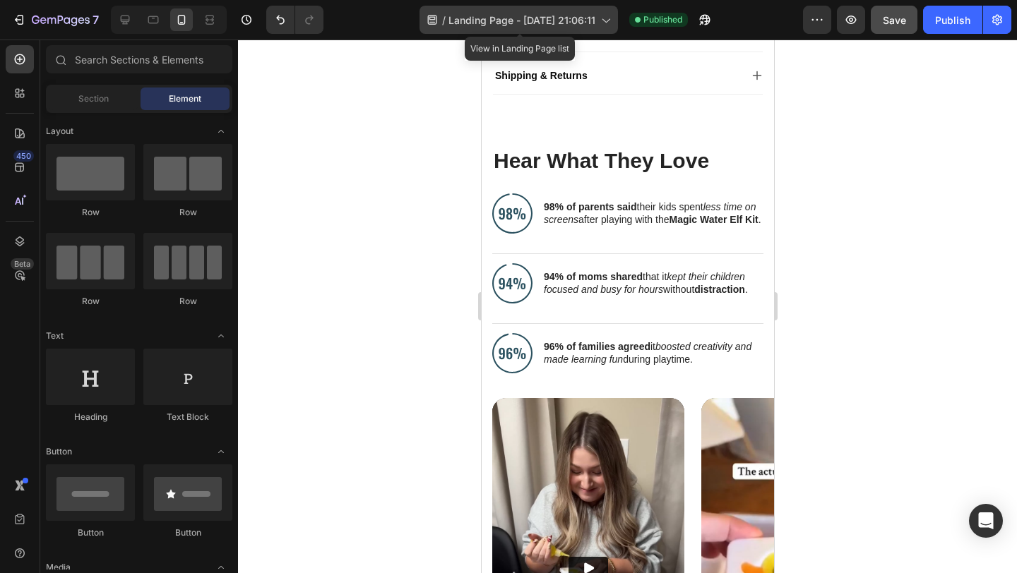
click at [605, 13] on icon at bounding box center [605, 20] width 14 height 14
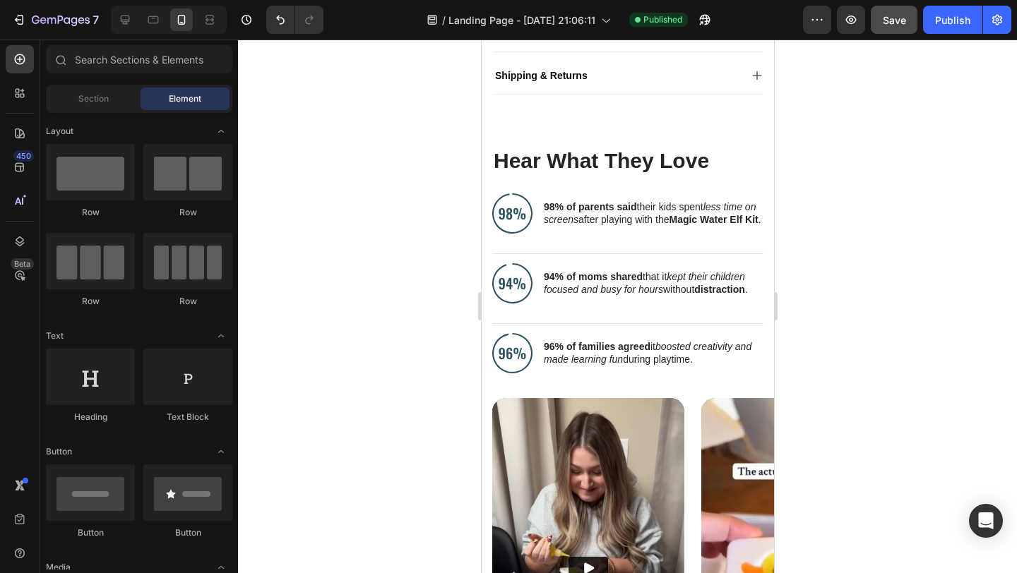
click at [878, 121] on div at bounding box center [627, 307] width 779 height 534
click at [20, 20] on icon "button" at bounding box center [19, 20] width 14 height 14
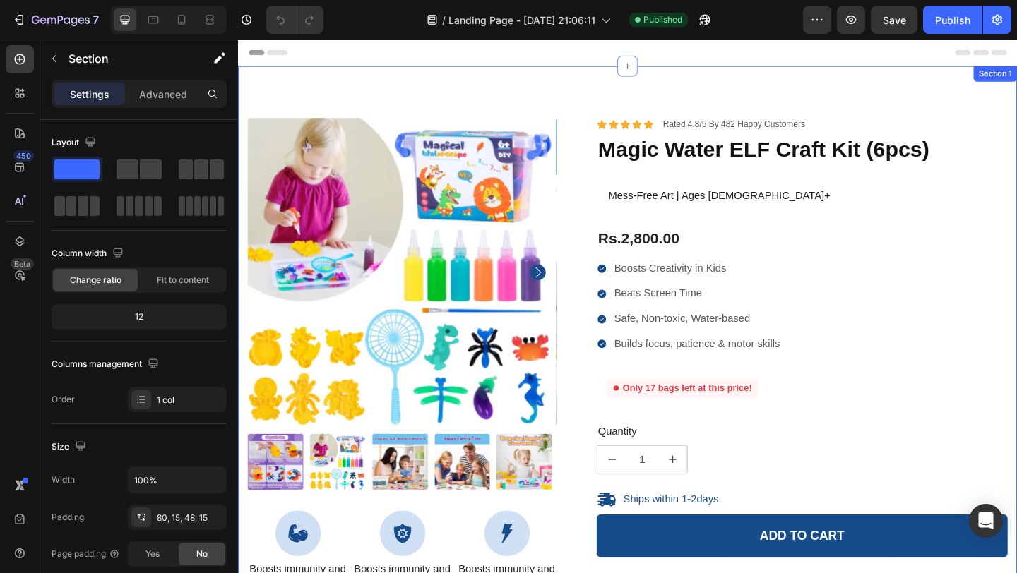
click at [806, 96] on div "Product Images Icon Boosts immunity and defense Text Block Icon Boosts immunity…" at bounding box center [661, 500] width 847 height 865
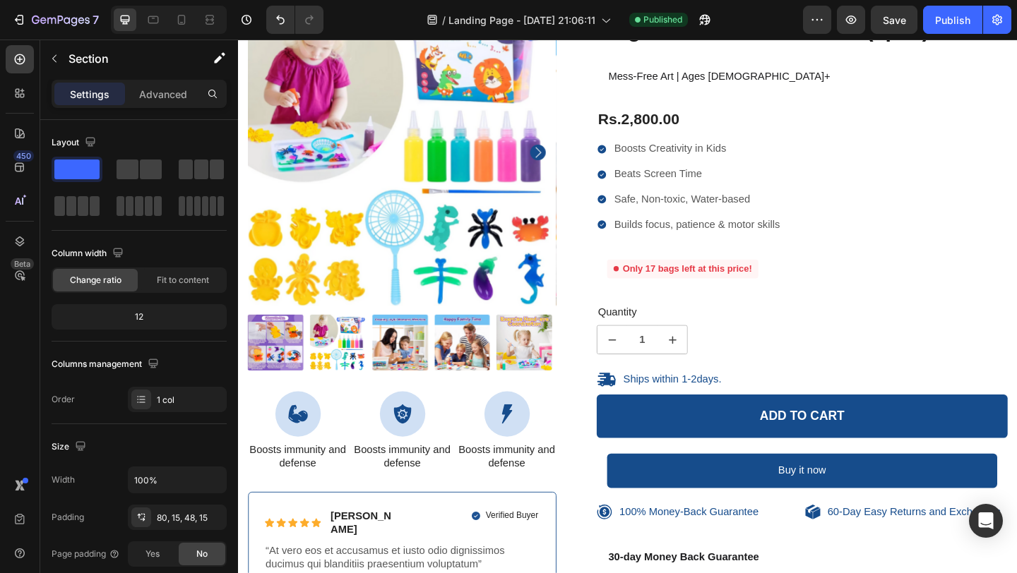
scroll to position [840, 0]
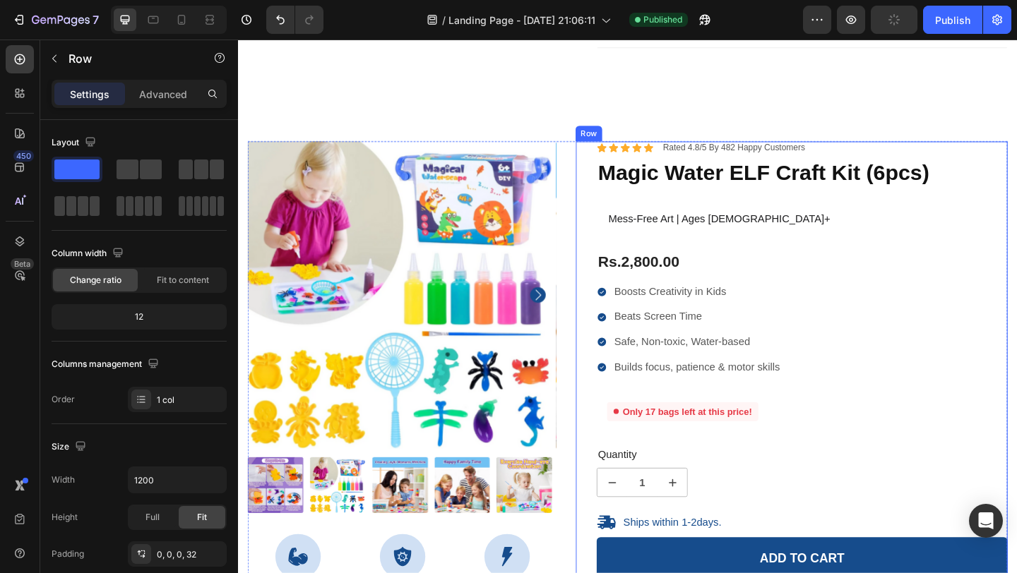
click at [605, 158] on div "Icon Icon Icon Icon Icon Icon List Rated 4.8/5 By 482 Happy Customers Text Bloc…" at bounding box center [840, 531] width 470 height 763
click at [690, 131] on icon at bounding box center [691, 136] width 11 height 11
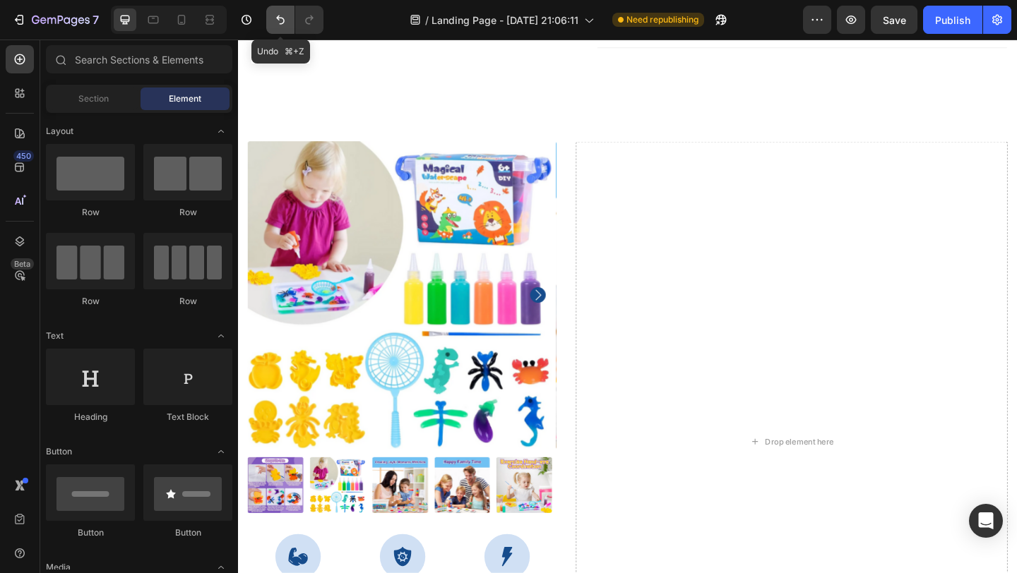
click at [282, 27] on button "Undo/Redo" at bounding box center [280, 20] width 28 height 28
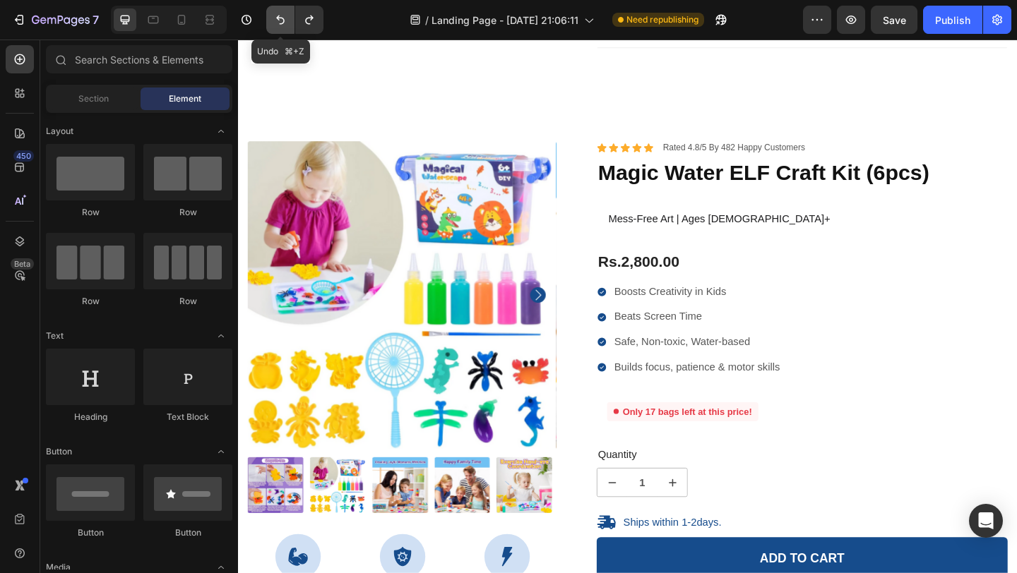
click at [282, 27] on button "Undo/Redo" at bounding box center [280, 20] width 28 height 28
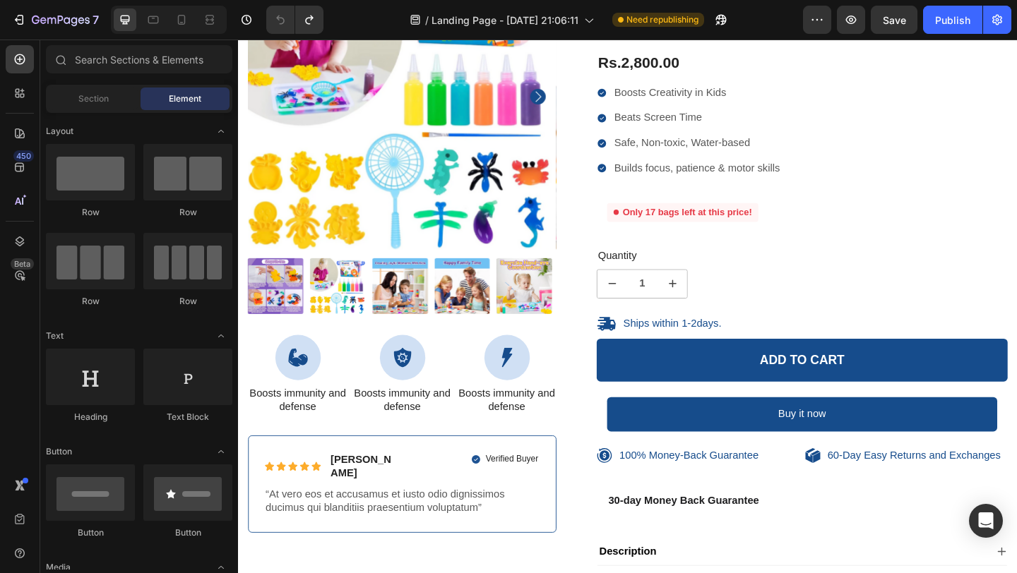
scroll to position [0, 0]
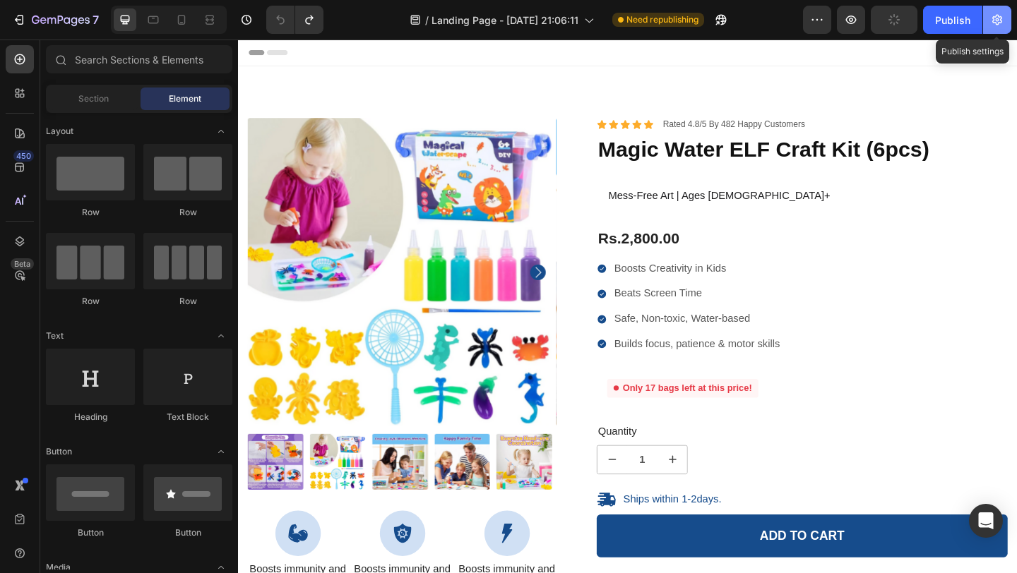
click at [1003, 13] on icon "button" at bounding box center [997, 20] width 14 height 14
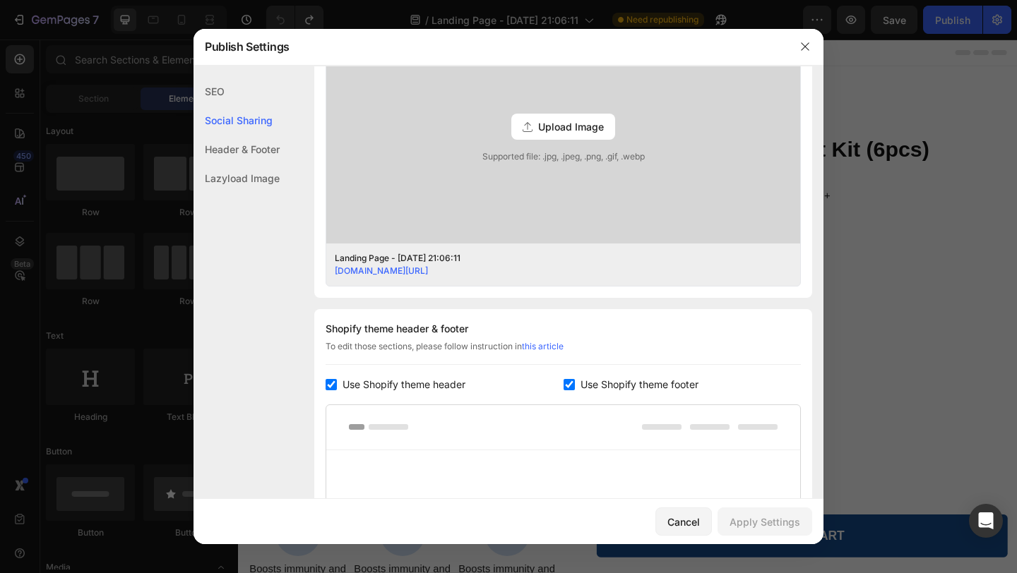
scroll to position [242, 0]
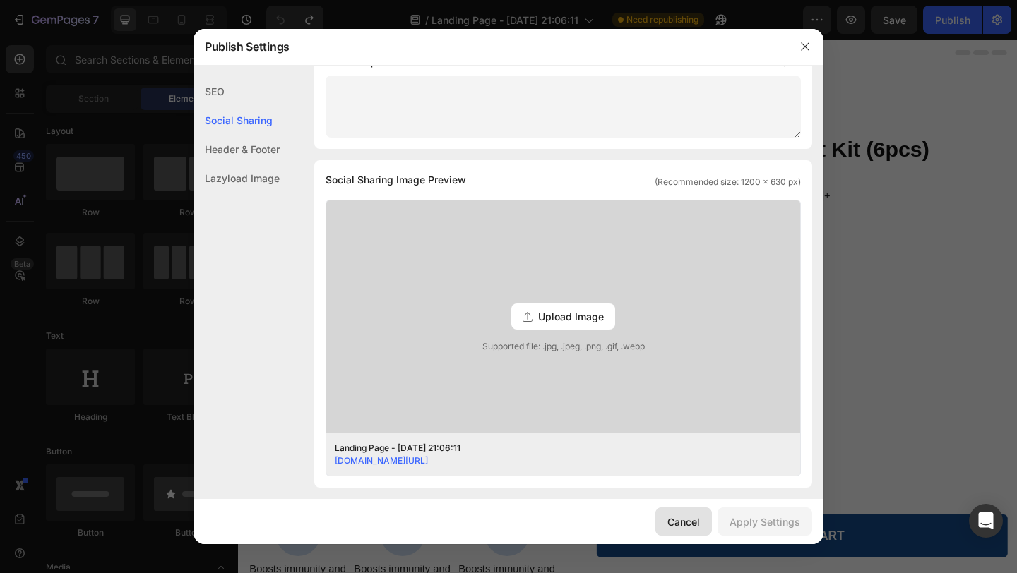
click at [681, 521] on div "Cancel" at bounding box center [683, 522] width 32 height 15
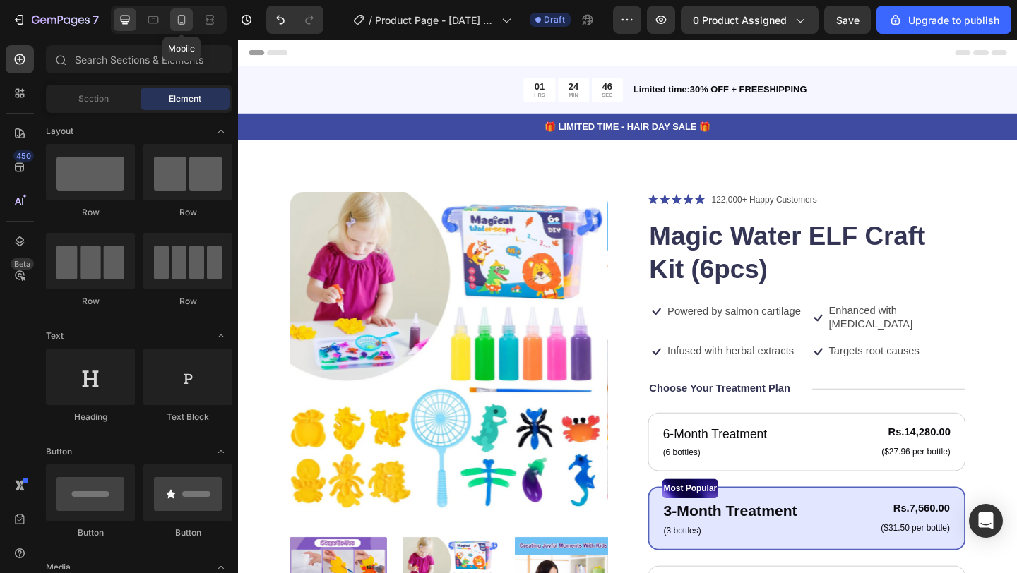
click at [182, 23] on icon at bounding box center [181, 20] width 14 height 14
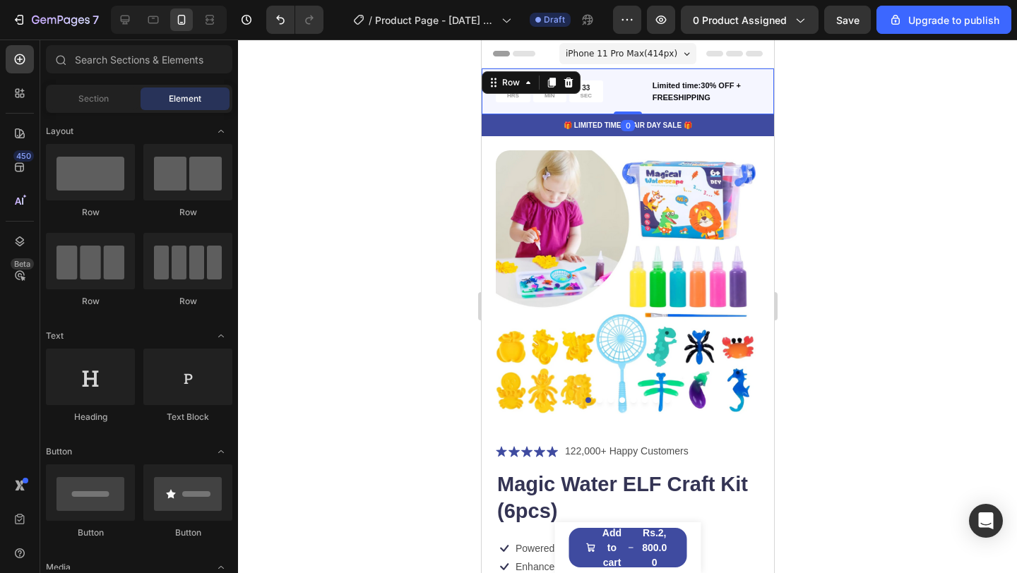
click at [631, 75] on div "01 HRS 24 MIN 33 SEC Countdown Timer Limited time:30% OFF + FREESHIPPING Text B…" at bounding box center [627, 91] width 292 height 46
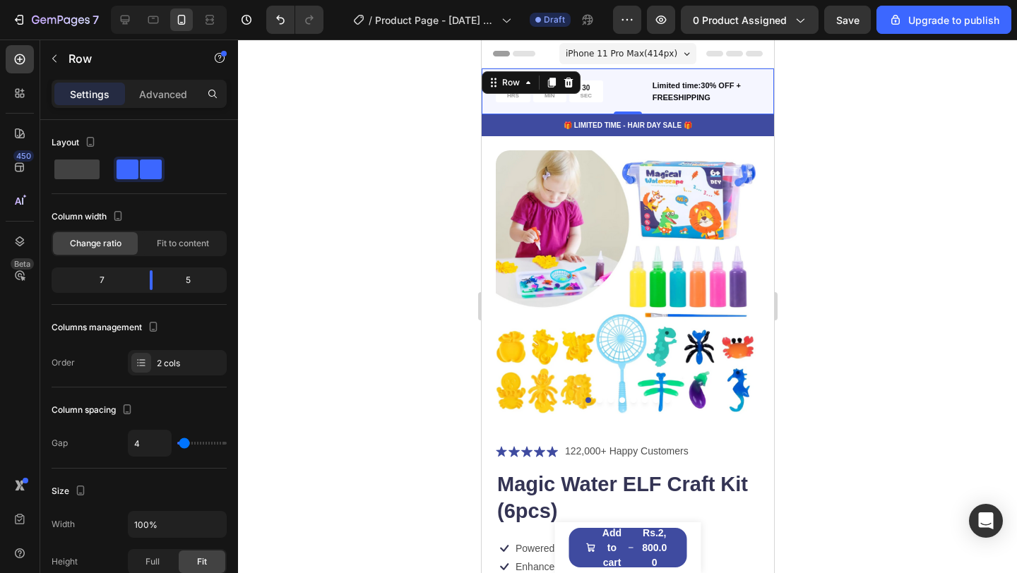
click at [804, 76] on div at bounding box center [627, 307] width 779 height 534
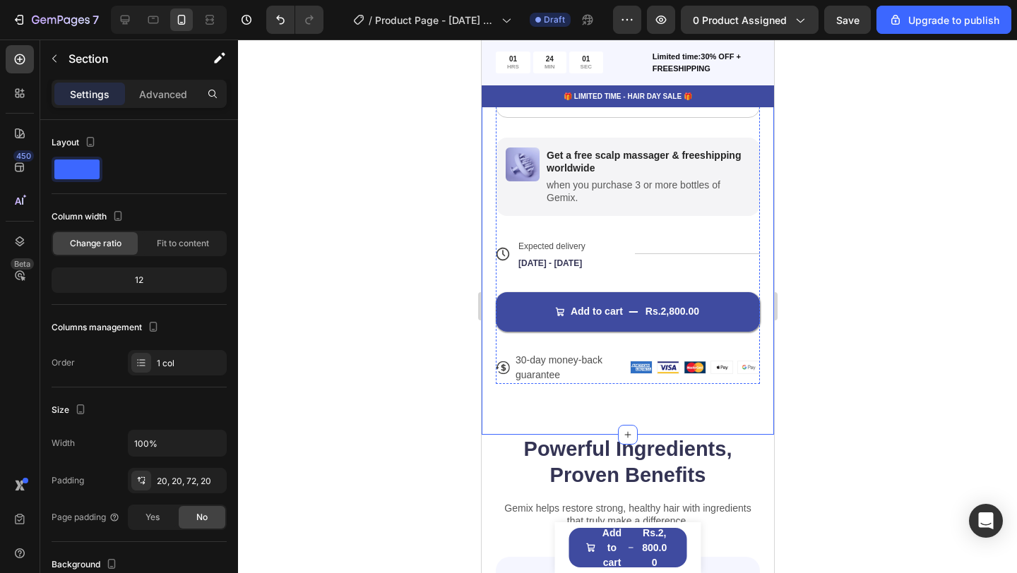
scroll to position [751, 0]
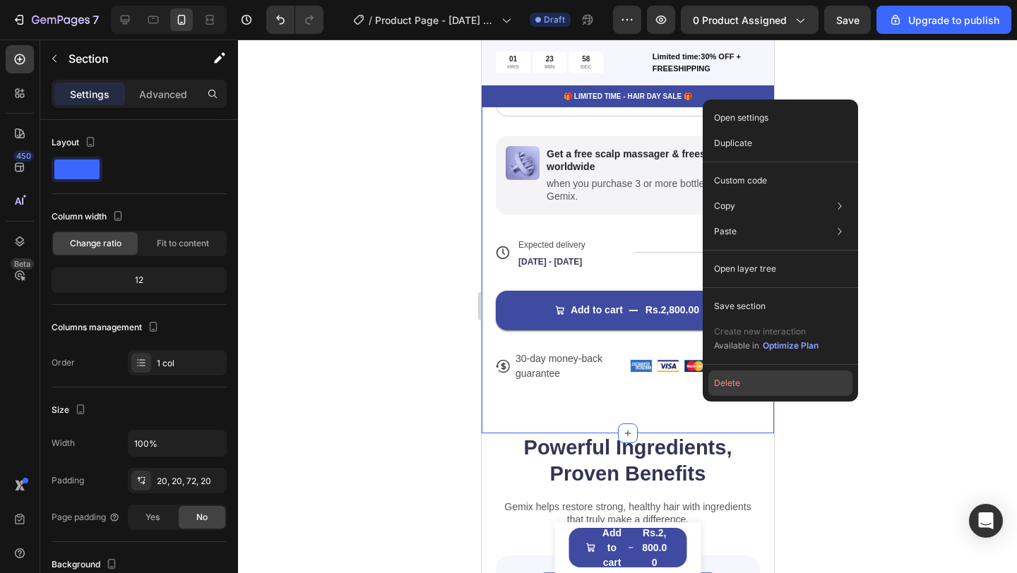
click at [732, 376] on button "Delete" at bounding box center [780, 383] width 144 height 25
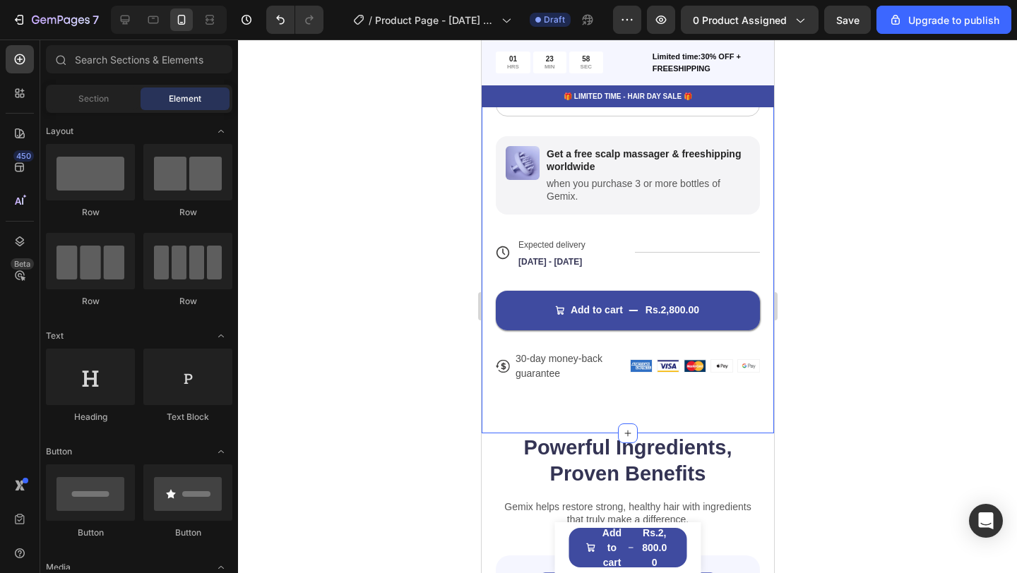
scroll to position [0, 0]
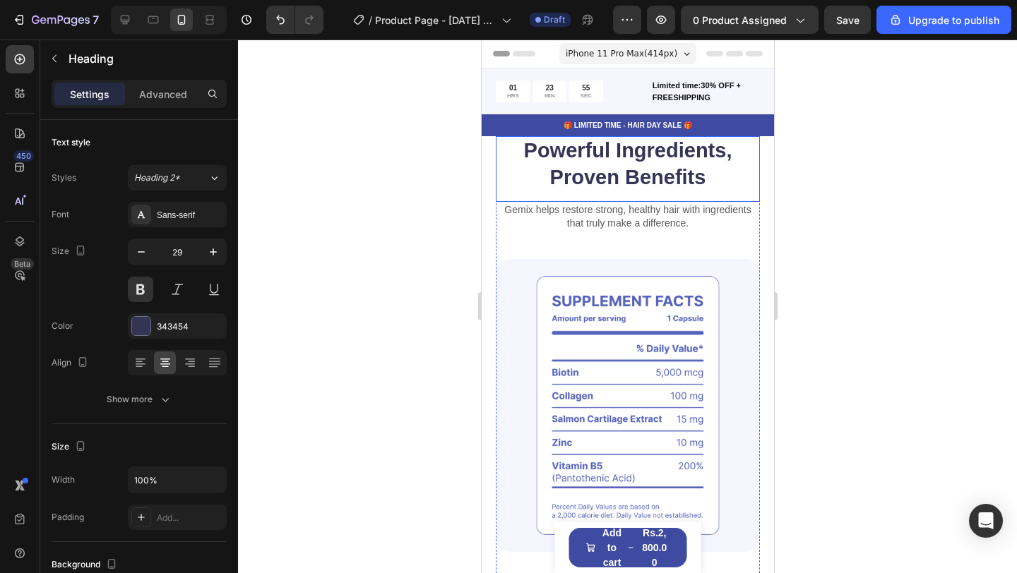
click at [732, 157] on h2 "Powerful Ingredients, Proven Benefits" at bounding box center [627, 164] width 264 height 56
click at [756, 210] on div "Powerful Ingredients, Proven Benefits Heading Gemix helps restore strong, healt…" at bounding box center [627, 548] width 292 height 824
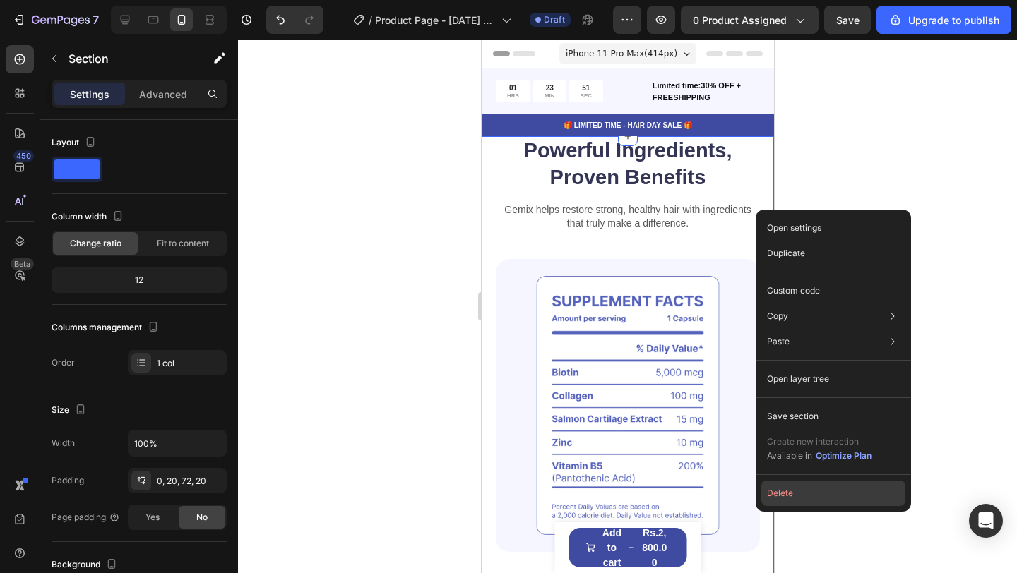
click at [801, 494] on button "Delete" at bounding box center [833, 493] width 144 height 25
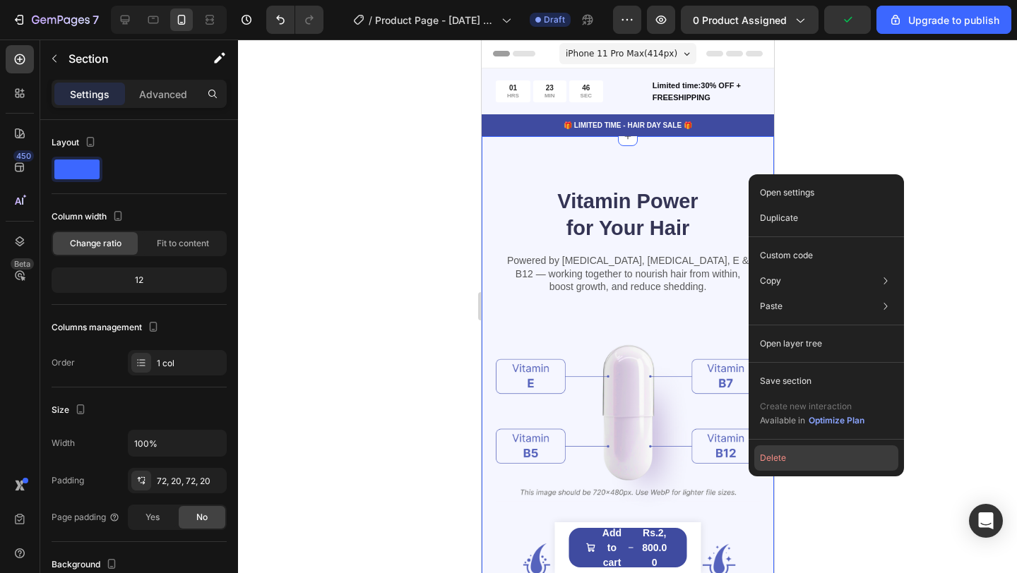
click at [782, 462] on button "Delete" at bounding box center [826, 458] width 144 height 25
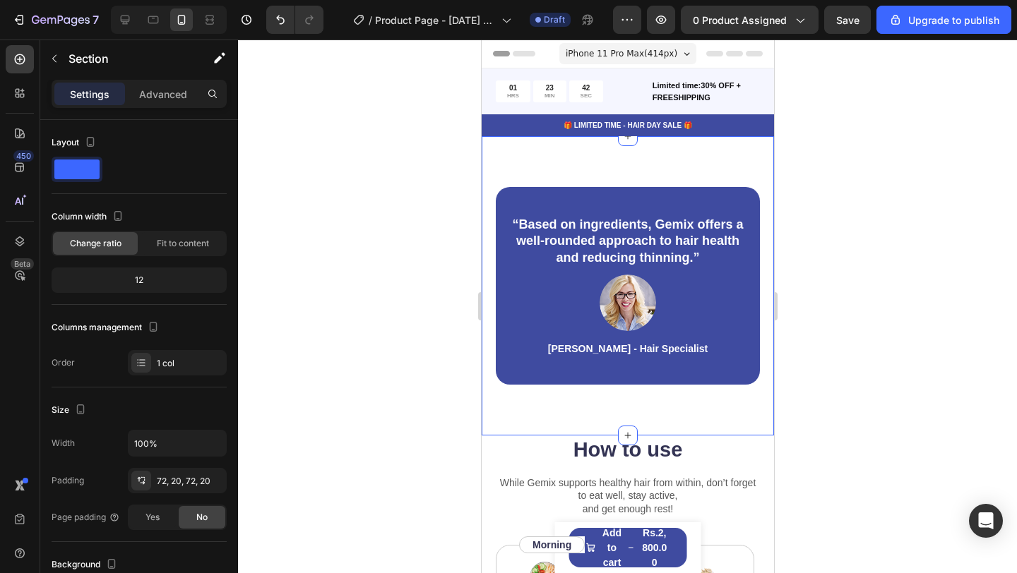
click at [740, 156] on div "“Based on ingredients, Gemix offers a well-rounded approach to hair health and …" at bounding box center [627, 285] width 292 height 299
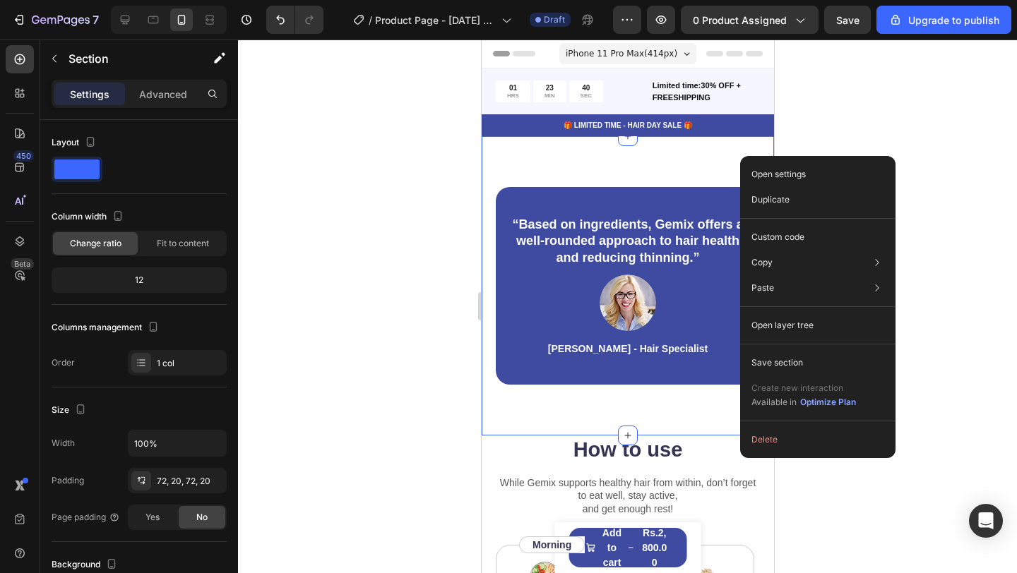
click at [775, 426] on div "Open settings Duplicate Custom code Copy Copy section Cmd + C Copy style Copy c…" at bounding box center [817, 307] width 155 height 302
click at [772, 435] on button "Delete" at bounding box center [818, 439] width 144 height 25
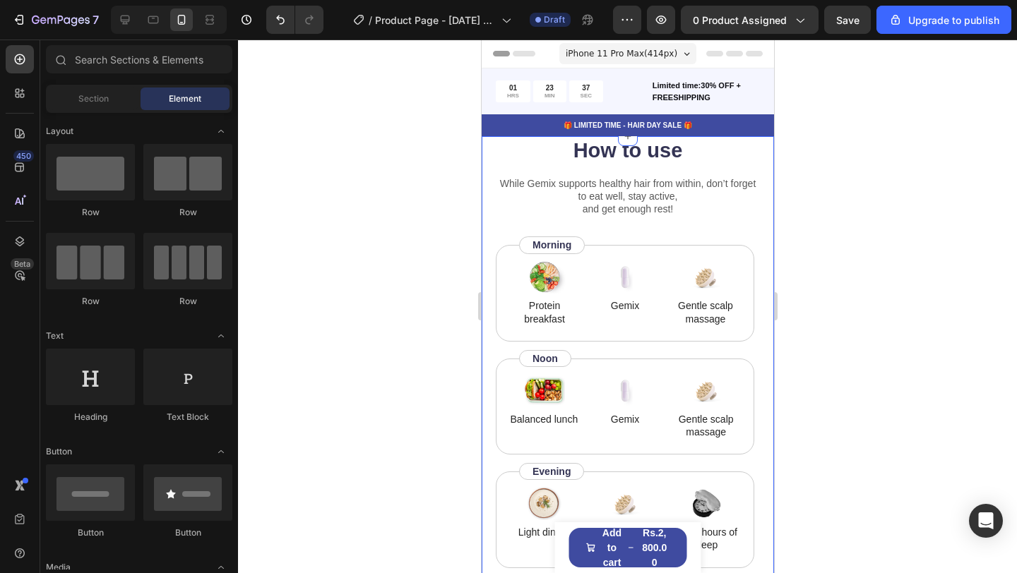
click at [751, 175] on div "How to use Heading While Gemix supports healthy hair from within, don’t forget …" at bounding box center [627, 391] width 292 height 511
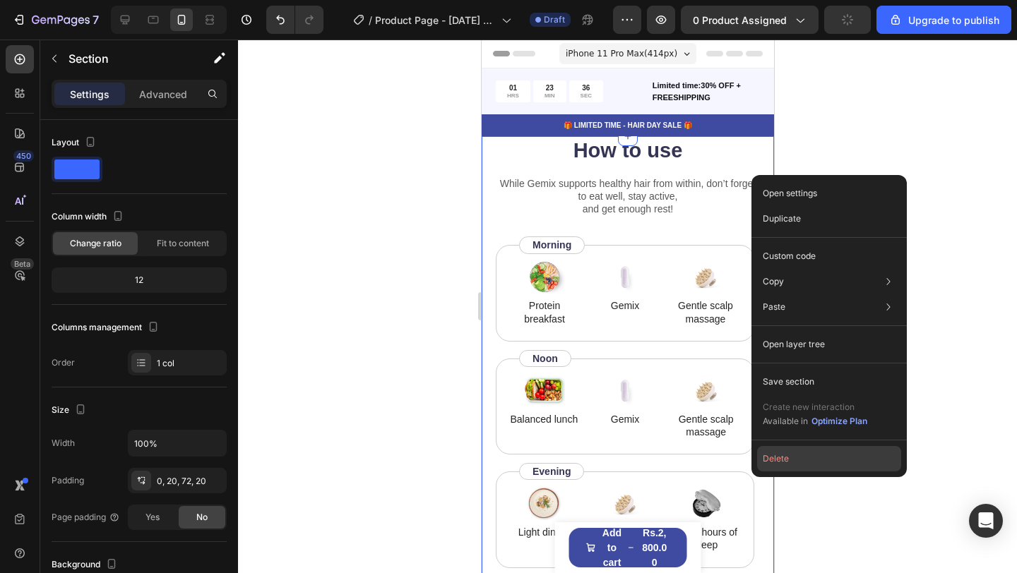
click at [783, 457] on button "Delete" at bounding box center [829, 458] width 144 height 25
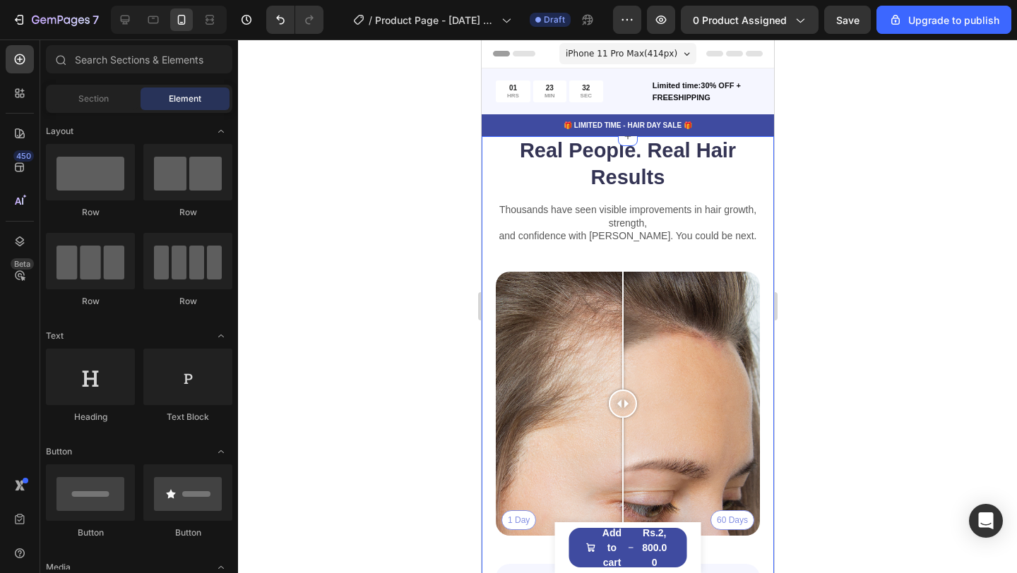
click at [751, 186] on div "Real People. Real Hair Results Heading Thousands have seen visible improvements…" at bounding box center [627, 463] width 292 height 654
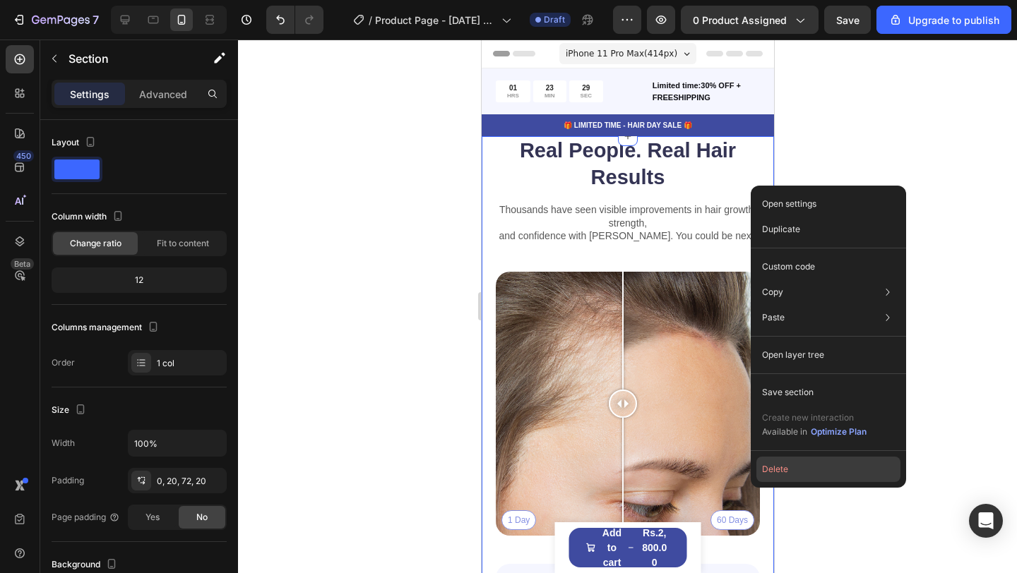
click at [801, 462] on button "Delete" at bounding box center [828, 469] width 144 height 25
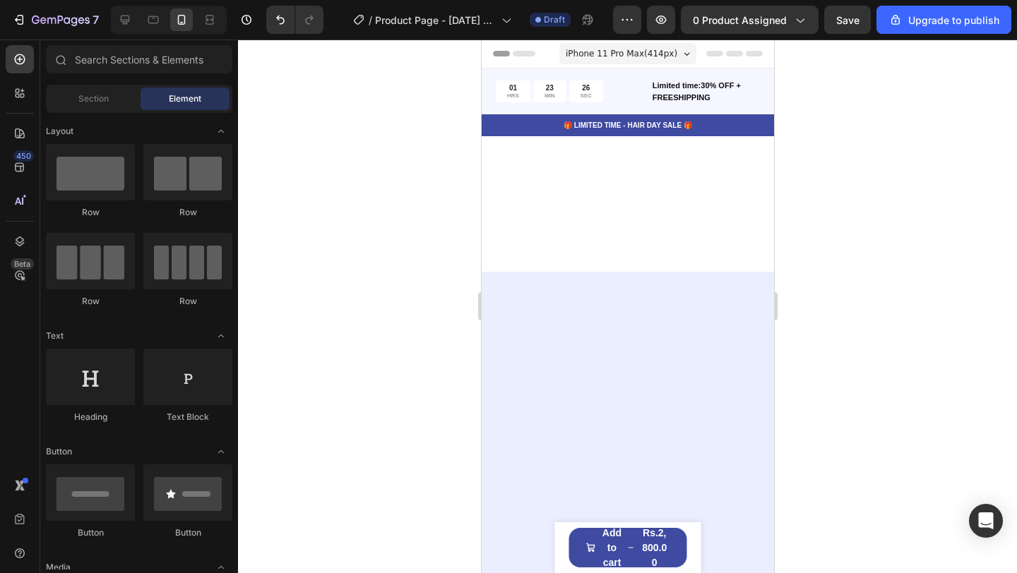
click at [852, 165] on div at bounding box center [627, 307] width 779 height 534
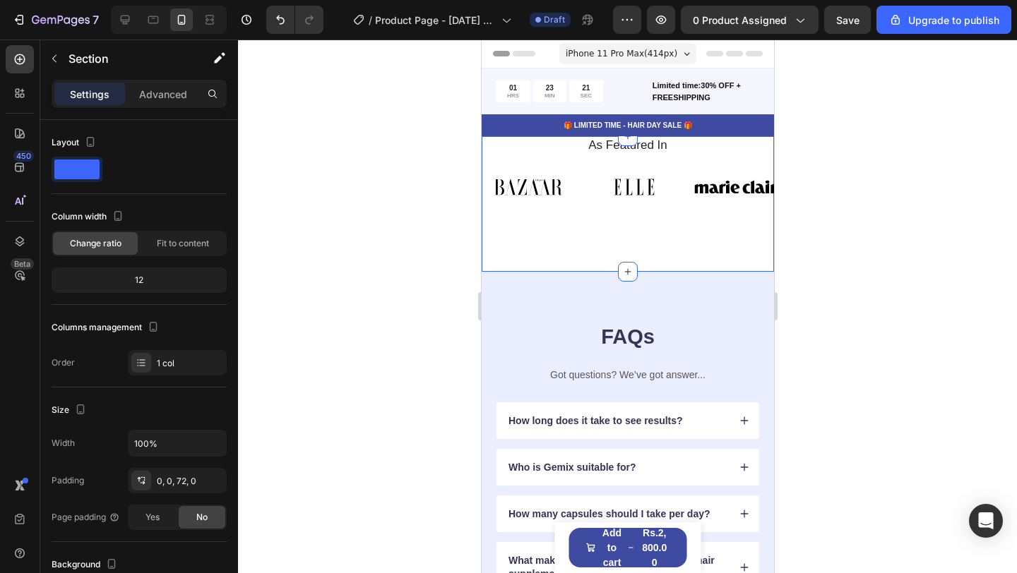
click at [740, 232] on div "As Featured In Heading Image Image Image Image Image Image Image Image Image Im…" at bounding box center [627, 204] width 292 height 136
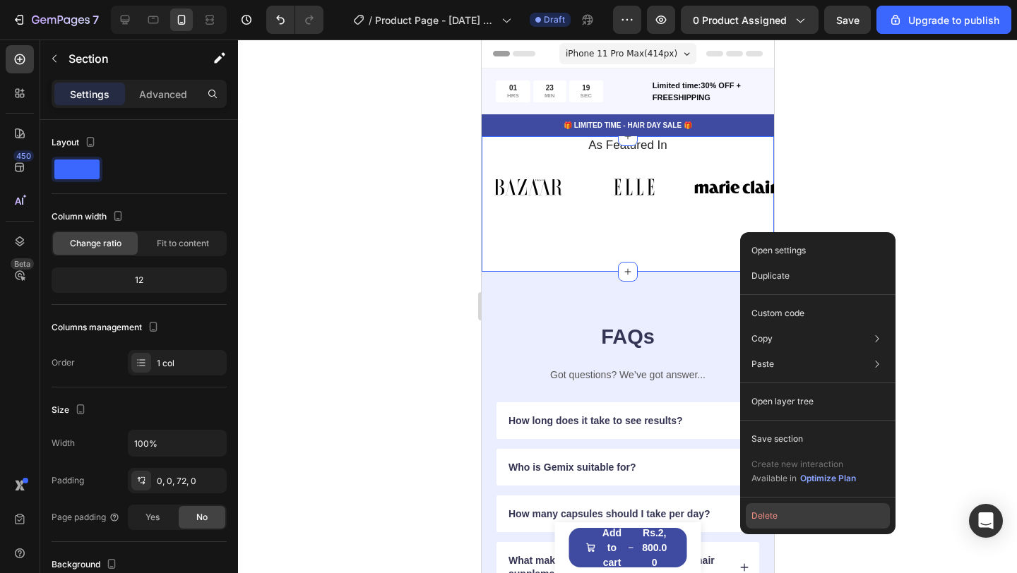
click at [783, 516] on button "Delete" at bounding box center [818, 515] width 144 height 25
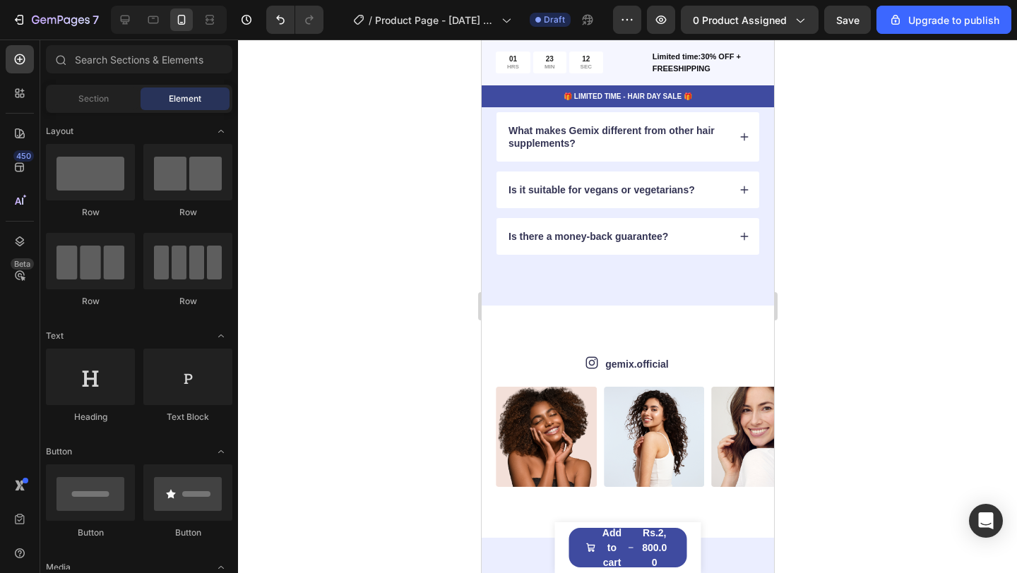
scroll to position [292, 0]
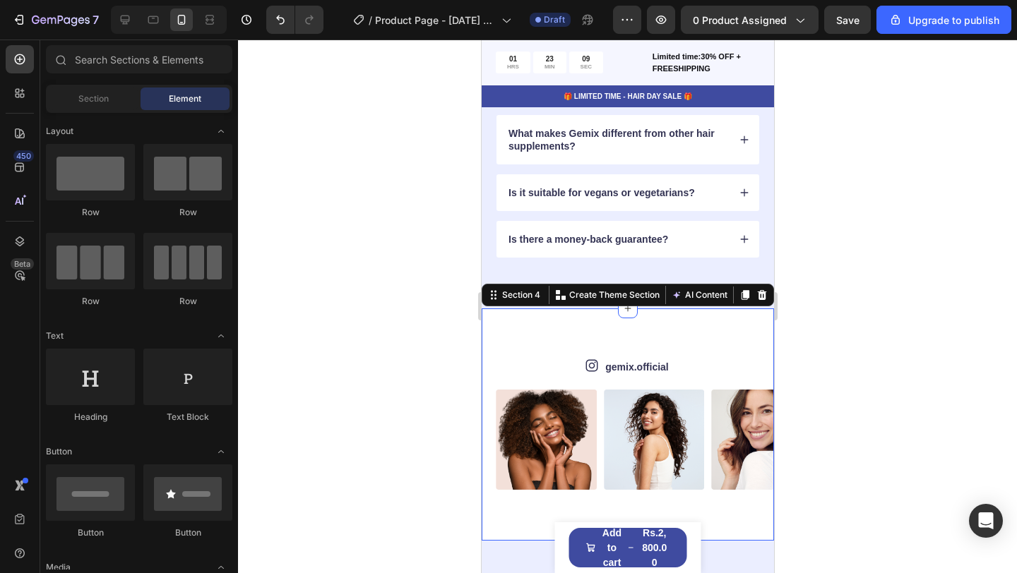
click at [743, 333] on div "Icon gemix.official Text Block Row Image Image Image Image Image Image Image Im…" at bounding box center [627, 425] width 292 height 232
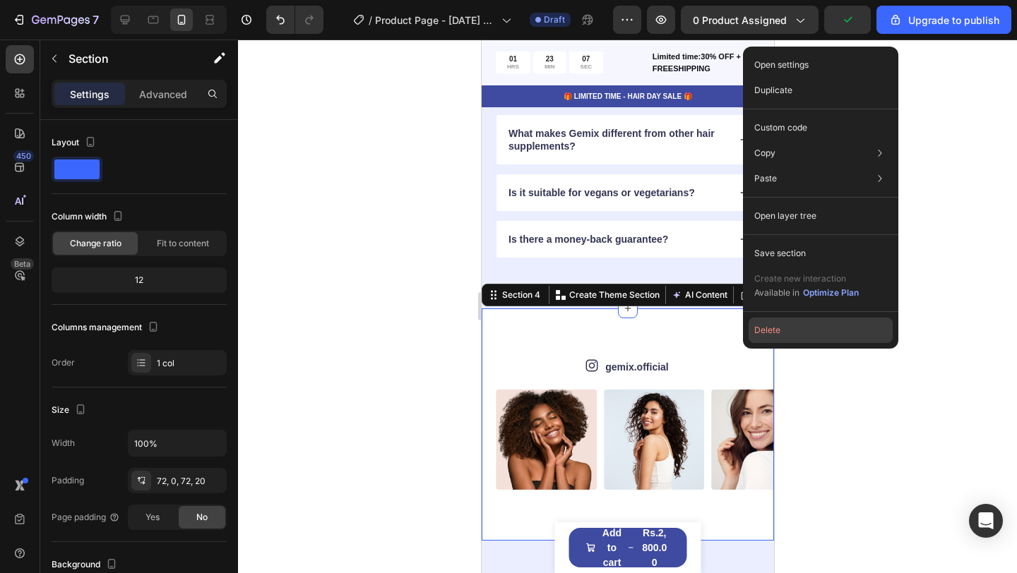
click at [770, 333] on button "Delete" at bounding box center [820, 330] width 144 height 25
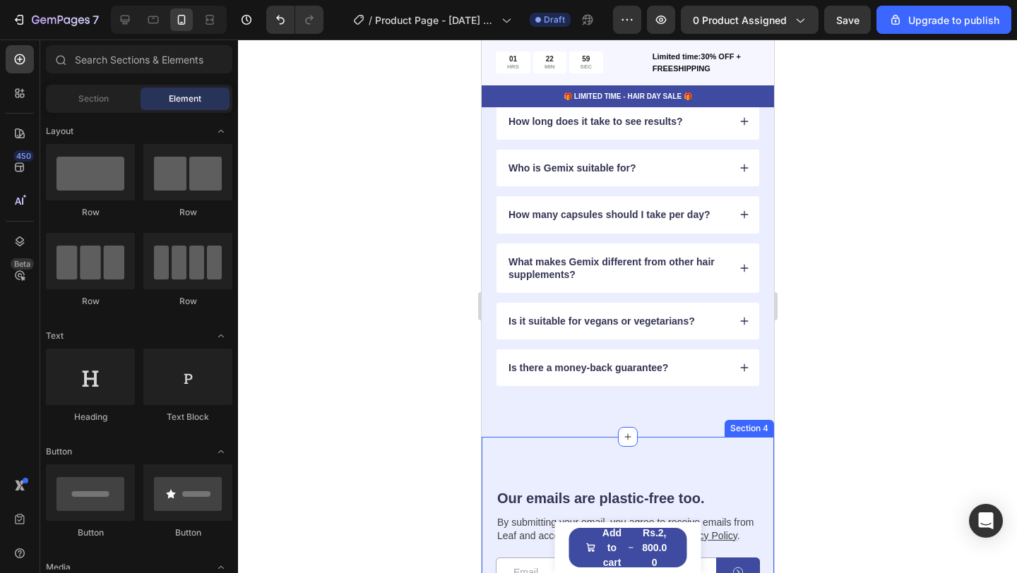
scroll to position [0, 0]
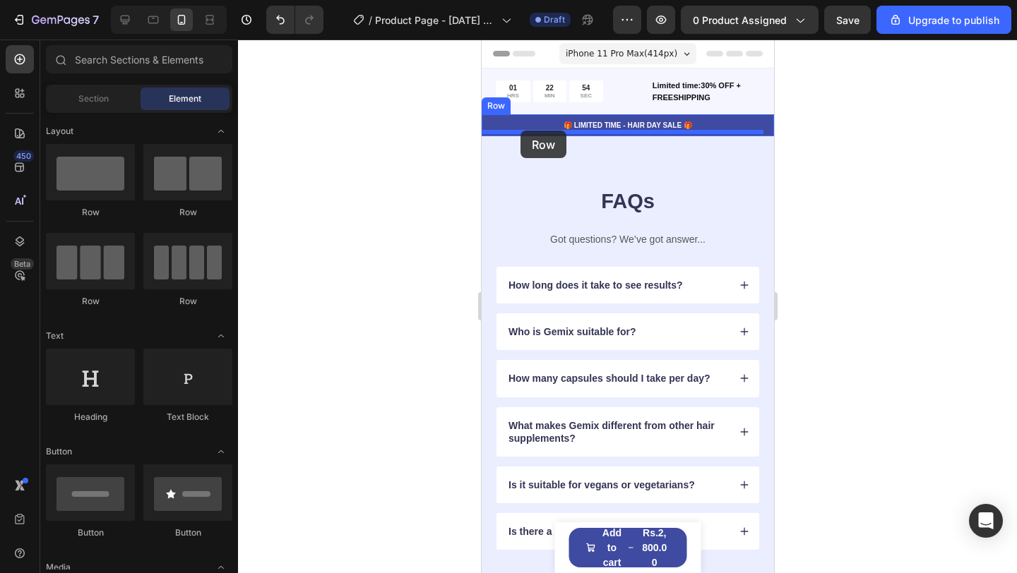
drag, startPoint x: 547, startPoint y: 218, endPoint x: 520, endPoint y: 131, distance: 91.6
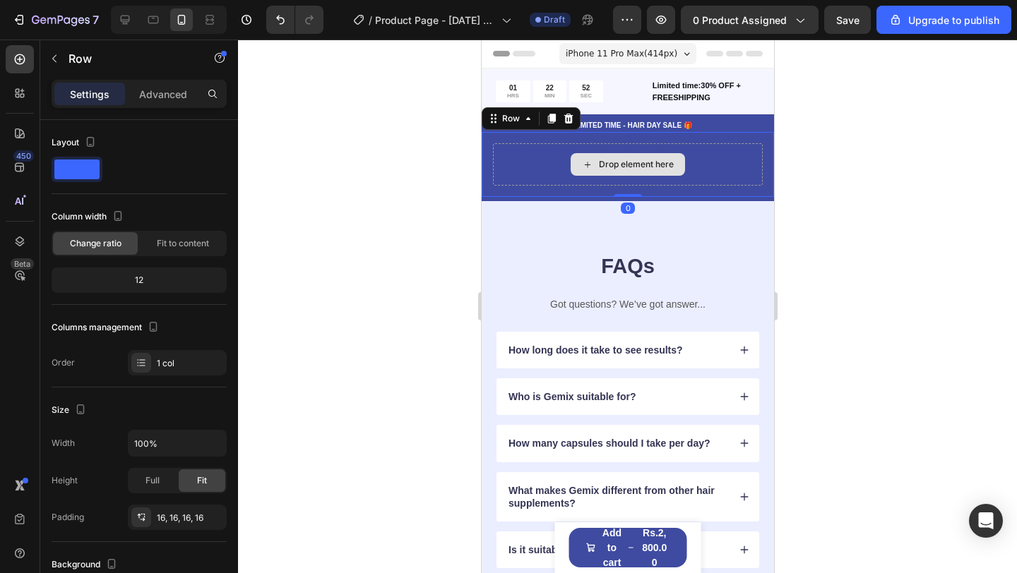
click at [531, 173] on div "Drop element here" at bounding box center [627, 164] width 270 height 42
click at [12, 61] on div at bounding box center [20, 59] width 28 height 28
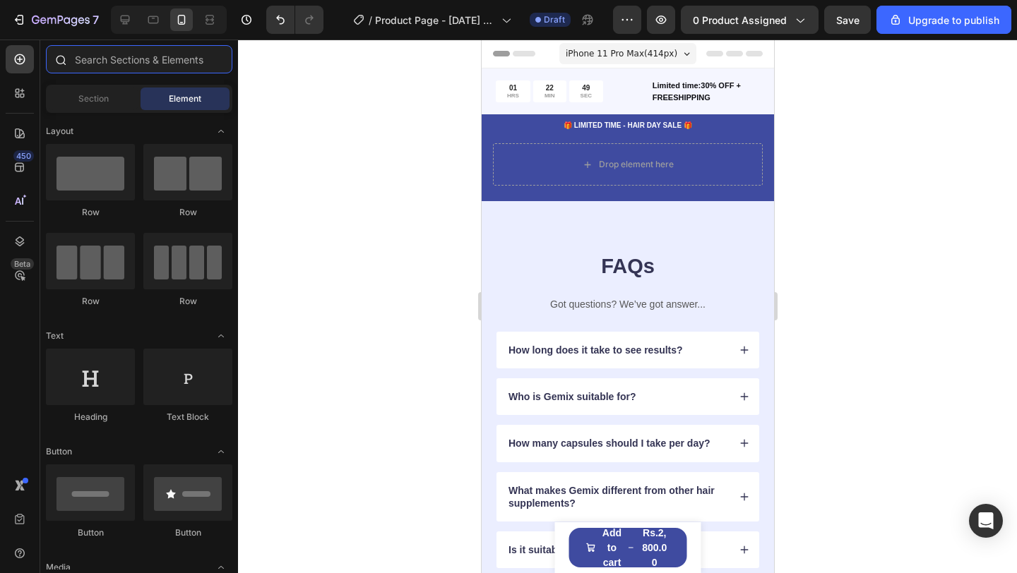
click at [126, 63] on input "text" at bounding box center [139, 59] width 186 height 28
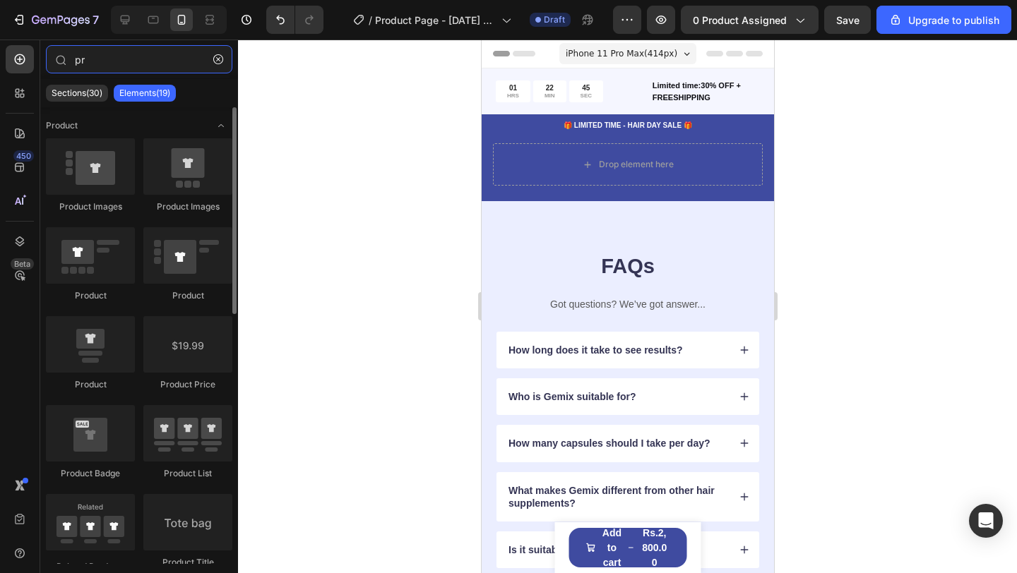
type input "p"
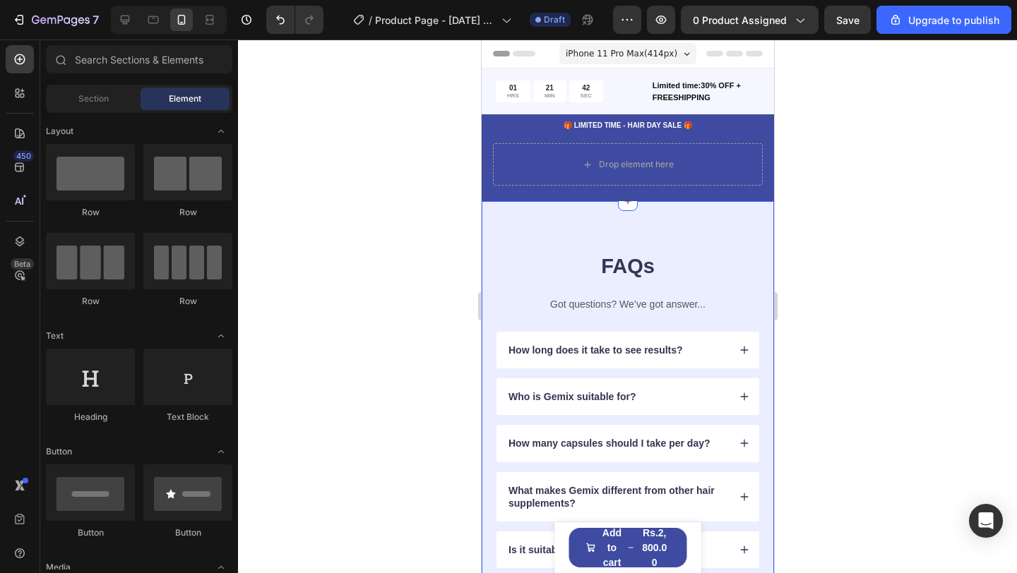
click at [727, 246] on div "FAQs Heading Got questions? We’ve got answer... Text Block How long does it tak…" at bounding box center [627, 433] width 292 height 465
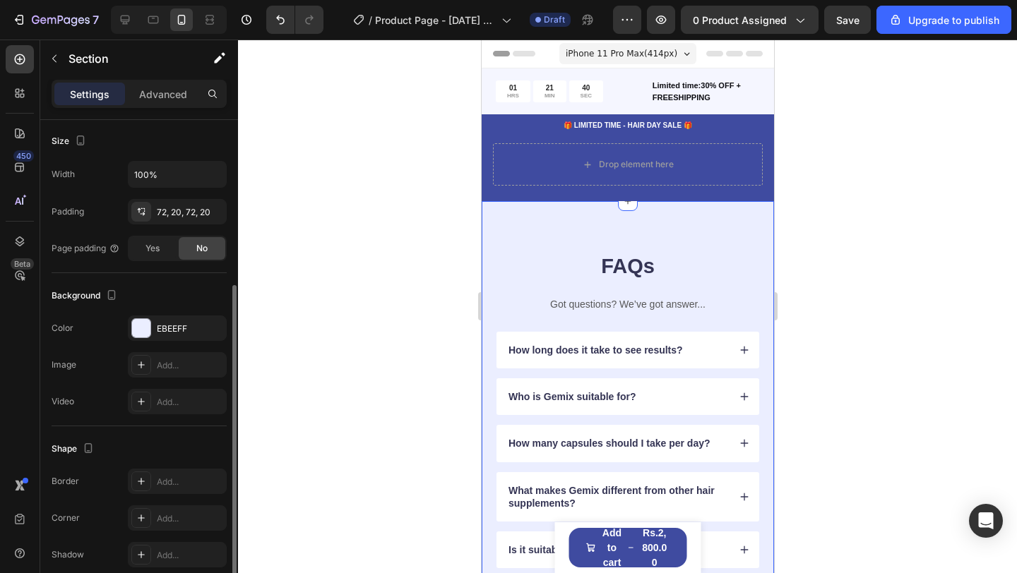
scroll to position [272, 0]
click at [181, 323] on div "EBEEFF" at bounding box center [177, 326] width 41 height 13
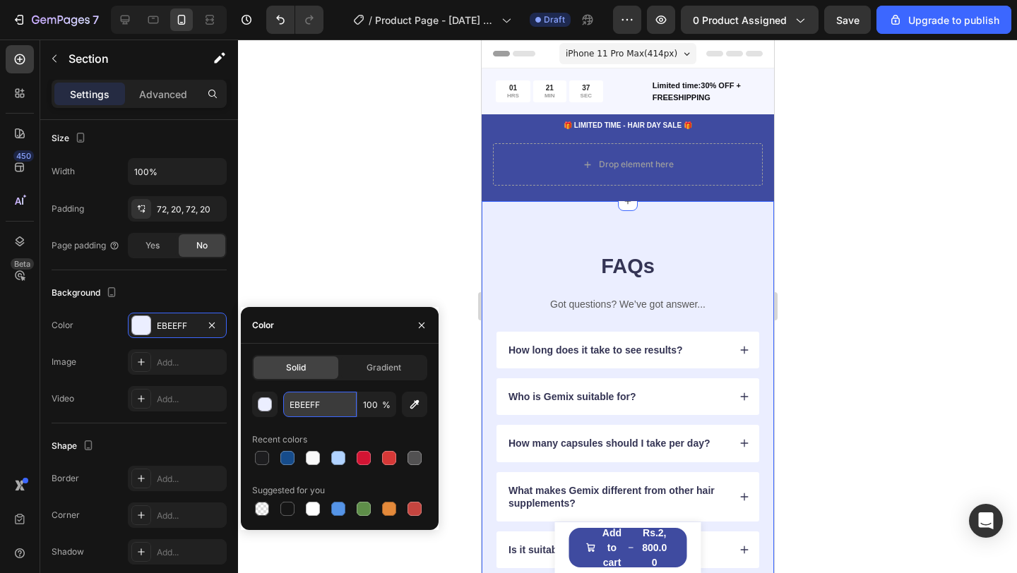
click at [311, 405] on input "EBEEFF" at bounding box center [319, 404] width 73 height 25
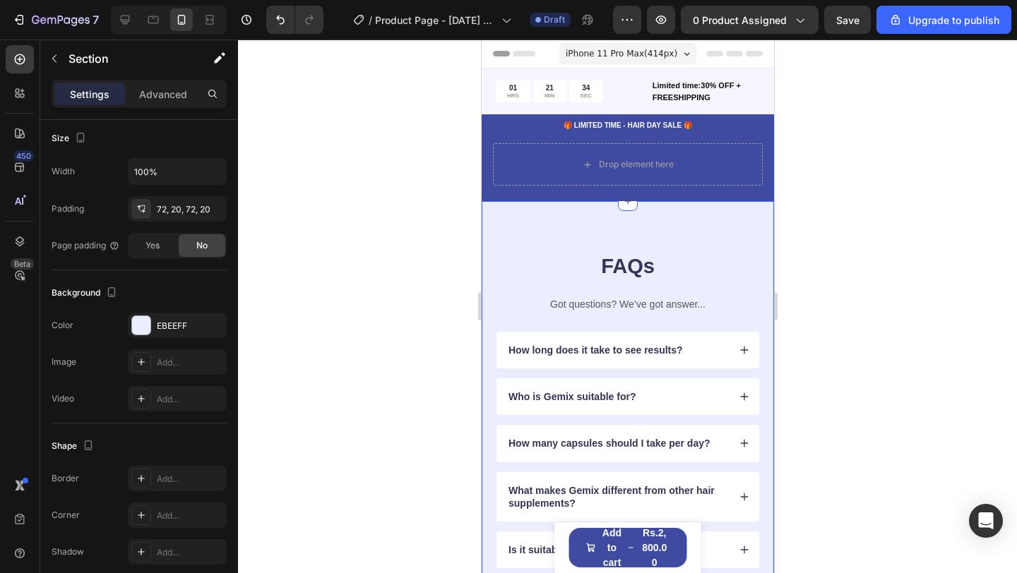
click at [350, 265] on div at bounding box center [627, 307] width 779 height 534
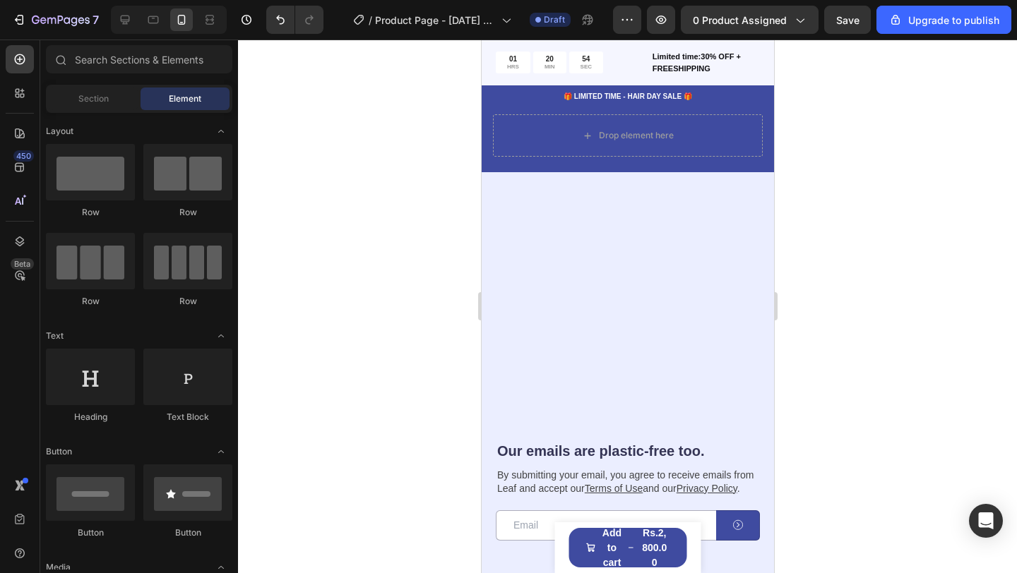
scroll to position [0, 0]
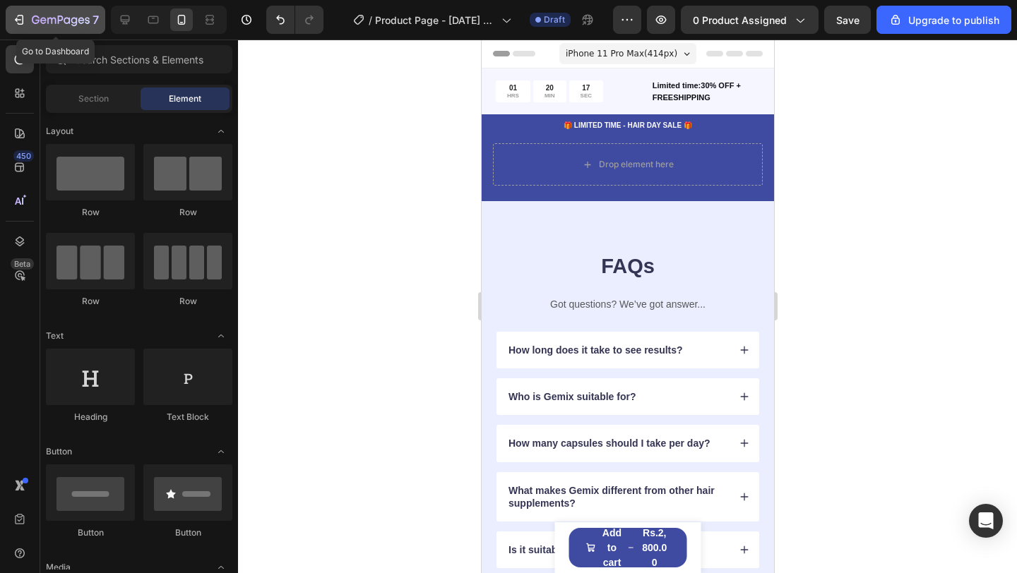
click at [24, 24] on icon "button" at bounding box center [19, 20] width 14 height 14
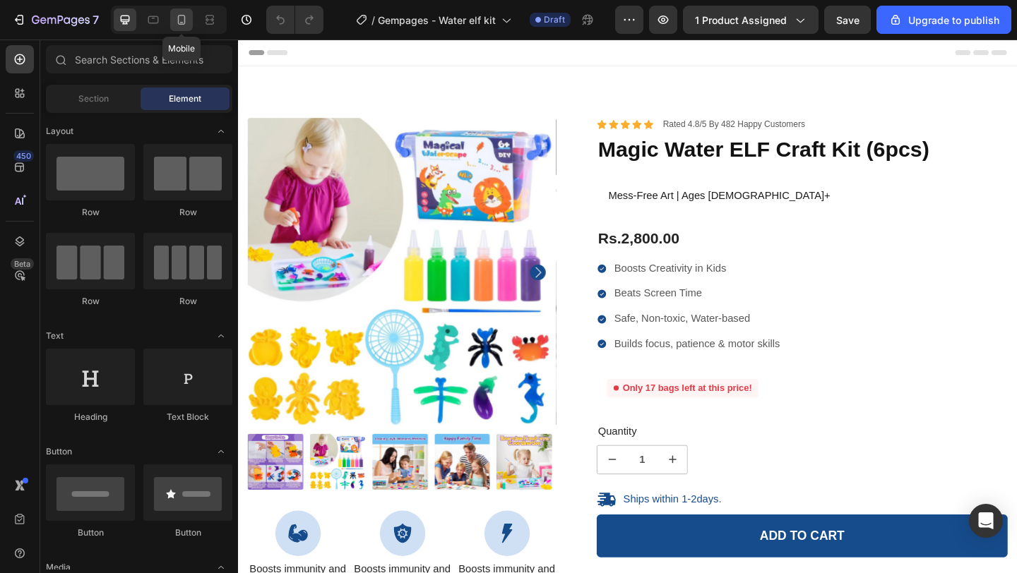
click at [179, 16] on icon at bounding box center [181, 20] width 14 height 14
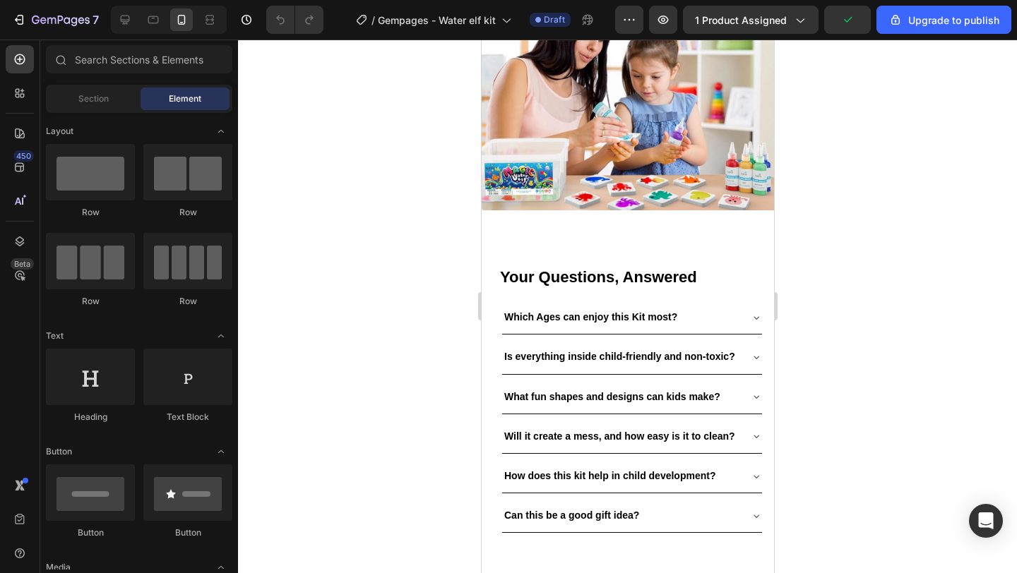
scroll to position [1587, 0]
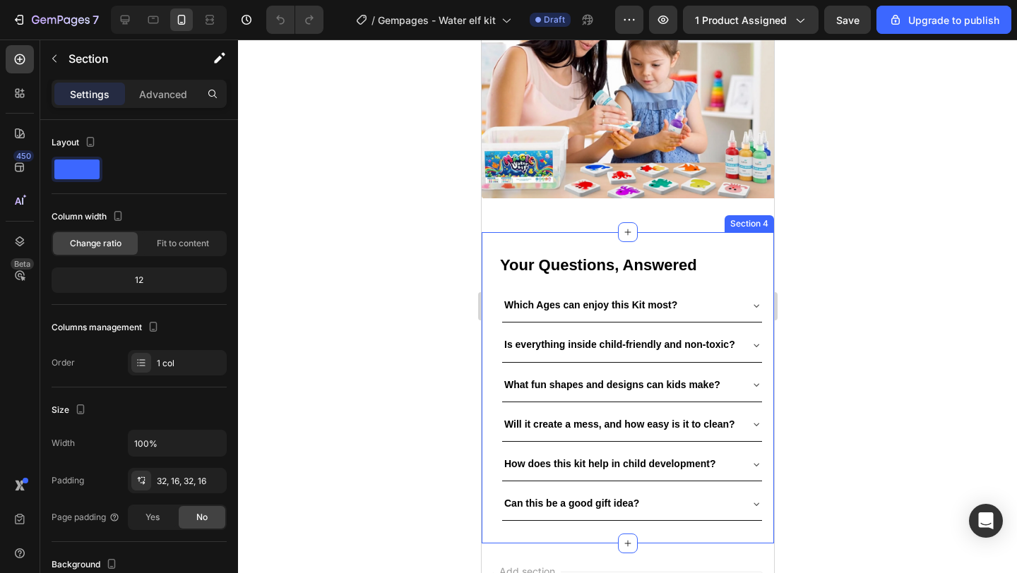
click at [746, 234] on div "Your Questions, Answered Text Block Which Ages can enjoy this Kit most? Is ever…" at bounding box center [627, 387] width 292 height 311
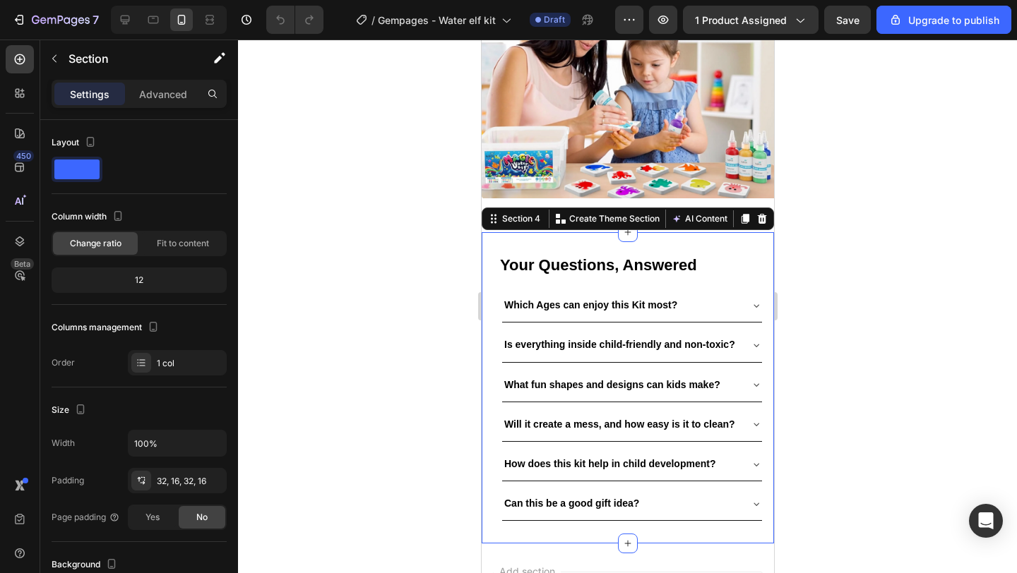
click at [734, 235] on div "Your Questions, Answered Text Block Which Ages can enjoy this Kit most? Is ever…" at bounding box center [627, 387] width 292 height 311
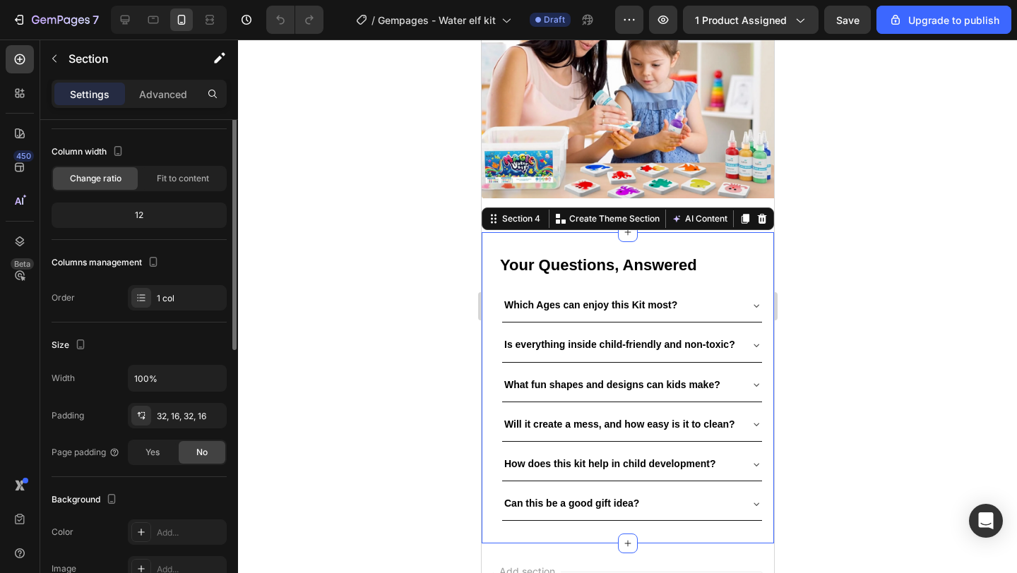
scroll to position [0, 0]
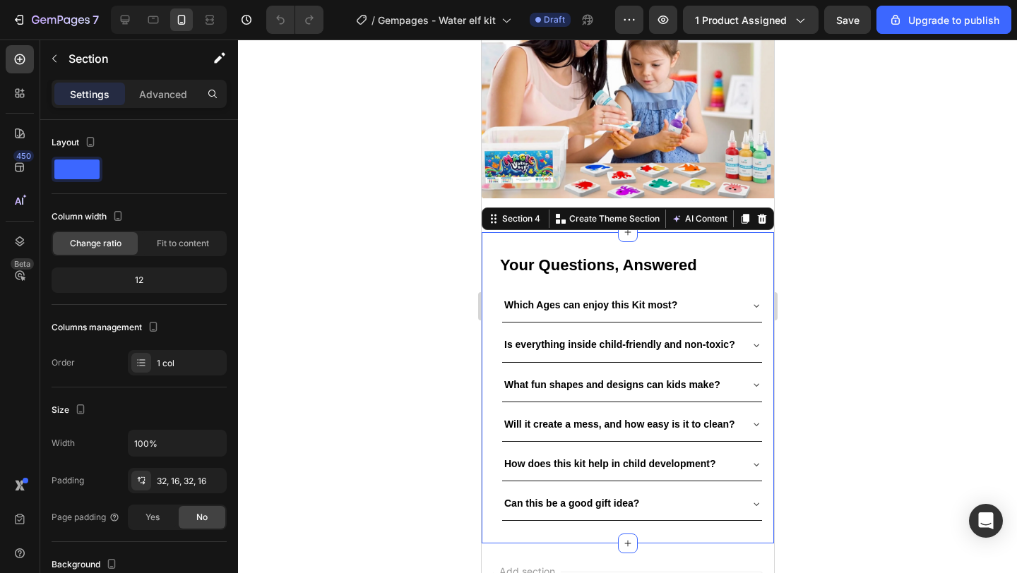
click at [595, 232] on div "Your Questions, Answered Text Block Which Ages can enjoy this Kit most? Is ever…" at bounding box center [627, 387] width 292 height 311
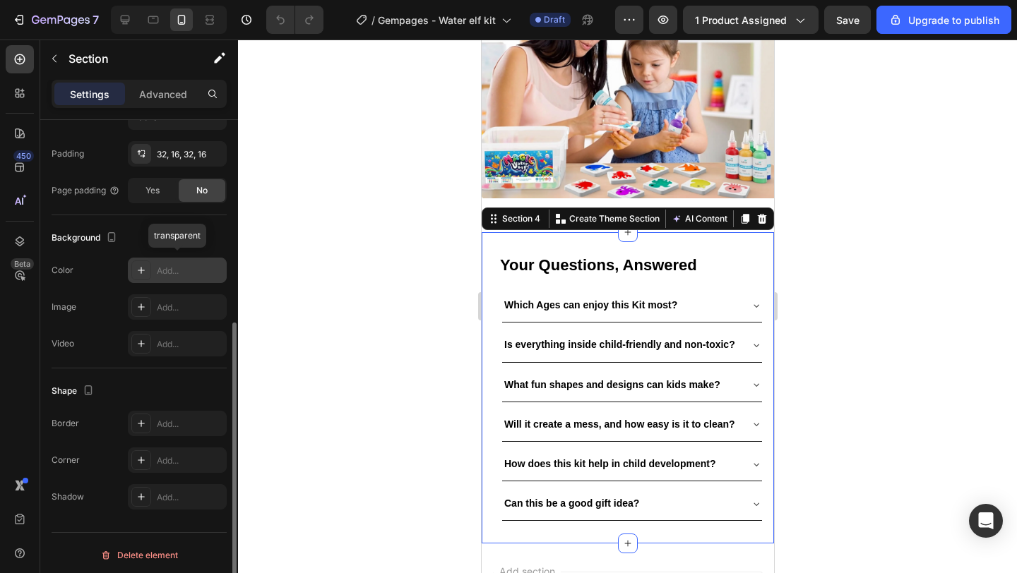
scroll to position [331, 0]
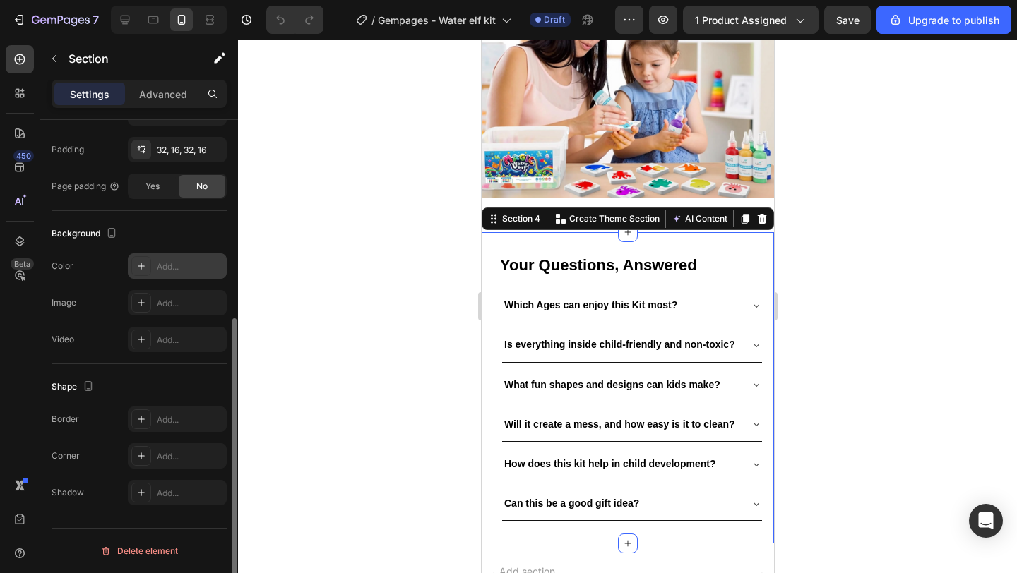
click at [172, 263] on div "Add..." at bounding box center [190, 267] width 66 height 13
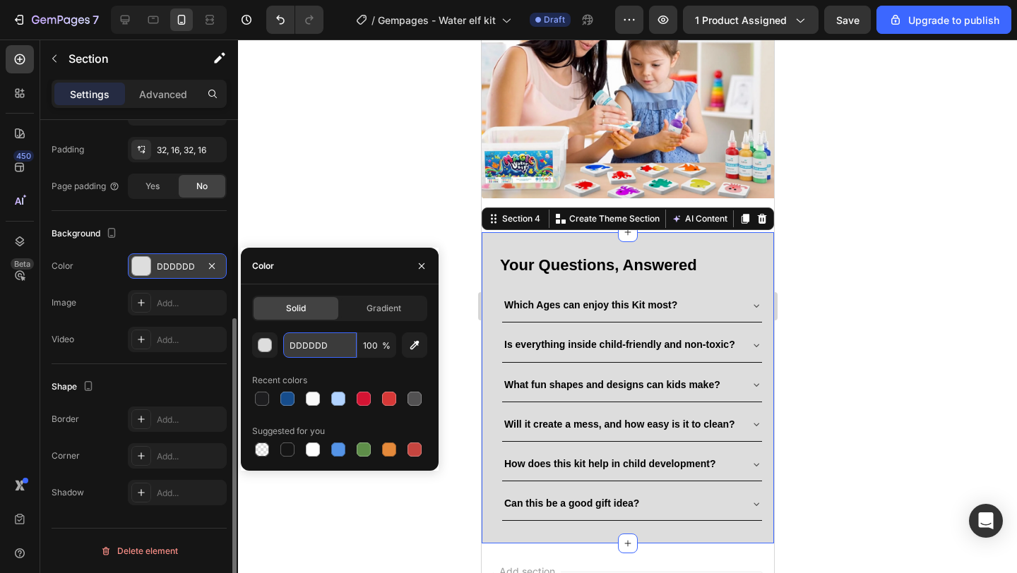
click at [311, 344] on input "DDDDDD" at bounding box center [319, 345] width 73 height 25
click at [337, 344] on input "DDDDDD" at bounding box center [319, 345] width 73 height 25
type input "D"
paste input "EBEEFF"
type input "EBEEFF"
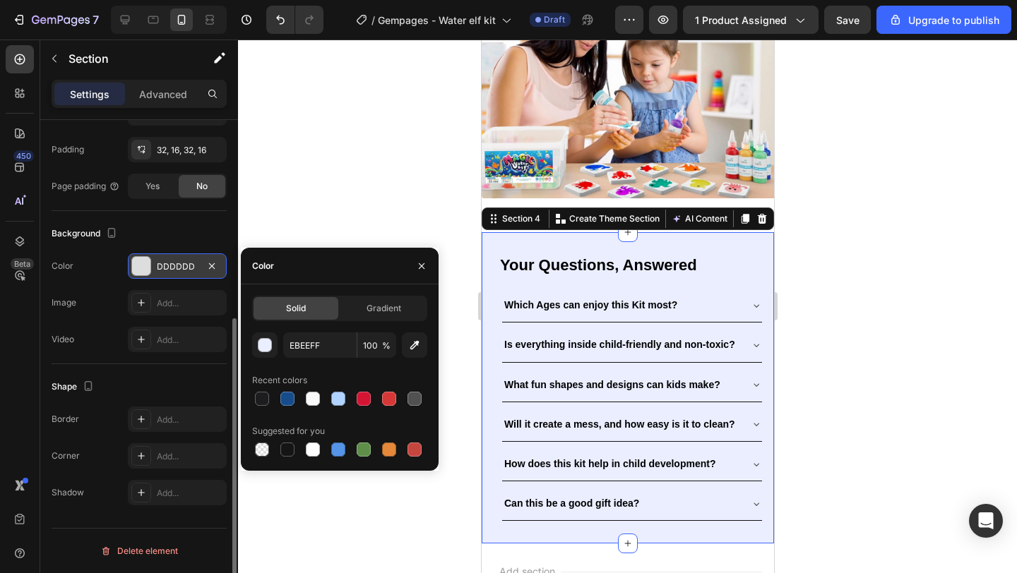
click at [431, 181] on div at bounding box center [627, 307] width 779 height 534
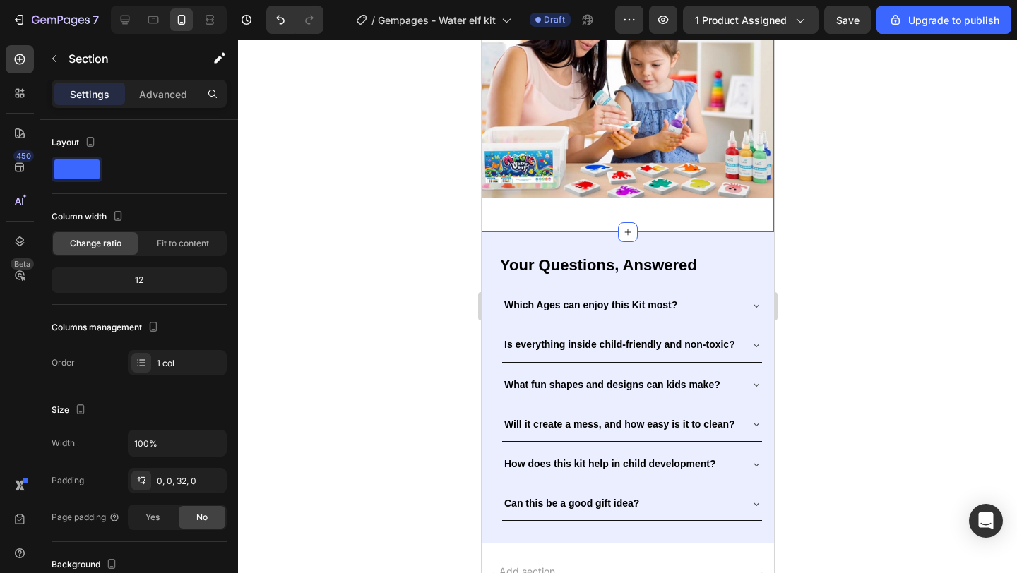
click at [684, 207] on div "Image Row Section 3" at bounding box center [627, 69] width 292 height 326
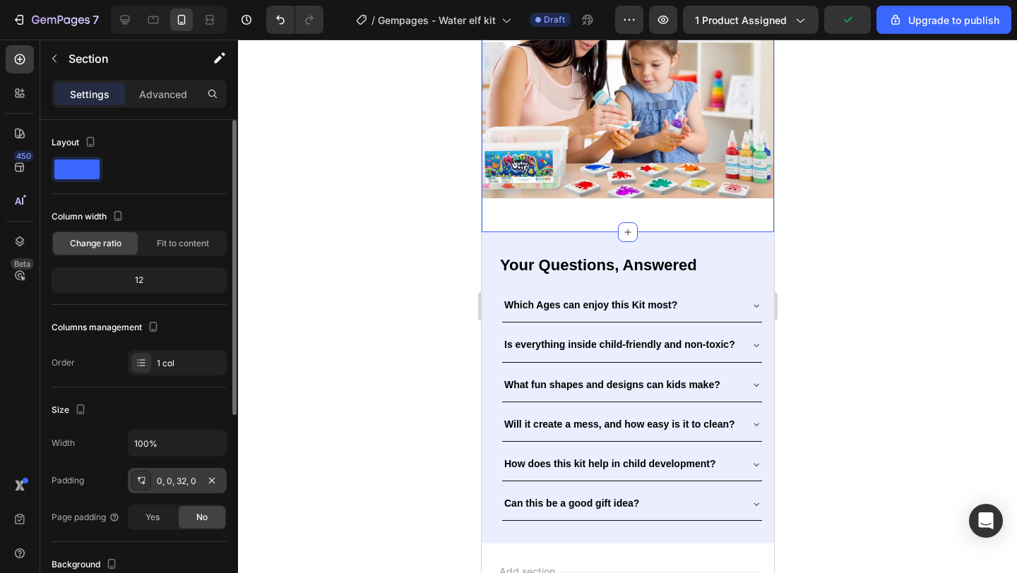
click at [168, 482] on div "0, 0, 32, 0" at bounding box center [177, 481] width 41 height 13
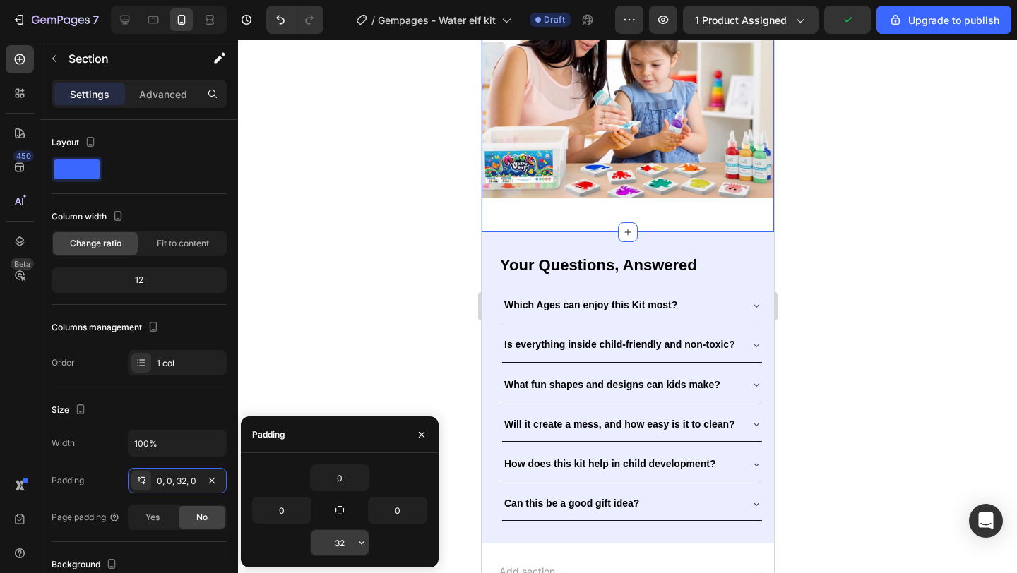
click at [337, 542] on input "32" at bounding box center [340, 542] width 58 height 25
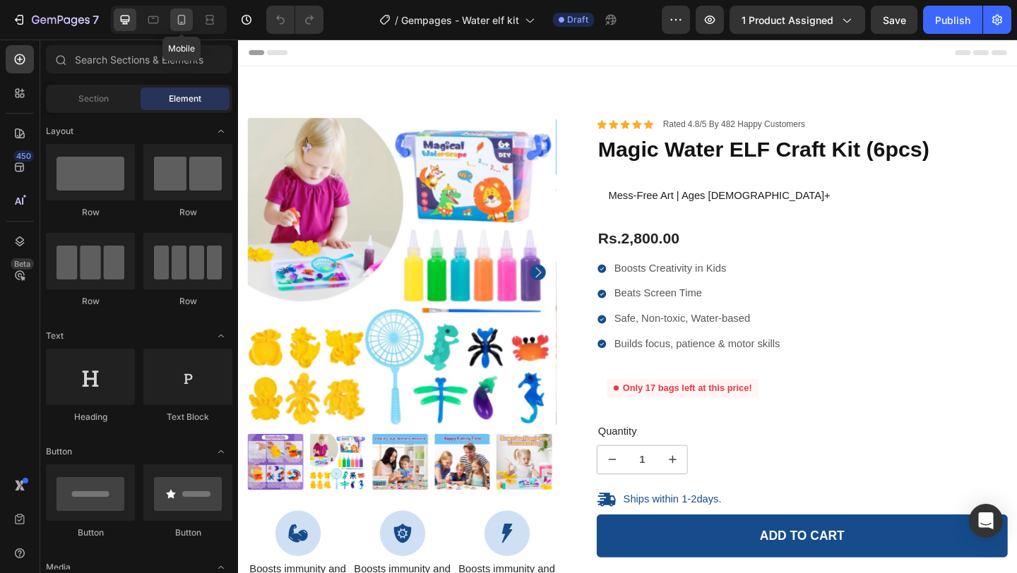
click at [184, 15] on icon at bounding box center [182, 20] width 8 height 10
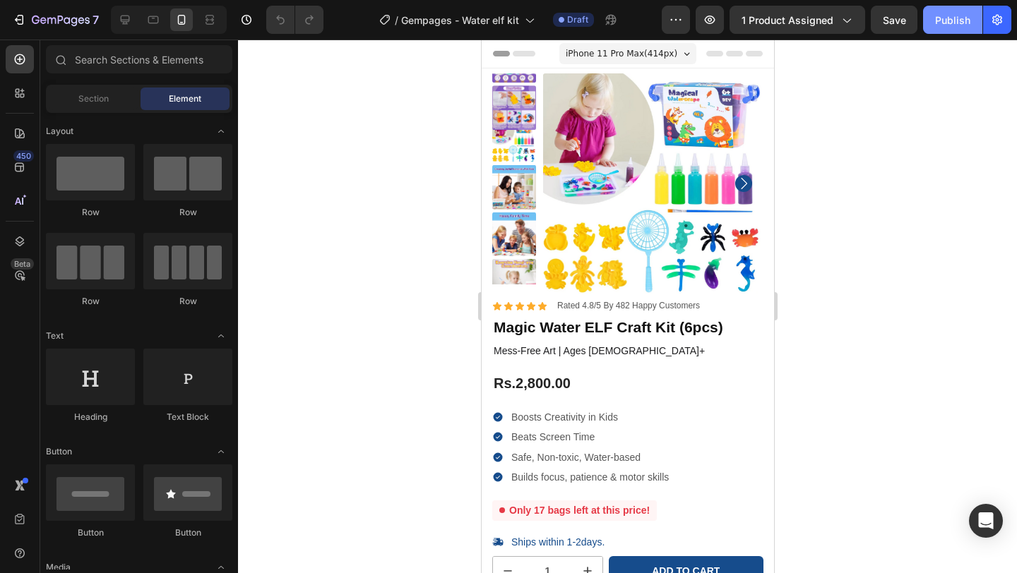
click at [965, 23] on div "Publish" at bounding box center [952, 20] width 35 height 15
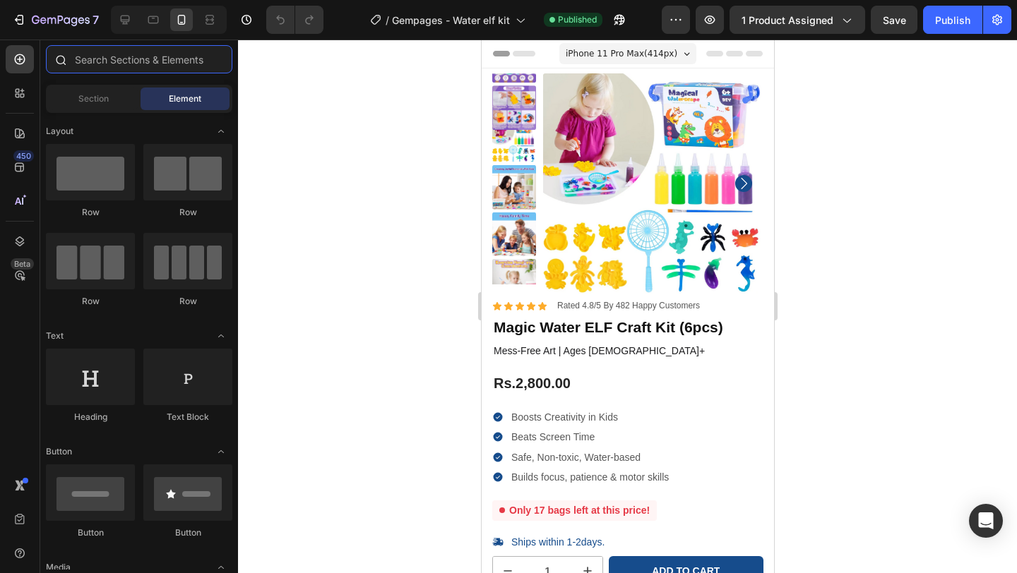
click at [140, 66] on input "text" at bounding box center [139, 59] width 186 height 28
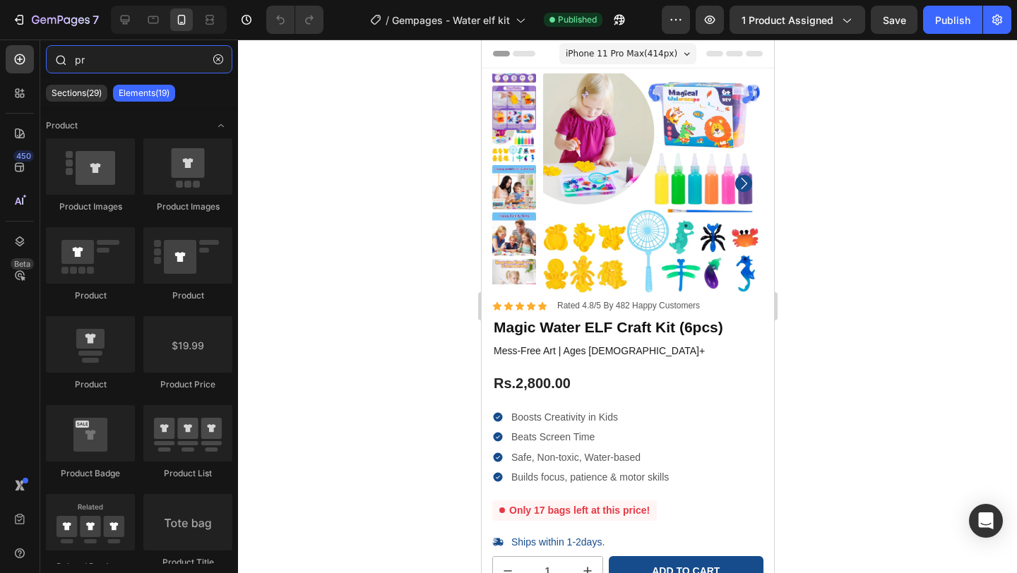
type input "p"
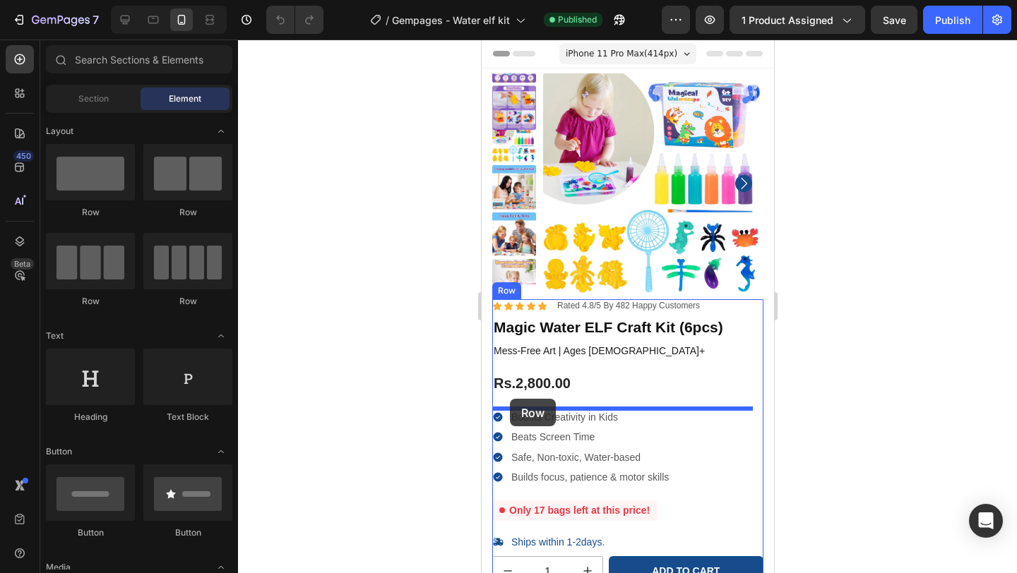
drag, startPoint x: 562, startPoint y: 212, endPoint x: 509, endPoint y: 398, distance: 193.8
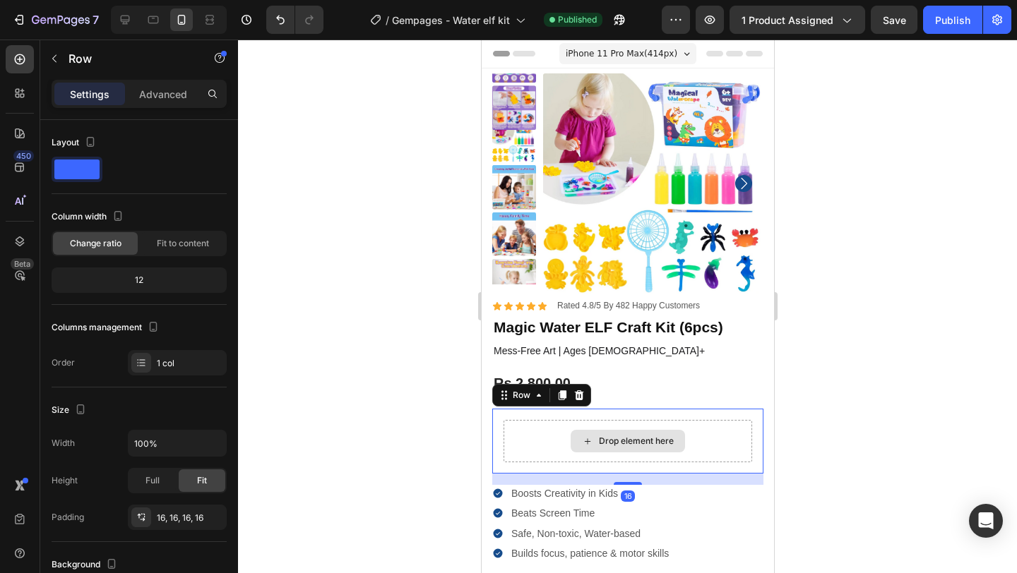
click at [523, 437] on div "Drop element here" at bounding box center [627, 441] width 249 height 42
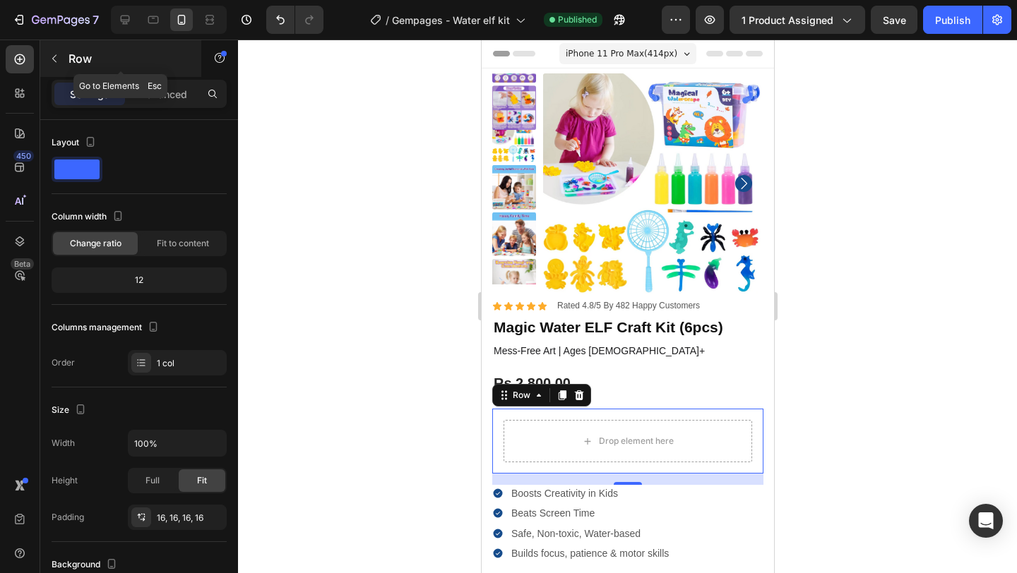
click at [47, 57] on button "button" at bounding box center [54, 58] width 23 height 23
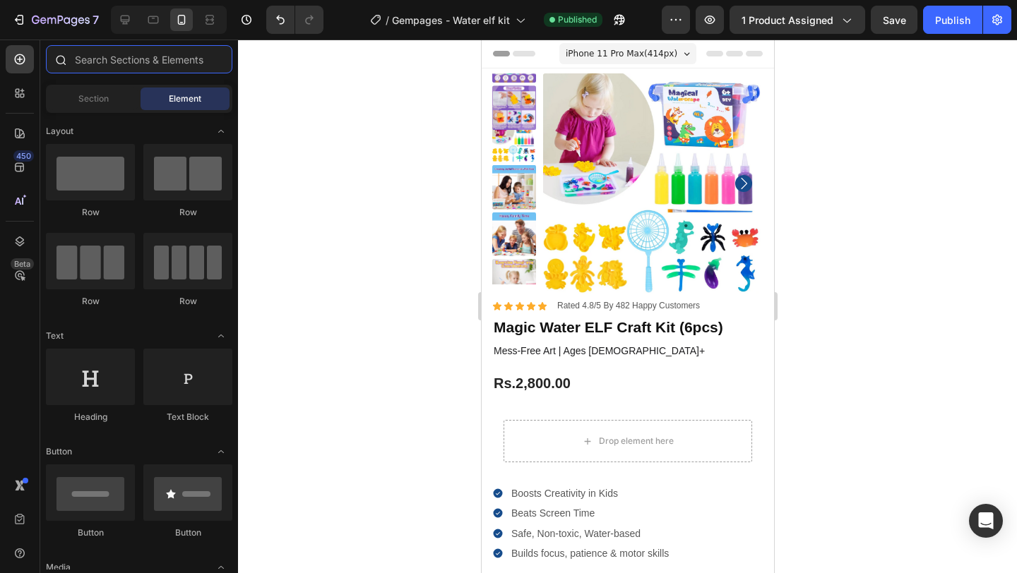
click at [162, 52] on input "text" at bounding box center [139, 59] width 186 height 28
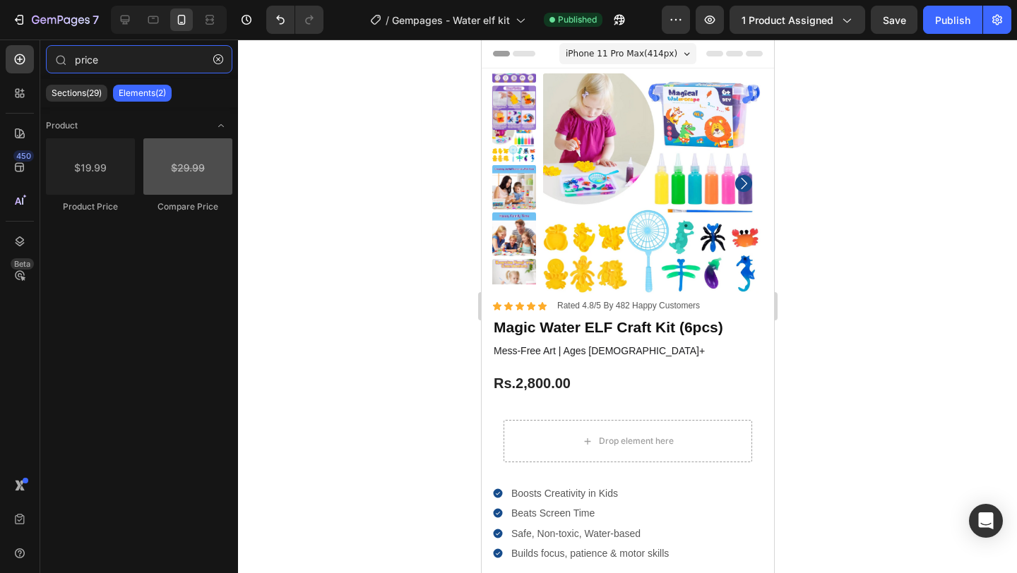
type input "price"
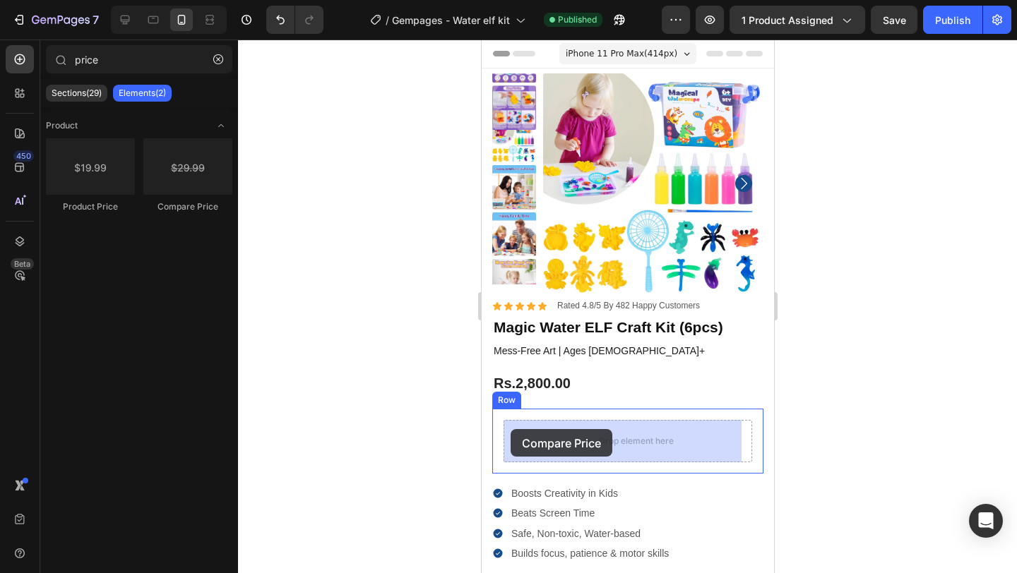
drag, startPoint x: 663, startPoint y: 205, endPoint x: 510, endPoint y: 429, distance: 271.3
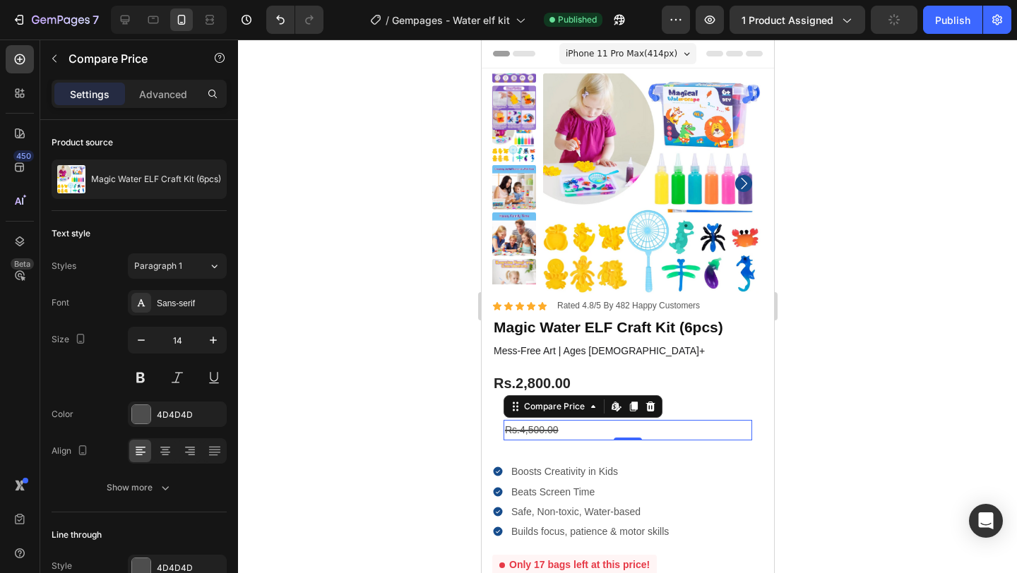
click at [386, 360] on div at bounding box center [627, 307] width 779 height 534
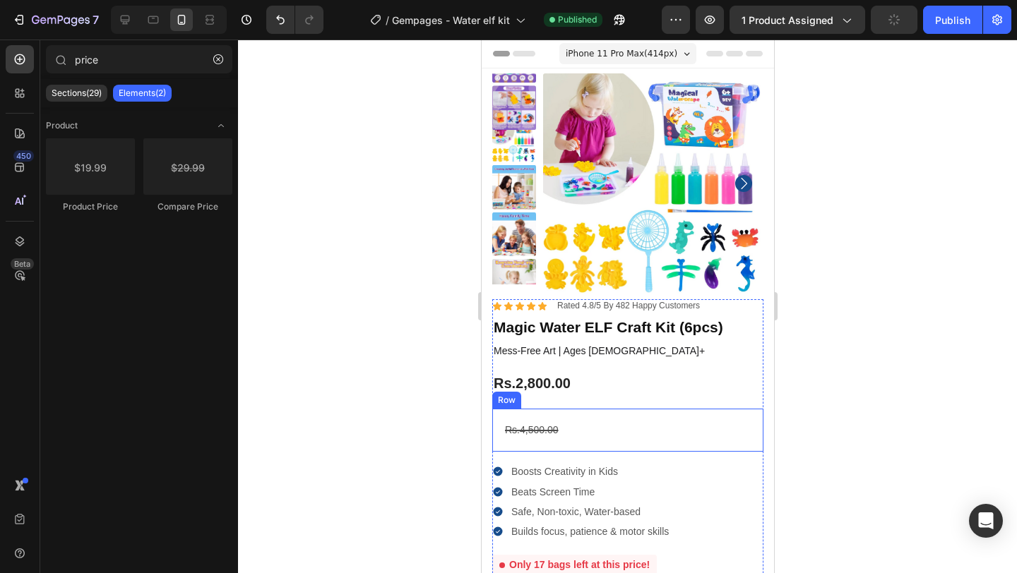
click at [614, 414] on div "Rs.4,500.00 Compare Price Compare Price Row" at bounding box center [626, 430] width 271 height 43
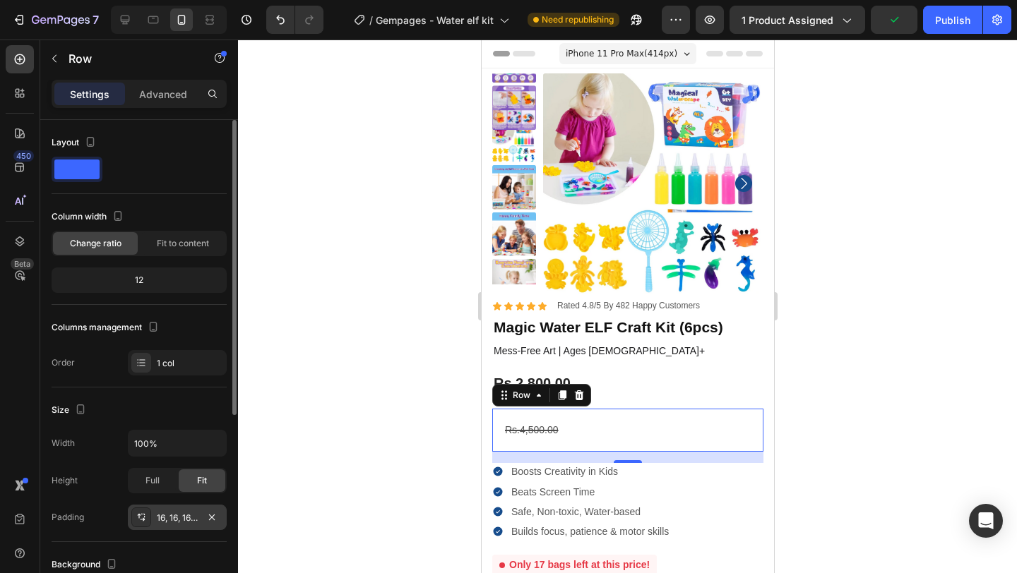
click at [178, 521] on div "16, 16, 16, 16" at bounding box center [177, 518] width 41 height 13
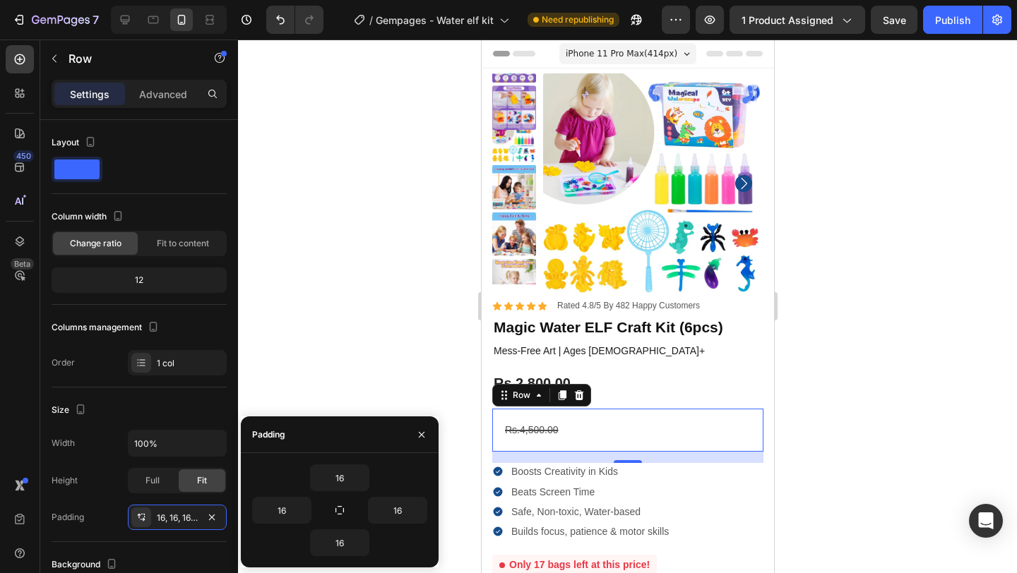
click at [402, 369] on div at bounding box center [627, 307] width 779 height 534
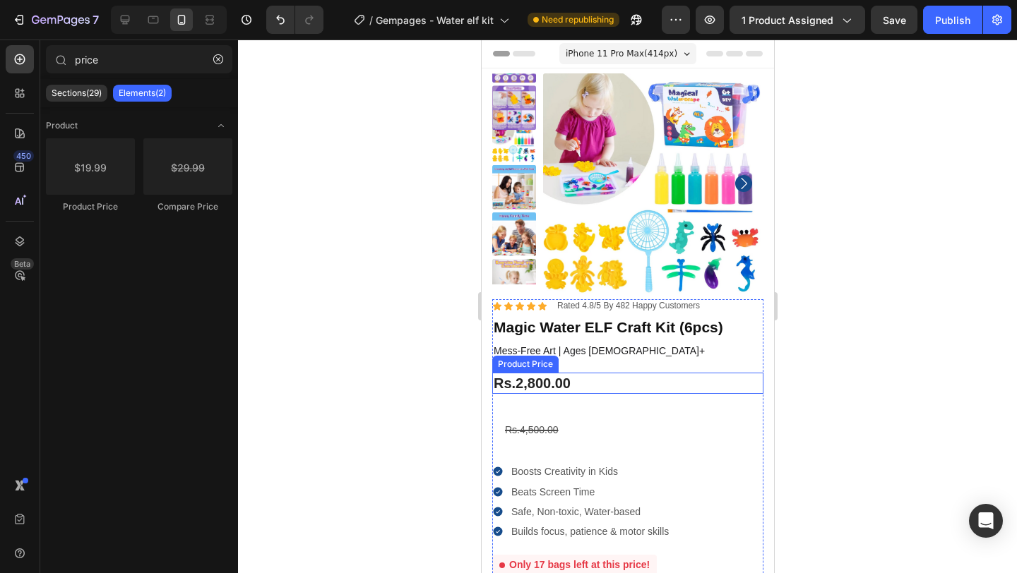
click at [561, 386] on div "Rs.2,800.00" at bounding box center [626, 383] width 271 height 21
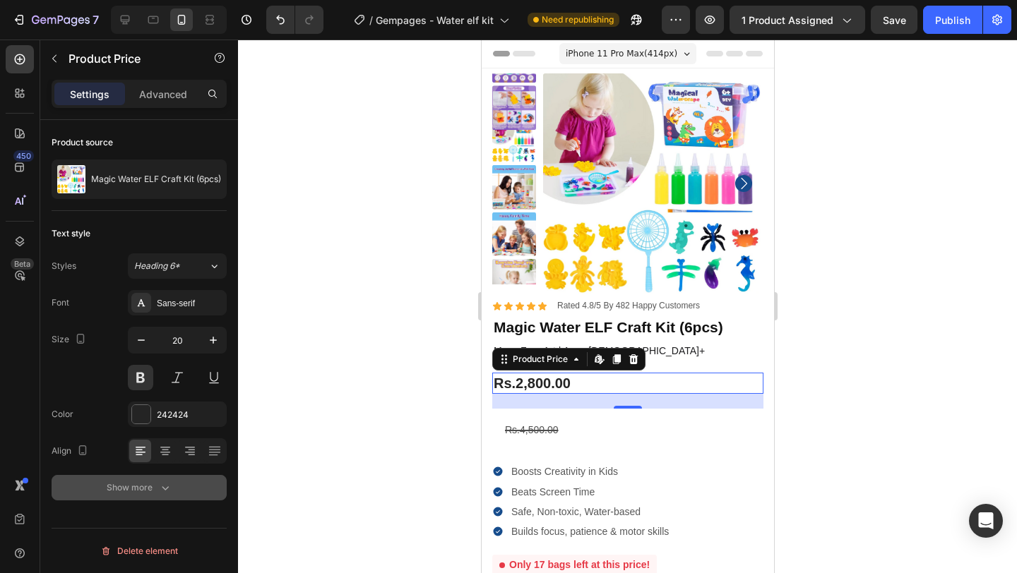
click at [138, 489] on div "Show more" at bounding box center [140, 488] width 66 height 14
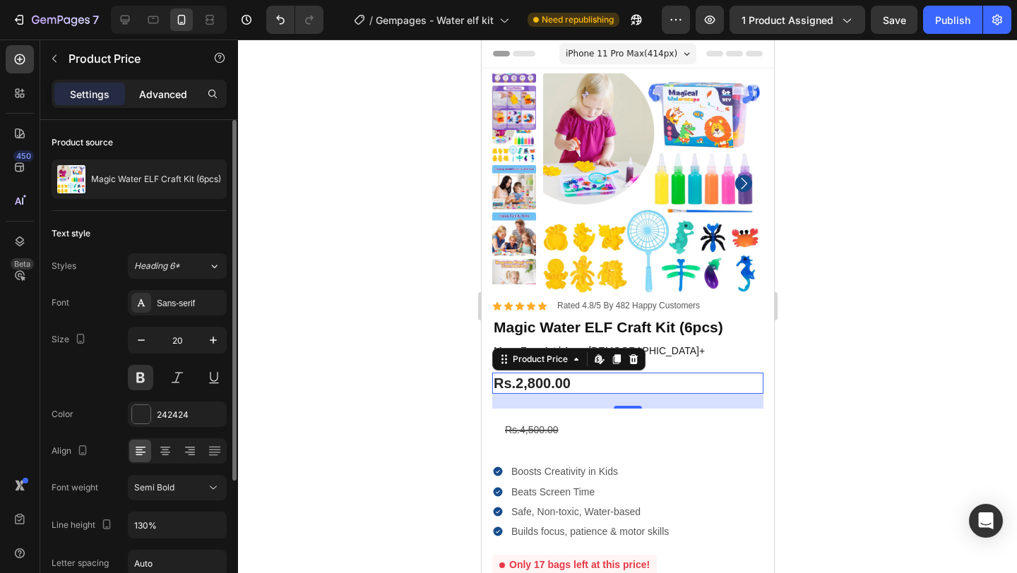
click at [168, 105] on div "Advanced" at bounding box center [163, 94] width 71 height 23
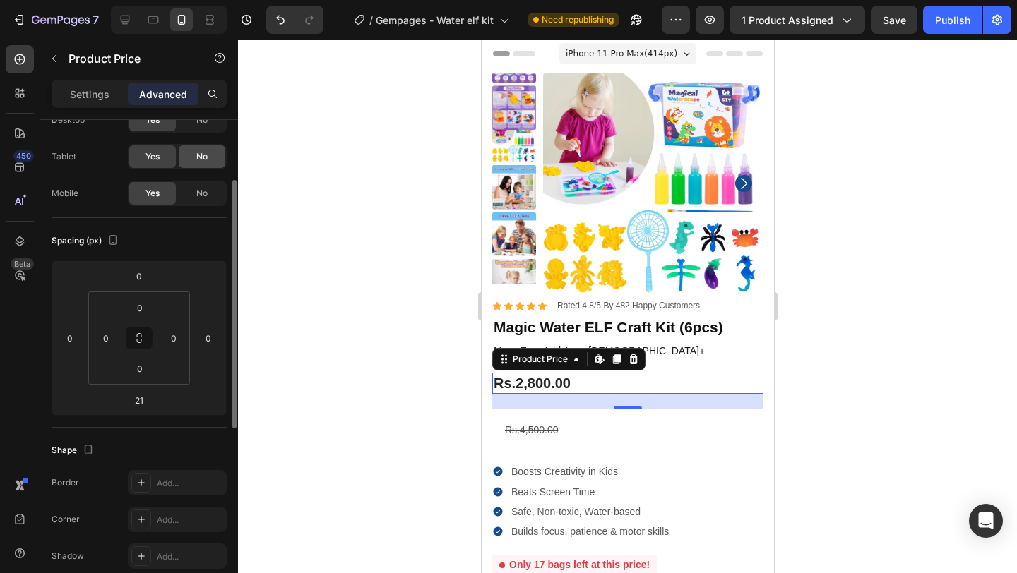
scroll to position [182, 0]
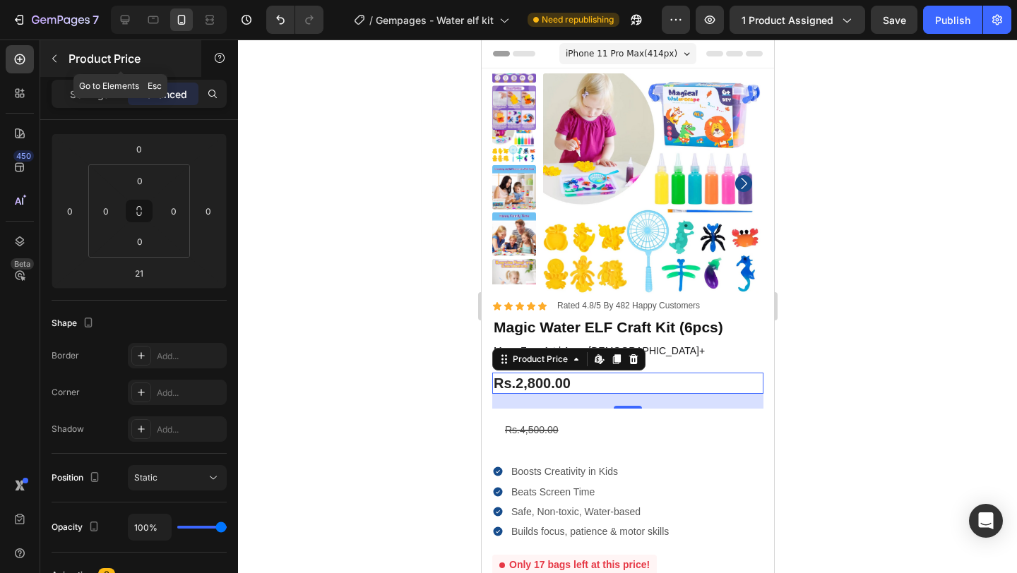
click at [55, 59] on icon "button" at bounding box center [54, 58] width 11 height 11
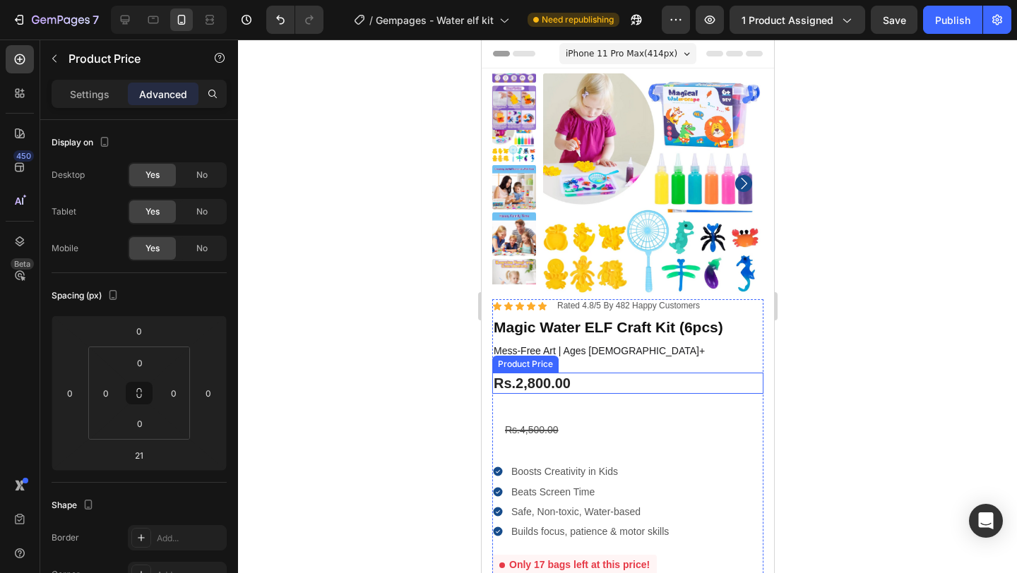
click at [554, 386] on div "Rs.2,800.00" at bounding box center [626, 383] width 271 height 21
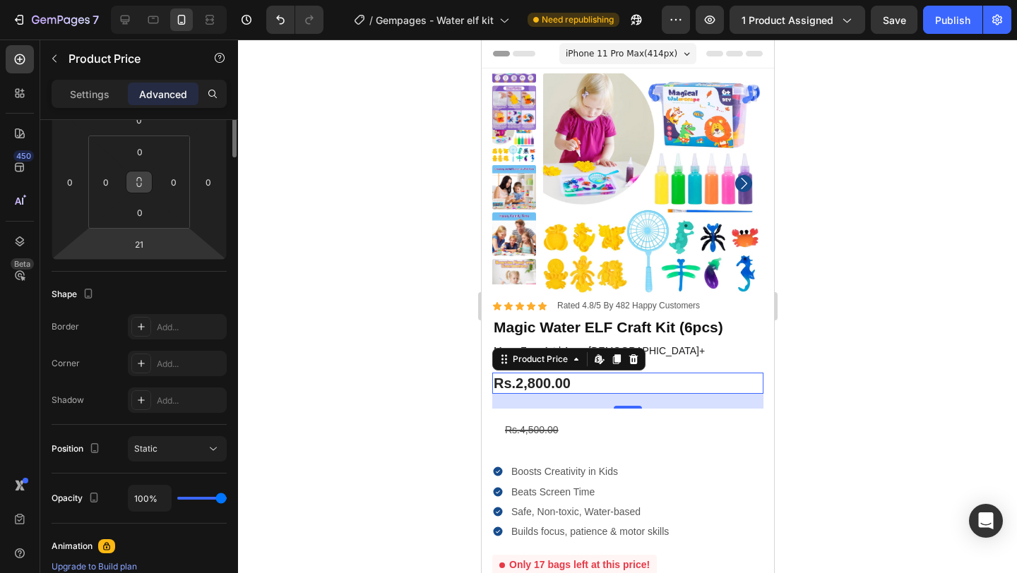
scroll to position [0, 0]
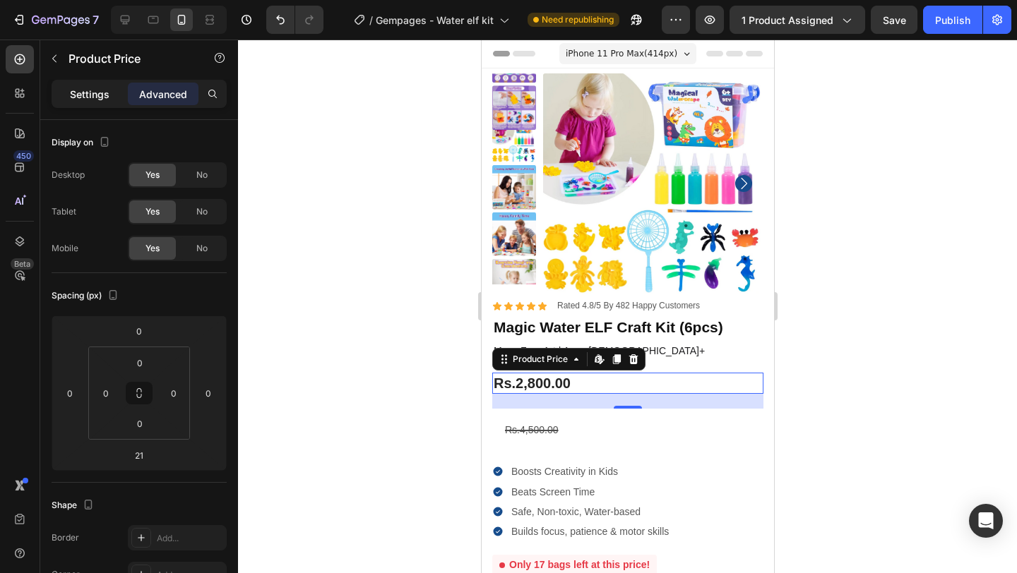
click at [90, 92] on p "Settings" at bounding box center [90, 94] width 40 height 15
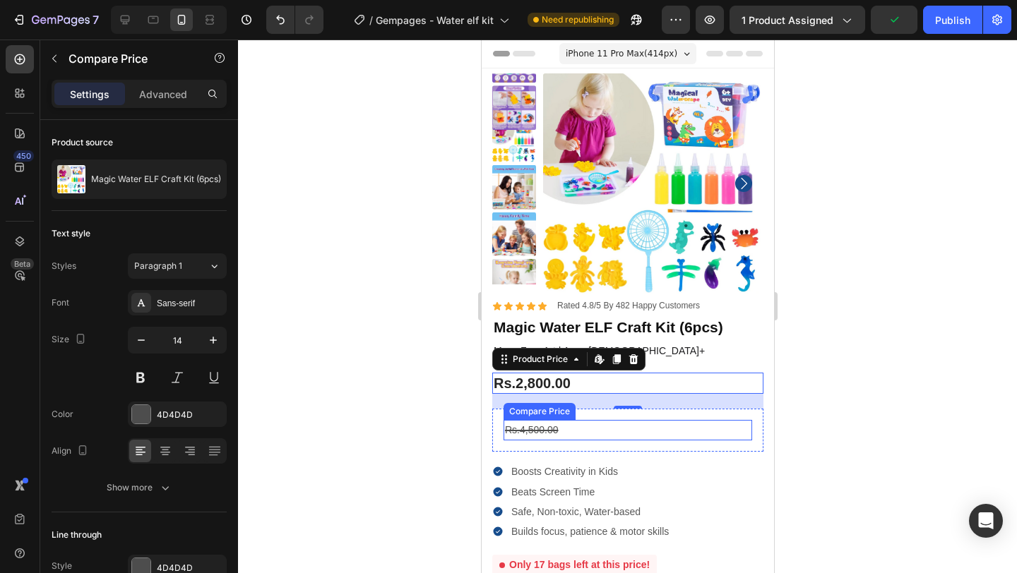
click at [535, 429] on div "Rs.4,500.00" at bounding box center [627, 430] width 249 height 20
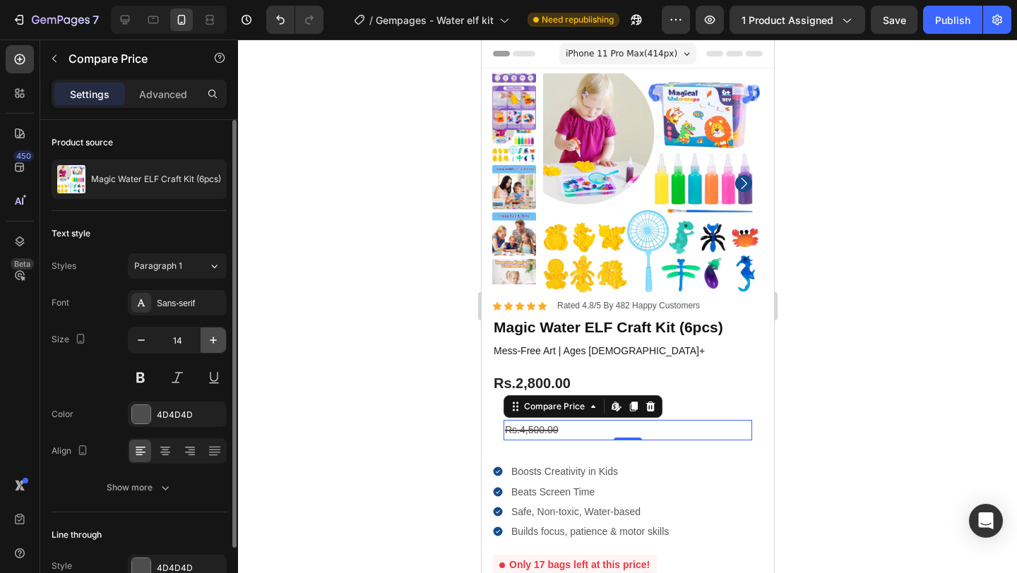
click at [212, 342] on icon "button" at bounding box center [213, 340] width 14 height 14
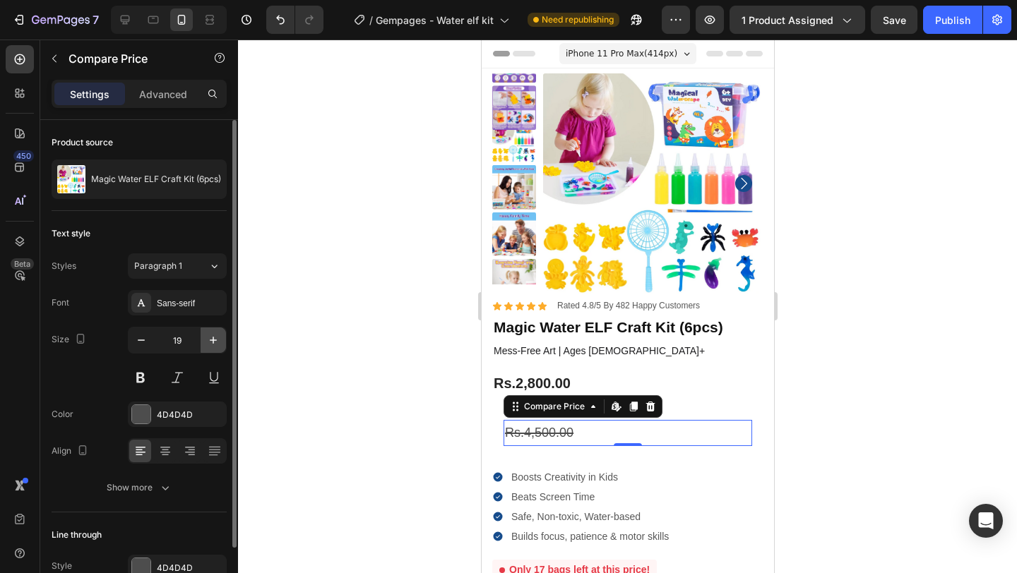
click at [212, 342] on icon "button" at bounding box center [213, 340] width 14 height 14
type input "21"
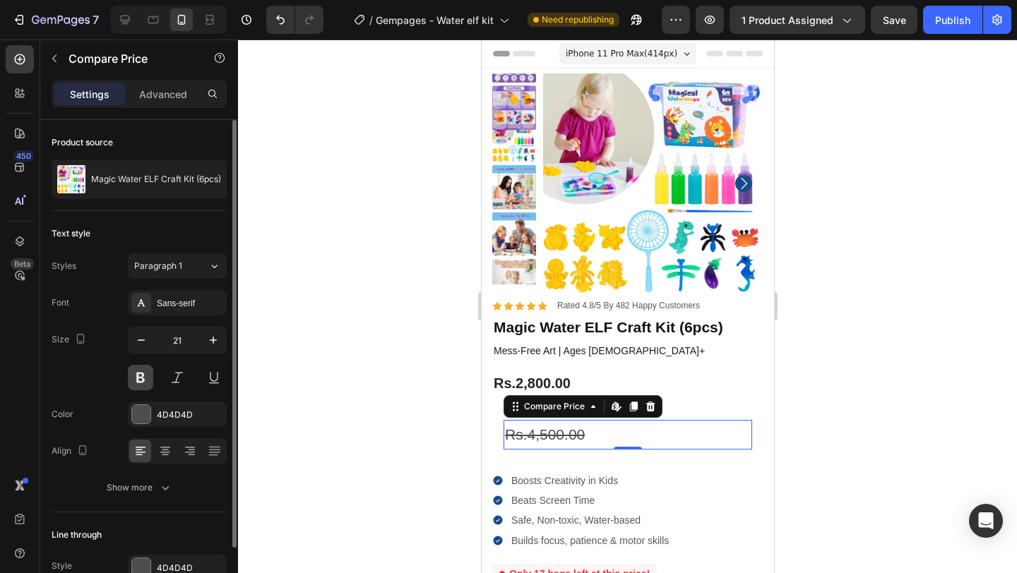
click at [135, 374] on button at bounding box center [140, 377] width 25 height 25
click at [138, 410] on div at bounding box center [141, 414] width 18 height 18
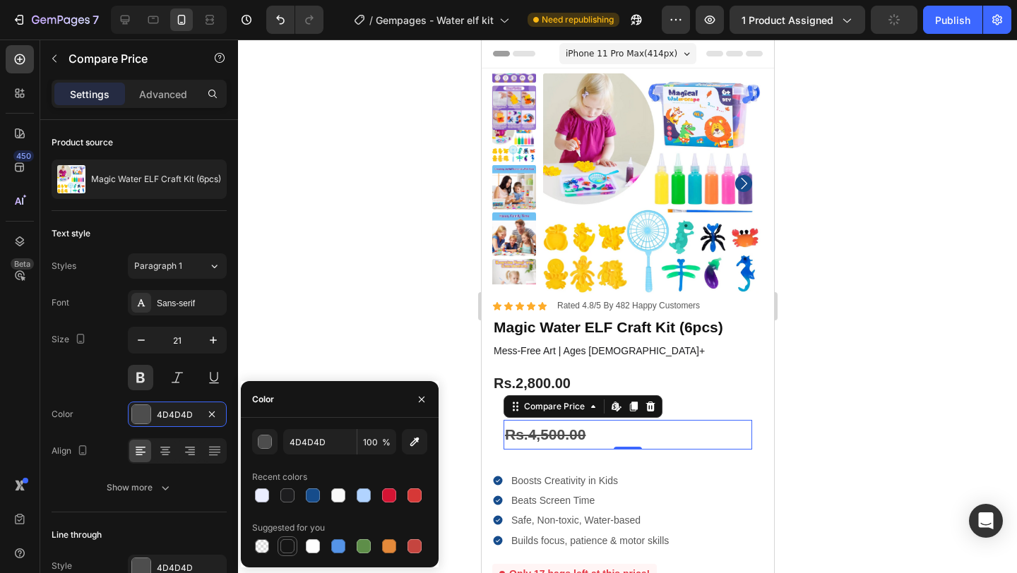
click at [286, 542] on div at bounding box center [287, 546] width 14 height 14
click at [381, 494] on div at bounding box center [389, 495] width 17 height 17
click at [283, 549] on div at bounding box center [287, 546] width 14 height 14
type input "151515"
click at [333, 323] on div at bounding box center [627, 307] width 779 height 534
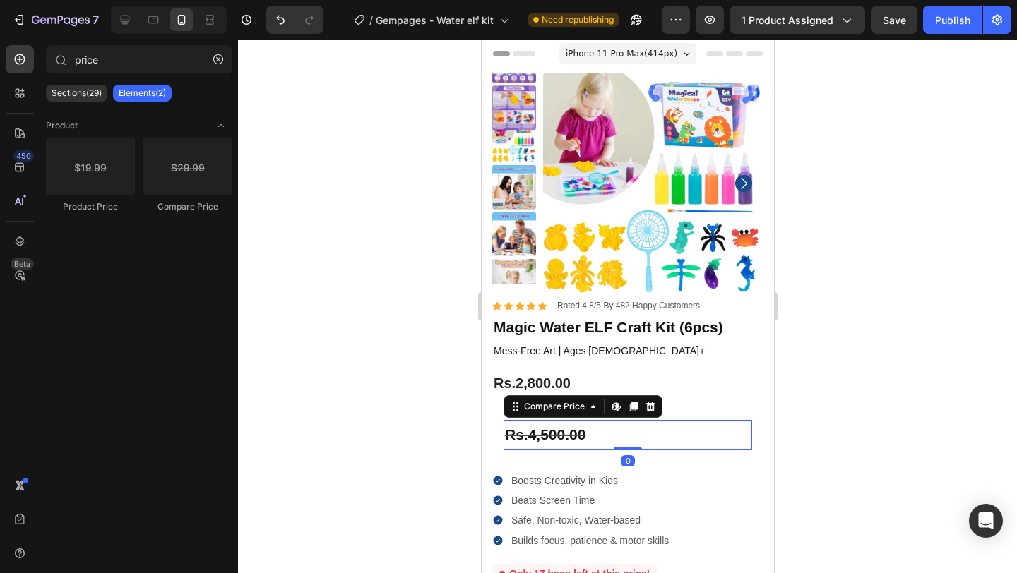
click at [597, 434] on div "Rs.4,500.00" at bounding box center [627, 435] width 249 height 30
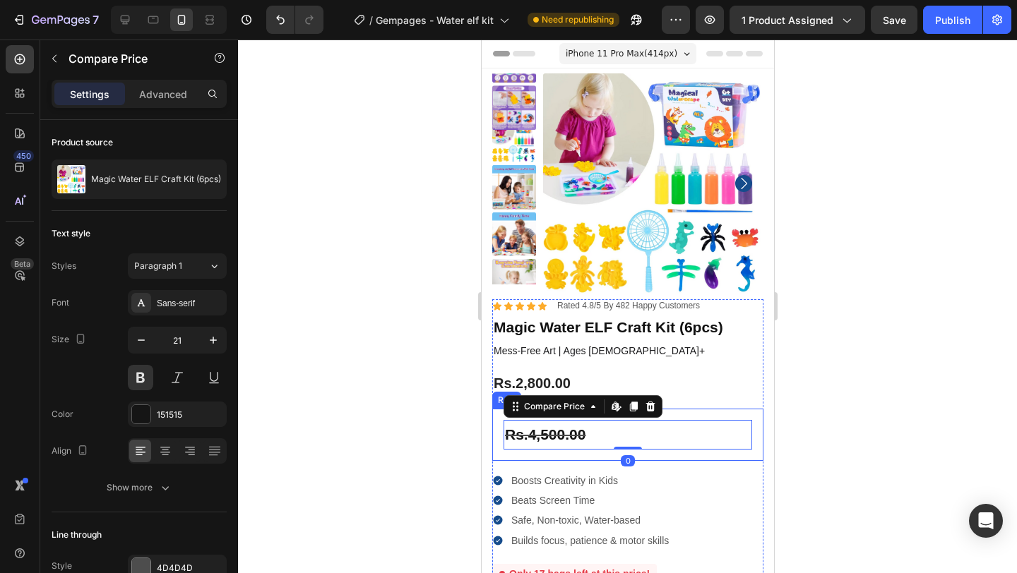
click at [687, 416] on div "Rs.4,500.00 Compare Price Edit content in Shopify 0 Compare Price Edit content …" at bounding box center [626, 435] width 271 height 52
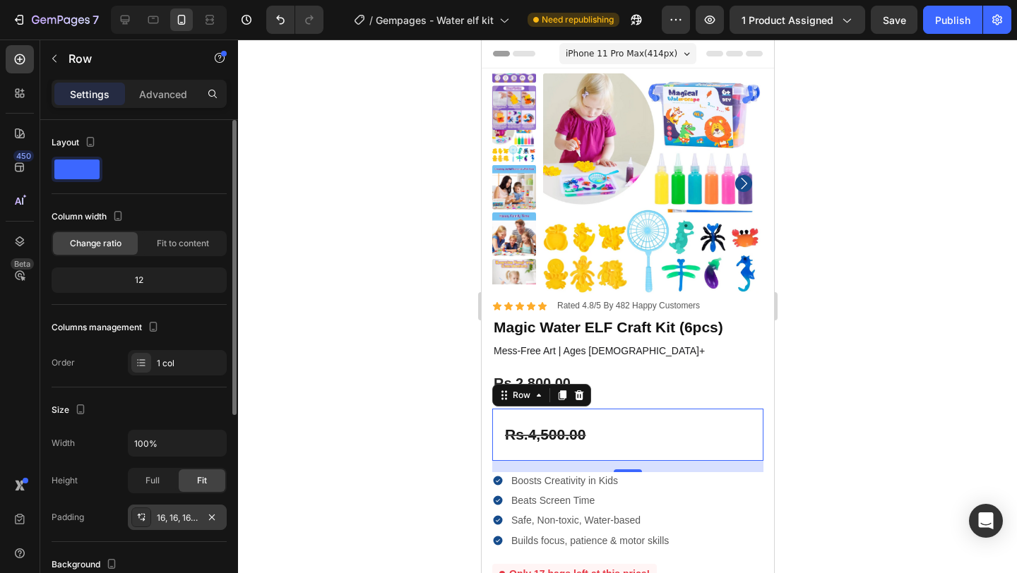
click at [167, 515] on div "16, 16, 16, 16" at bounding box center [177, 518] width 41 height 13
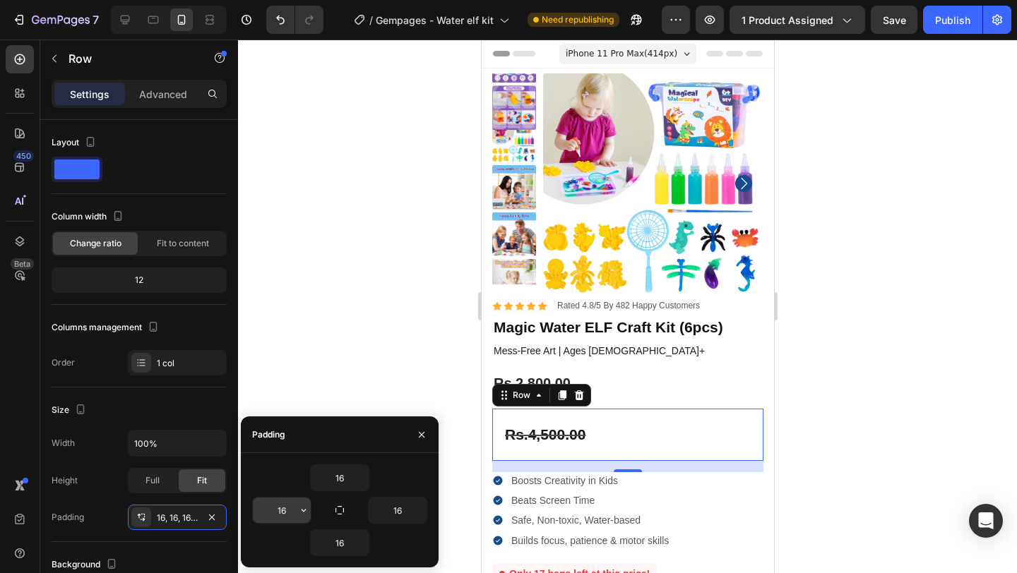
click at [281, 507] on input "16" at bounding box center [282, 510] width 58 height 25
click at [344, 474] on input "16" at bounding box center [340, 477] width 58 height 25
type input "0"
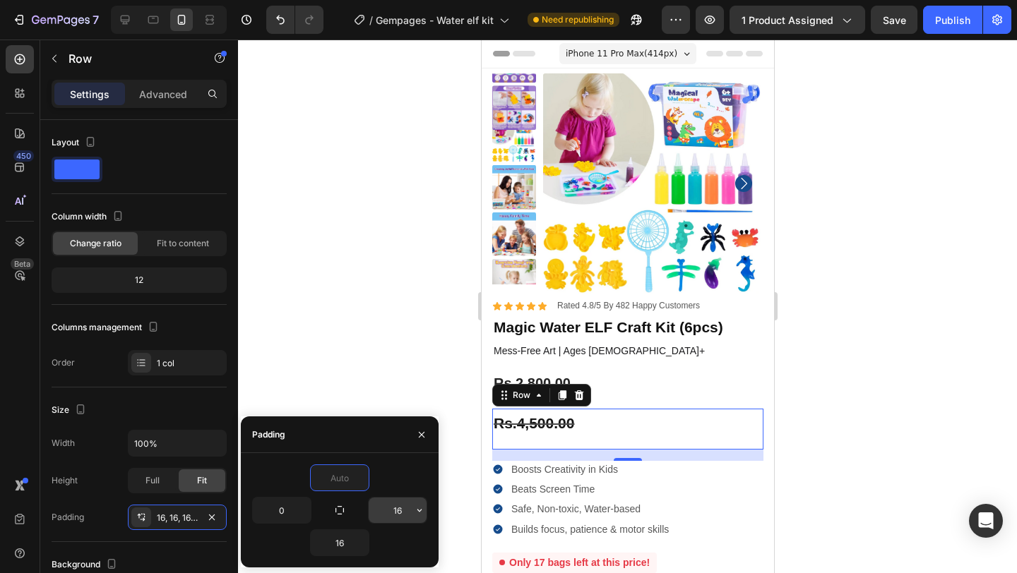
type input "0"
click at [397, 508] on input "16" at bounding box center [398, 510] width 58 height 25
type input "0"
click at [344, 546] on input "16" at bounding box center [340, 542] width 58 height 25
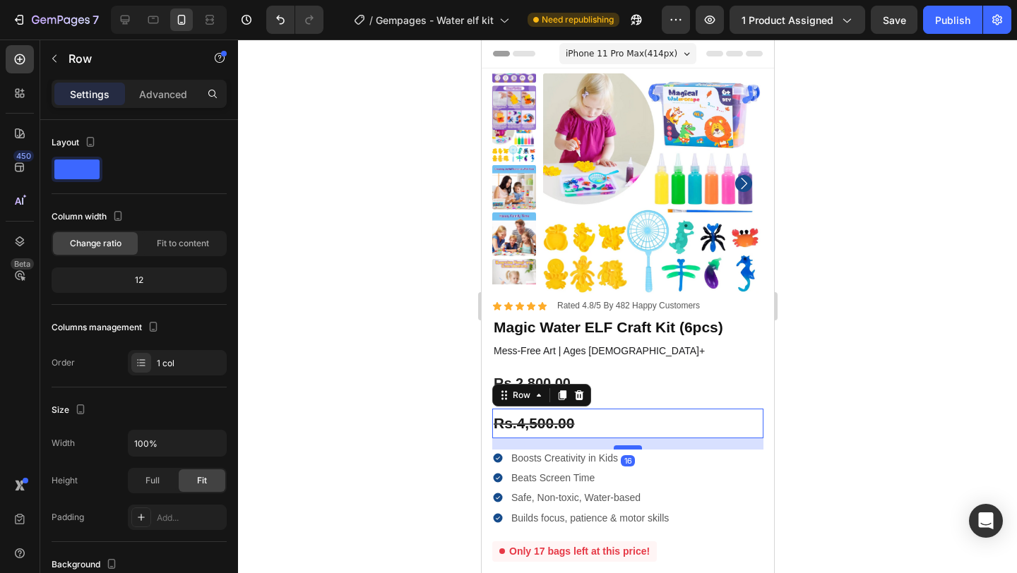
click at [624, 448] on div at bounding box center [627, 448] width 28 height 4
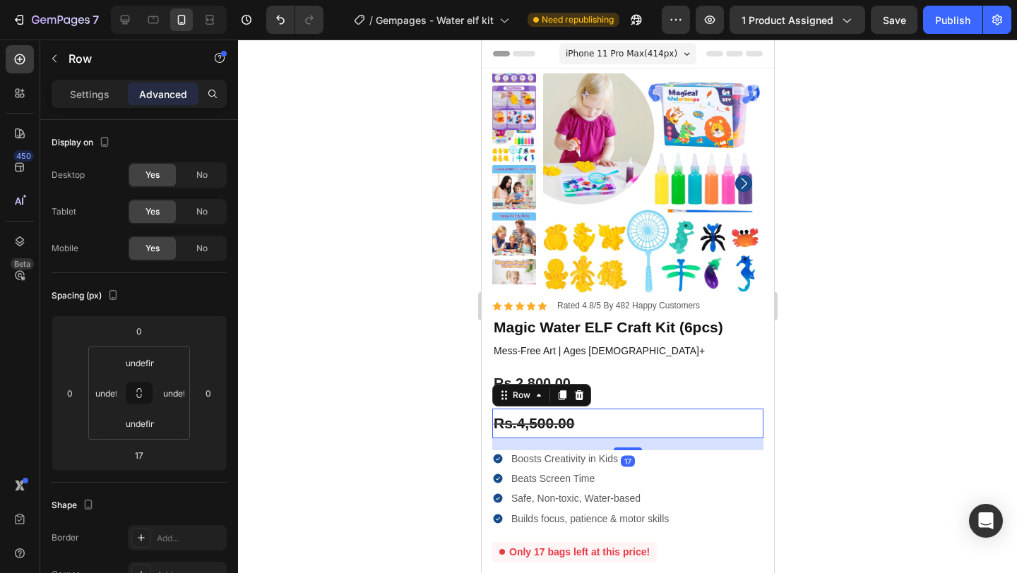
click at [399, 433] on div at bounding box center [627, 307] width 779 height 534
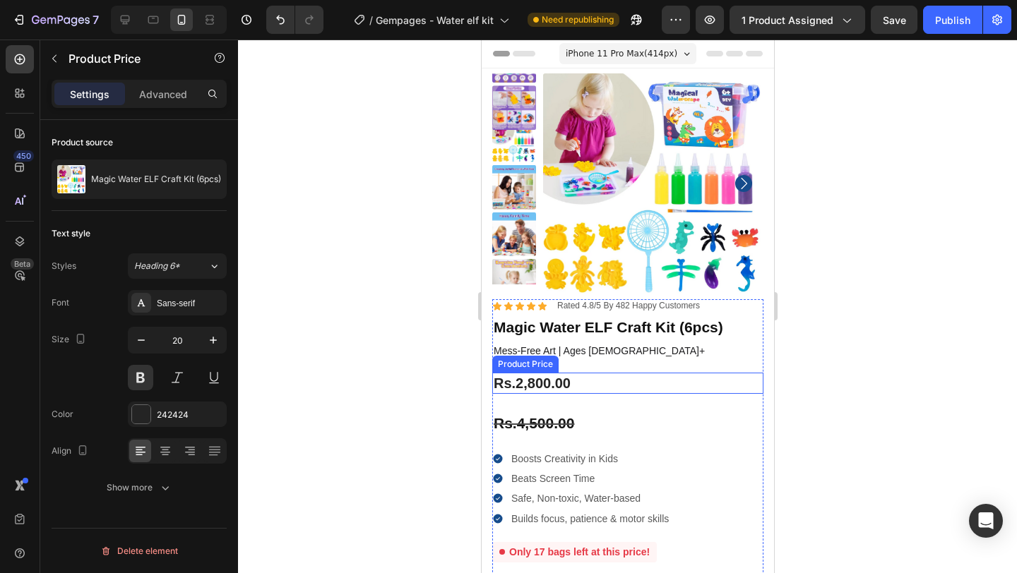
click at [601, 386] on div "Rs.2,800.00" at bounding box center [626, 383] width 271 height 21
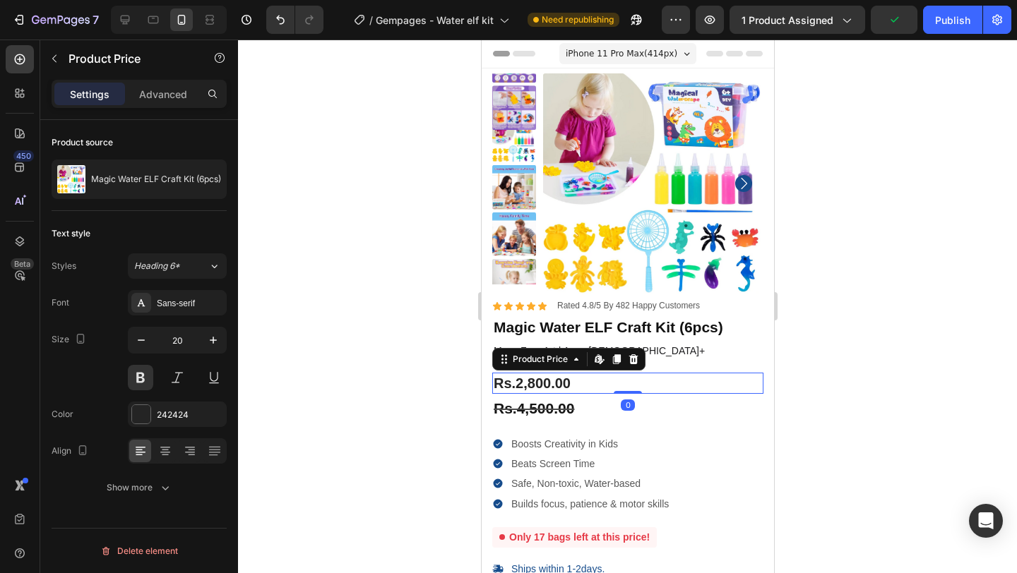
drag, startPoint x: 617, startPoint y: 407, endPoint x: 637, endPoint y: 378, distance: 35.6
click at [637, 378] on div "Rs.2,800.00 Product Price Edit content in Shopify 0 Product Price Edit content …" at bounding box center [626, 383] width 271 height 21
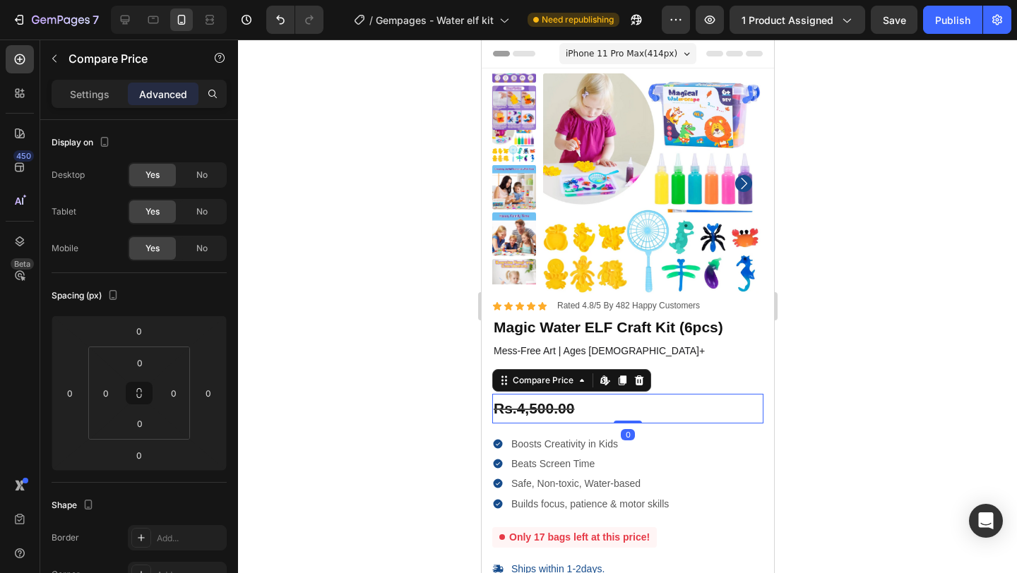
click at [545, 405] on div "Rs.4,500.00" at bounding box center [626, 409] width 271 height 30
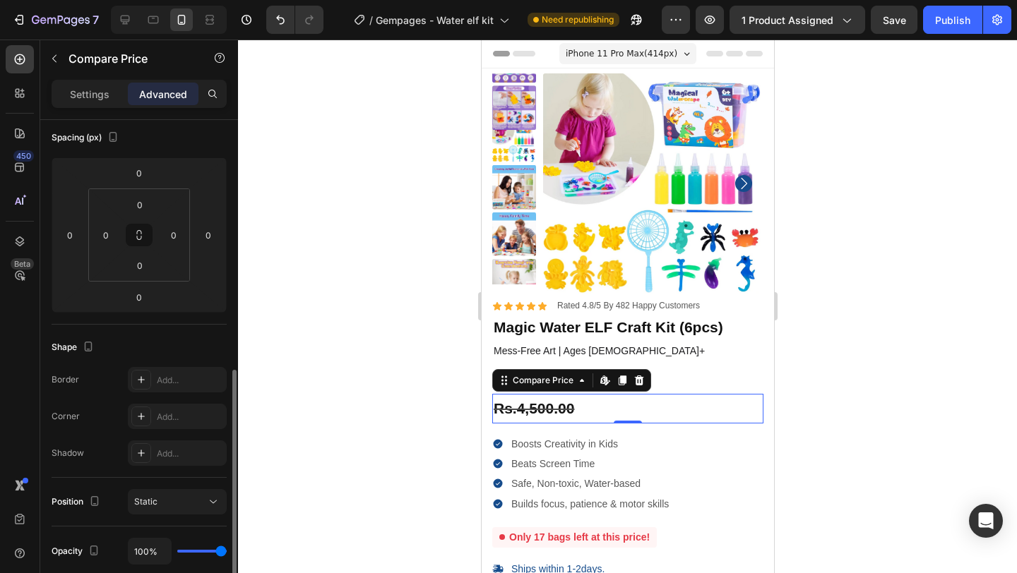
scroll to position [366, 0]
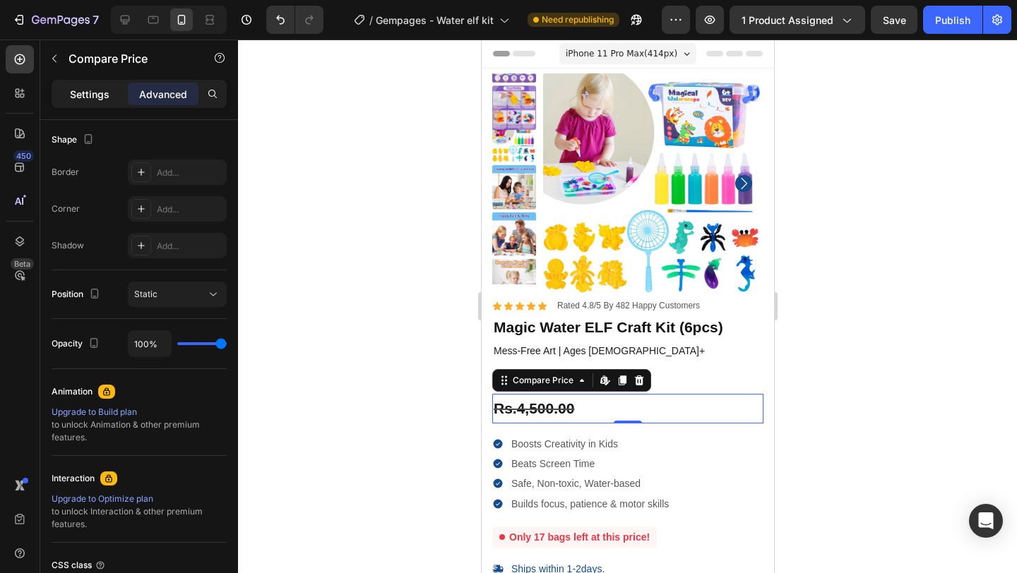
click at [89, 85] on div "Settings" at bounding box center [89, 94] width 71 height 23
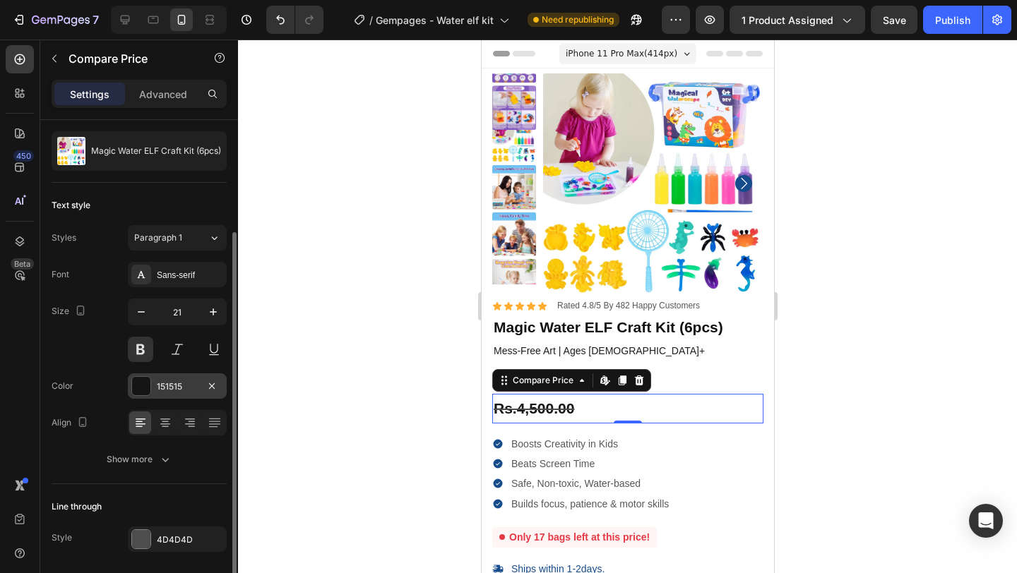
scroll to position [75, 0]
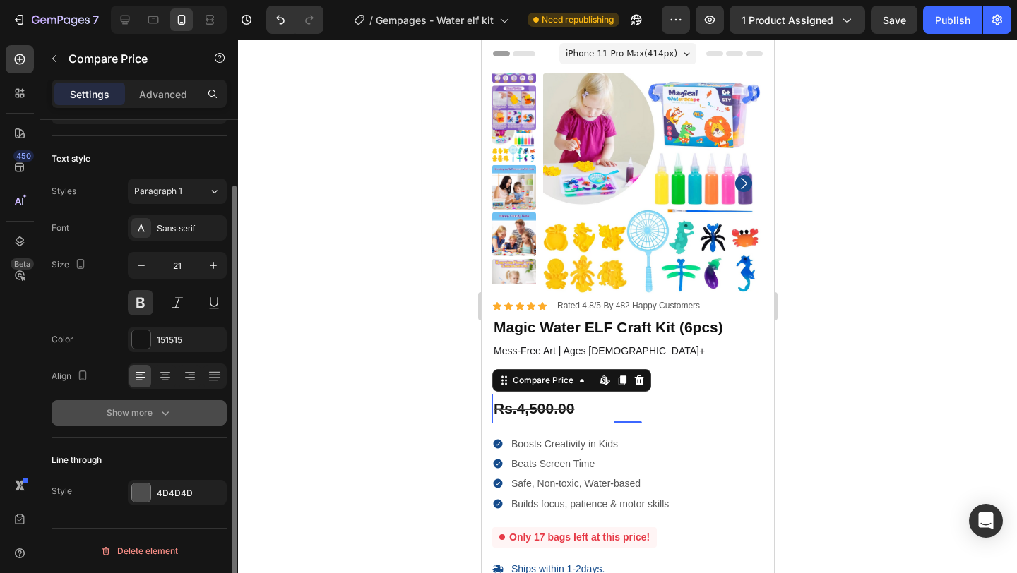
click at [150, 414] on div "Show more" at bounding box center [140, 413] width 66 height 14
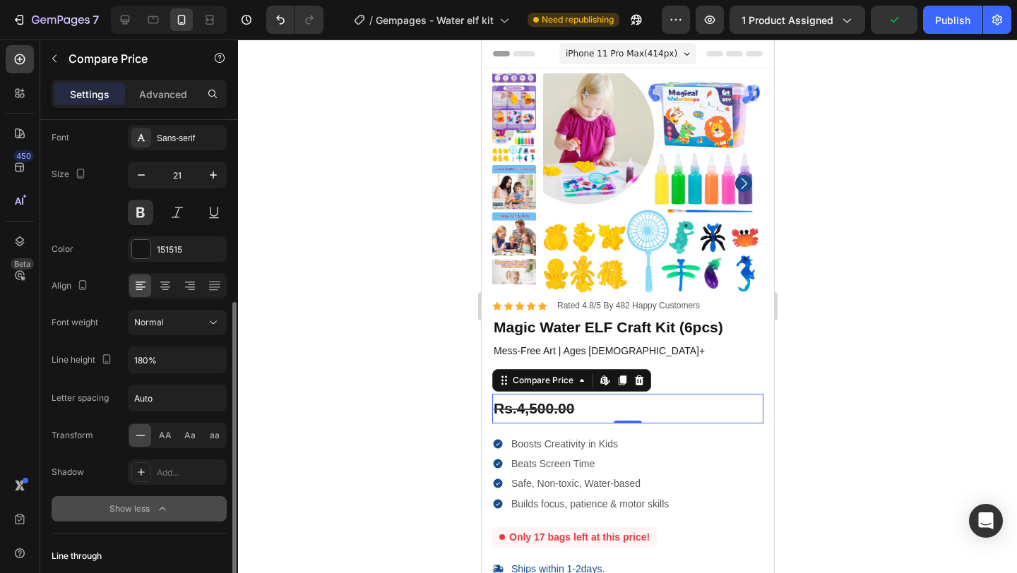
scroll to position [261, 0]
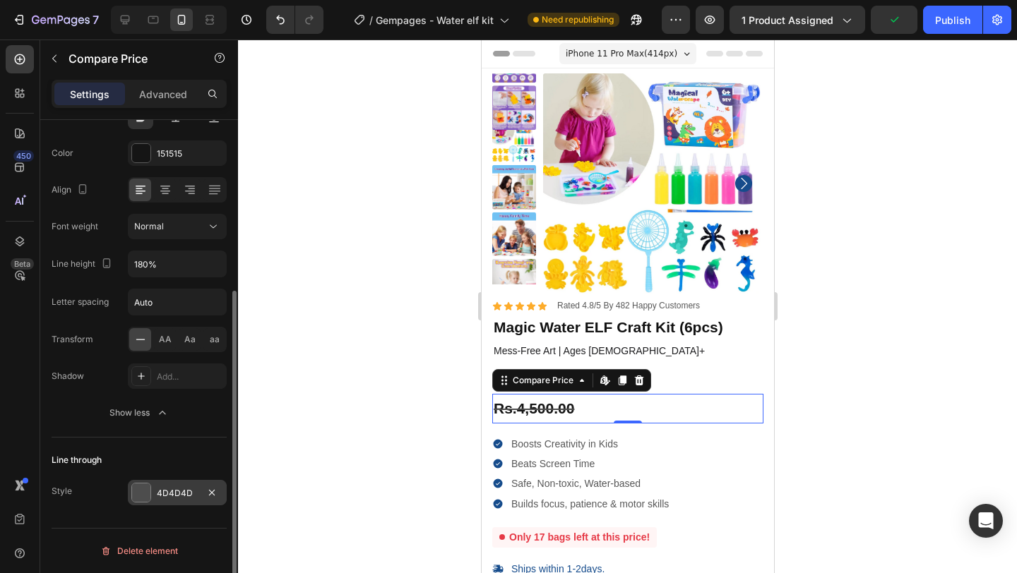
click at [158, 490] on div "4D4D4D" at bounding box center [177, 493] width 41 height 13
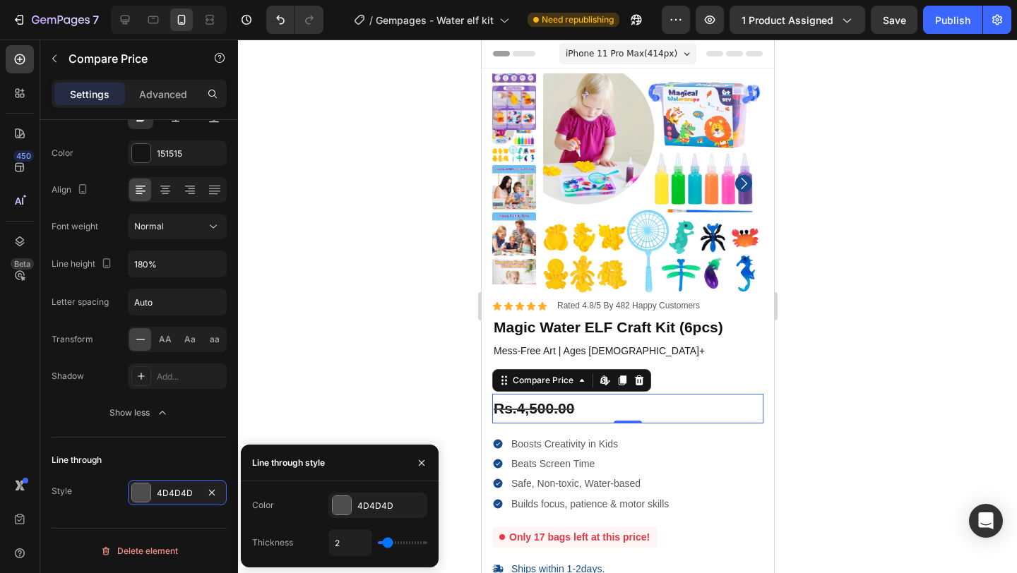
type input "3"
type input "4"
type input "5"
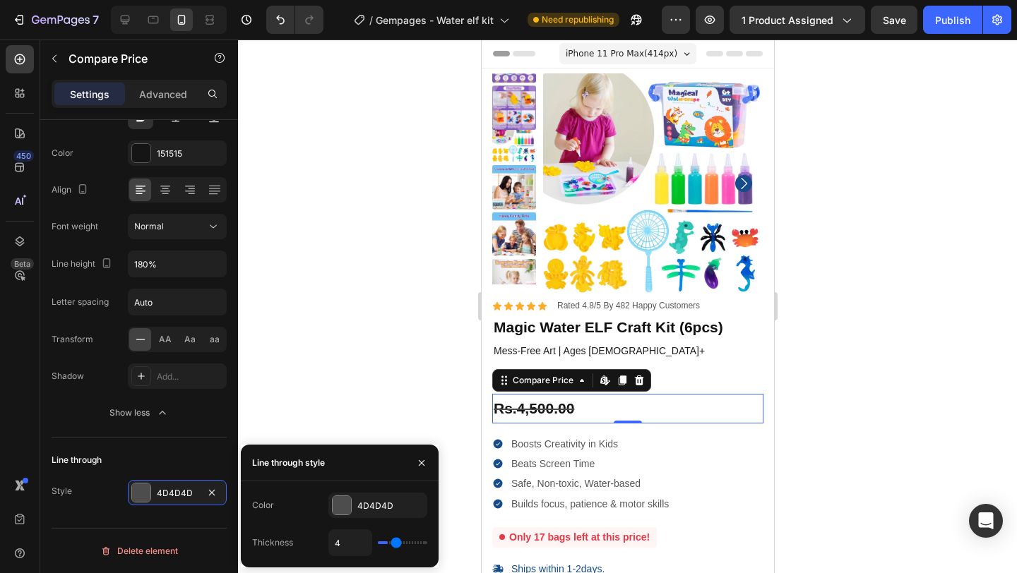
type input "5"
type input "6"
type input "7"
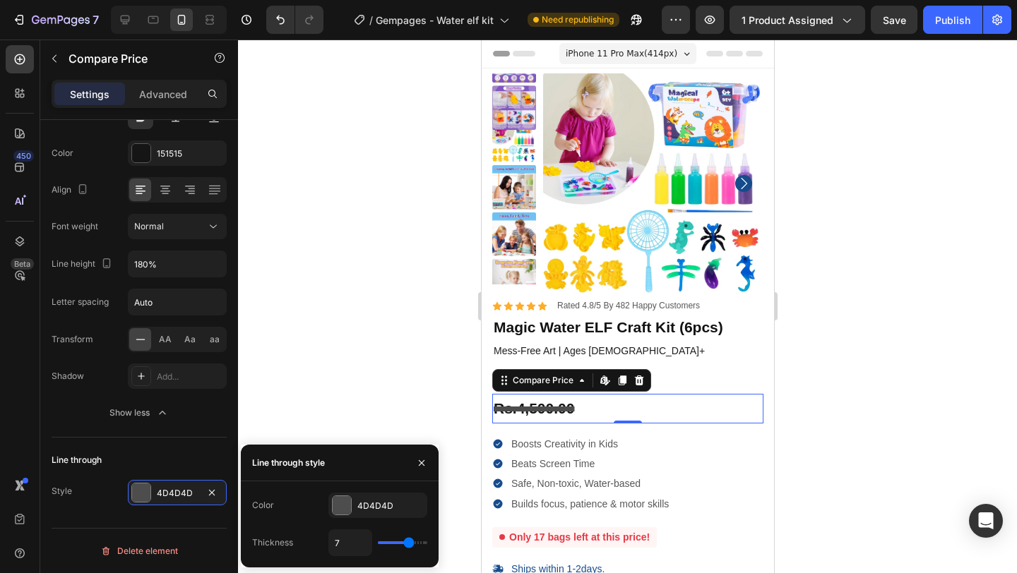
type input "6"
type input "5"
type input "4"
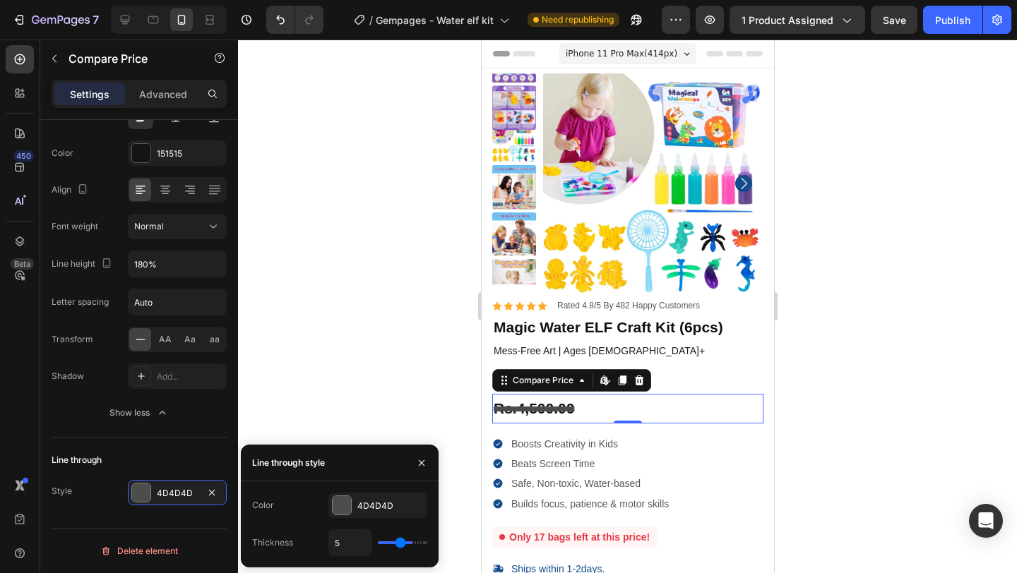
type input "4"
type input "3"
type input "2"
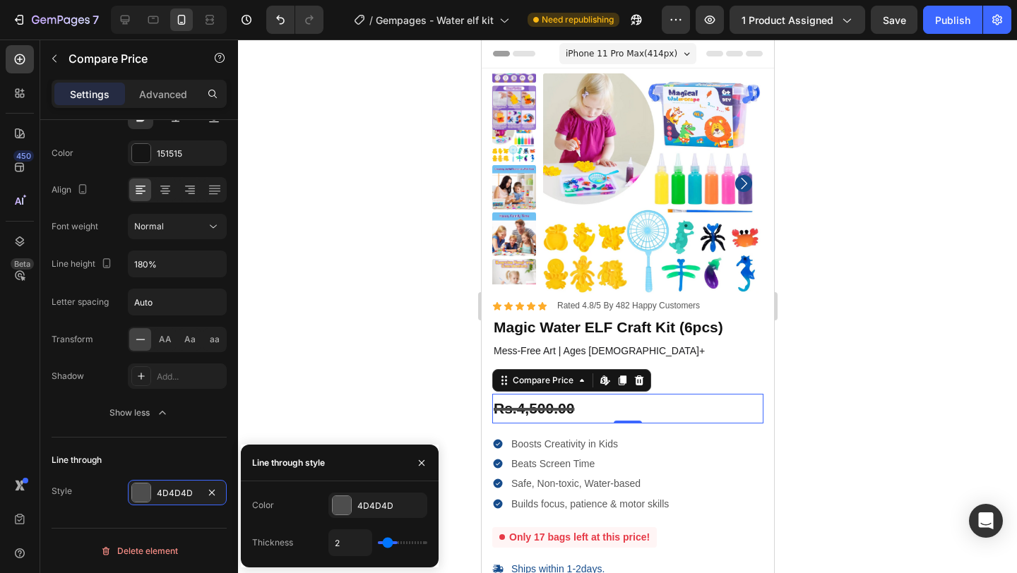
type input "1"
type input "2"
type input "3"
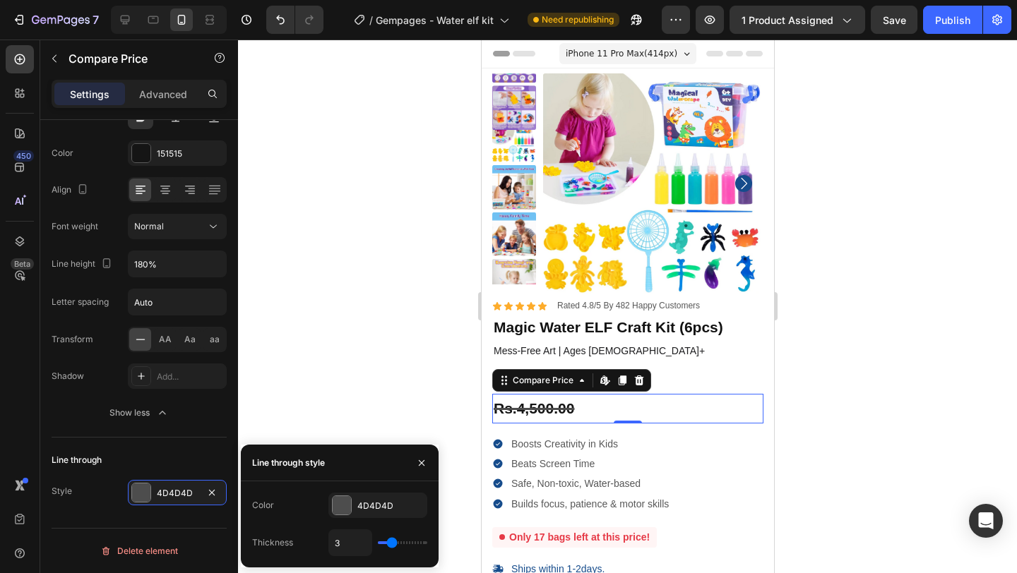
type input "3"
click at [390, 544] on input "range" at bounding box center [402, 543] width 49 height 3
click at [382, 501] on div "4D4D4D" at bounding box center [377, 506] width 41 height 13
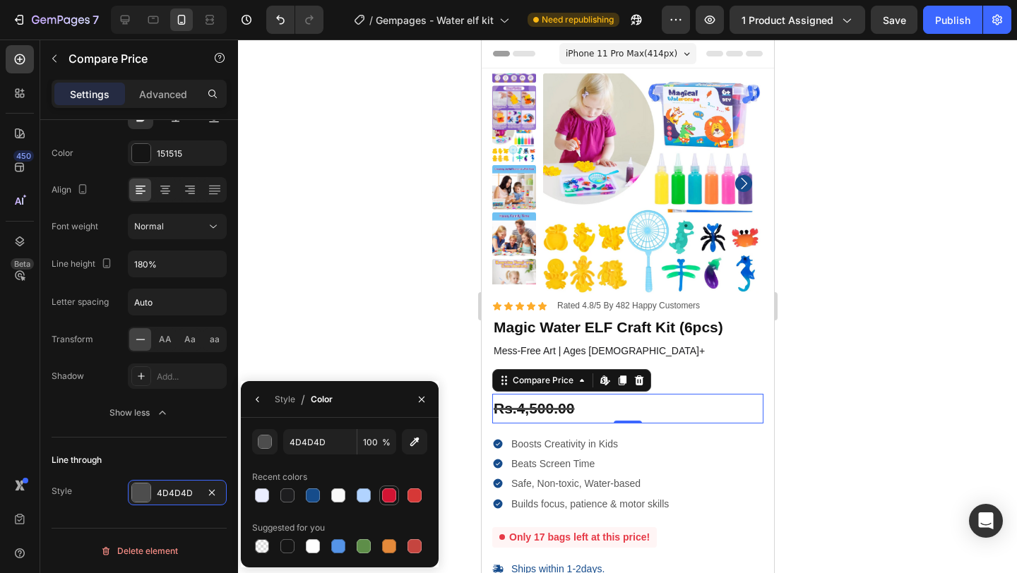
click at [388, 496] on div at bounding box center [389, 496] width 14 height 14
click at [418, 498] on div at bounding box center [414, 496] width 14 height 14
click at [310, 497] on div at bounding box center [313, 496] width 14 height 14
type input "1D1D1F"
click at [419, 402] on icon "button" at bounding box center [422, 399] width 6 height 6
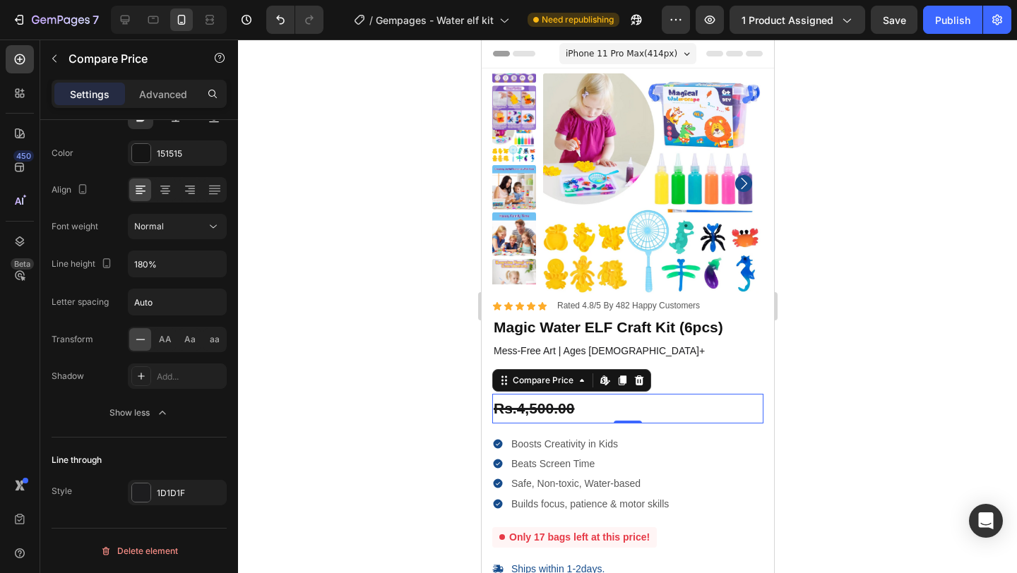
click at [436, 355] on div at bounding box center [627, 307] width 779 height 534
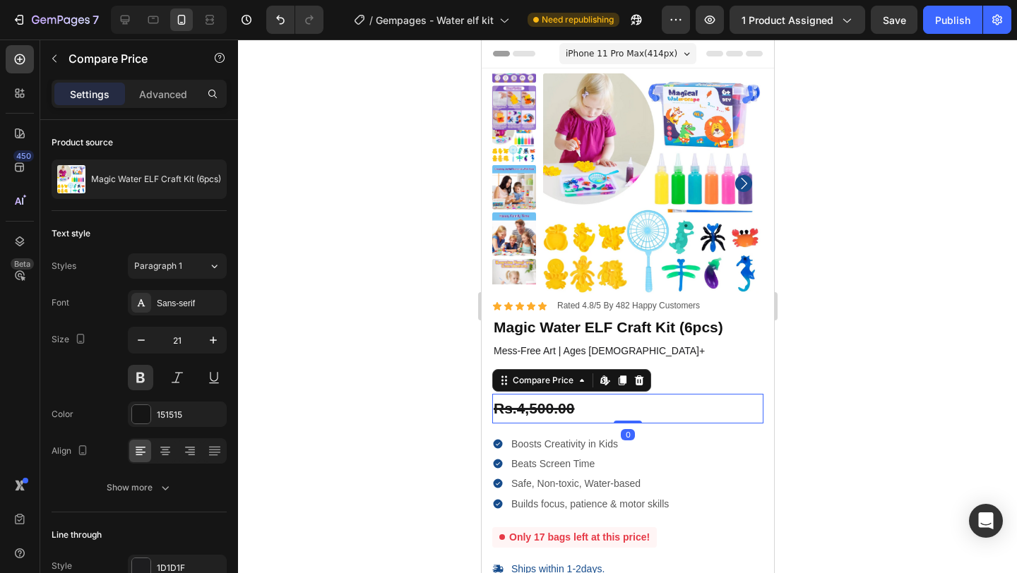
click at [530, 407] on div "Rs.4,500.00" at bounding box center [626, 409] width 271 height 30
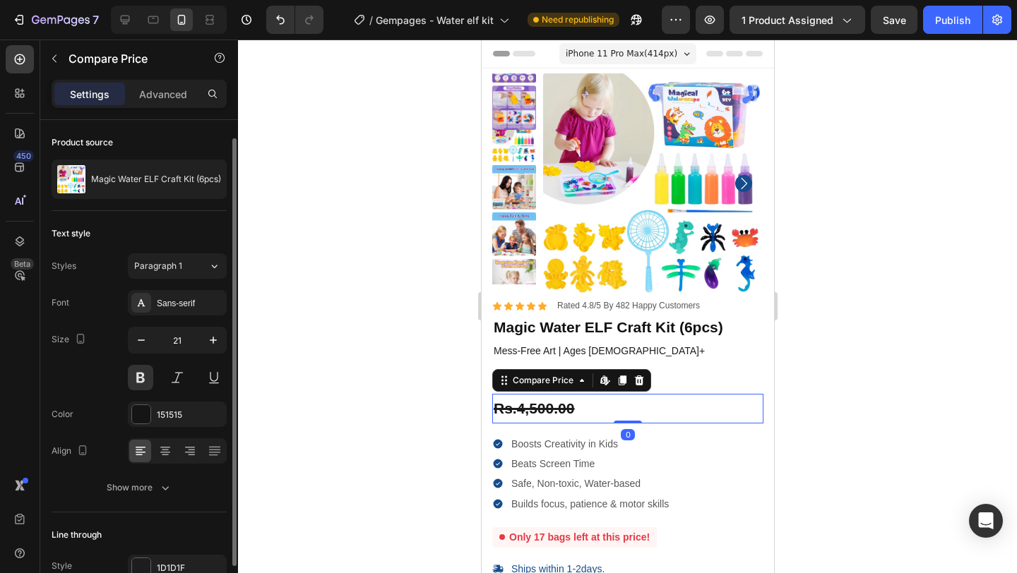
scroll to position [75, 0]
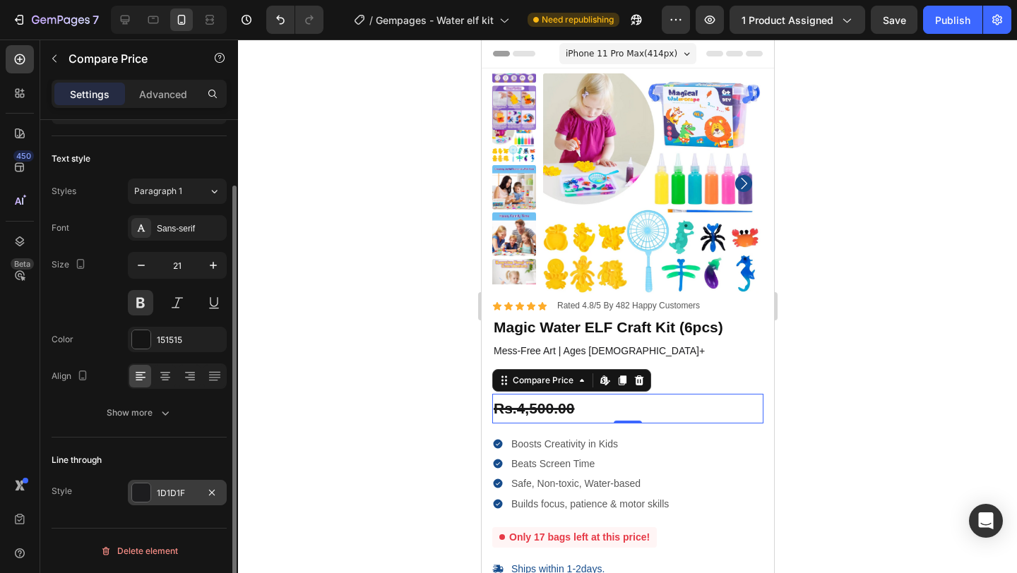
click at [175, 499] on div "1D1D1F" at bounding box center [177, 493] width 41 height 13
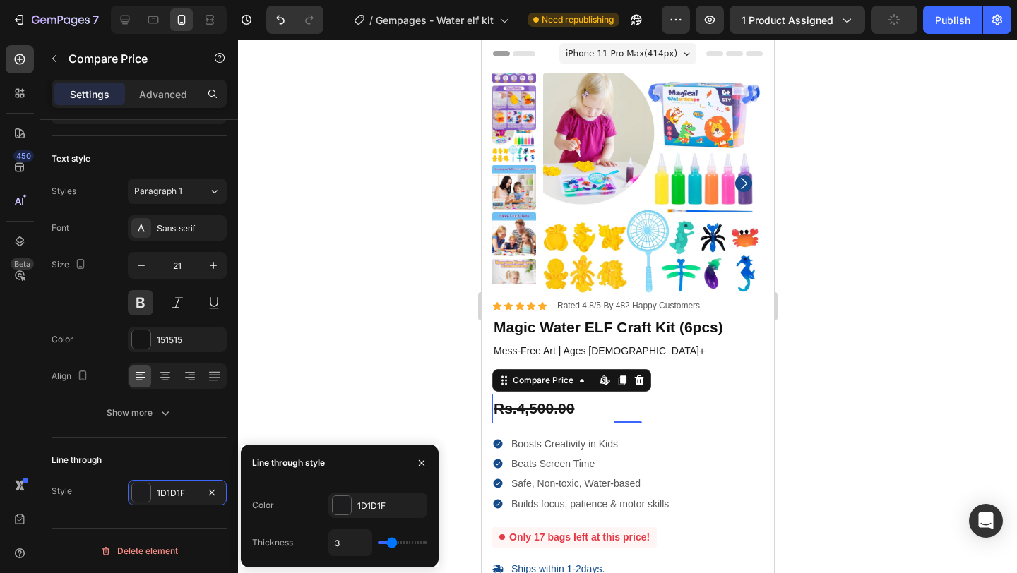
type input "2"
click at [386, 544] on input "range" at bounding box center [402, 543] width 49 height 3
click at [382, 371] on div at bounding box center [627, 307] width 779 height 534
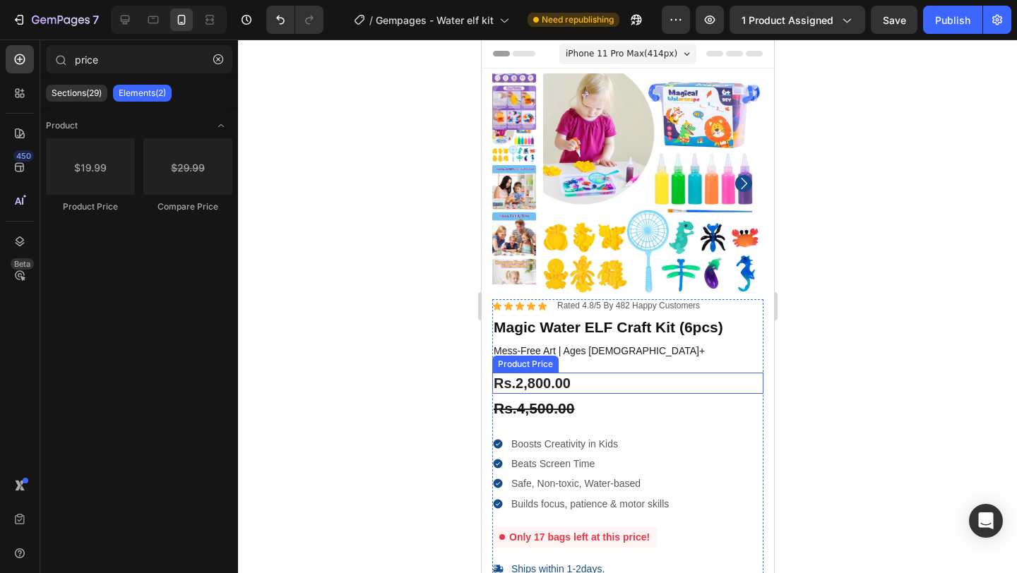
click at [590, 386] on div "Rs.2,800.00" at bounding box center [626, 383] width 271 height 21
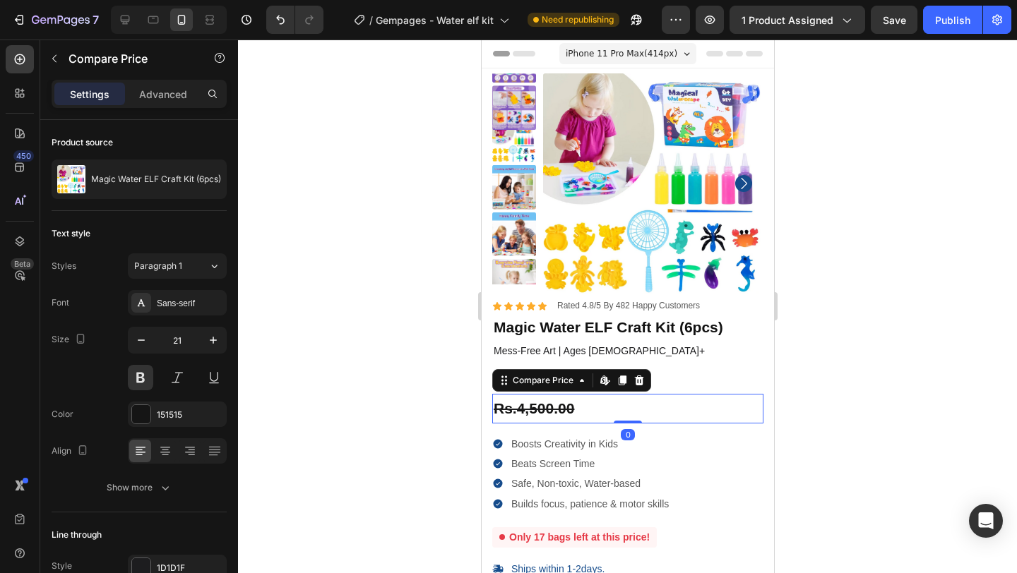
click at [581, 409] on div "Rs.4,500.00" at bounding box center [626, 409] width 271 height 30
click at [176, 103] on div "Advanced" at bounding box center [163, 94] width 71 height 23
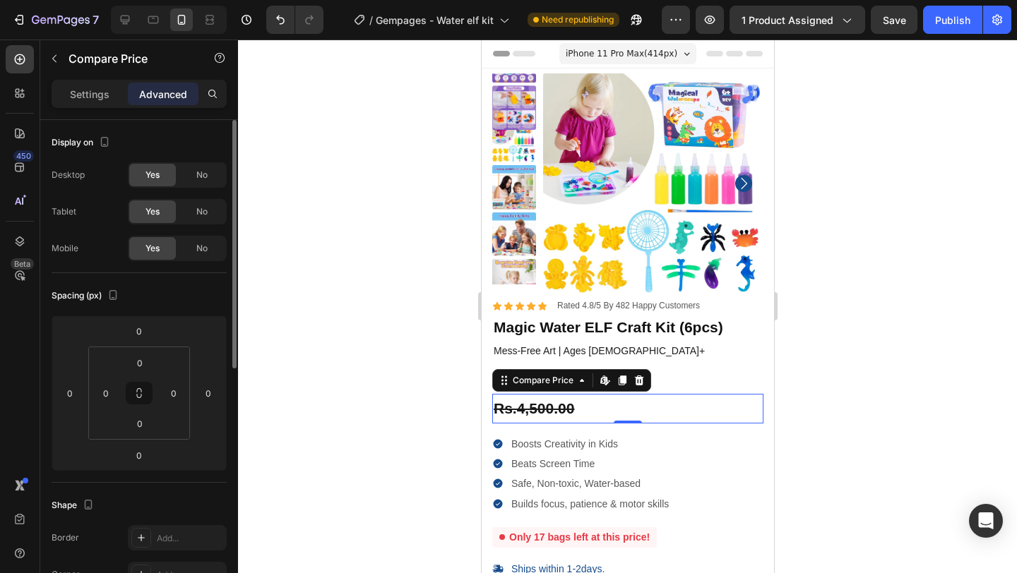
click at [0, 0] on div "Spacing (px) 0 0 0 0 0 0 0 0" at bounding box center [0, 0] width 0 height 0
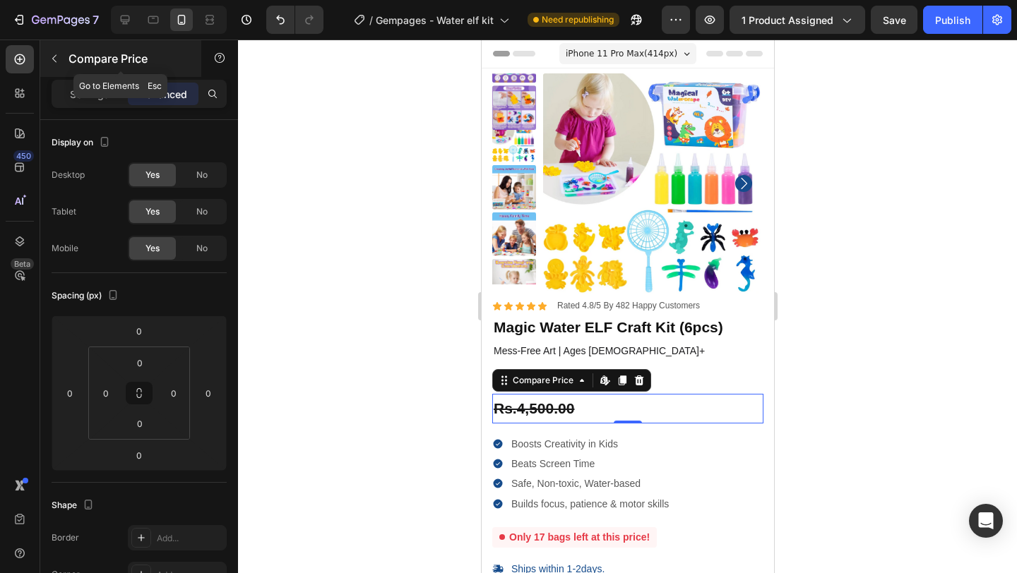
click at [52, 62] on icon "button" at bounding box center [54, 58] width 11 height 11
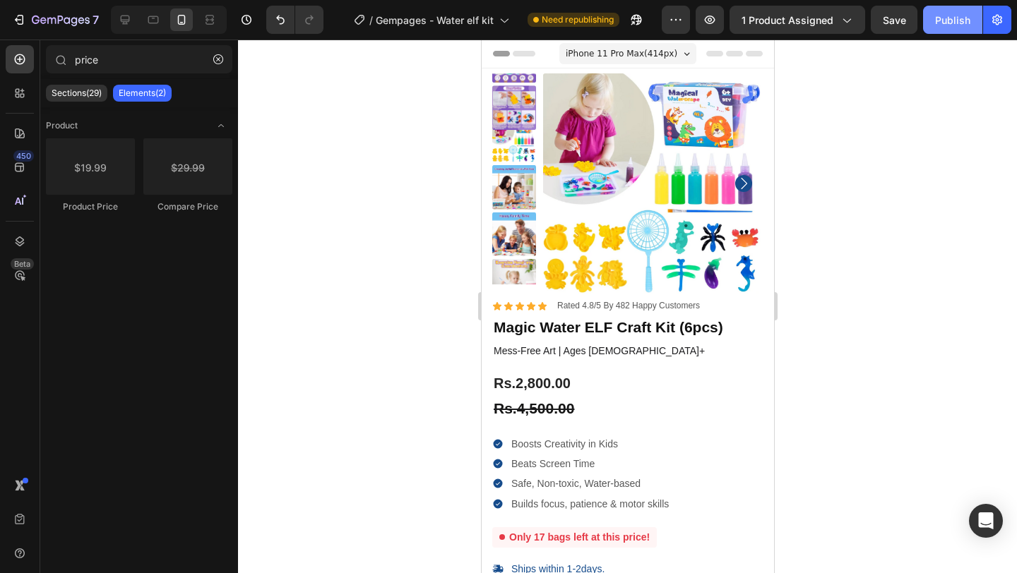
click at [945, 16] on div "Publish" at bounding box center [952, 20] width 35 height 15
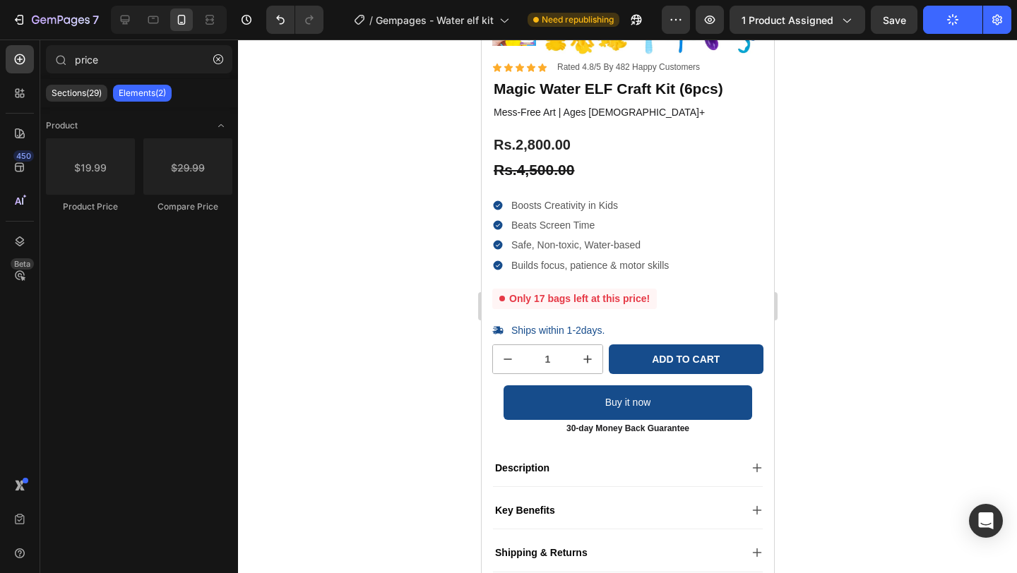
scroll to position [0, 0]
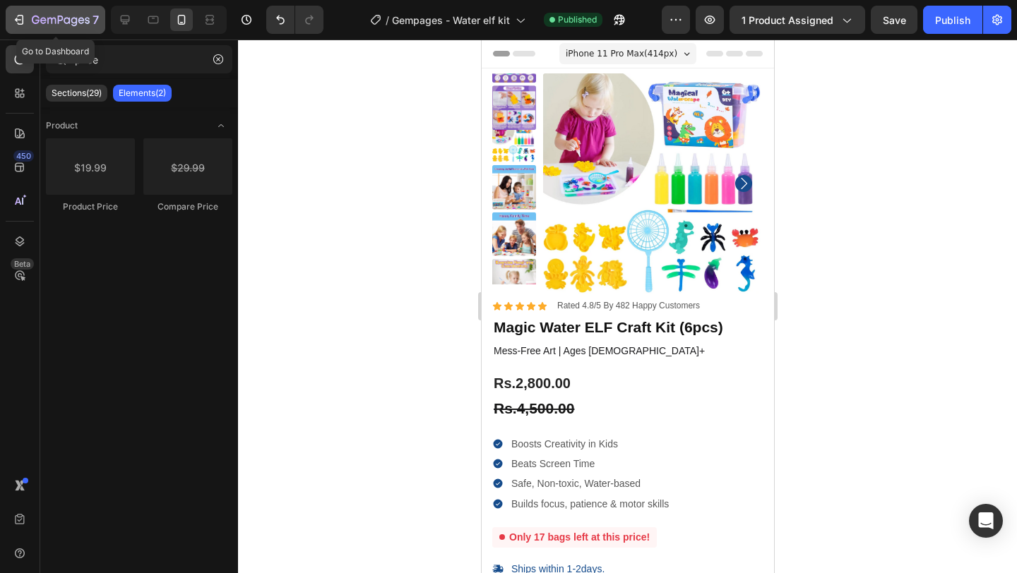
click at [47, 19] on icon "button" at bounding box center [51, 21] width 8 height 6
